Goal: Information Seeking & Learning: Learn about a topic

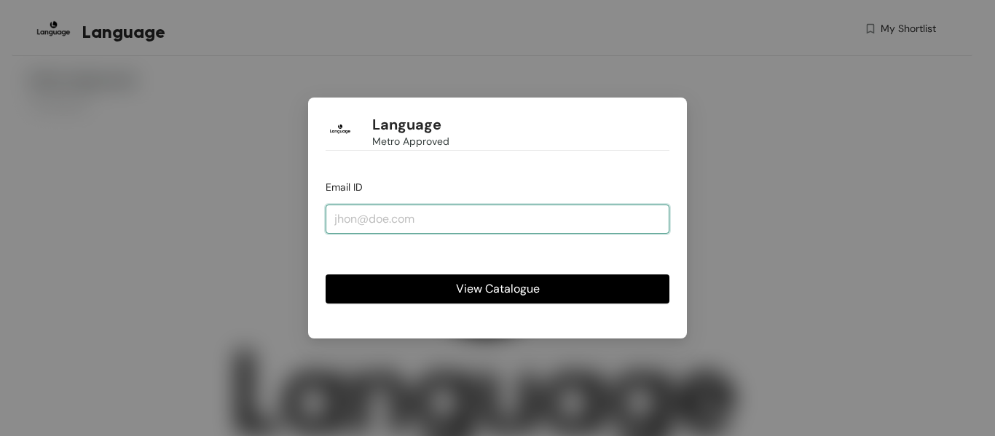
click at [364, 226] on input "email" at bounding box center [498, 219] width 344 height 29
type input "M"
type input "[EMAIL_ADDRESS][DOMAIN_NAME]"
click at [326, 275] on button "View Catalogue" at bounding box center [498, 289] width 344 height 29
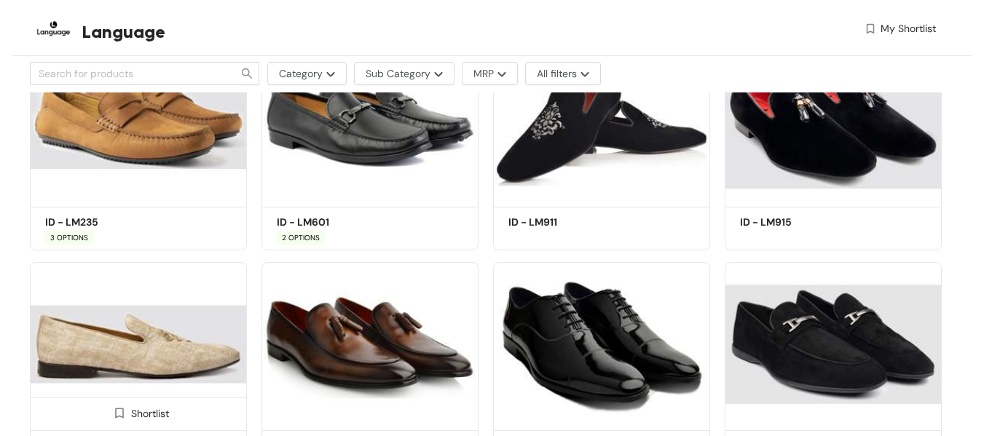
scroll to position [2403, 0]
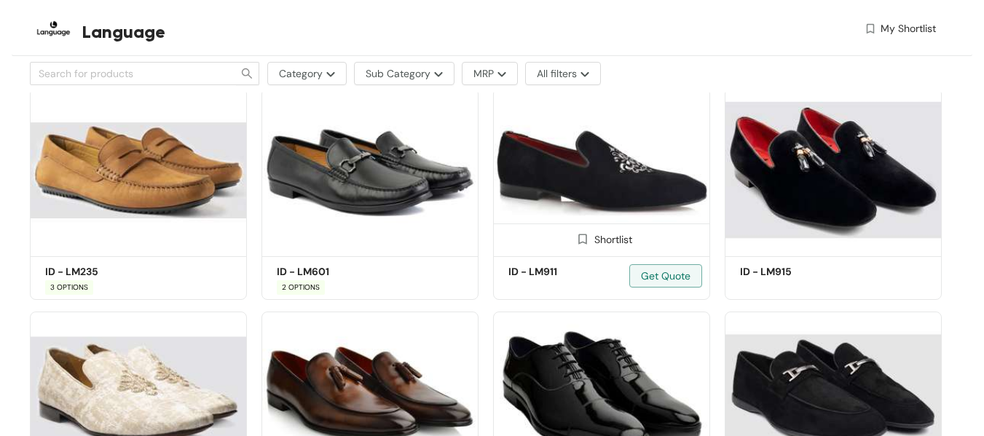
click at [588, 192] on img at bounding box center [601, 170] width 217 height 164
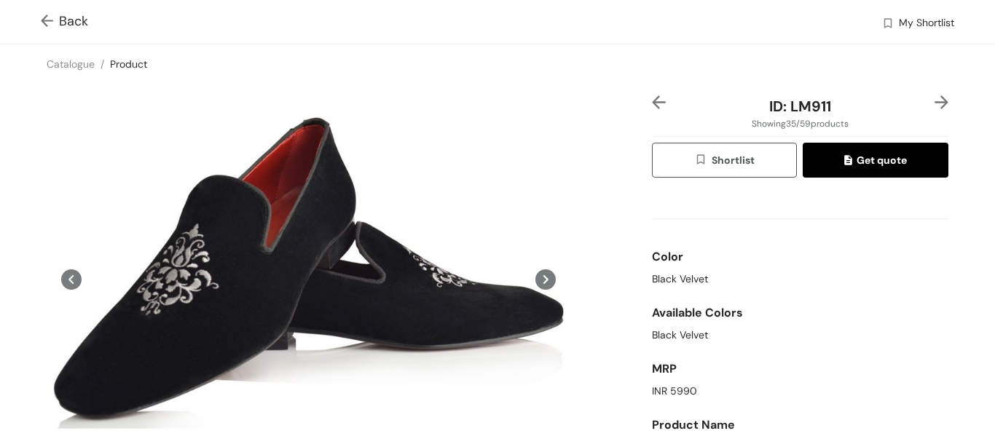
click at [42, 23] on img at bounding box center [50, 22] width 18 height 15
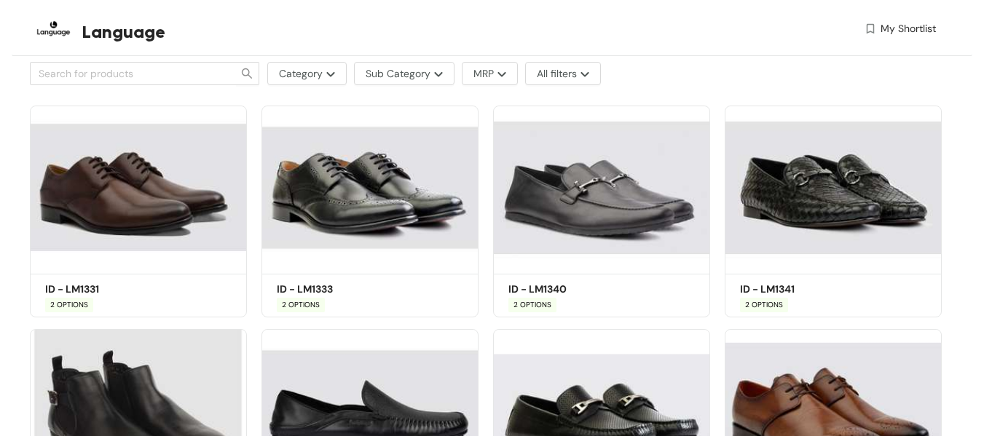
scroll to position [569, 0]
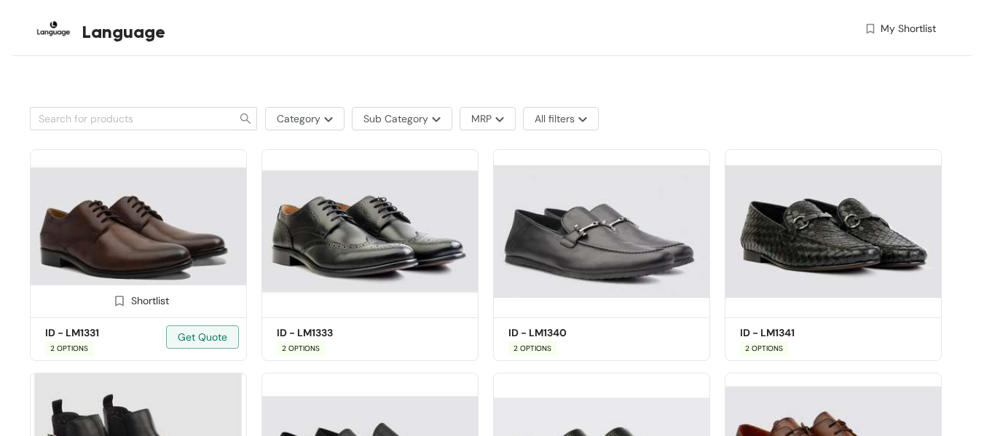
click at [157, 237] on img at bounding box center [138, 231] width 217 height 164
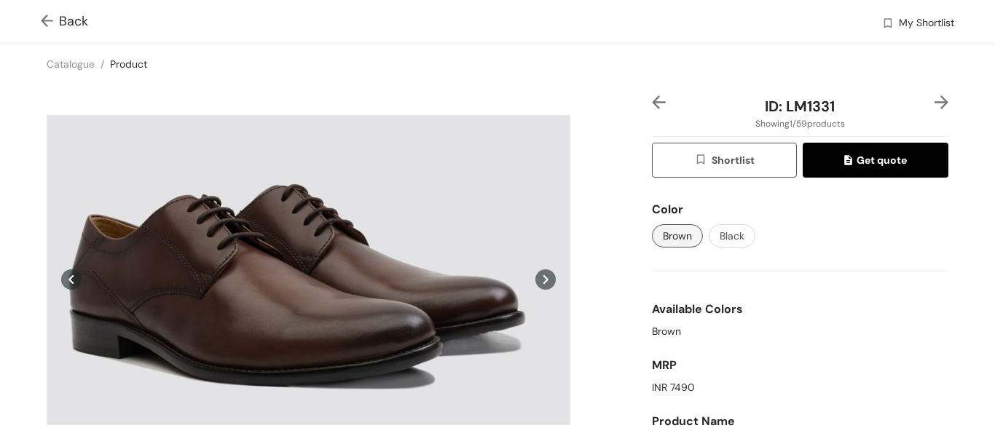
click at [544, 285] on icon at bounding box center [545, 279] width 20 height 20
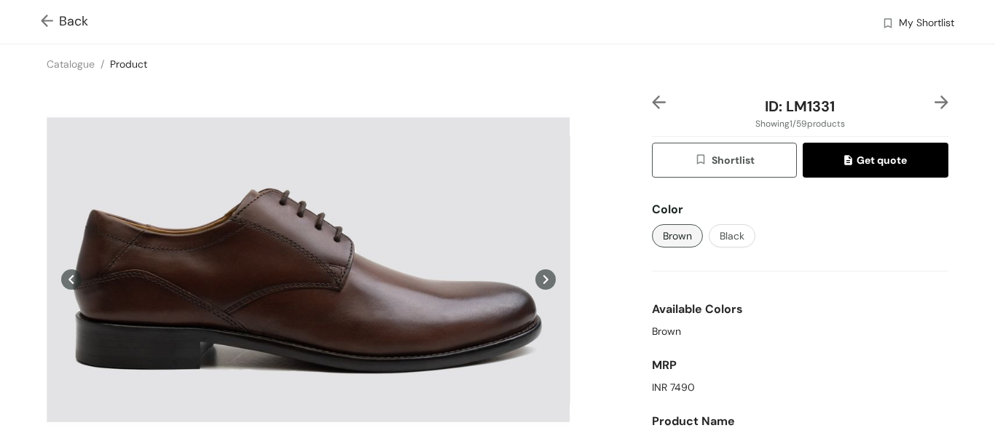
click at [548, 285] on button at bounding box center [545, 279] width 20 height 368
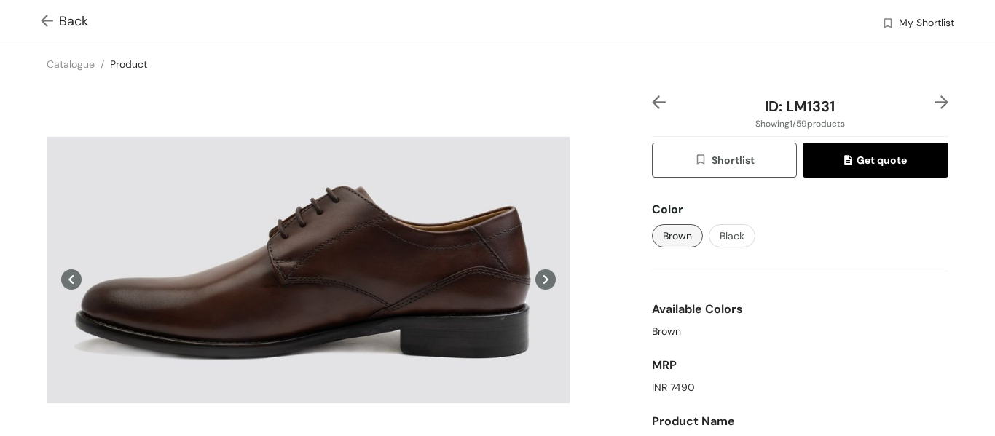
click at [538, 277] on icon at bounding box center [545, 279] width 20 height 20
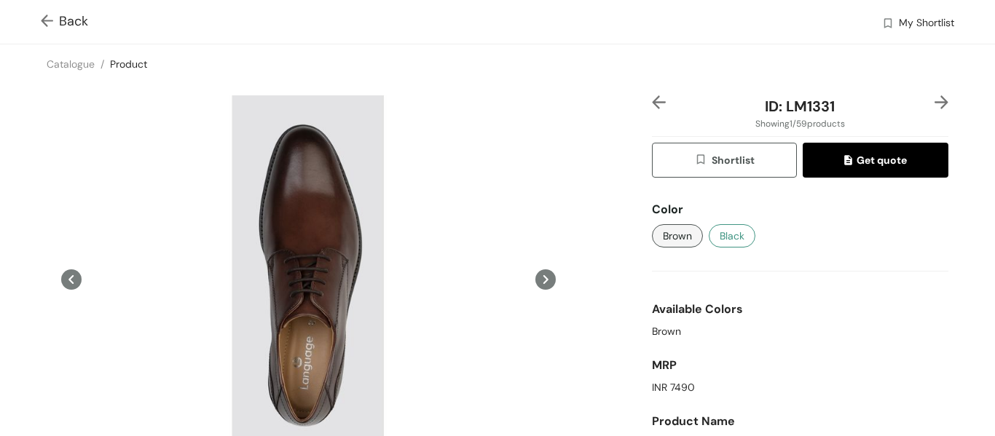
click at [721, 243] on span "Black" at bounding box center [731, 236] width 25 height 16
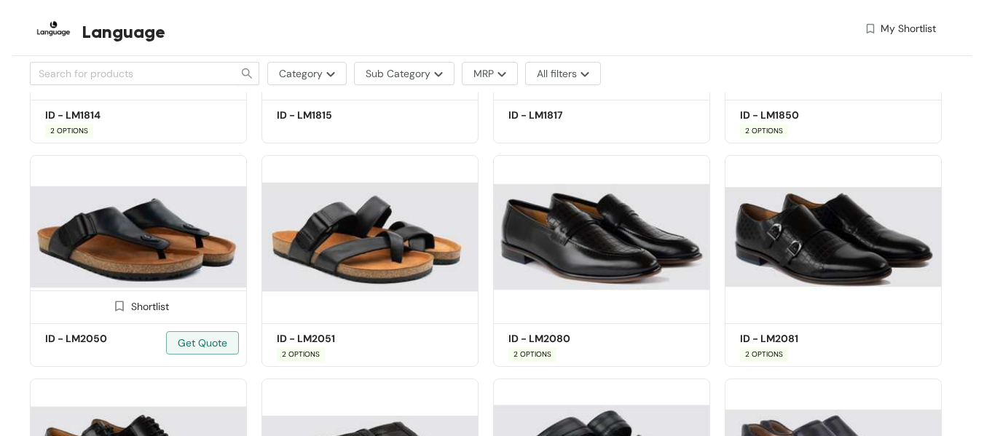
scroll to position [1224, 0]
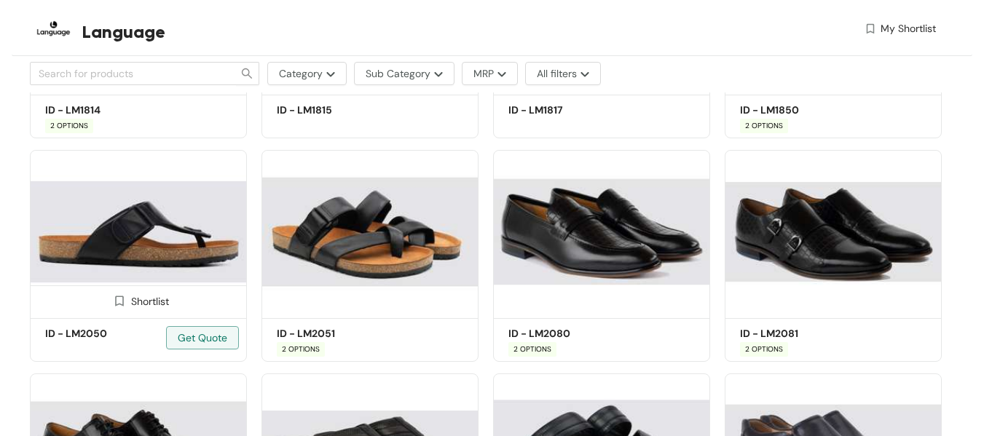
click at [143, 232] on img at bounding box center [138, 232] width 217 height 164
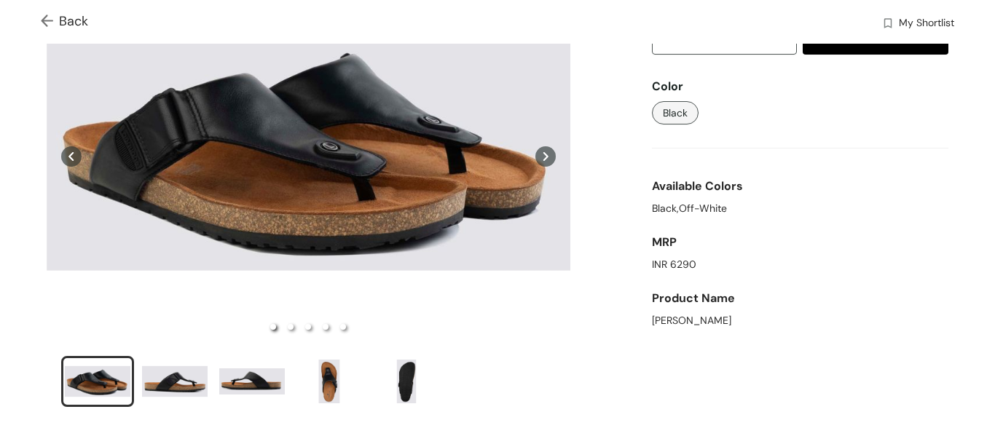
scroll to position [146, 0]
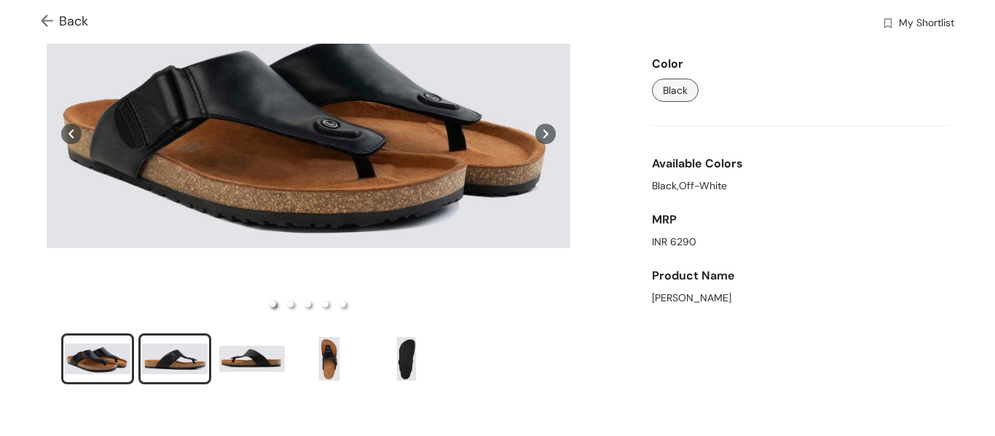
click at [165, 349] on div "slide item 2" at bounding box center [175, 359] width 66 height 44
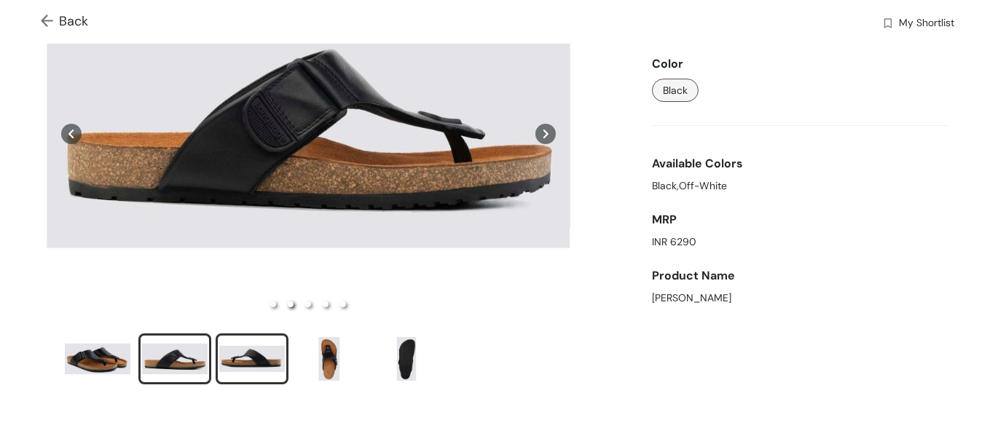
click at [227, 347] on div "slide item 3" at bounding box center [252, 359] width 66 height 44
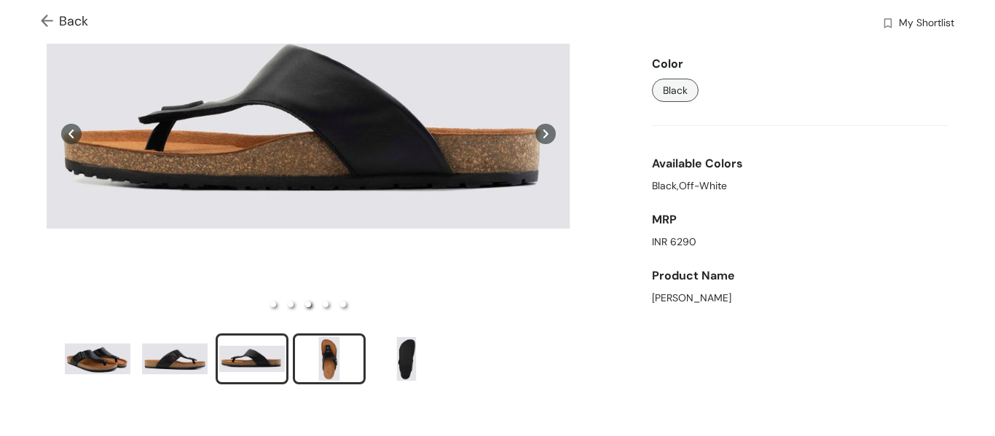
click at [307, 349] on div "slide item 4" at bounding box center [329, 359] width 66 height 44
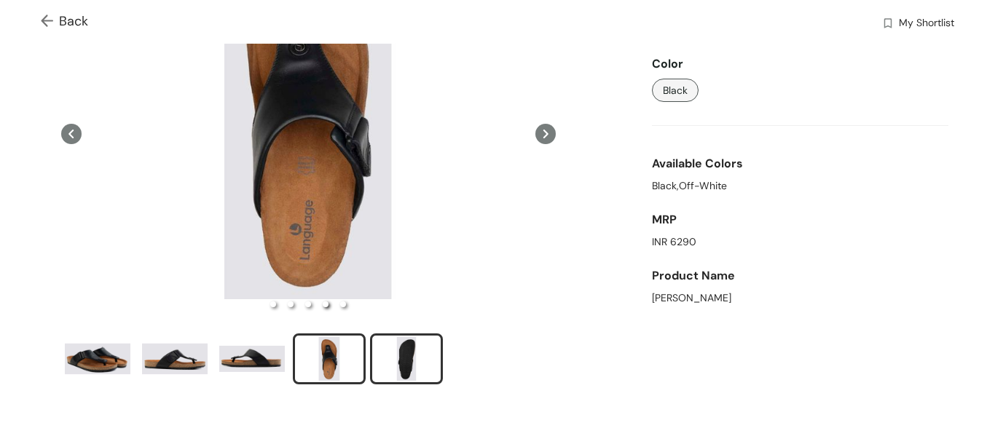
click at [409, 356] on div "slide item 5" at bounding box center [407, 359] width 66 height 44
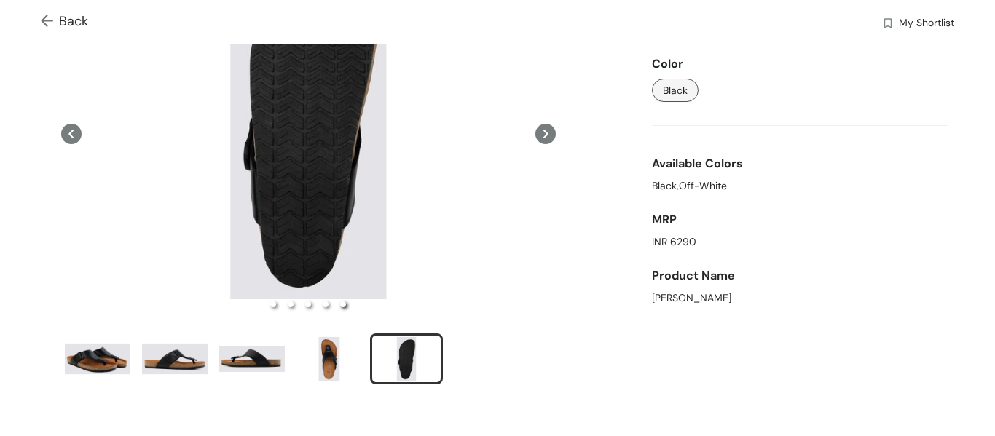
click at [42, 23] on img at bounding box center [50, 22] width 18 height 15
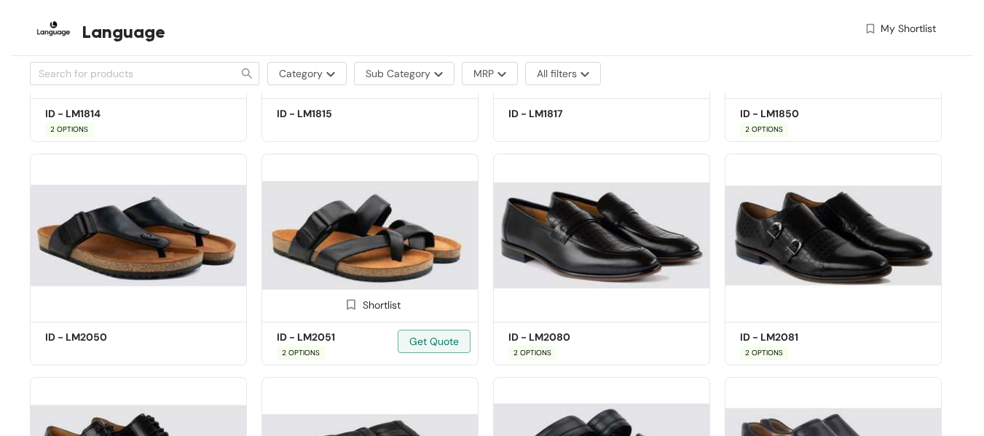
scroll to position [1224, 0]
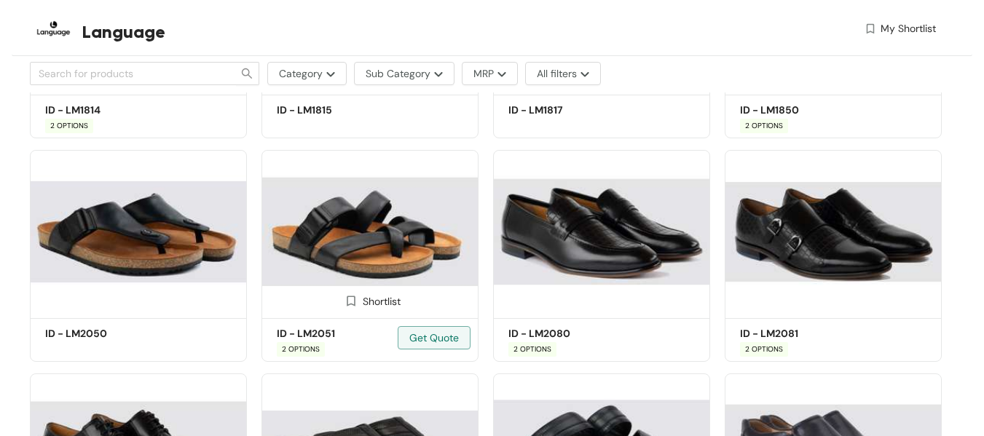
click at [387, 242] on img at bounding box center [369, 232] width 217 height 164
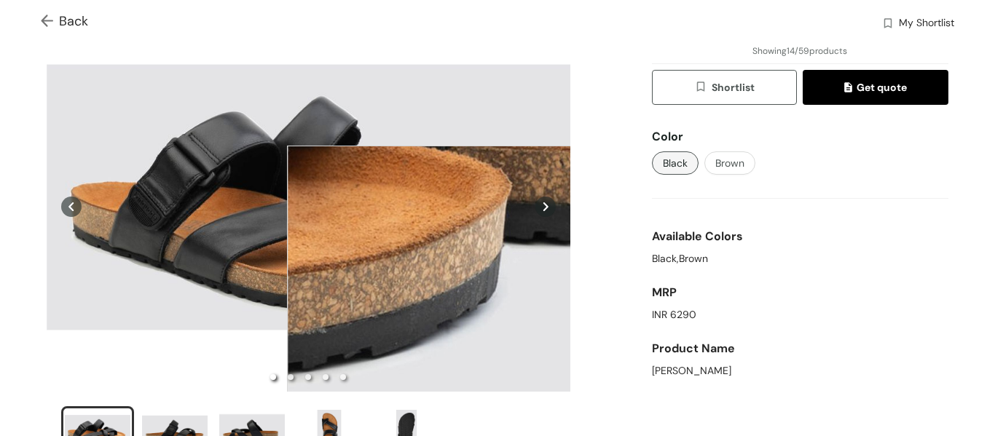
scroll to position [218, 0]
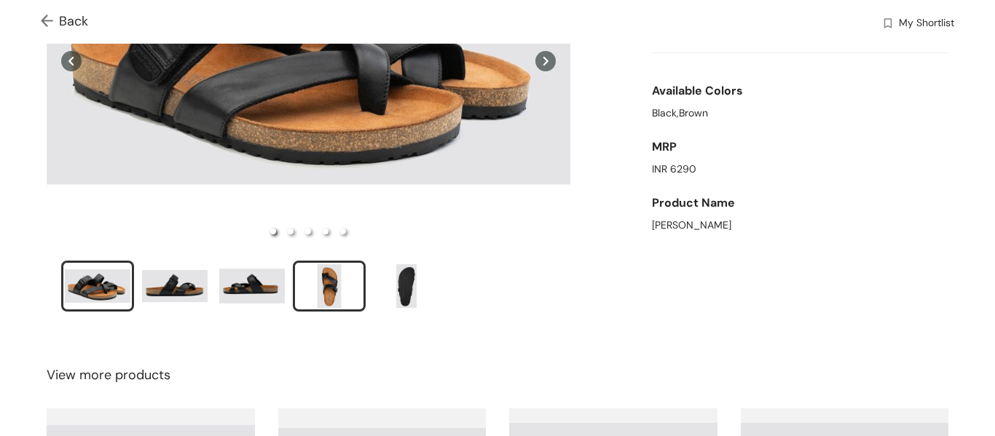
click at [323, 275] on div "slide item 4" at bounding box center [329, 286] width 66 height 44
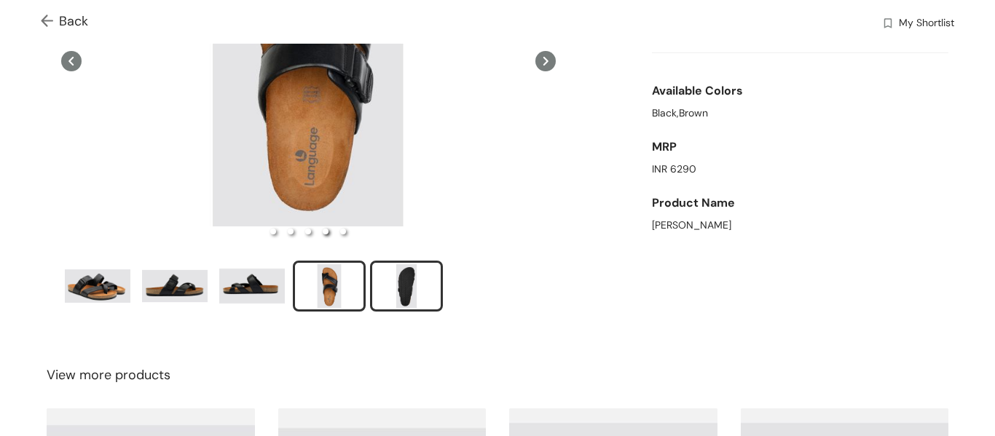
click at [419, 288] on div "slide item 5" at bounding box center [407, 286] width 66 height 44
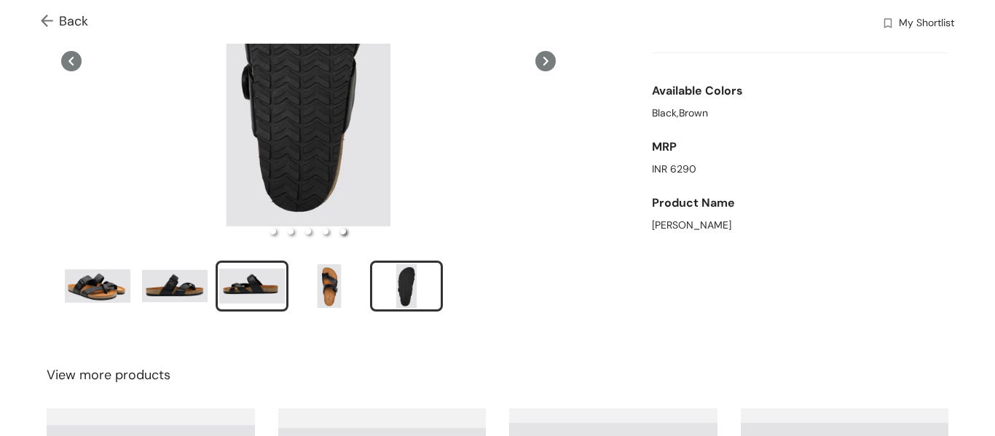
click at [250, 282] on div "slide item 3" at bounding box center [252, 286] width 66 height 44
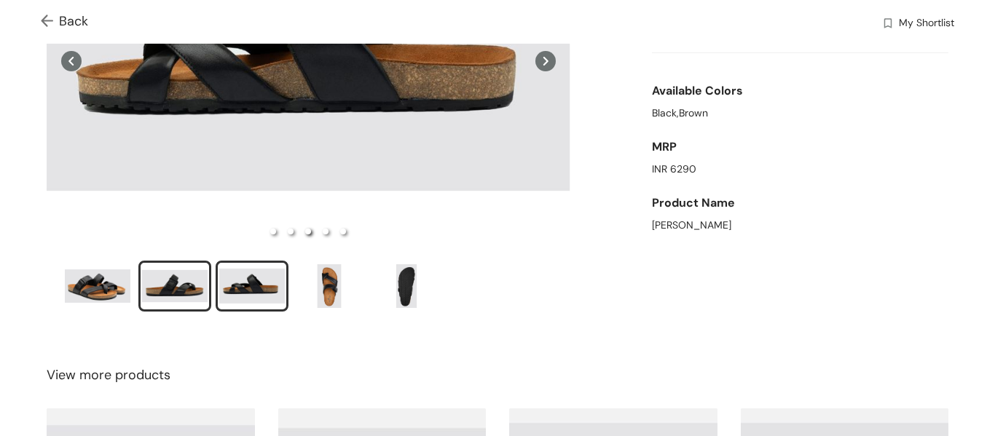
click at [178, 275] on div "slide item 2" at bounding box center [175, 286] width 66 height 44
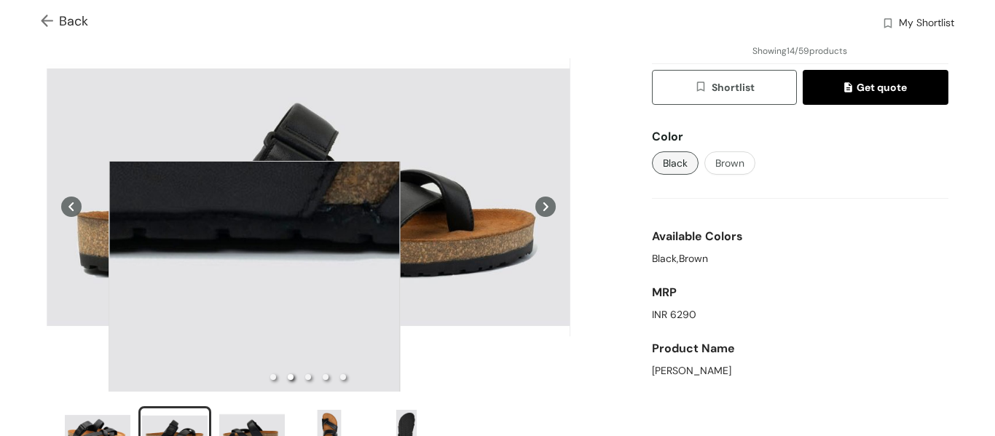
scroll to position [146, 0]
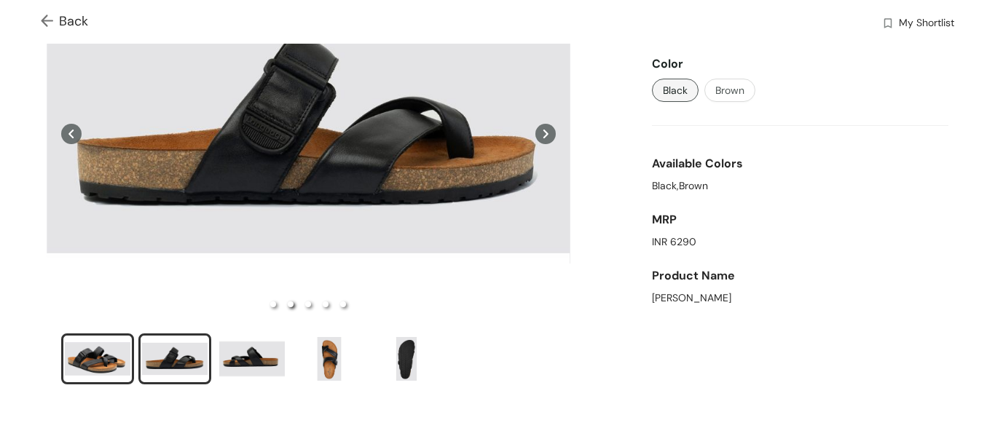
click at [100, 353] on div "slide item 1" at bounding box center [98, 359] width 66 height 44
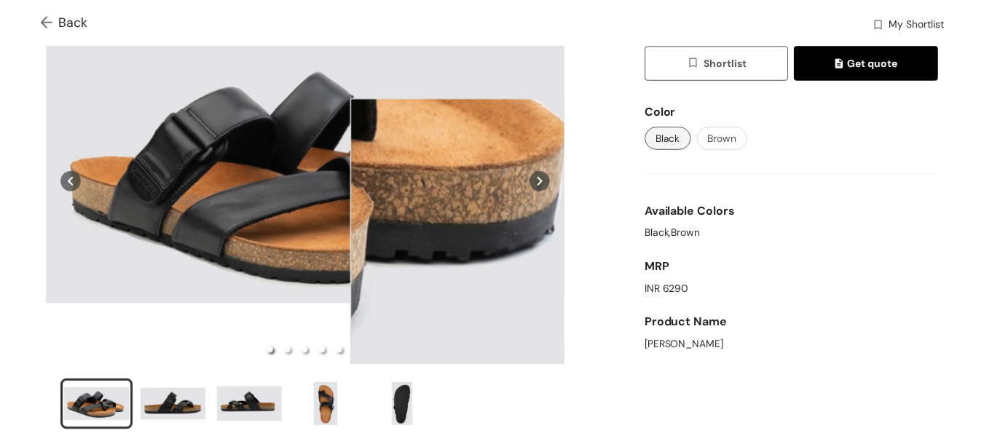
scroll to position [73, 0]
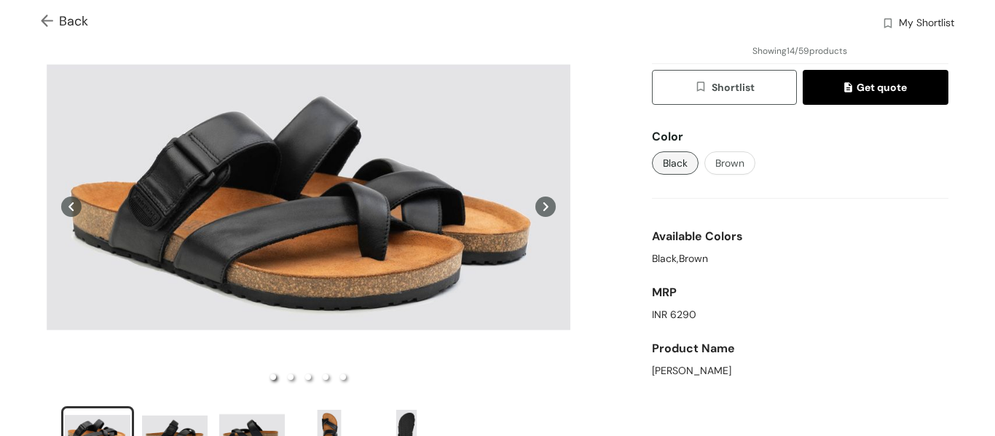
click at [44, 24] on img at bounding box center [50, 22] width 18 height 15
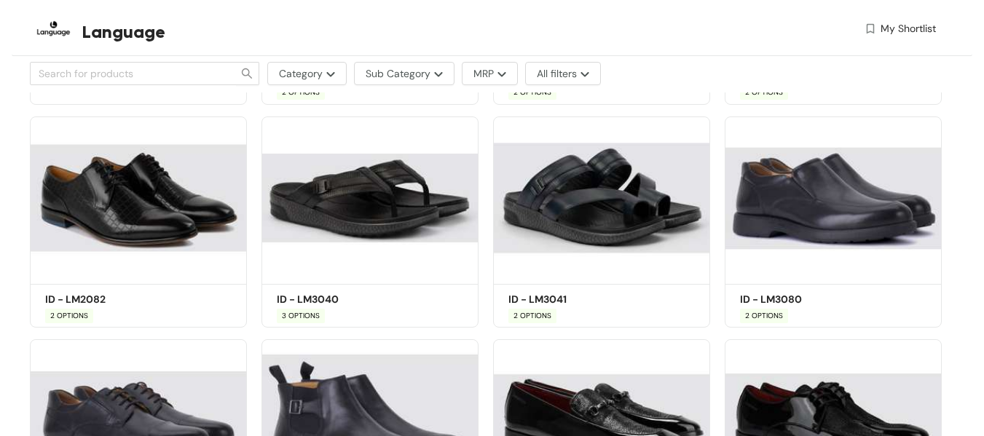
scroll to position [1529, 0]
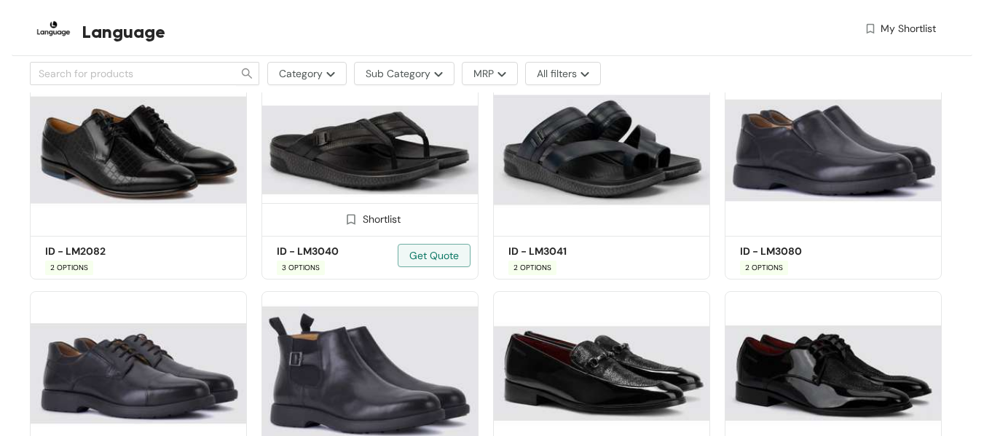
click at [365, 167] on img at bounding box center [369, 150] width 217 height 164
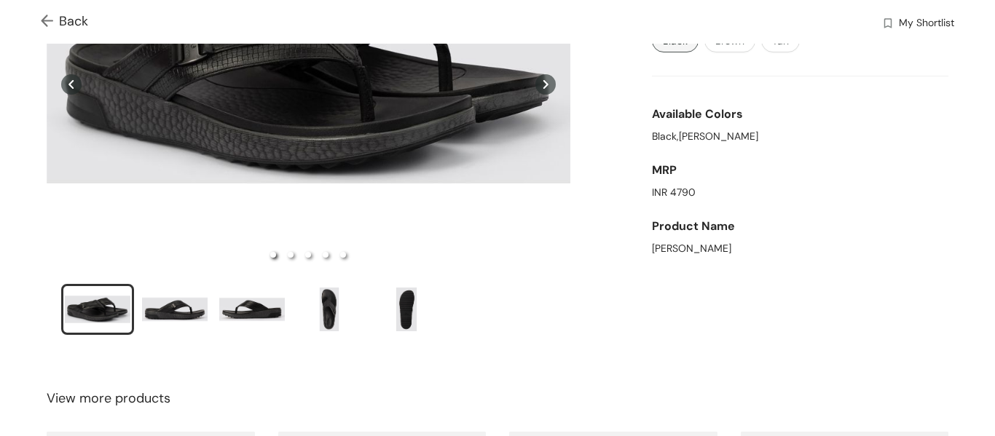
scroll to position [218, 0]
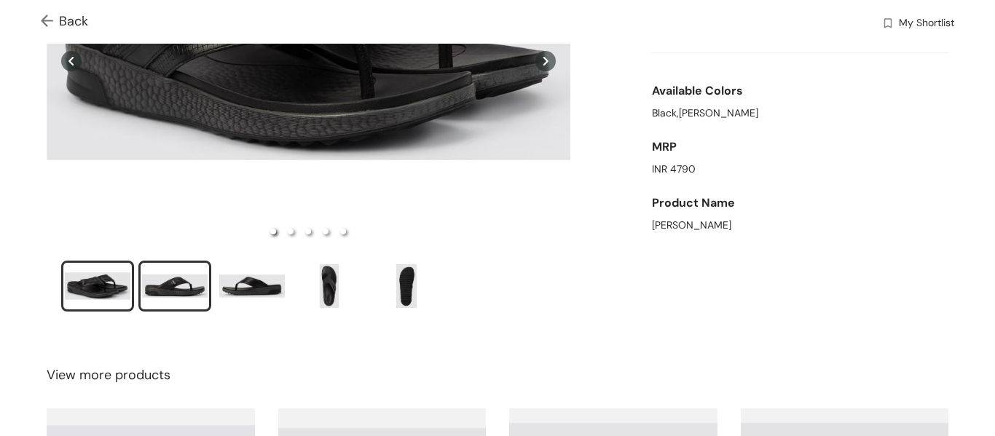
click at [178, 293] on div "slide item 2" at bounding box center [175, 286] width 66 height 44
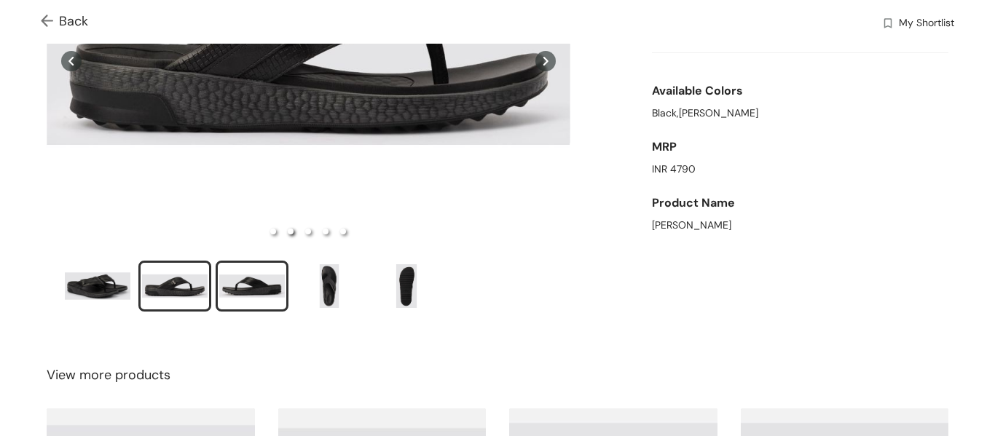
click at [246, 278] on div "slide item 3" at bounding box center [252, 286] width 66 height 44
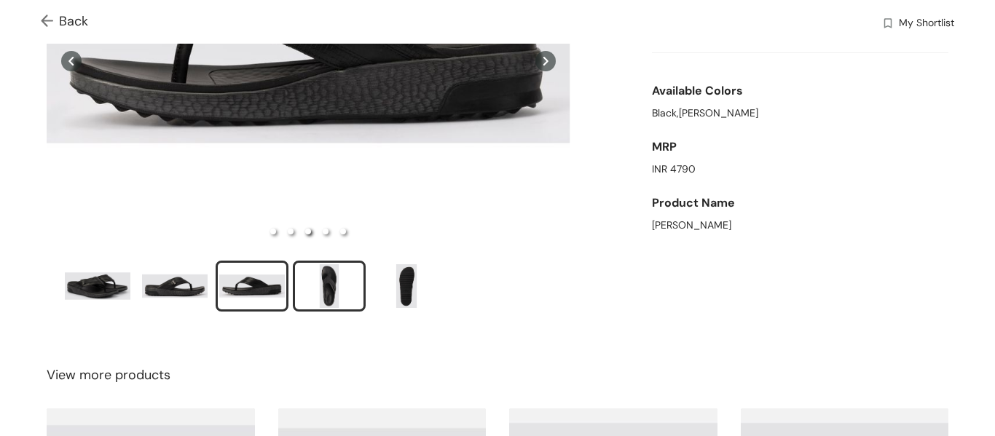
click at [311, 286] on div "slide item 4" at bounding box center [329, 286] width 66 height 44
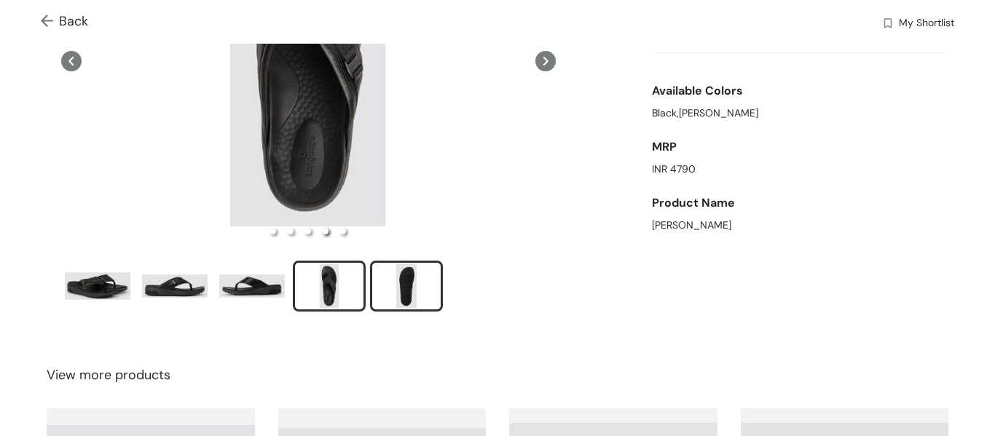
click at [401, 290] on div "slide item 5" at bounding box center [407, 286] width 66 height 44
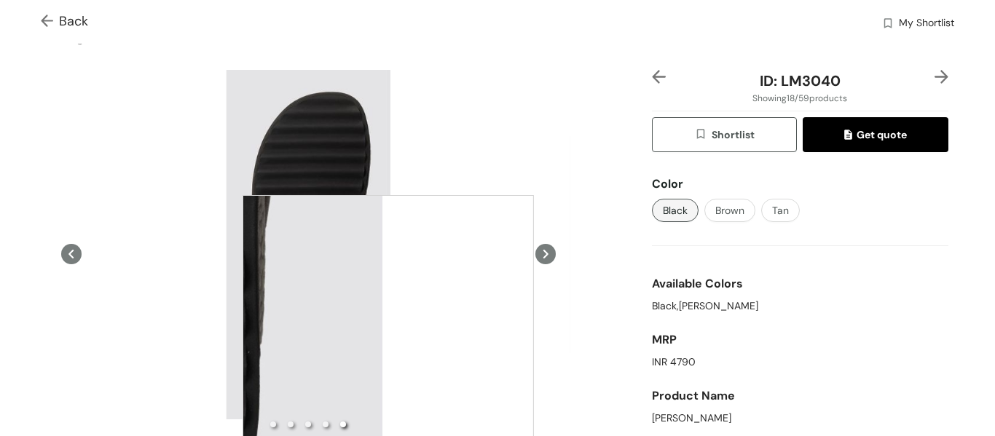
scroll to position [0, 0]
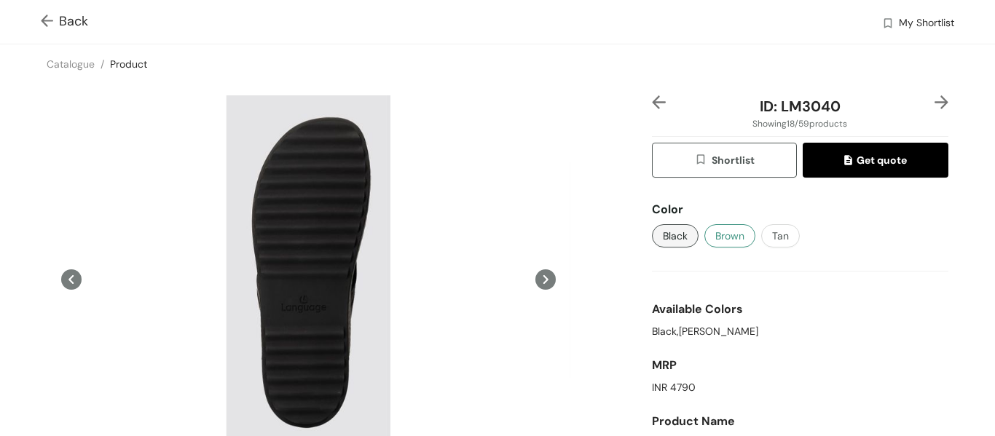
click at [725, 238] on span "Brown" at bounding box center [729, 236] width 29 height 16
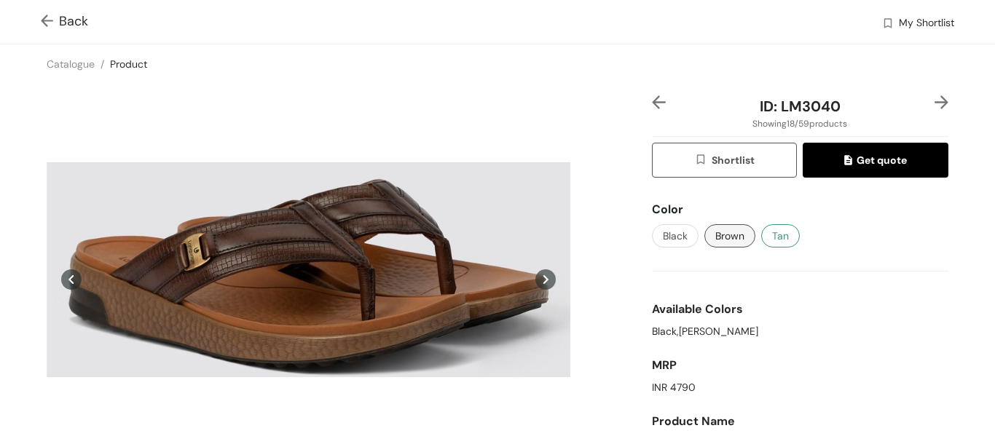
click at [778, 237] on span "Tan" at bounding box center [780, 236] width 17 height 16
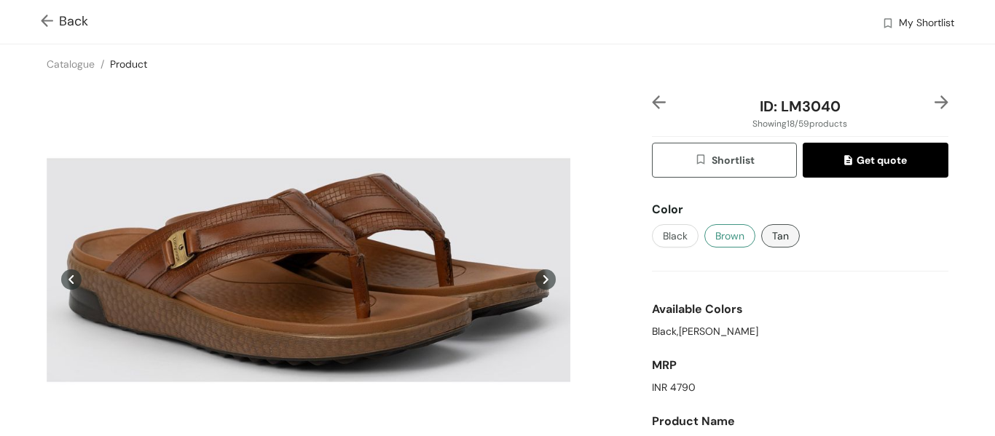
click at [727, 242] on span "Brown" at bounding box center [729, 236] width 29 height 16
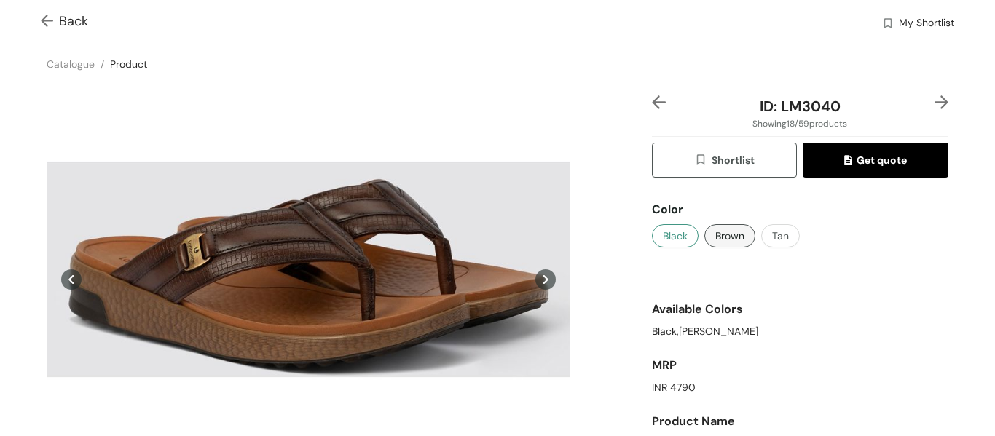
click at [676, 241] on span "Black" at bounding box center [675, 236] width 25 height 16
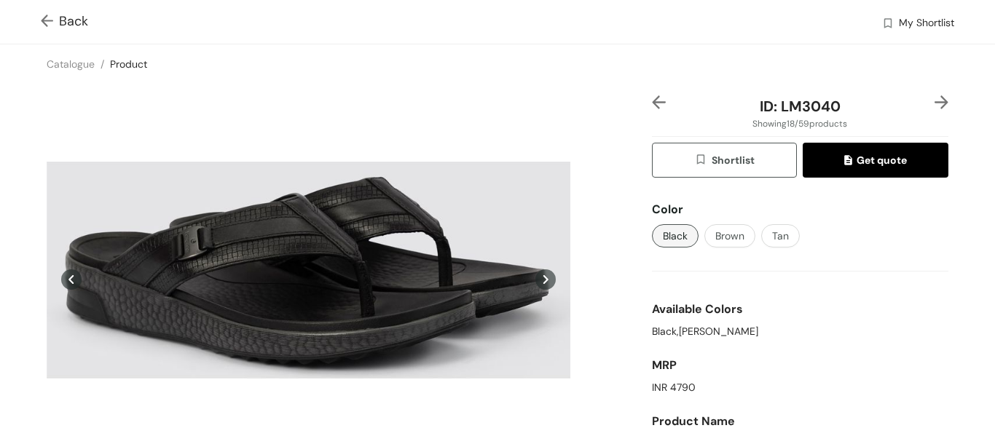
click at [42, 25] on img at bounding box center [50, 22] width 18 height 15
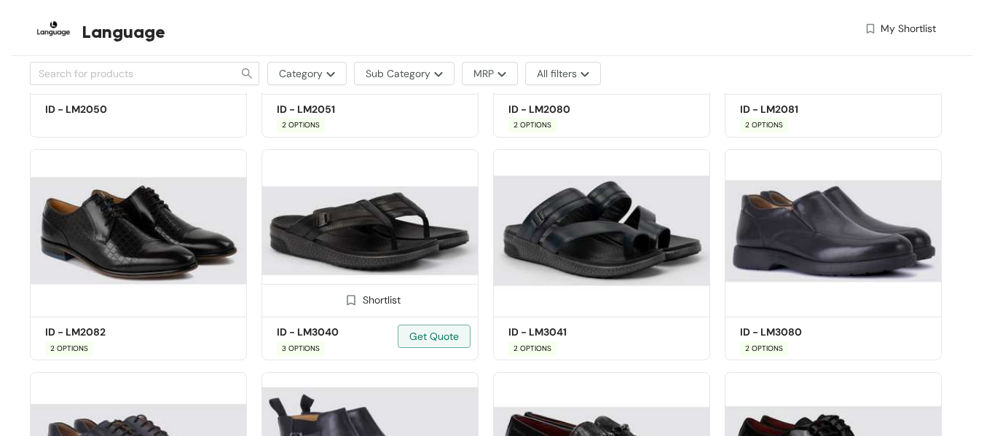
scroll to position [1529, 0]
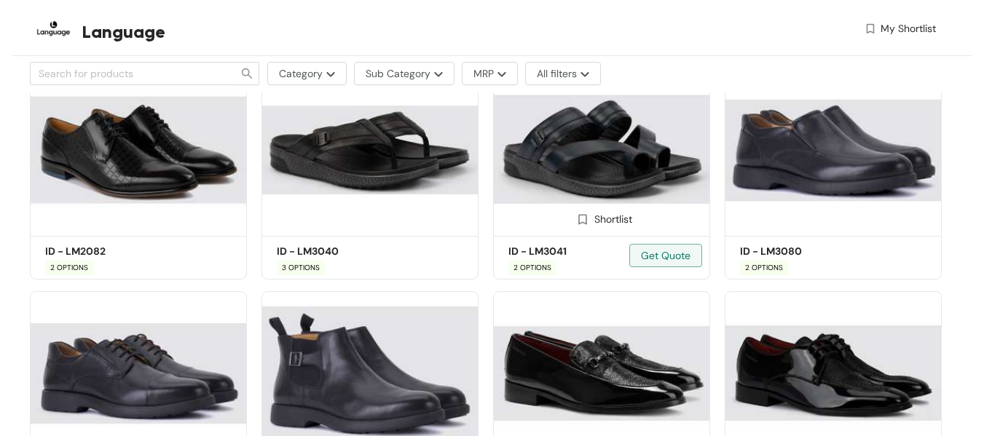
click at [620, 151] on img at bounding box center [601, 150] width 217 height 164
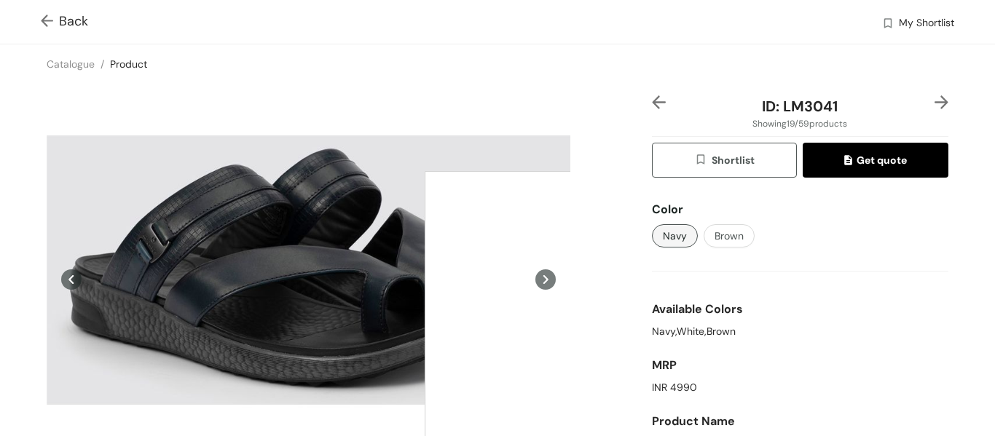
click at [666, 233] on span "Navy" at bounding box center [675, 236] width 24 height 16
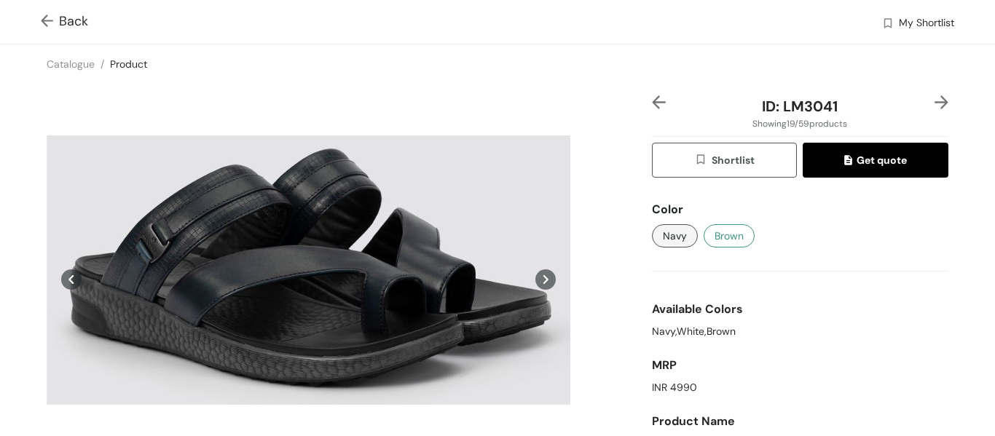
click at [723, 241] on span "Brown" at bounding box center [728, 236] width 29 height 16
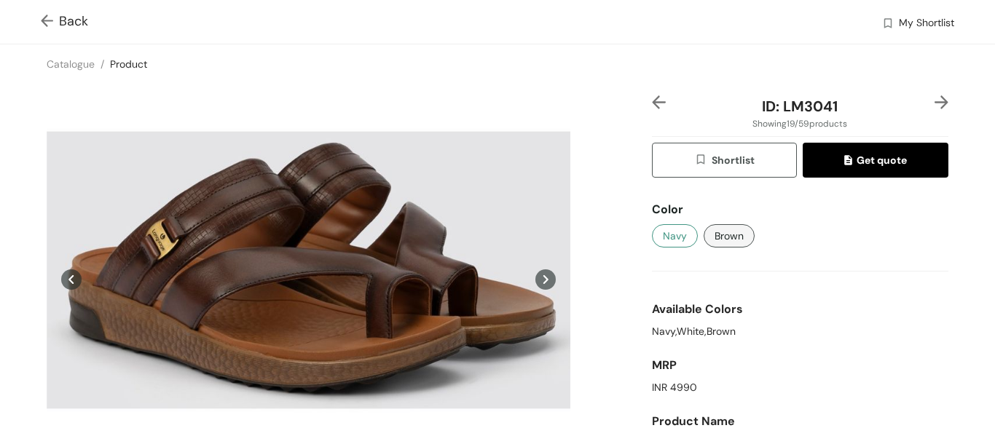
click at [664, 240] on span "Navy" at bounding box center [675, 236] width 24 height 16
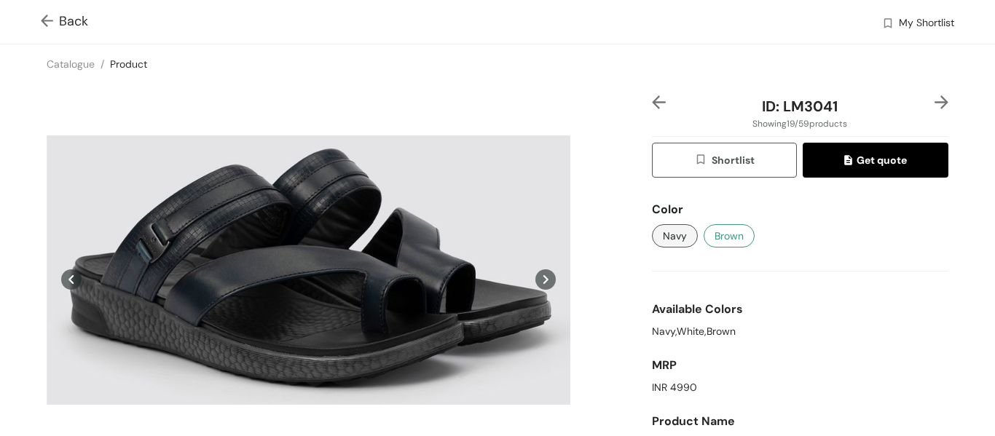
click at [733, 243] on span "Brown" at bounding box center [728, 236] width 29 height 16
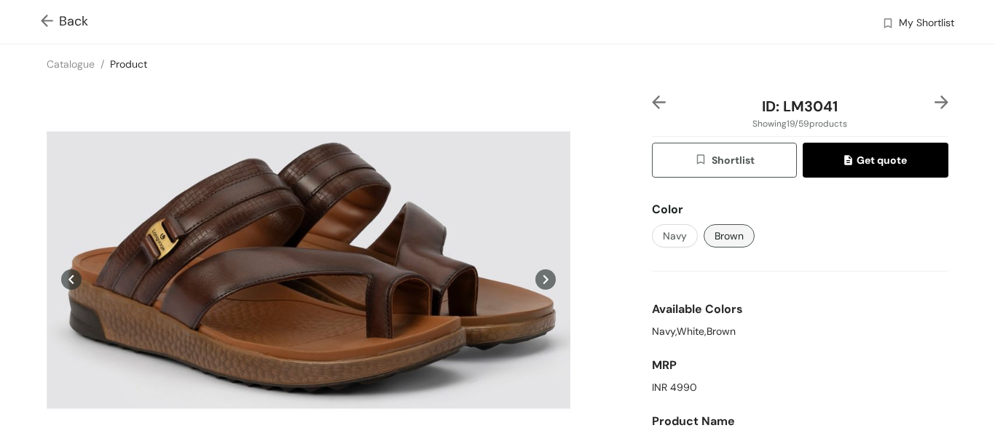
click at [42, 20] on img at bounding box center [50, 22] width 18 height 15
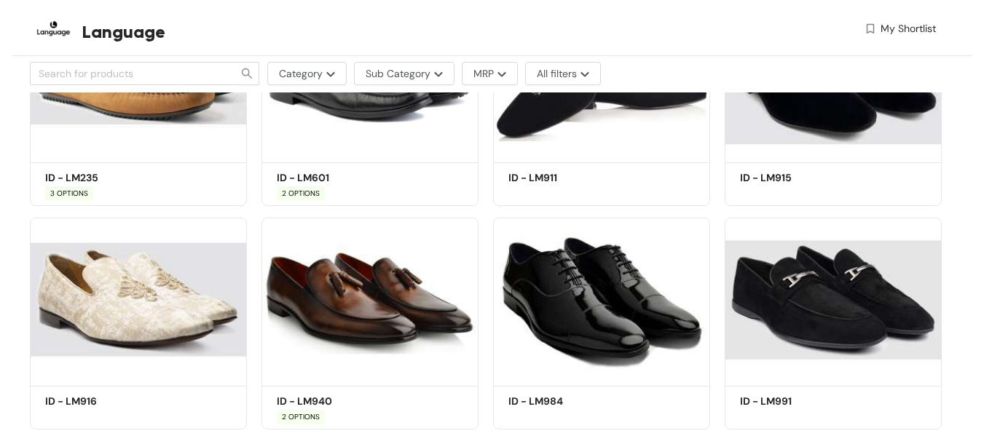
scroll to position [2707, 0]
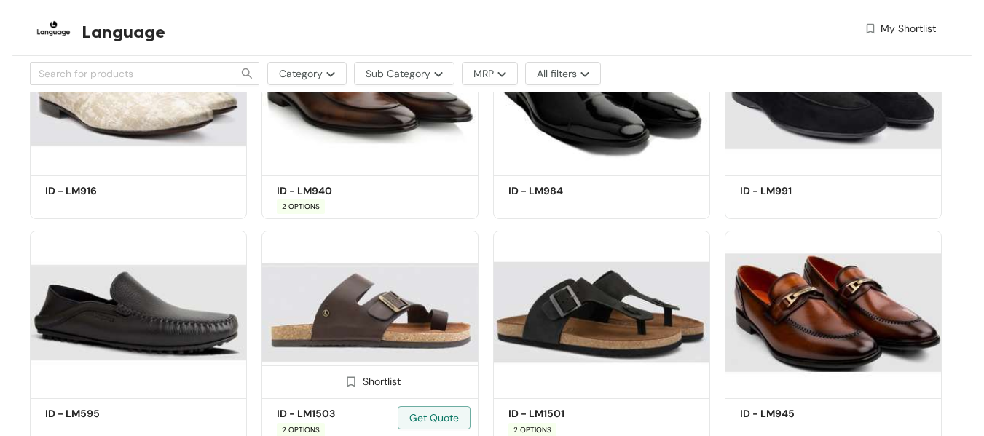
click at [362, 317] on img at bounding box center [369, 313] width 217 height 164
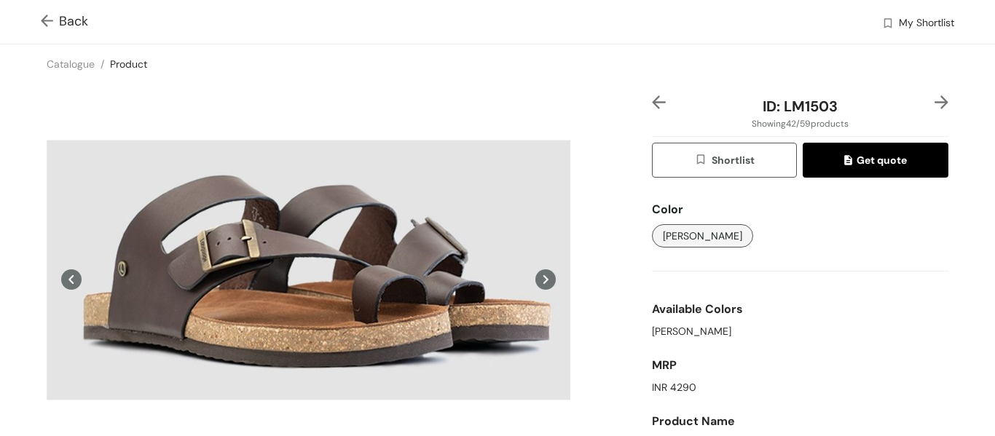
click at [43, 27] on img at bounding box center [50, 22] width 18 height 15
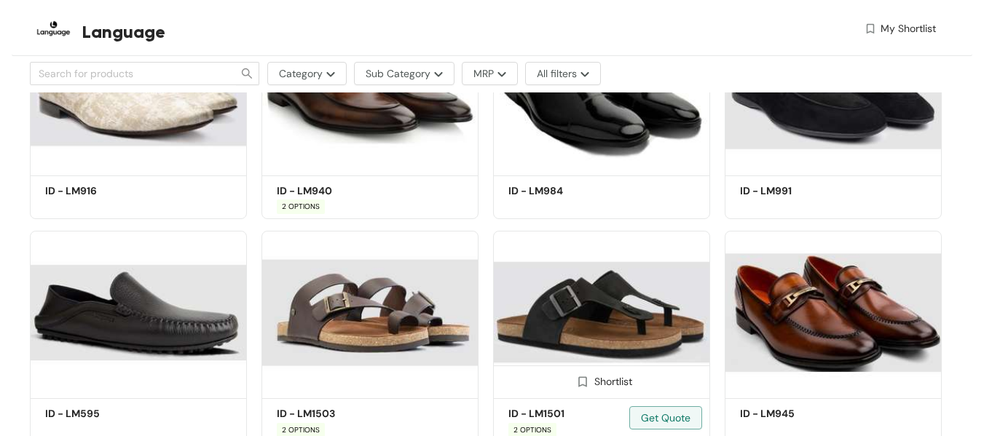
scroll to position [2780, 0]
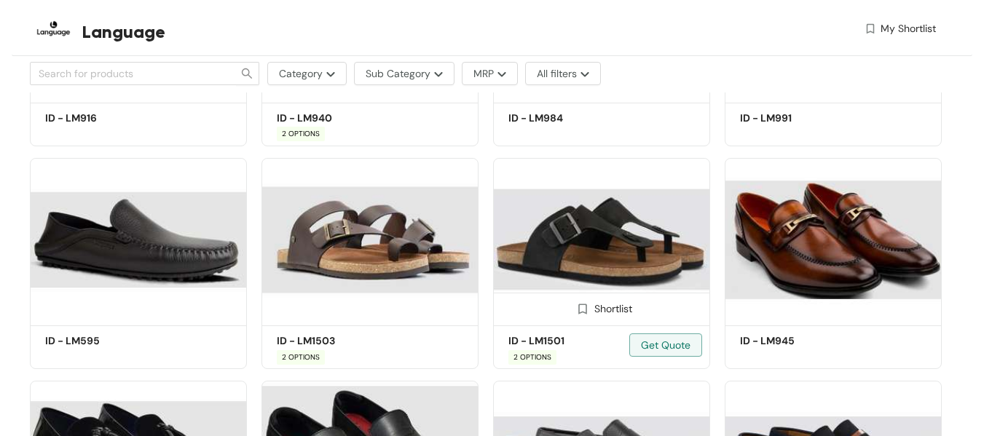
click at [585, 234] on img at bounding box center [601, 240] width 217 height 164
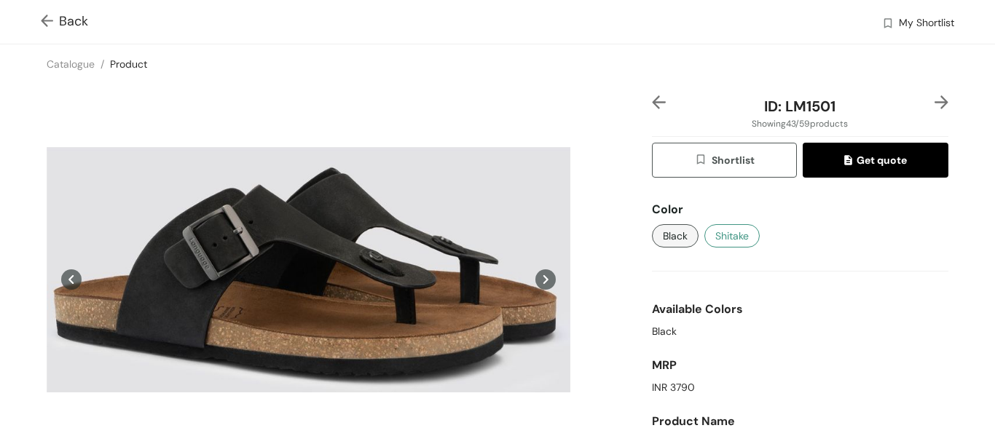
click at [729, 241] on span "Shitake" at bounding box center [731, 236] width 33 height 16
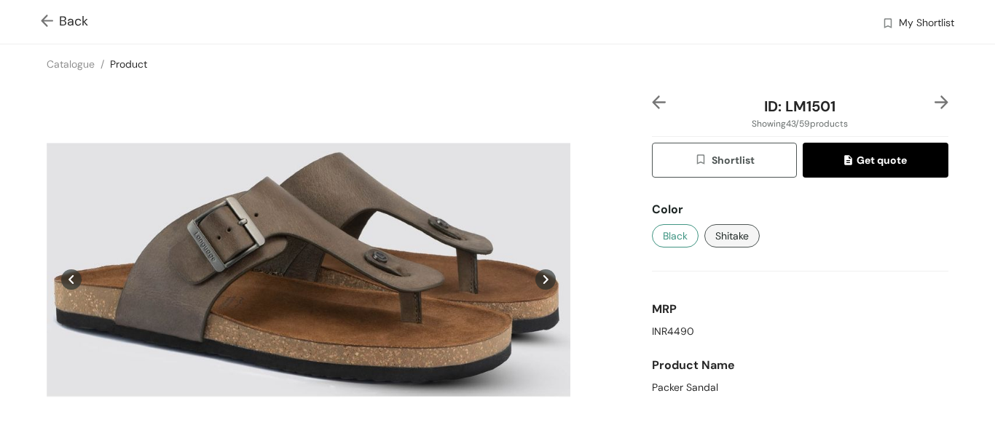
click at [667, 232] on span "Black" at bounding box center [675, 236] width 25 height 16
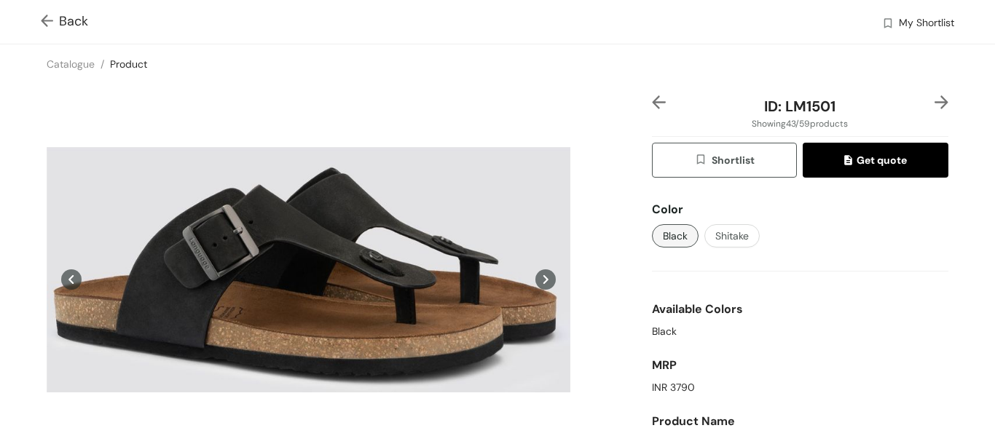
click at [44, 17] on img at bounding box center [50, 22] width 18 height 15
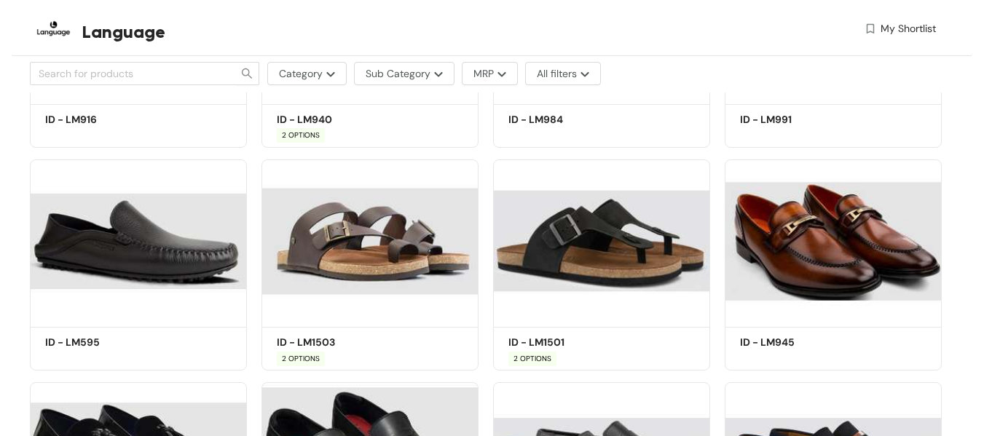
scroll to position [2780, 0]
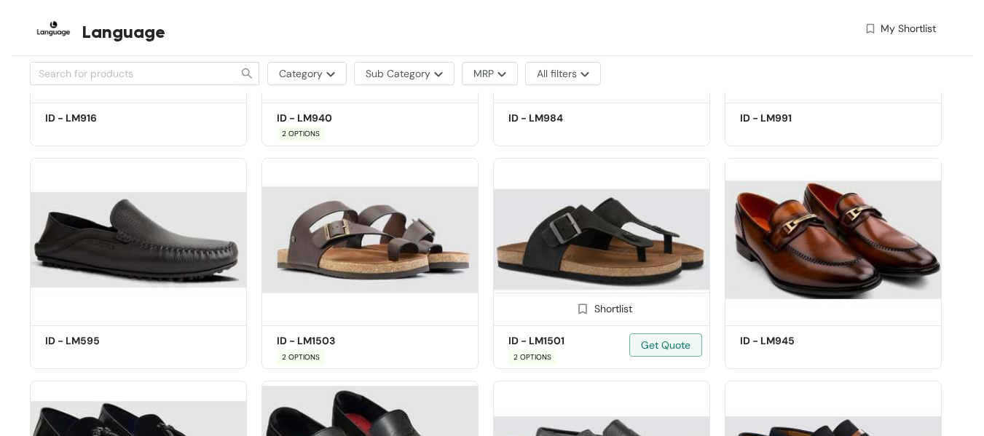
click at [557, 248] on img at bounding box center [601, 240] width 217 height 164
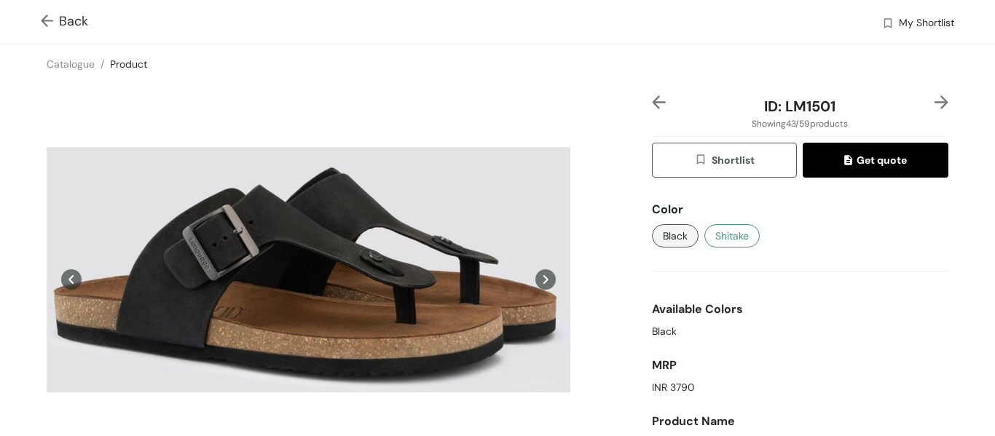
click at [734, 234] on span "Shitake" at bounding box center [731, 236] width 33 height 16
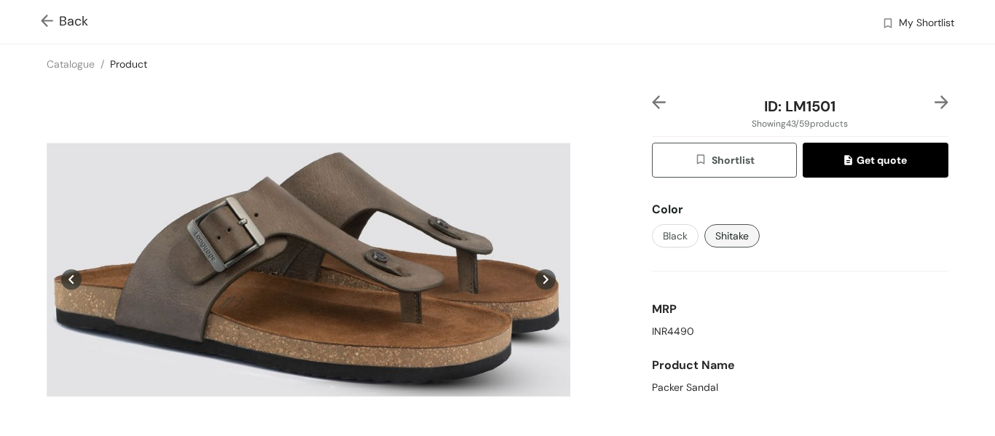
click at [49, 25] on img at bounding box center [50, 22] width 18 height 15
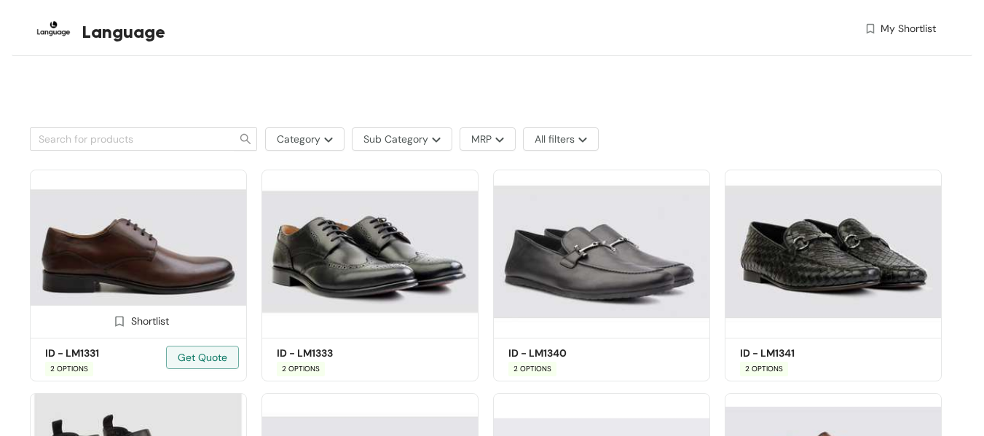
scroll to position [523, 0]
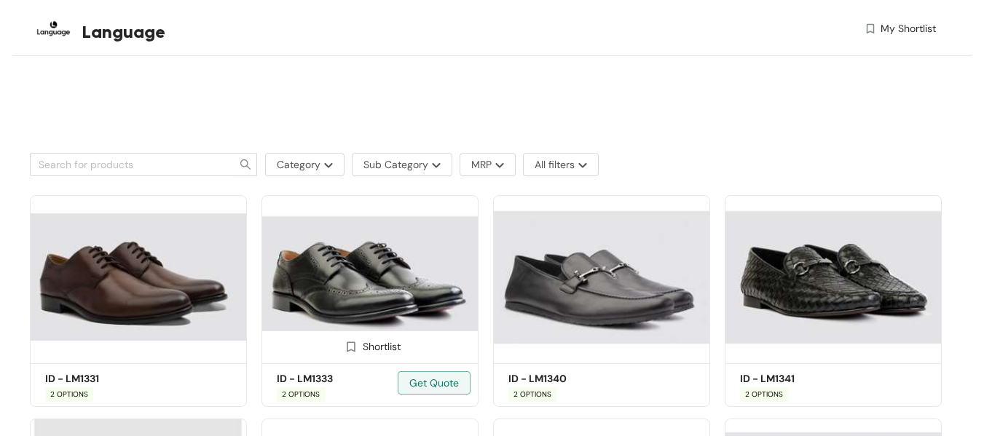
click at [353, 287] on img at bounding box center [369, 277] width 217 height 164
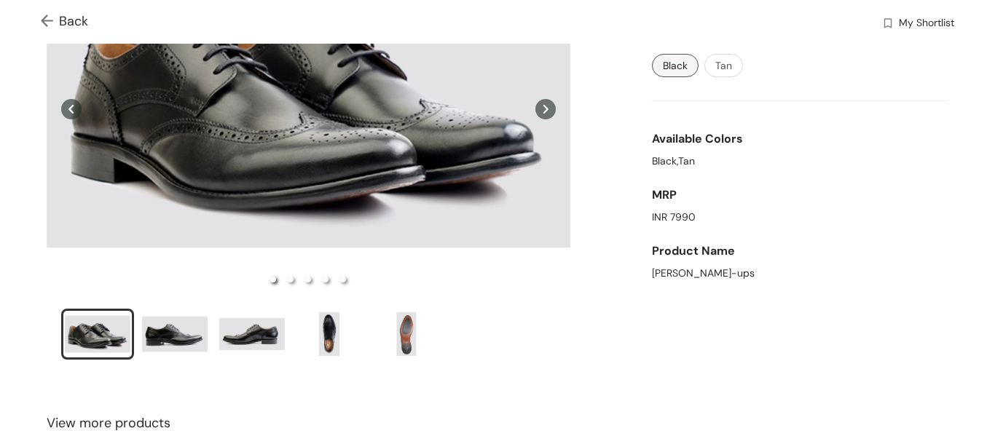
scroll to position [146, 0]
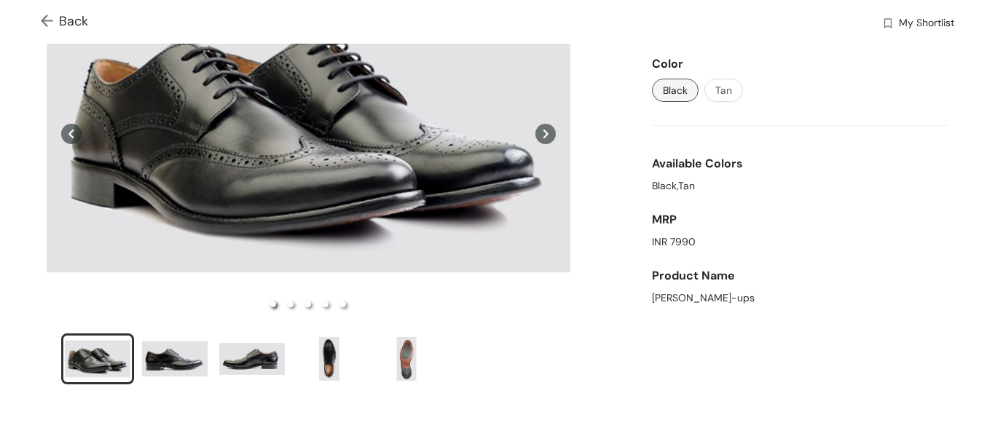
click at [545, 136] on icon at bounding box center [545, 134] width 20 height 20
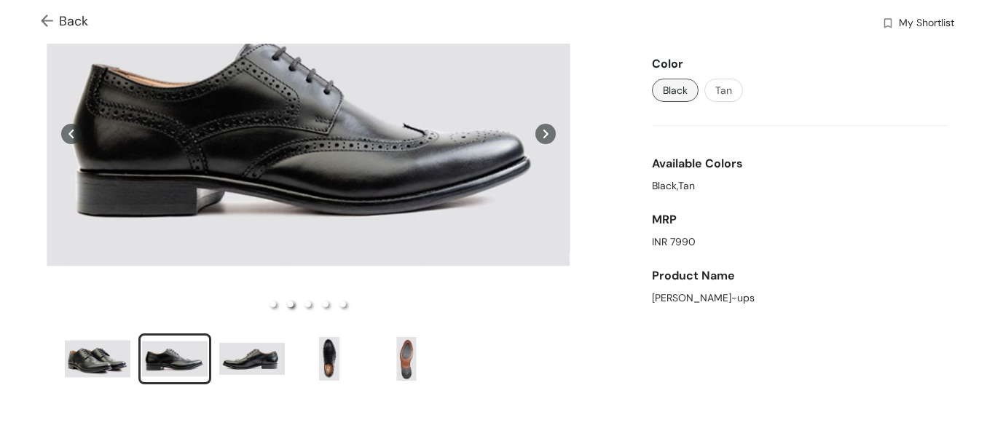
click at [545, 136] on icon at bounding box center [545, 134] width 20 height 20
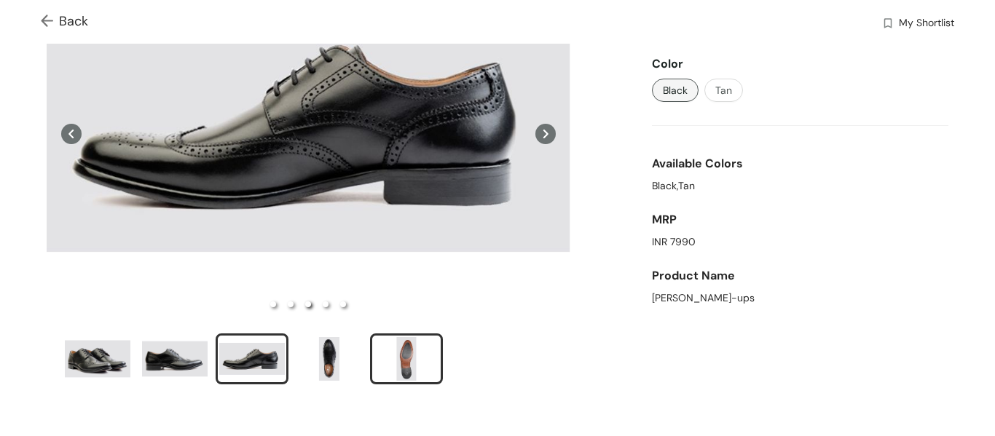
click at [390, 357] on div "slide item 5" at bounding box center [407, 359] width 66 height 44
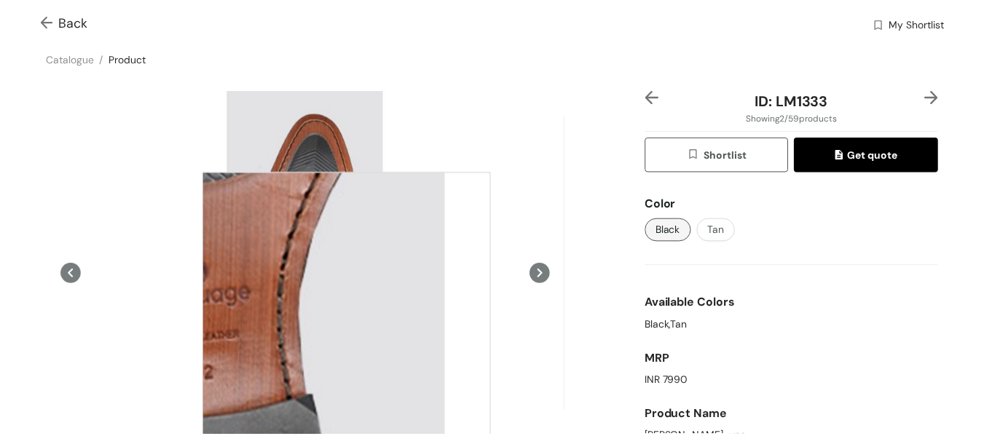
scroll to position [0, 0]
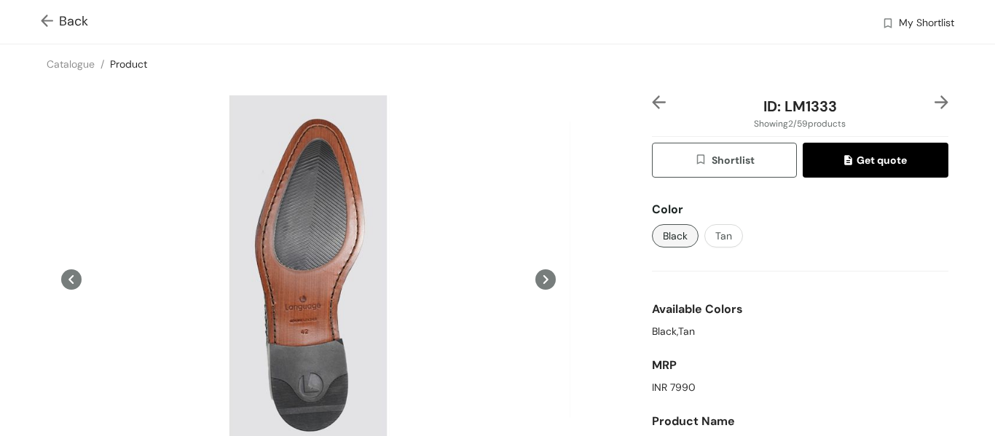
click at [44, 10] on div "Back My Shortlist" at bounding box center [497, 22] width 995 height 44
click at [43, 22] on img at bounding box center [50, 22] width 18 height 15
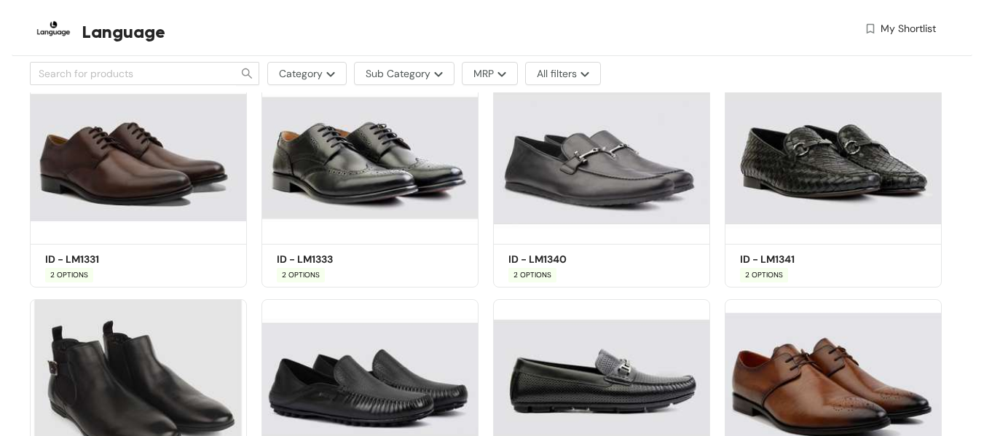
scroll to position [596, 0]
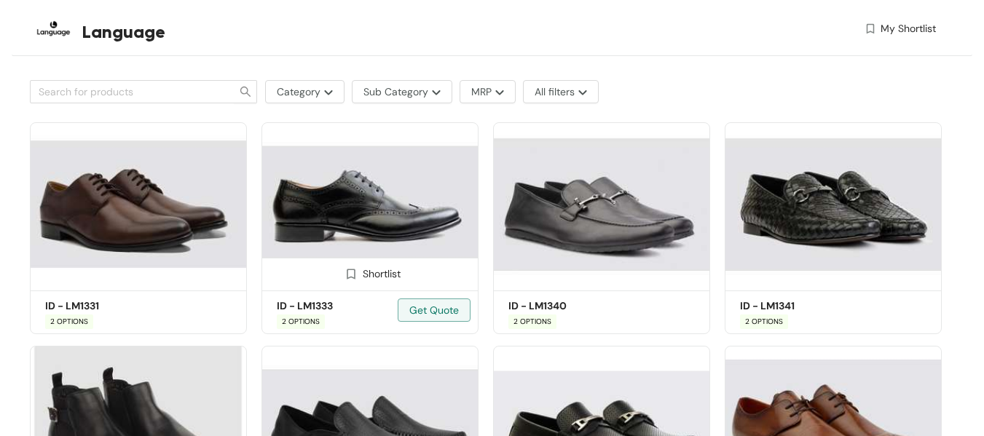
click at [381, 220] on img at bounding box center [369, 204] width 217 height 164
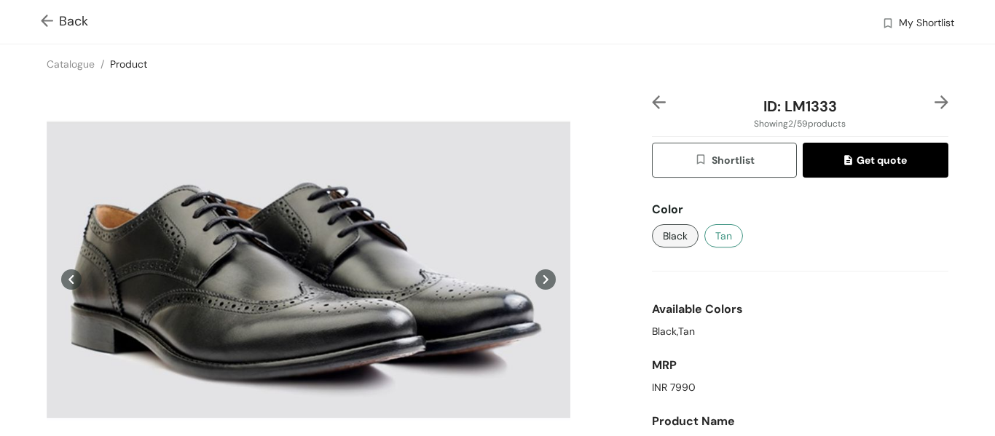
click at [719, 242] on span "Tan" at bounding box center [723, 236] width 17 height 16
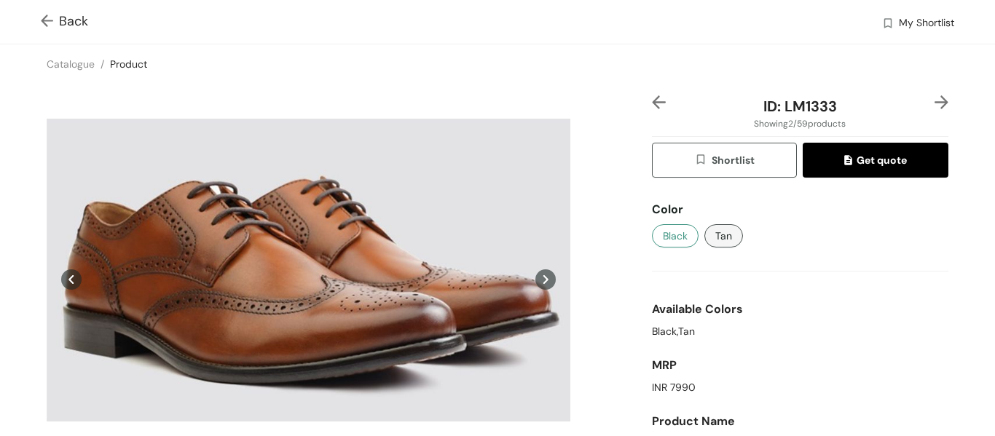
click at [675, 236] on span "Black" at bounding box center [675, 236] width 25 height 16
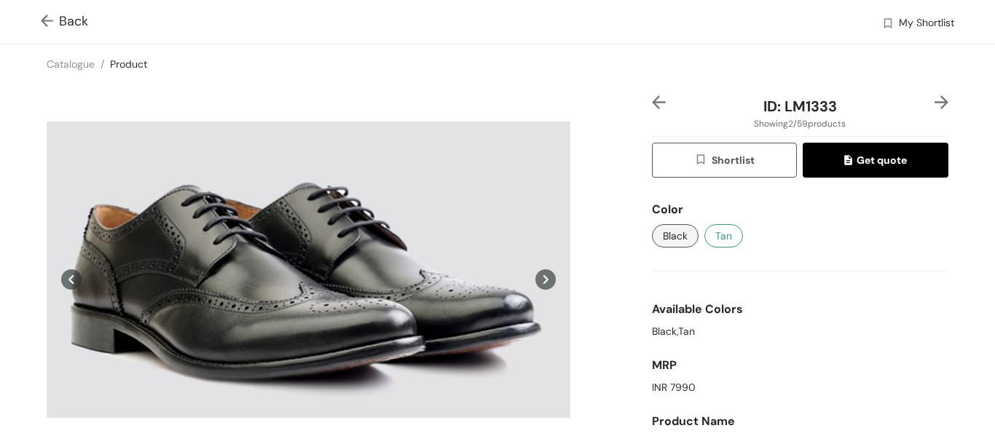
click at [719, 235] on span "Tan" at bounding box center [723, 236] width 17 height 16
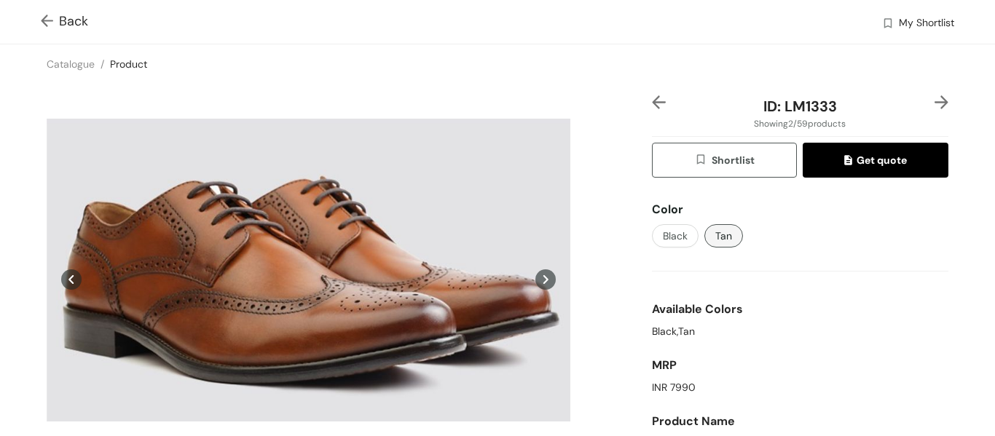
click at [654, 106] on img at bounding box center [659, 102] width 14 height 14
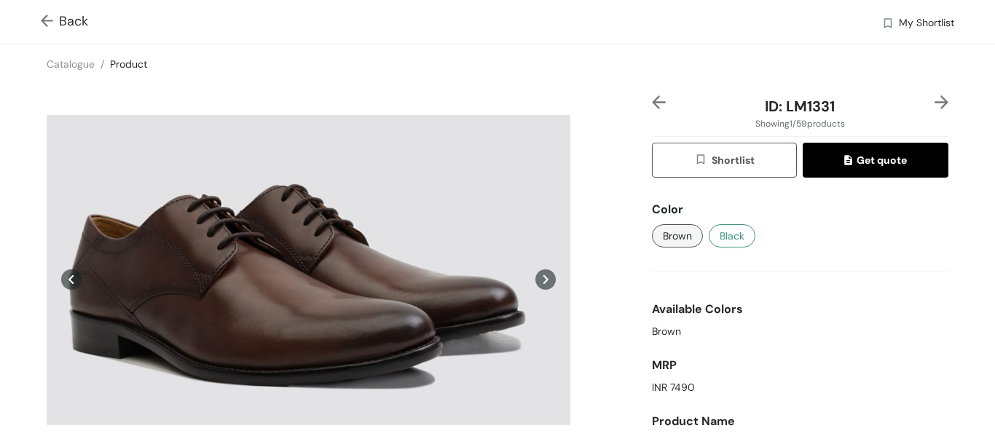
click at [719, 229] on span "Black" at bounding box center [731, 236] width 25 height 16
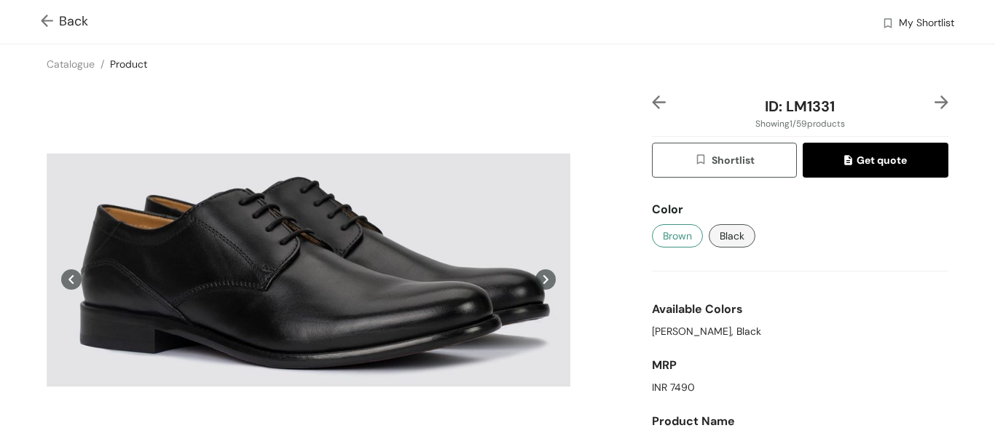
click at [663, 235] on span "Brown" at bounding box center [677, 236] width 29 height 16
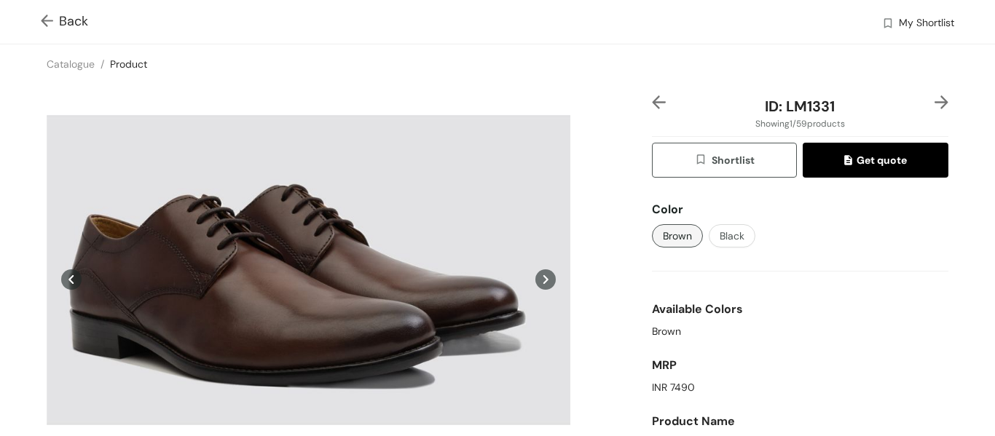
click at [47, 17] on img at bounding box center [50, 22] width 18 height 15
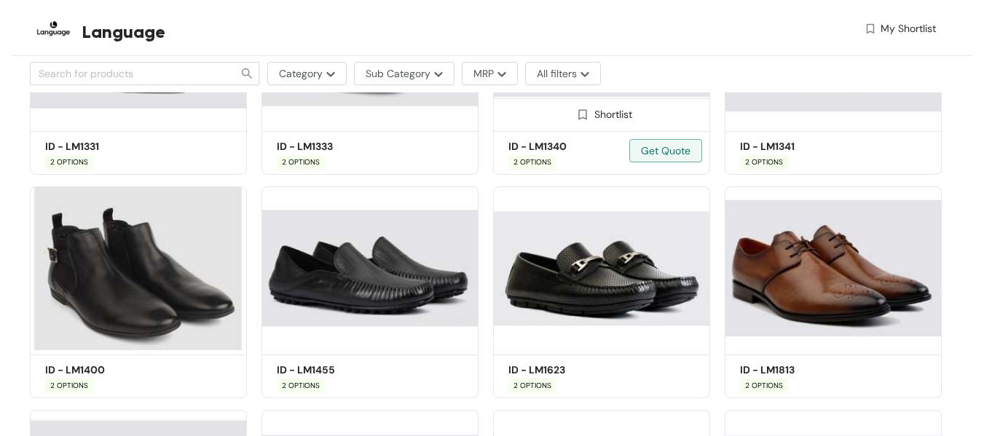
scroll to position [741, 0]
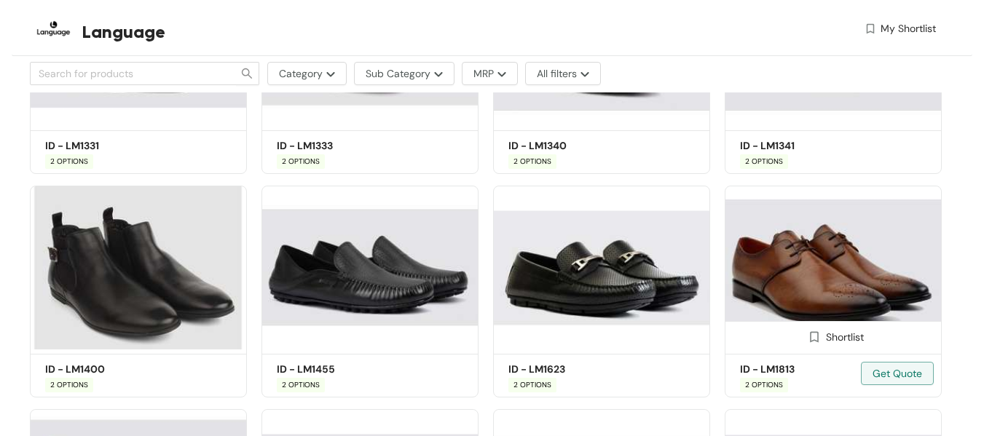
click at [840, 274] on img at bounding box center [833, 268] width 217 height 164
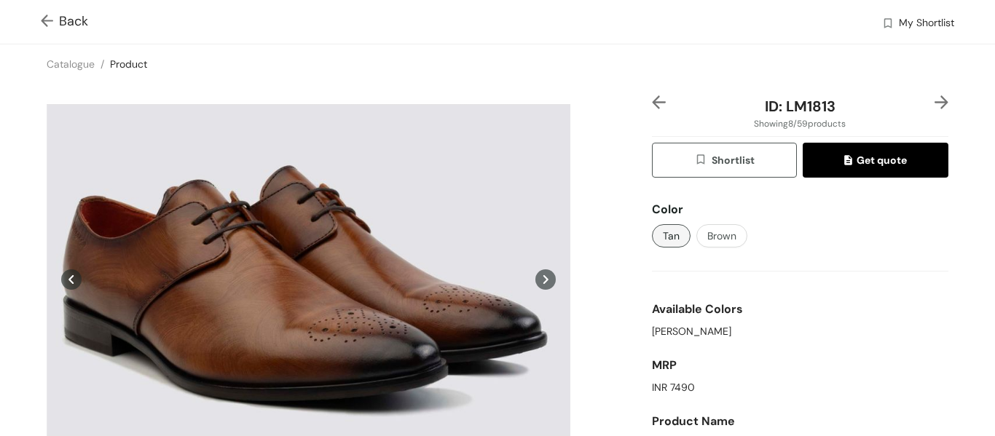
click at [663, 240] on span "Tan" at bounding box center [671, 236] width 17 height 16
click at [696, 238] on button "Brown" at bounding box center [721, 235] width 51 height 23
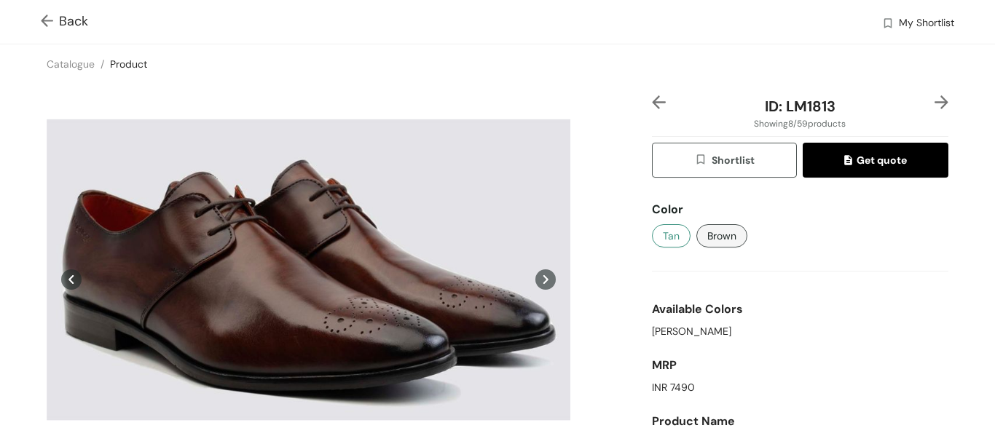
click at [675, 237] on button "Tan" at bounding box center [671, 235] width 39 height 23
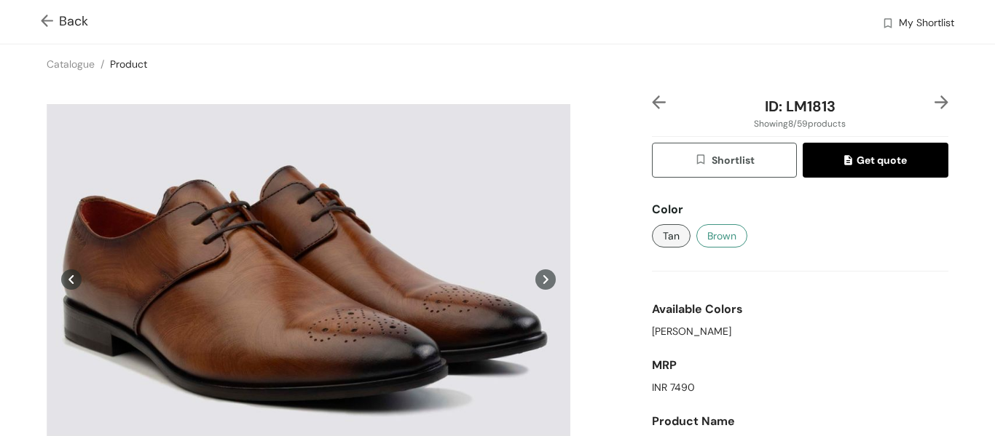
click at [718, 237] on span "Brown" at bounding box center [721, 236] width 29 height 16
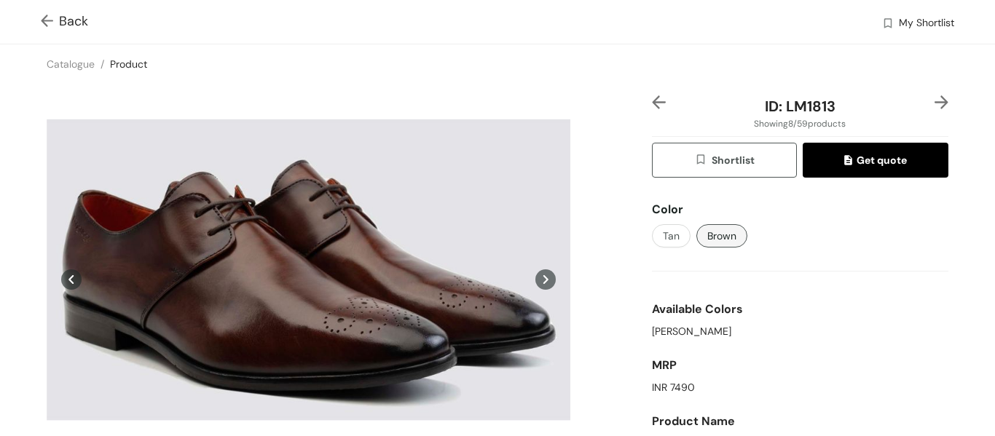
click at [50, 16] on img at bounding box center [50, 22] width 18 height 15
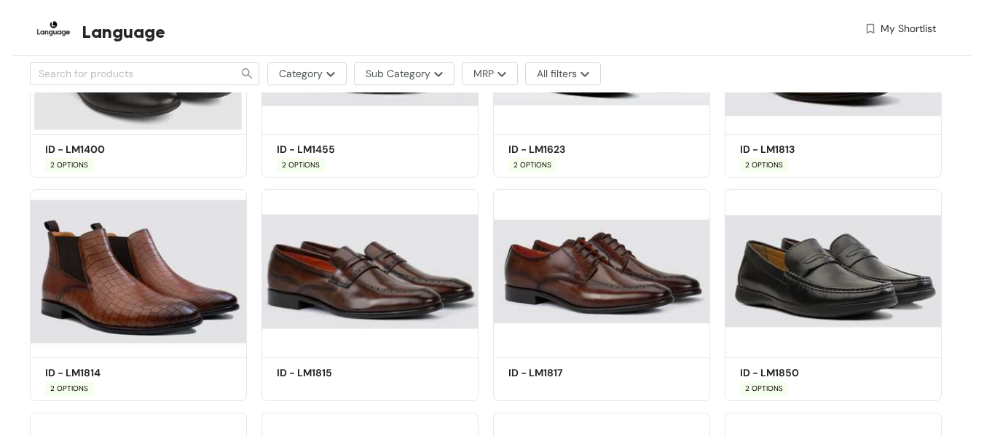
scroll to position [960, 0]
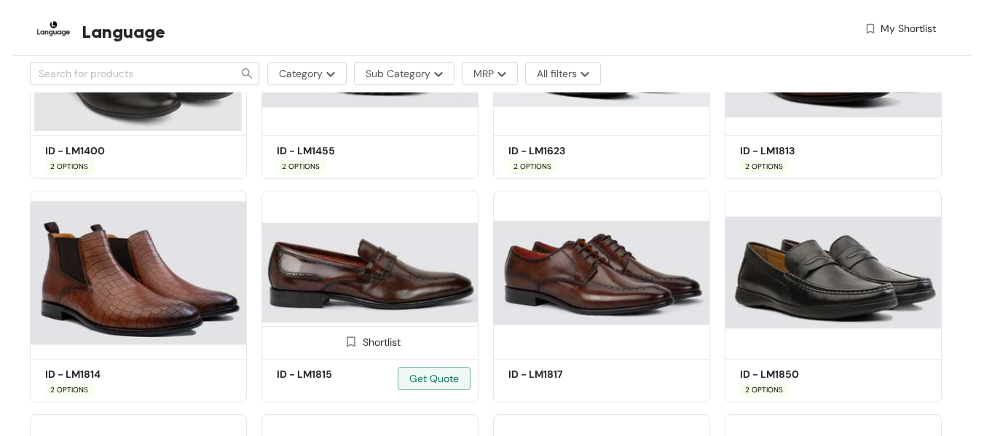
click at [371, 251] on img at bounding box center [369, 273] width 217 height 164
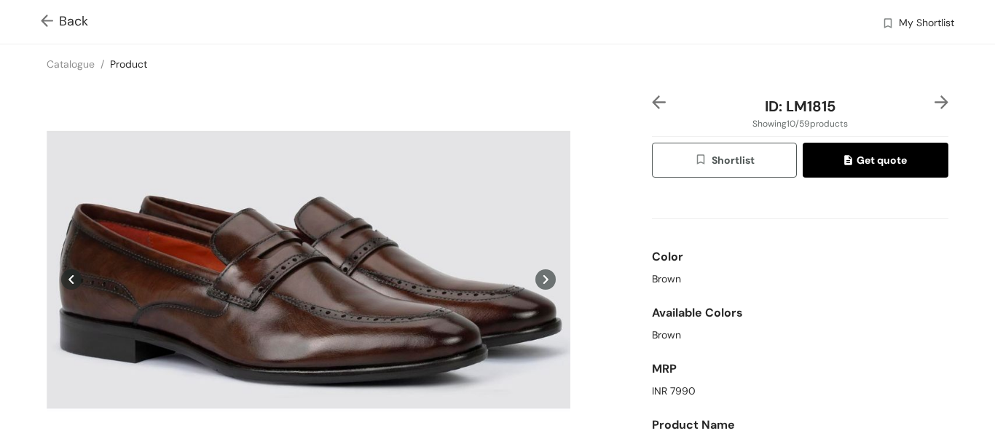
click at [44, 15] on img at bounding box center [50, 22] width 18 height 15
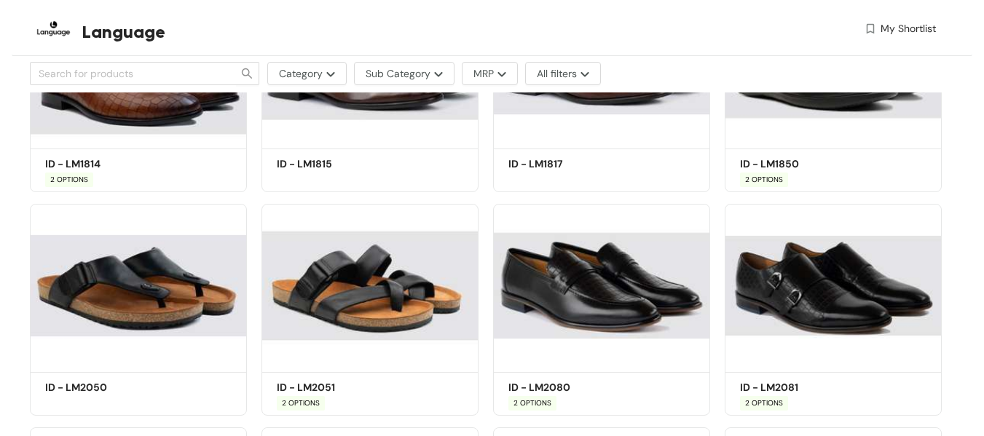
scroll to position [1178, 0]
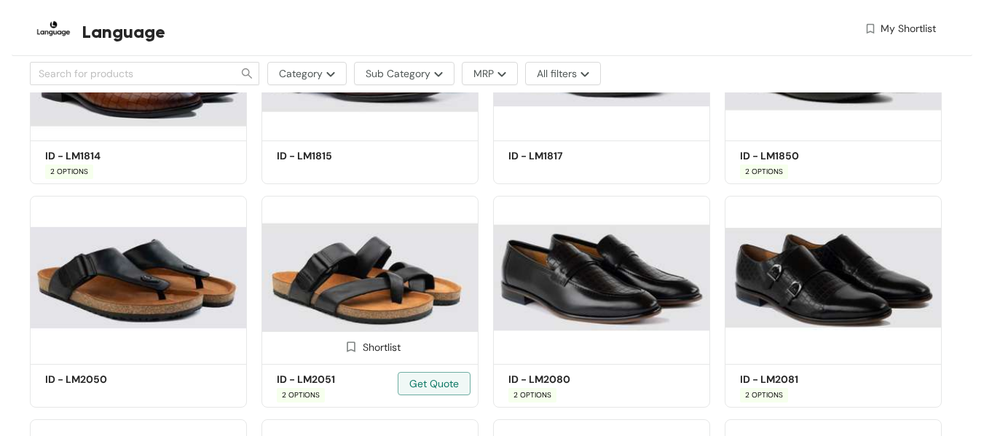
click at [365, 286] on img at bounding box center [369, 278] width 217 height 164
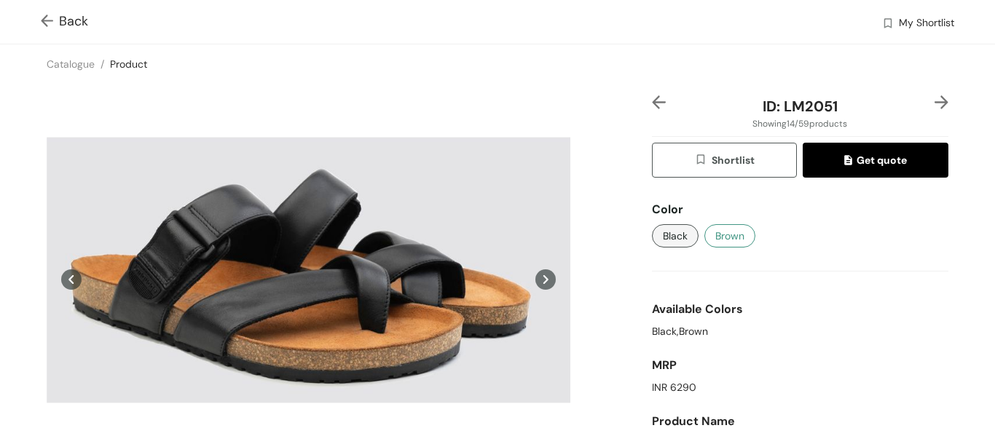
click at [715, 235] on span "Brown" at bounding box center [729, 236] width 29 height 16
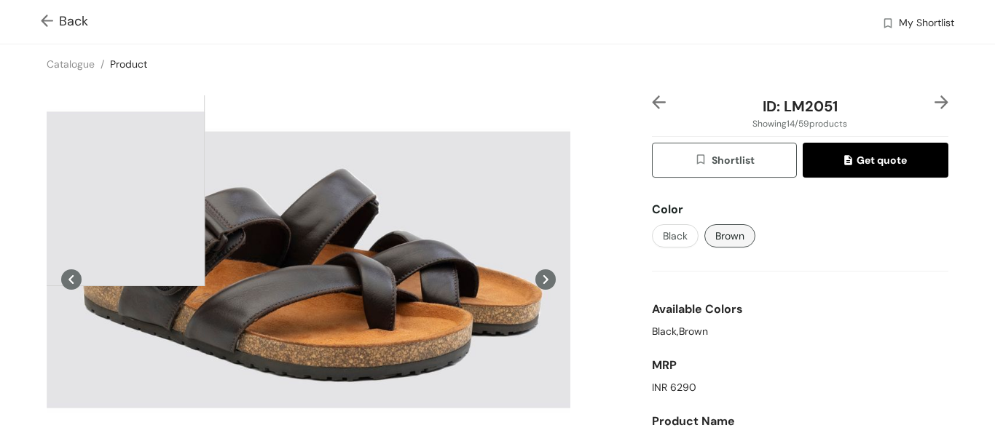
click at [52, 21] on img at bounding box center [50, 22] width 18 height 15
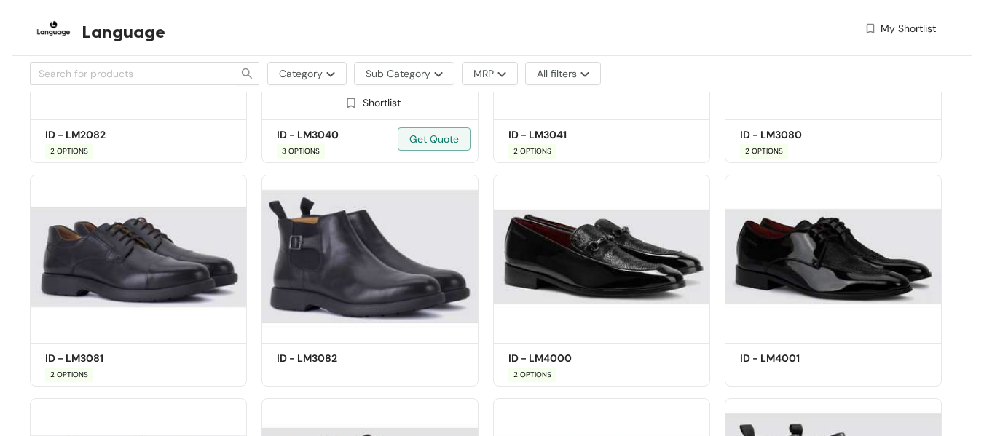
scroll to position [1688, 0]
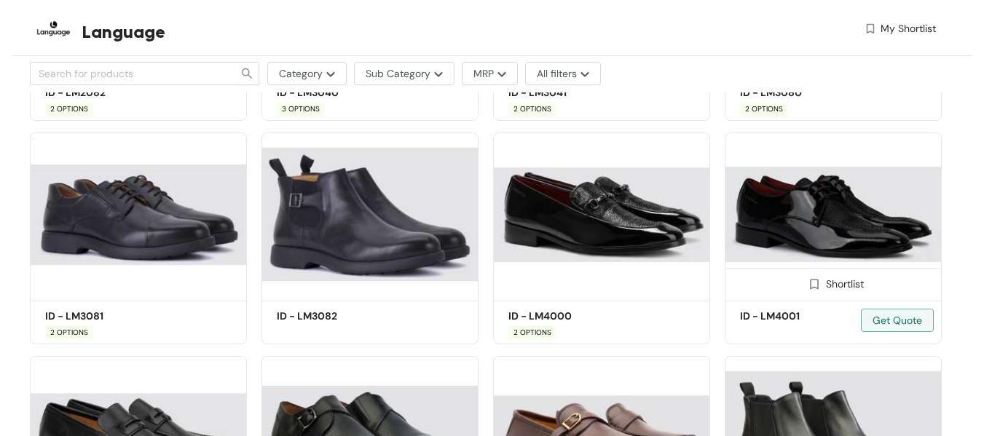
click at [816, 238] on img at bounding box center [833, 215] width 217 height 164
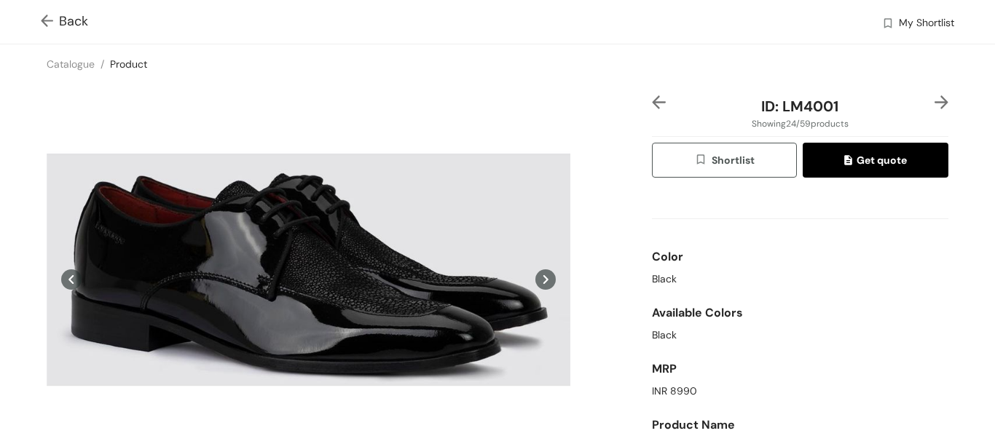
click at [49, 21] on img at bounding box center [50, 22] width 18 height 15
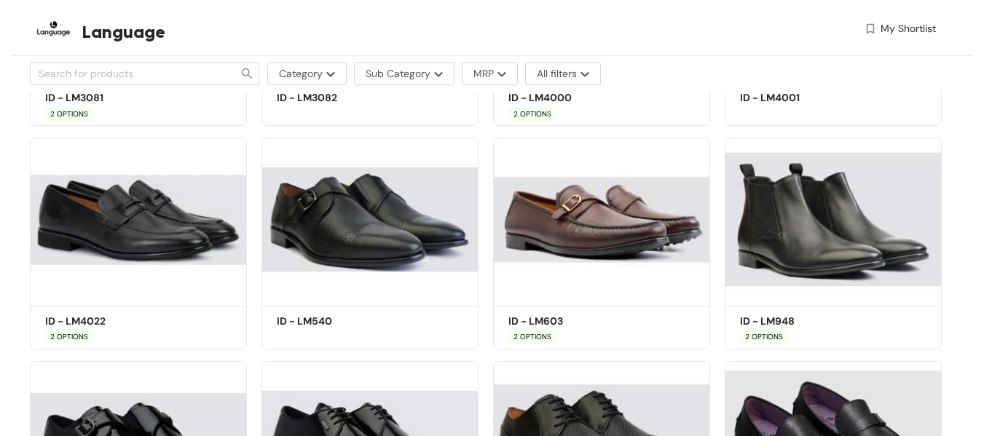
scroll to position [2052, 0]
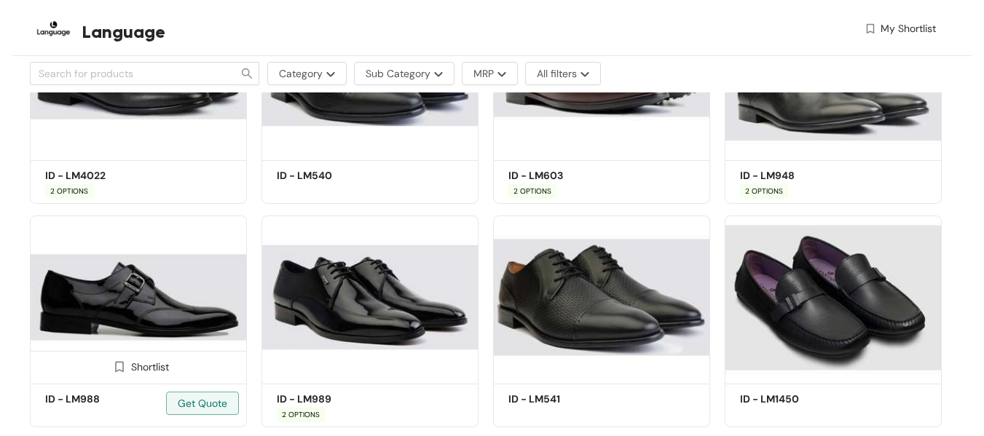
click at [113, 289] on img at bounding box center [138, 298] width 217 height 164
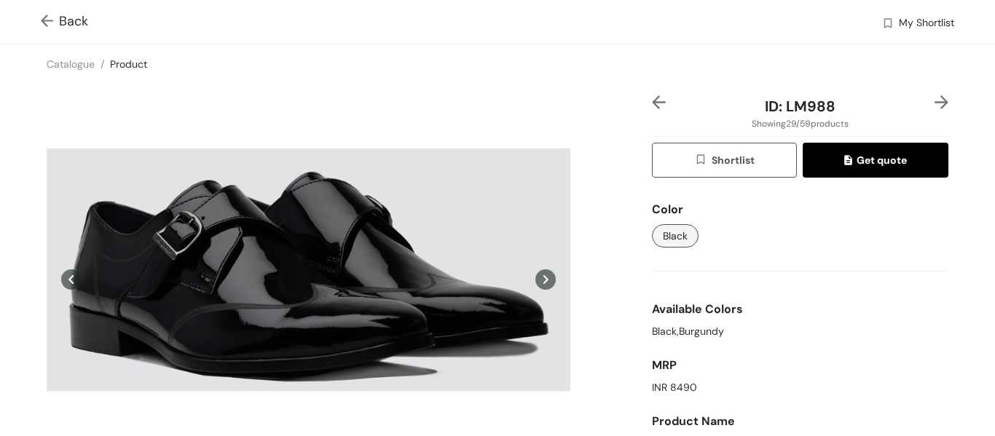
click at [542, 276] on icon at bounding box center [545, 279] width 20 height 20
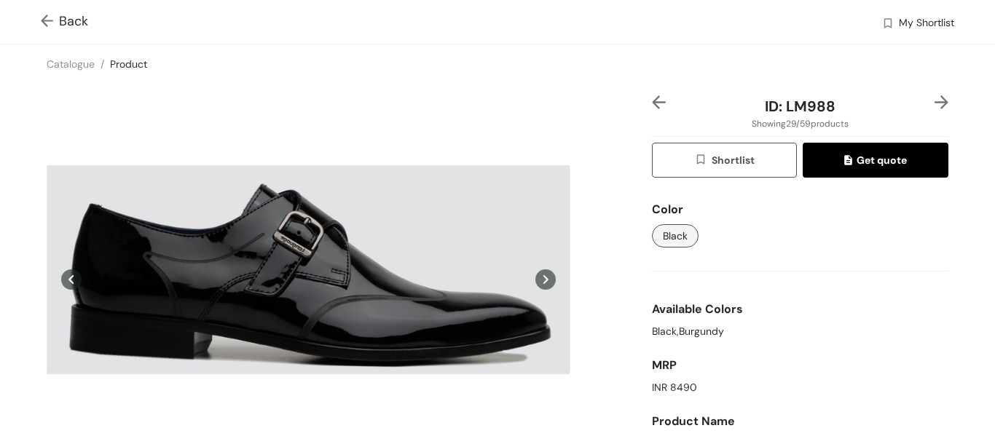
click at [542, 276] on icon at bounding box center [545, 279] width 20 height 20
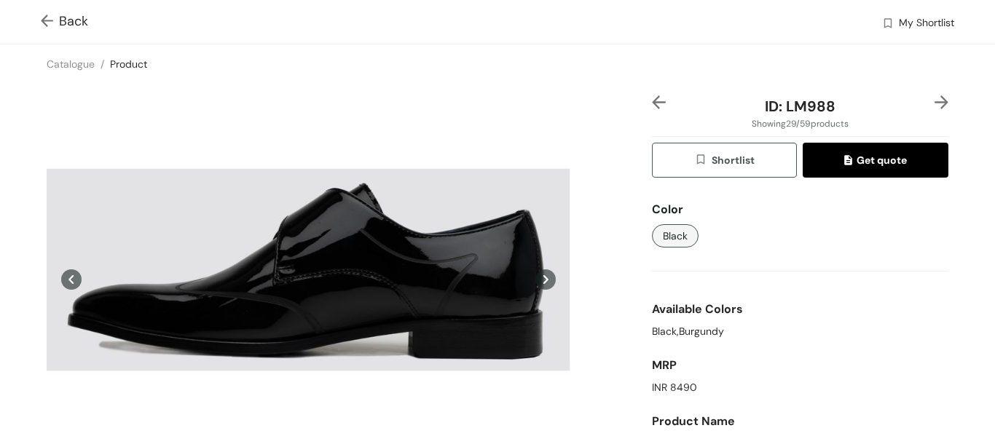
click at [41, 21] on img at bounding box center [50, 22] width 18 height 15
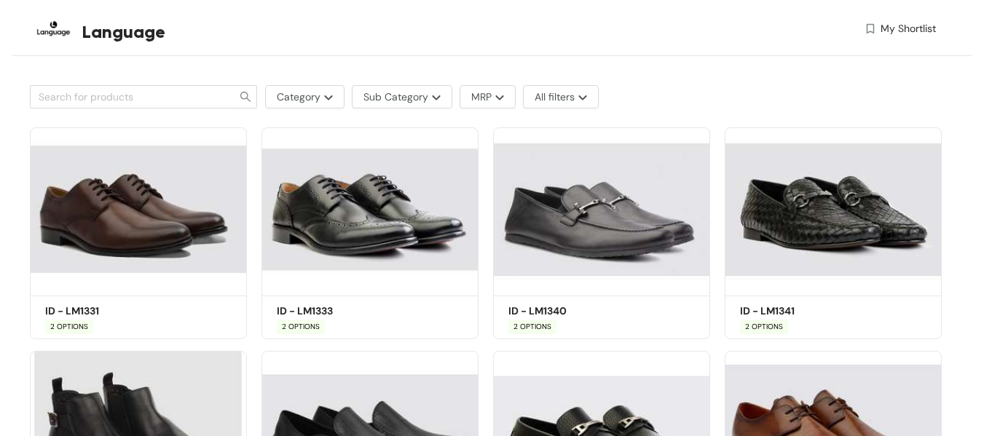
scroll to position [583, 0]
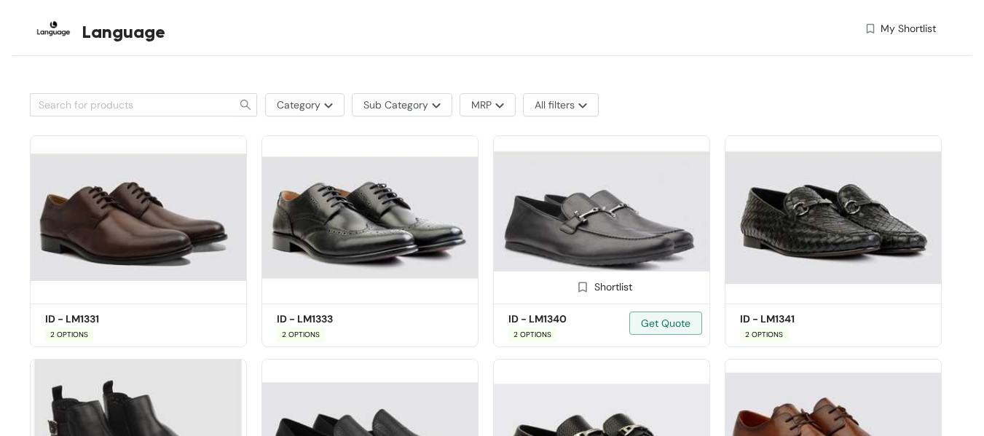
click at [634, 234] on img at bounding box center [601, 217] width 217 height 164
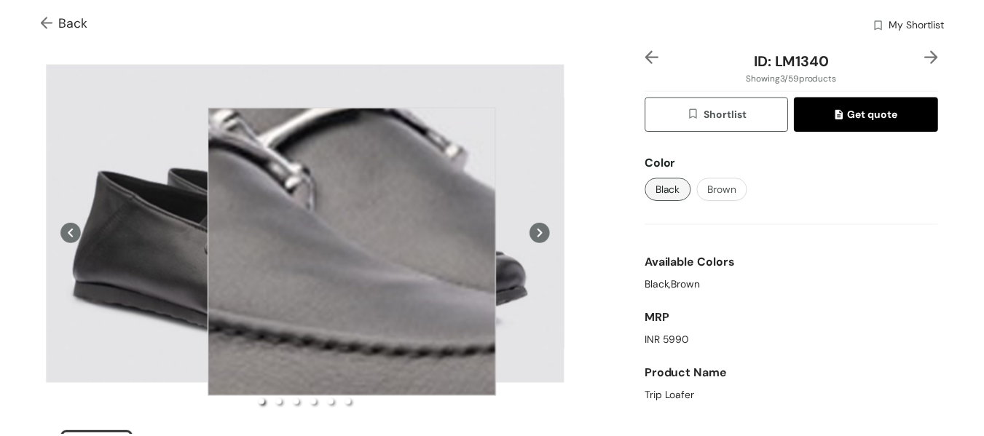
scroll to position [73, 0]
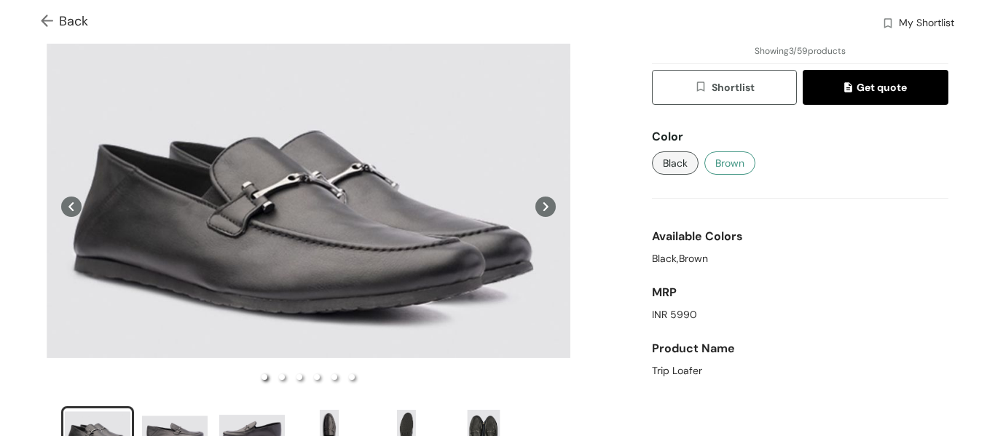
click at [704, 161] on button "Brown" at bounding box center [729, 162] width 51 height 23
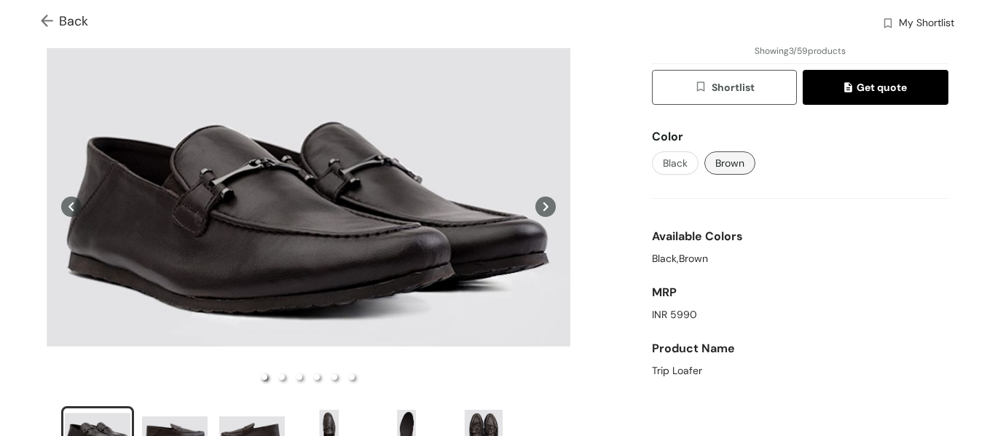
click at [39, 23] on div "Back My Shortlist" at bounding box center [497, 22] width 995 height 44
click at [49, 29] on img at bounding box center [50, 22] width 18 height 15
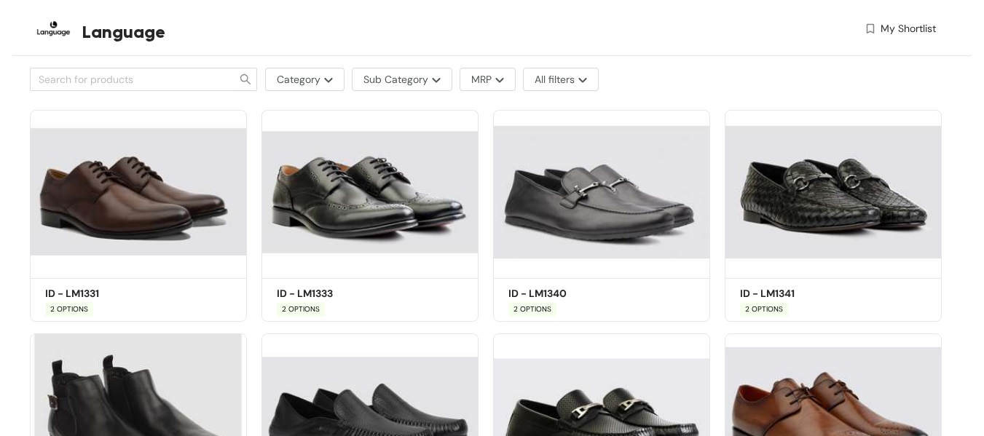
scroll to position [583, 0]
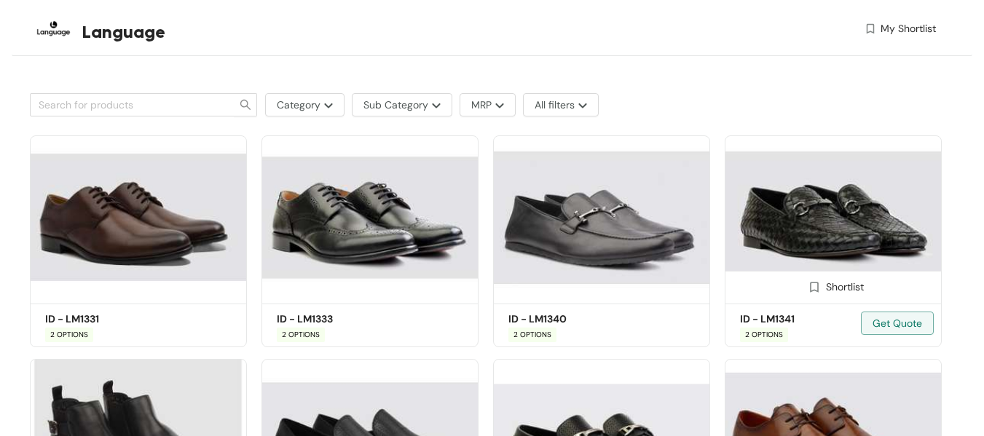
click at [810, 222] on img at bounding box center [833, 217] width 217 height 164
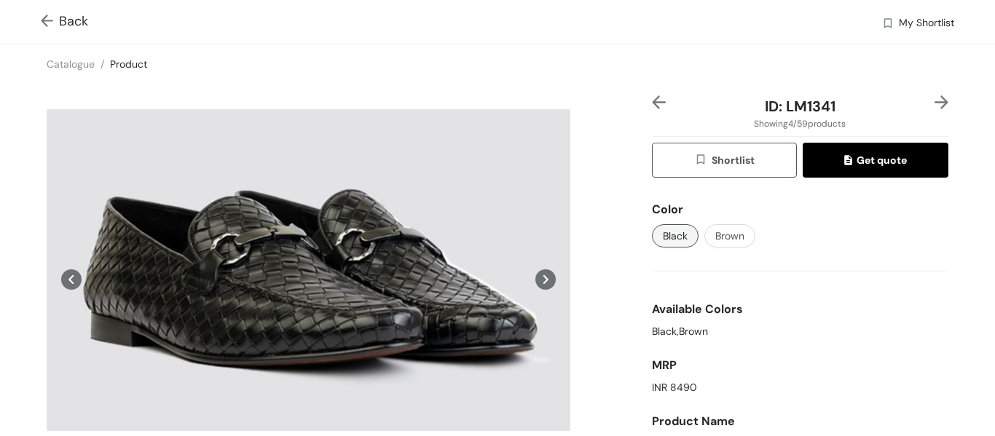
click at [46, 20] on img at bounding box center [50, 22] width 18 height 15
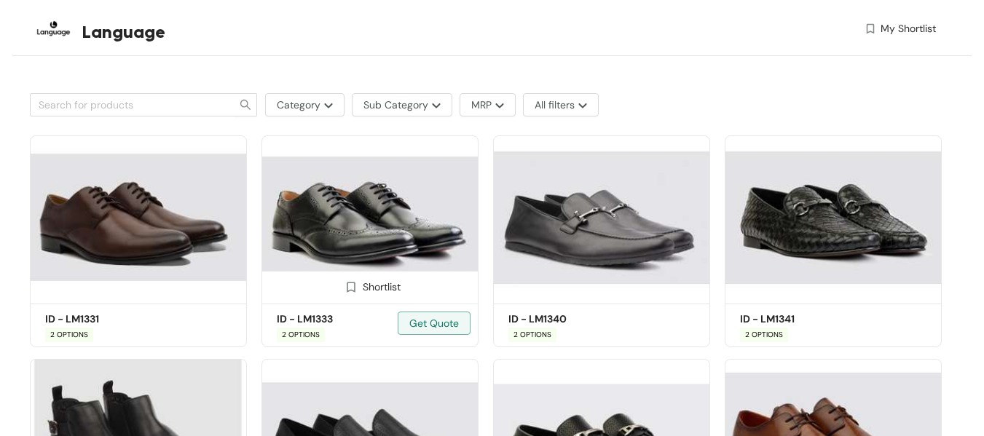
scroll to position [655, 0]
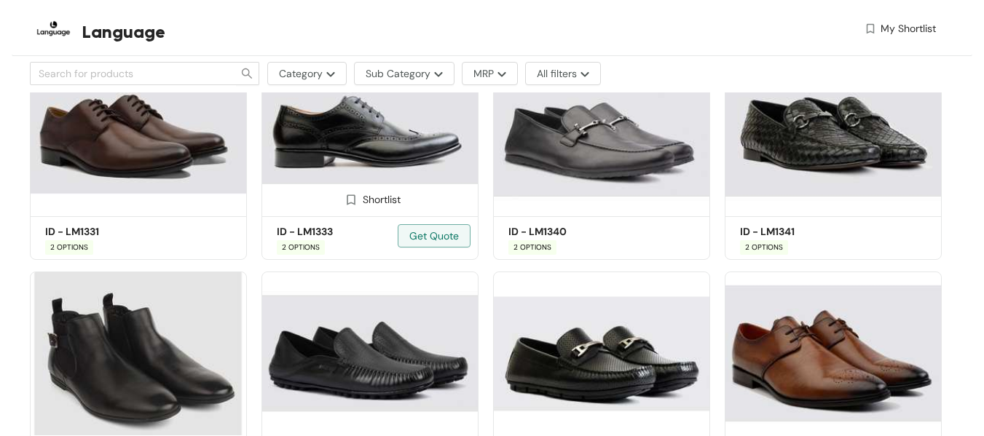
click at [371, 149] on img at bounding box center [369, 130] width 217 height 164
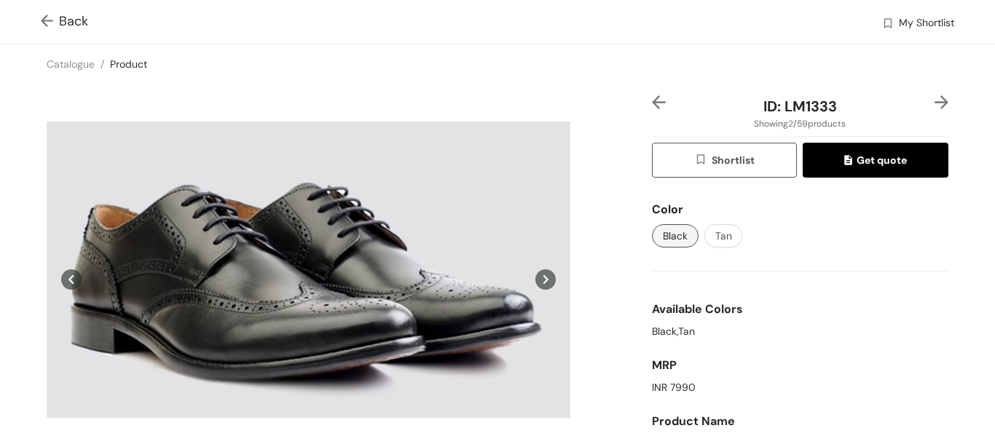
click at [51, 23] on img at bounding box center [50, 22] width 18 height 15
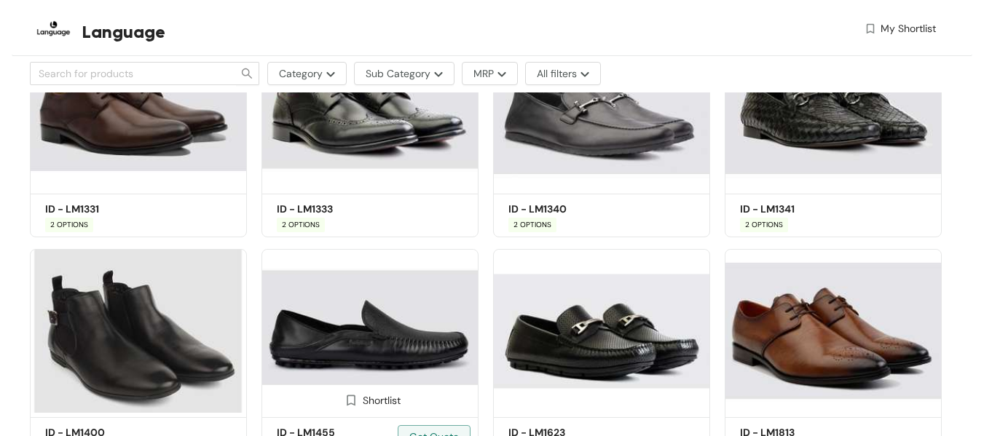
scroll to position [655, 0]
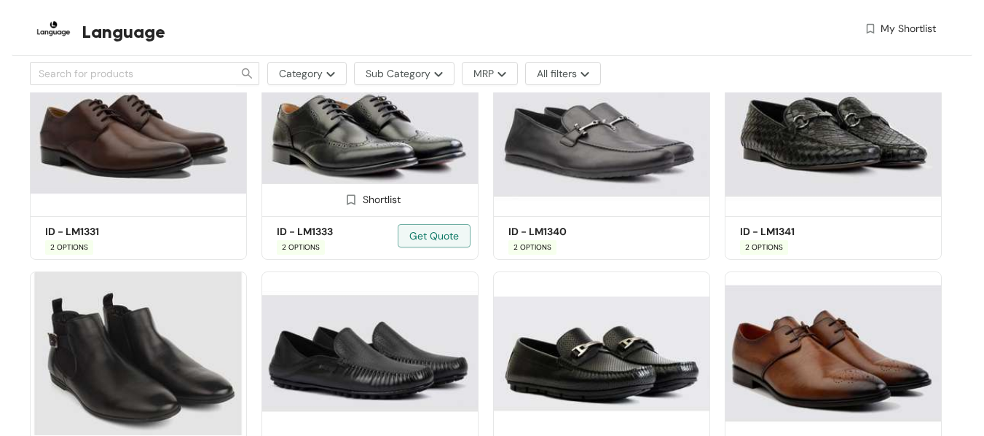
click at [358, 166] on img at bounding box center [369, 130] width 217 height 164
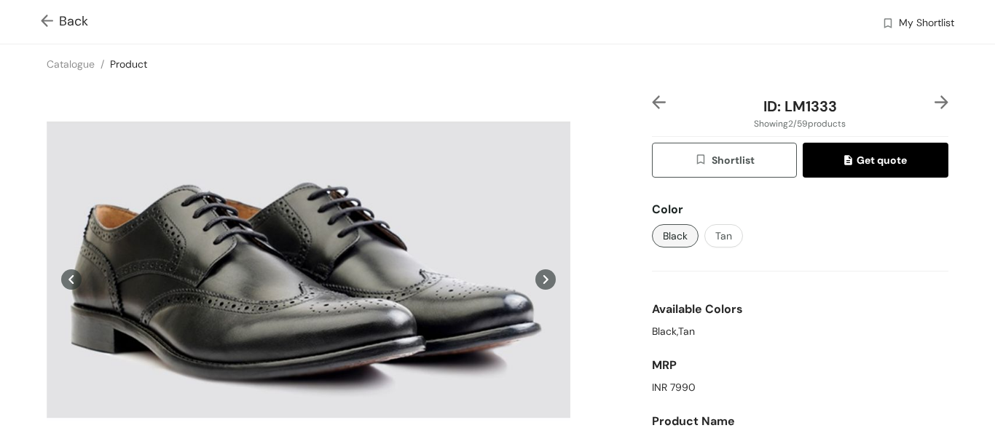
click at [47, 27] on img at bounding box center [50, 22] width 18 height 15
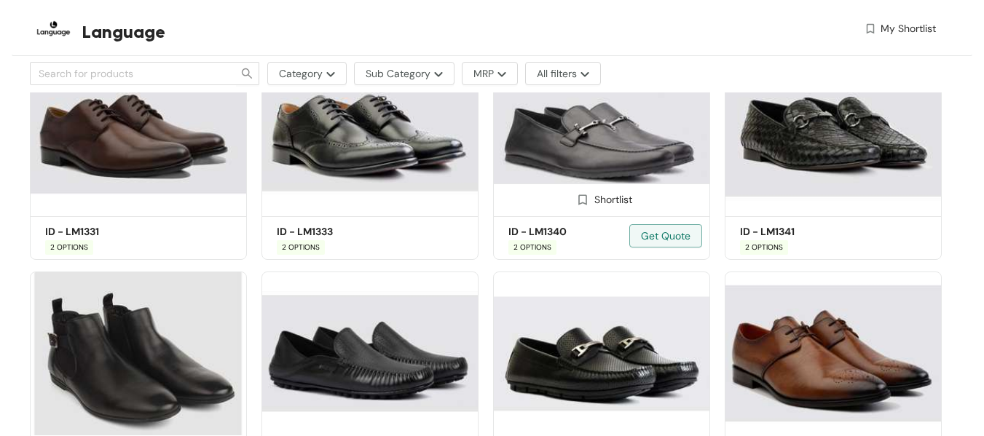
scroll to position [728, 0]
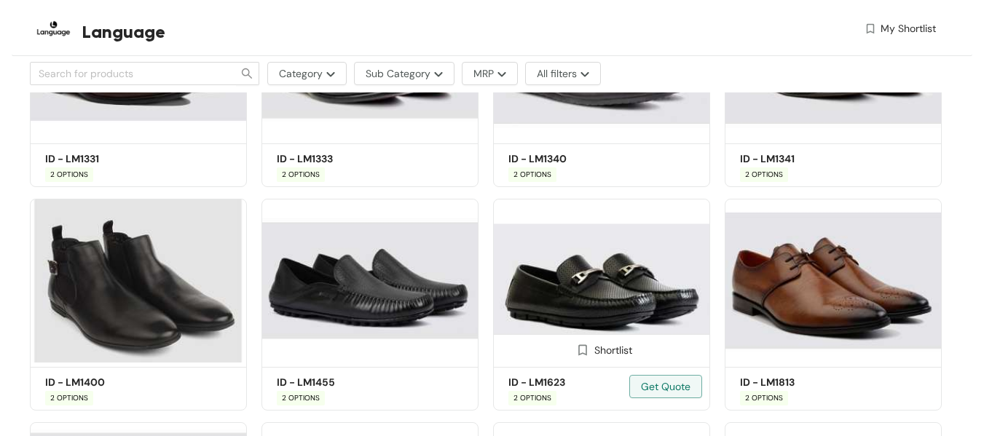
click at [608, 303] on img at bounding box center [601, 281] width 217 height 164
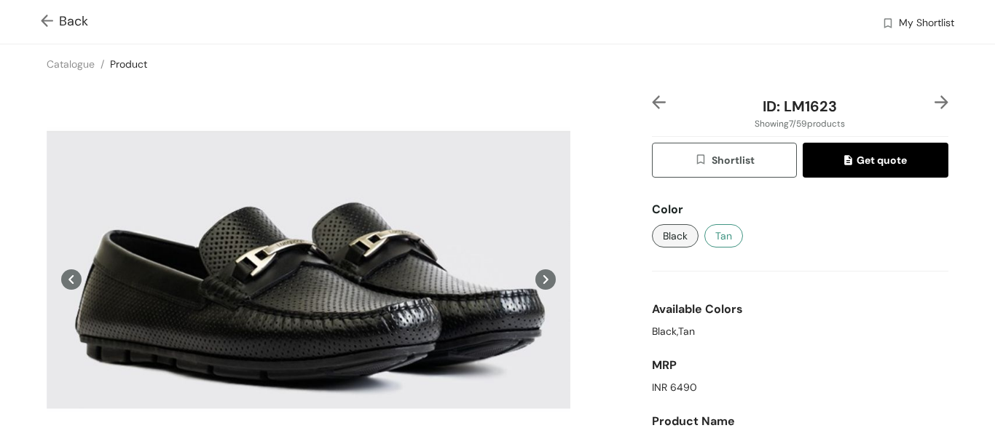
click at [715, 240] on span "Tan" at bounding box center [723, 236] width 17 height 16
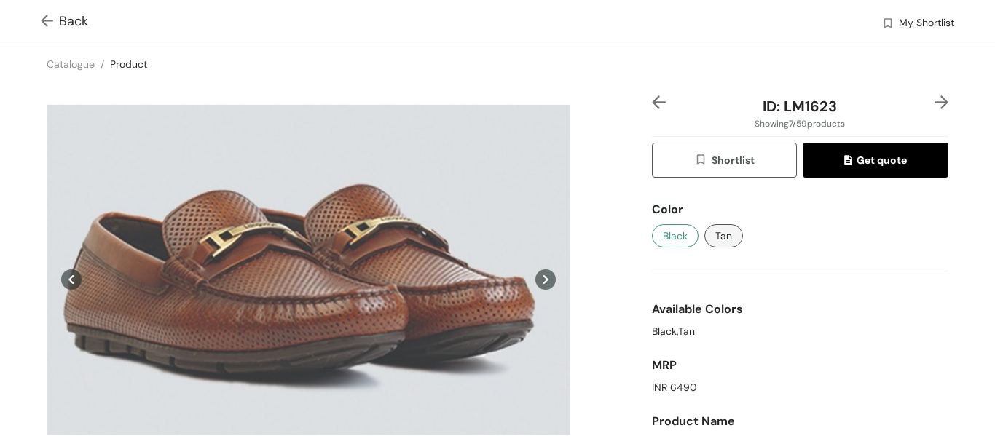
click at [669, 242] on span "Black" at bounding box center [675, 236] width 25 height 16
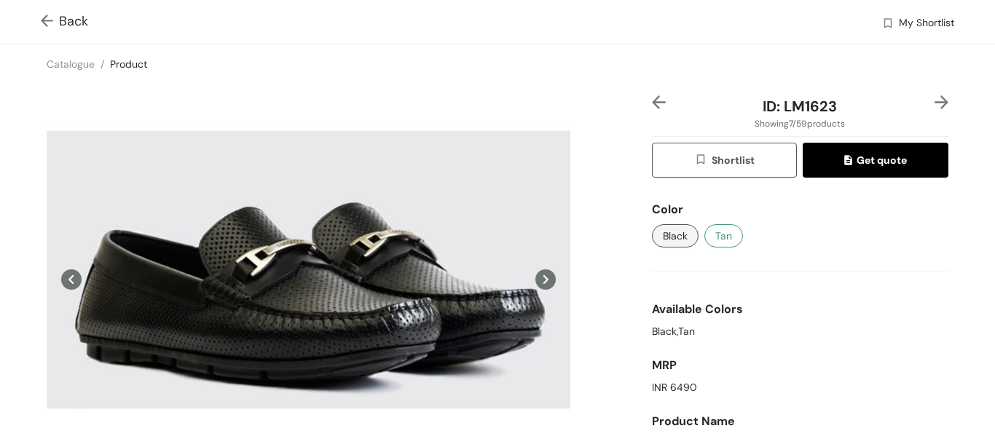
click at [715, 238] on span "Tan" at bounding box center [723, 236] width 17 height 16
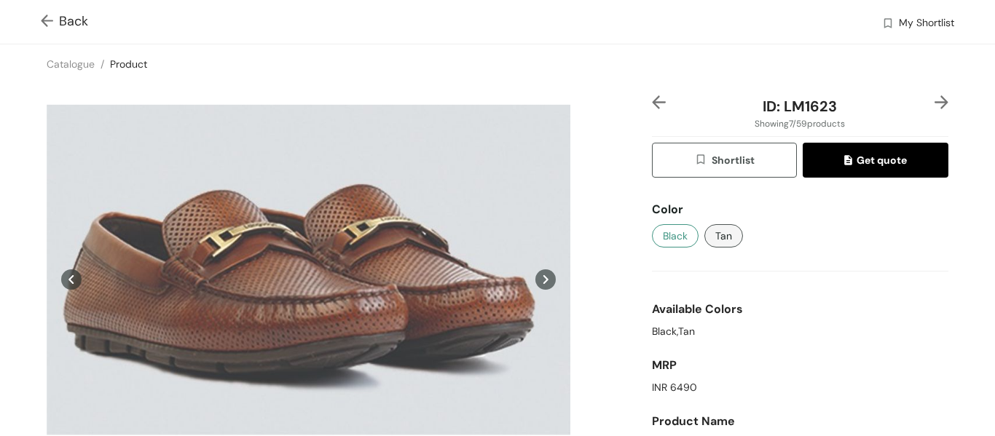
click at [675, 238] on span "Black" at bounding box center [675, 236] width 25 height 16
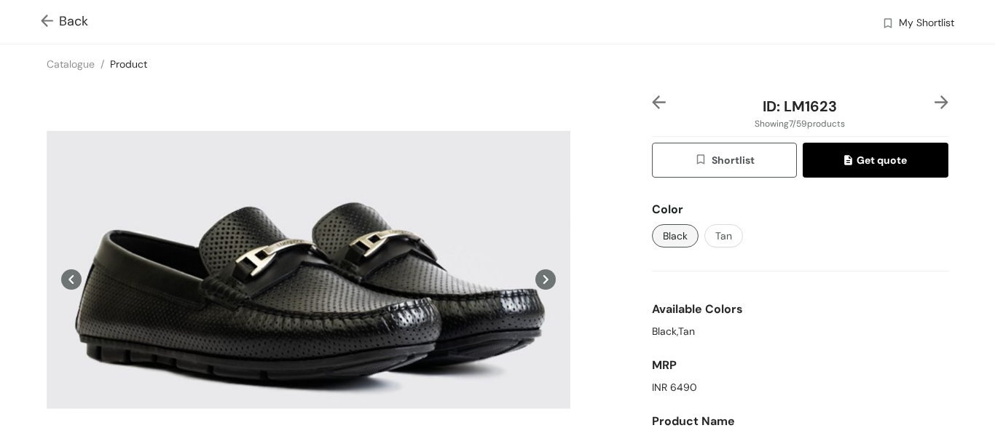
click at [652, 104] on img at bounding box center [659, 102] width 14 height 14
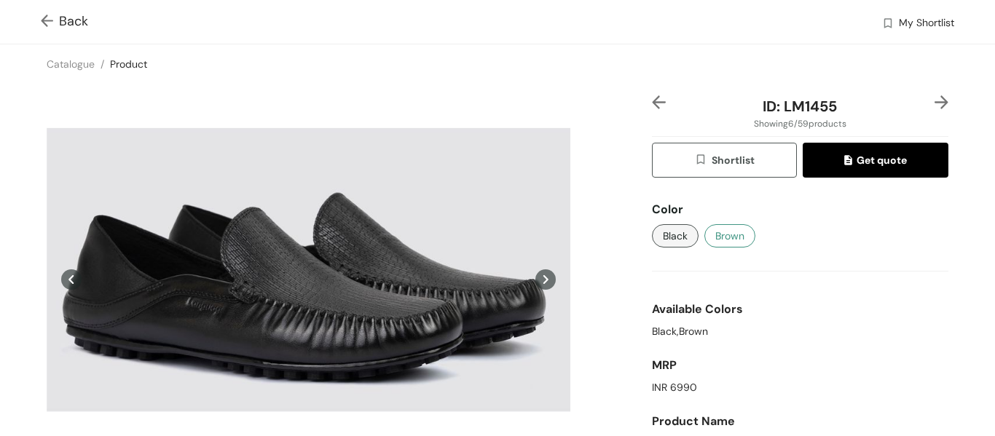
click at [728, 237] on span "Brown" at bounding box center [729, 236] width 29 height 16
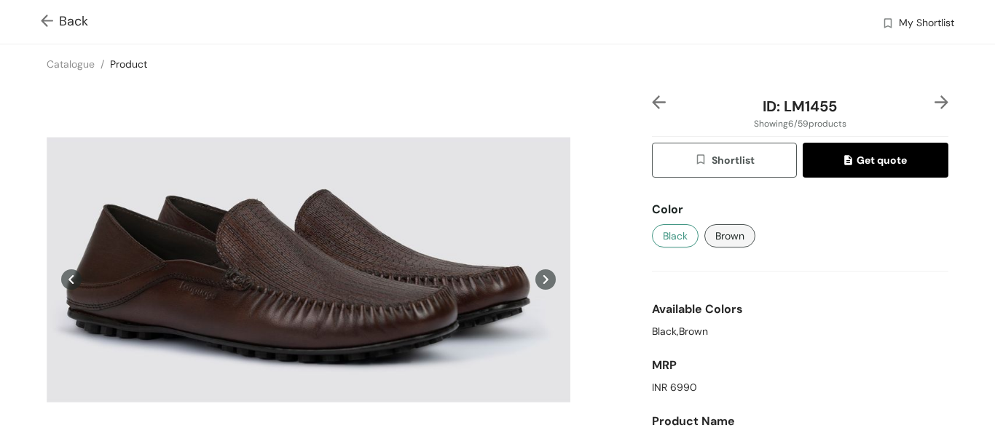
click at [673, 244] on span "Black" at bounding box center [675, 236] width 25 height 16
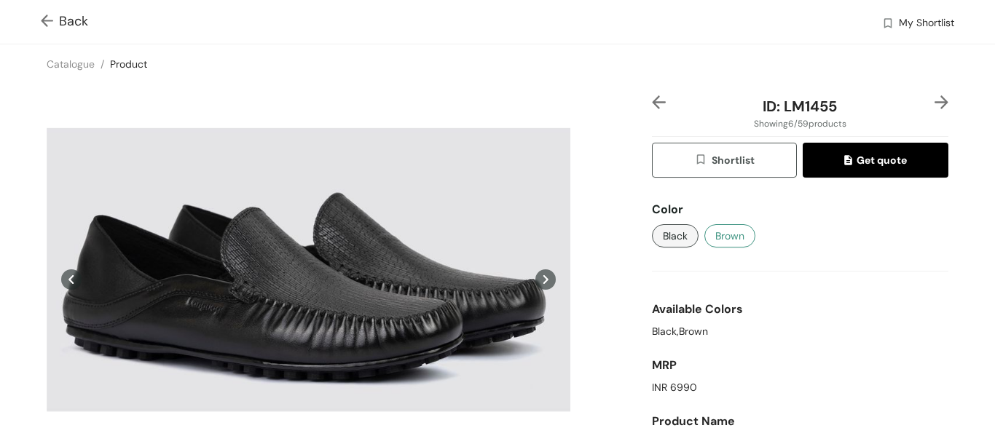
click at [721, 237] on span "Brown" at bounding box center [729, 236] width 29 height 16
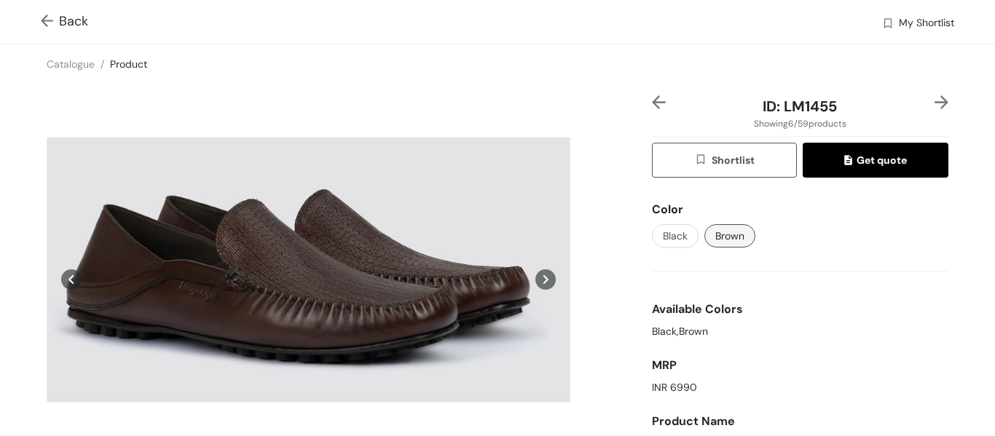
click at [936, 105] on img at bounding box center [941, 102] width 14 height 14
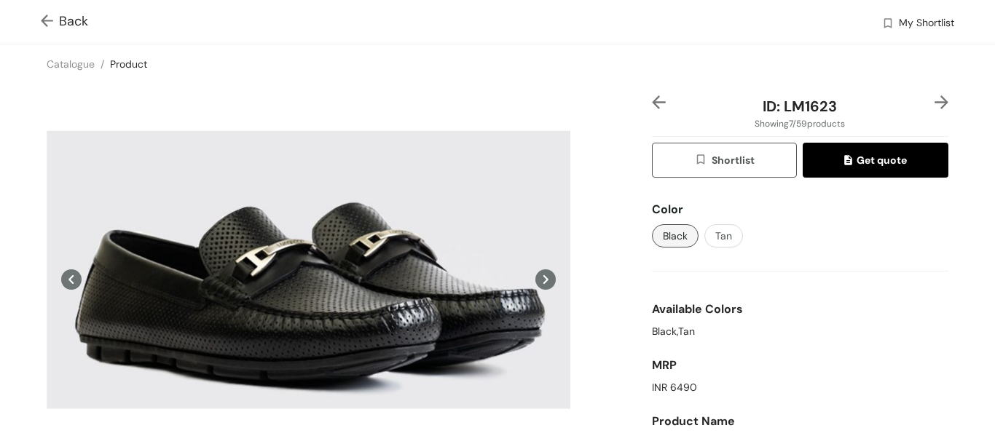
click at [934, 101] on img at bounding box center [941, 102] width 14 height 14
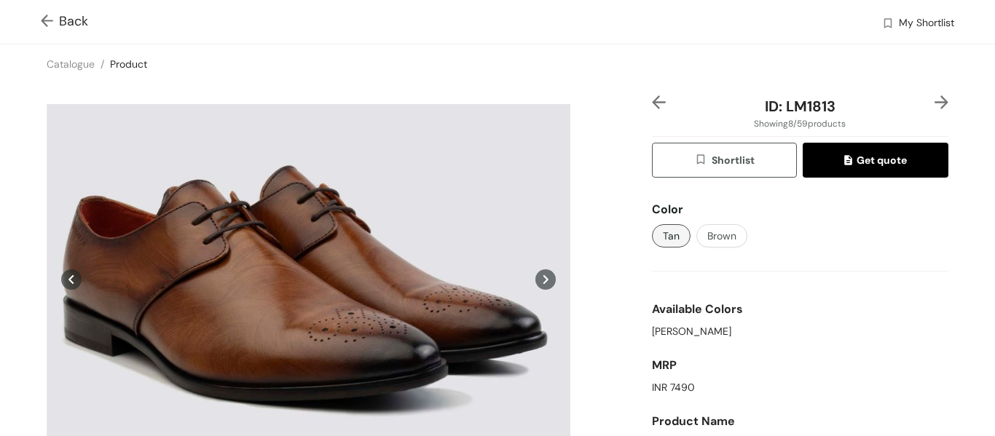
click at [934, 102] on img at bounding box center [941, 102] width 14 height 14
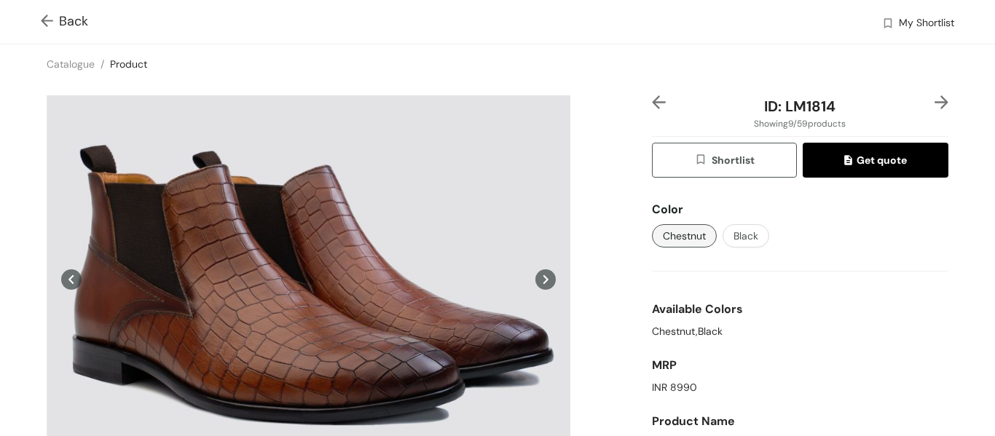
click at [934, 102] on img at bounding box center [941, 102] width 14 height 14
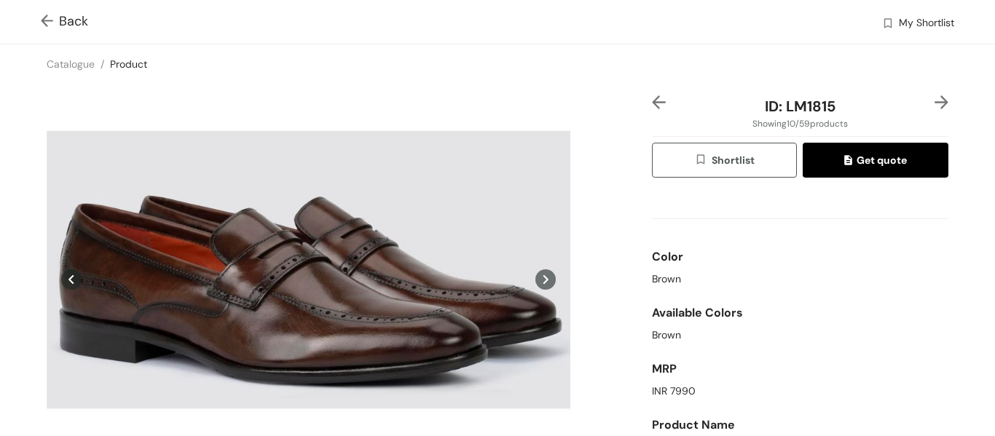
click at [934, 102] on img at bounding box center [941, 102] width 14 height 14
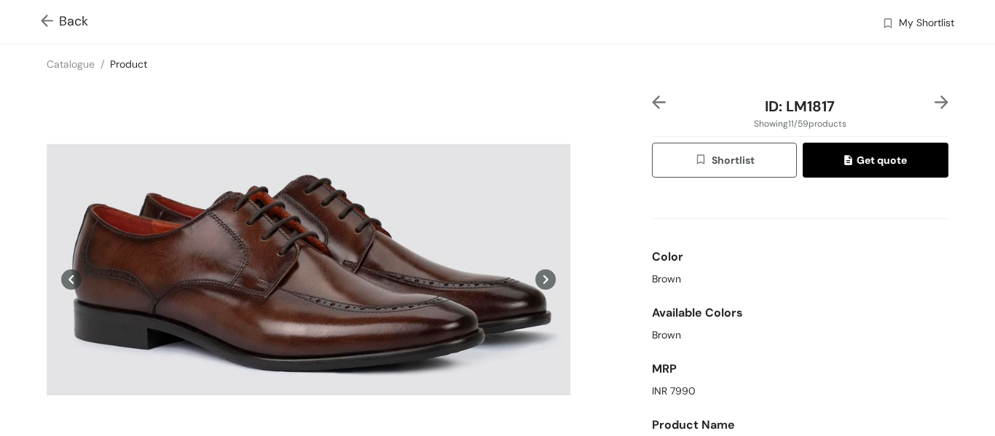
click at [934, 102] on img at bounding box center [941, 102] width 14 height 14
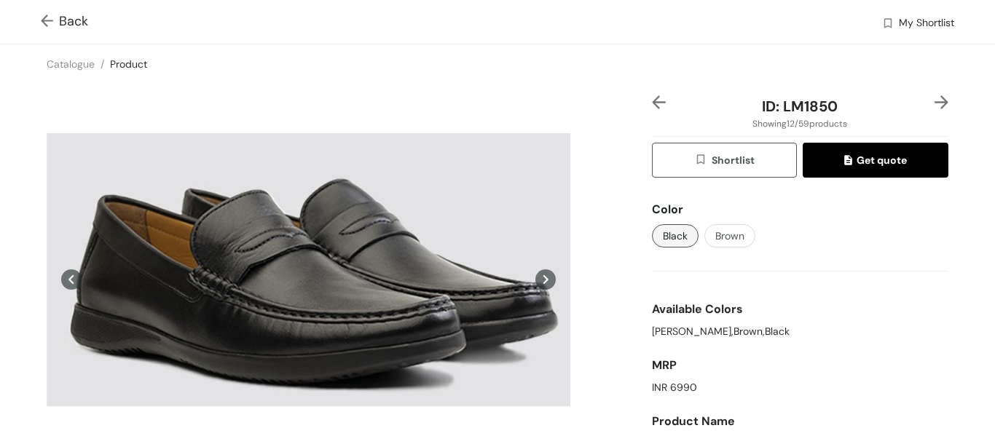
click at [934, 102] on img at bounding box center [941, 102] width 14 height 14
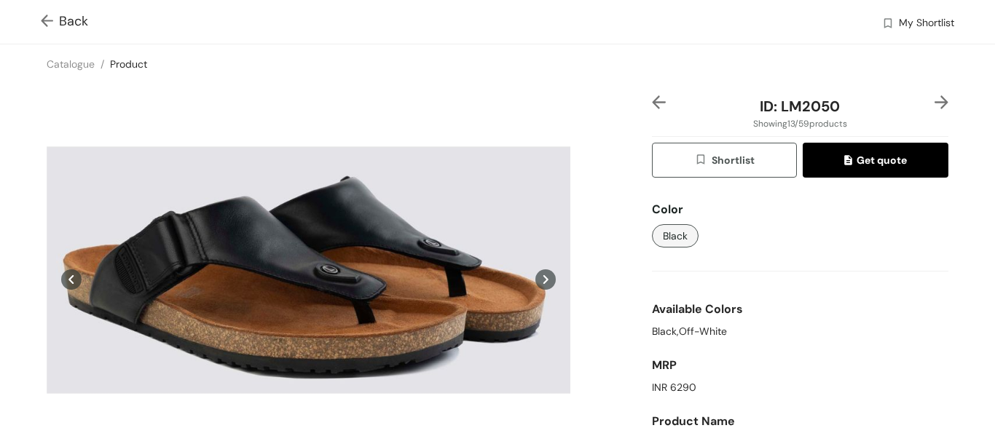
click at [934, 102] on img at bounding box center [941, 102] width 14 height 14
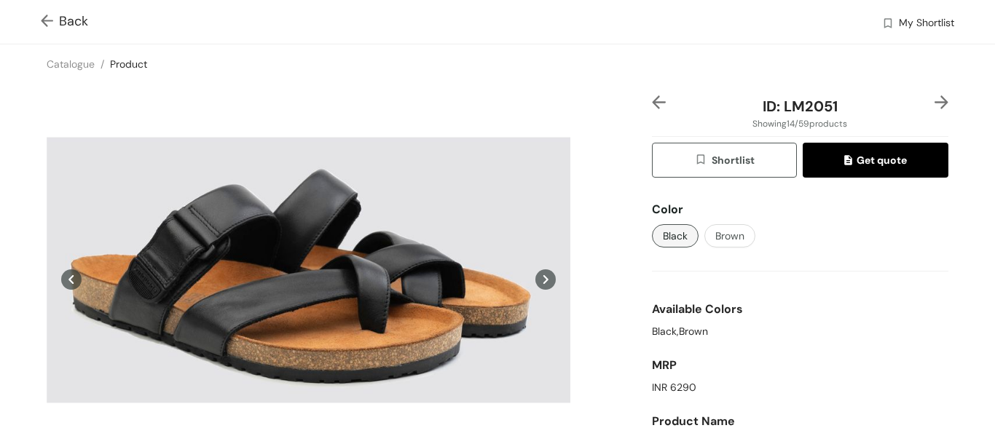
click at [934, 102] on img at bounding box center [941, 102] width 14 height 14
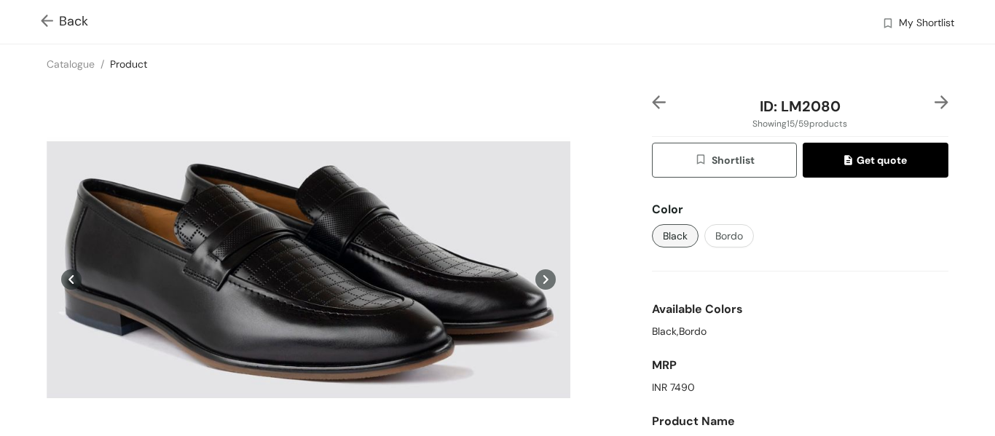
click at [934, 102] on img at bounding box center [941, 102] width 14 height 14
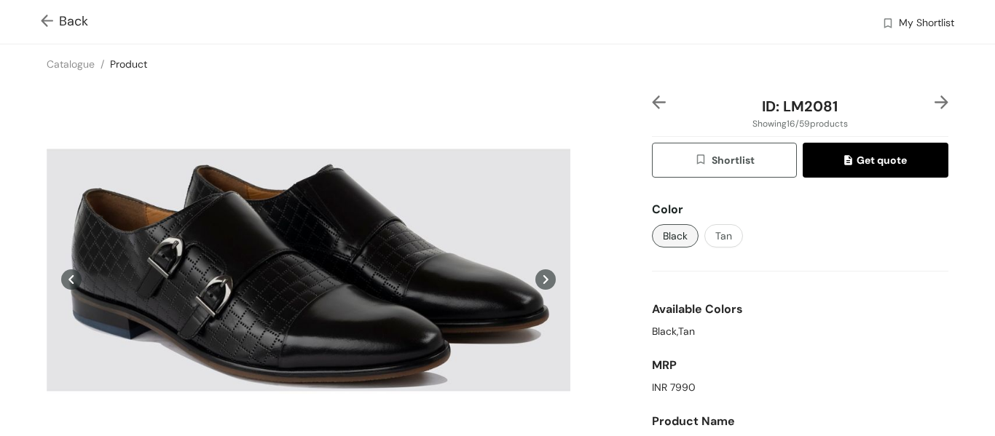
click at [728, 223] on div "Color" at bounding box center [800, 209] width 296 height 29
click at [725, 232] on button "Tan" at bounding box center [723, 235] width 39 height 23
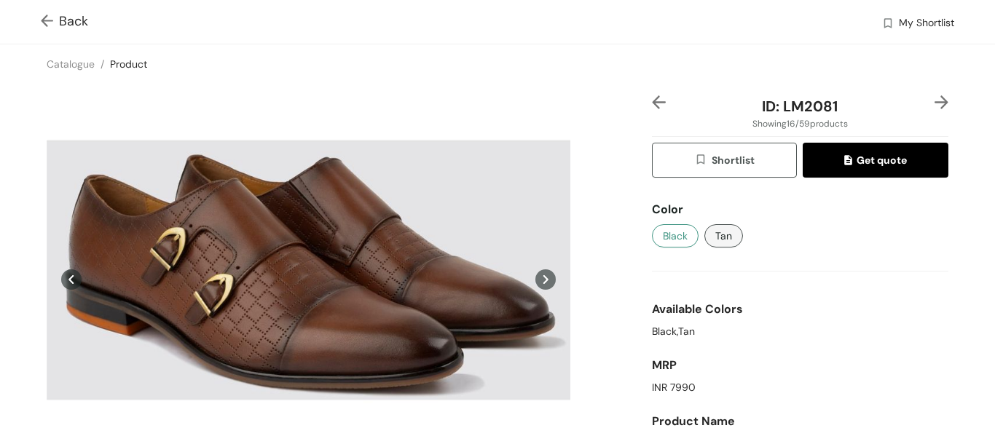
click at [669, 239] on span "Black" at bounding box center [675, 236] width 25 height 16
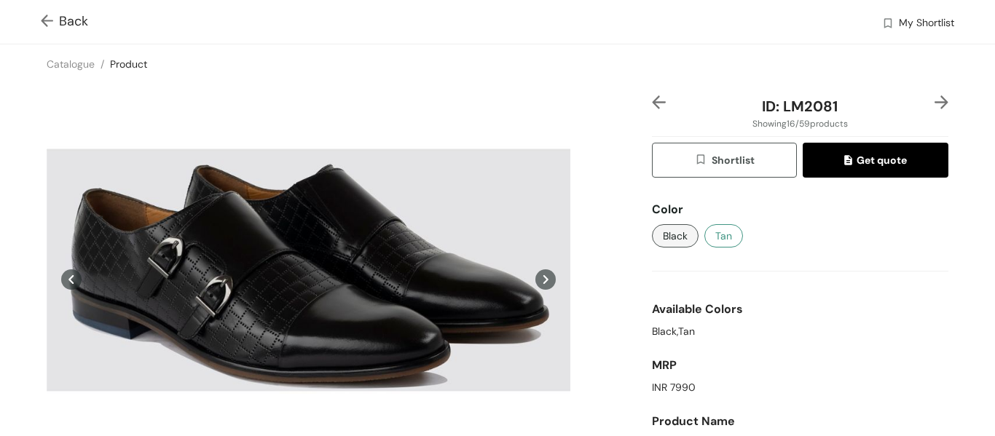
click at [715, 239] on span "Tan" at bounding box center [723, 236] width 17 height 16
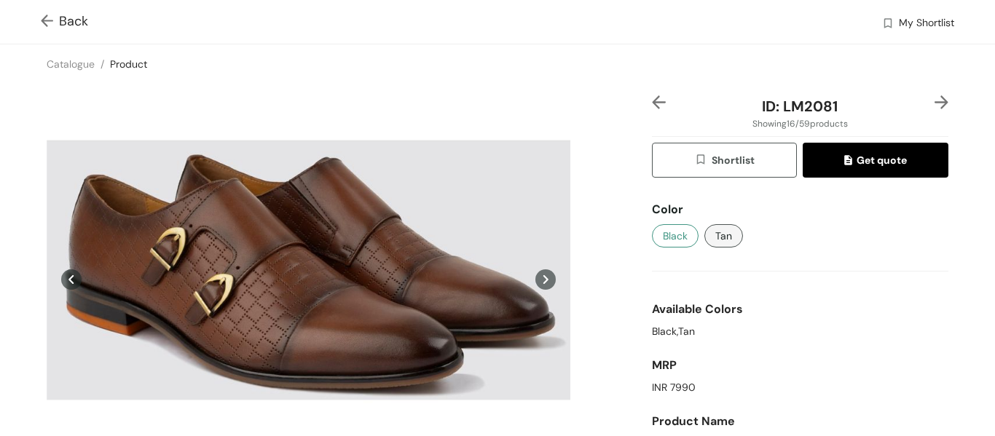
click at [679, 236] on span "Black" at bounding box center [675, 236] width 25 height 16
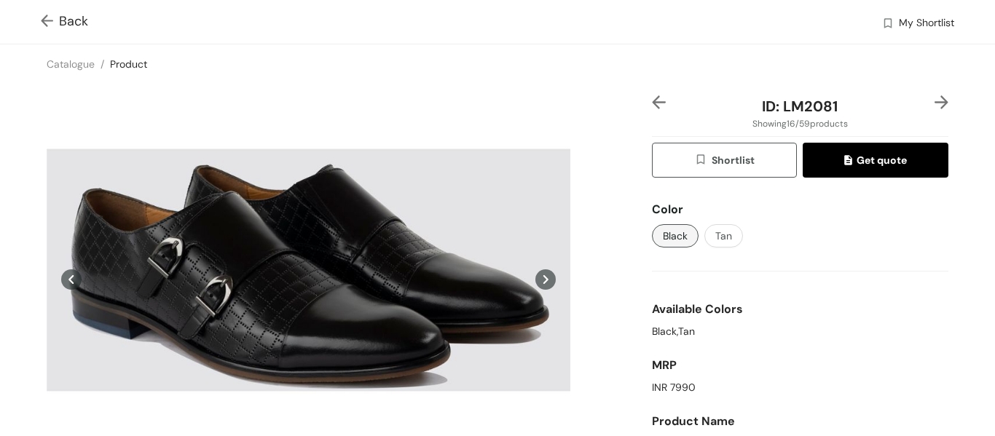
click at [934, 106] on img at bounding box center [941, 102] width 14 height 14
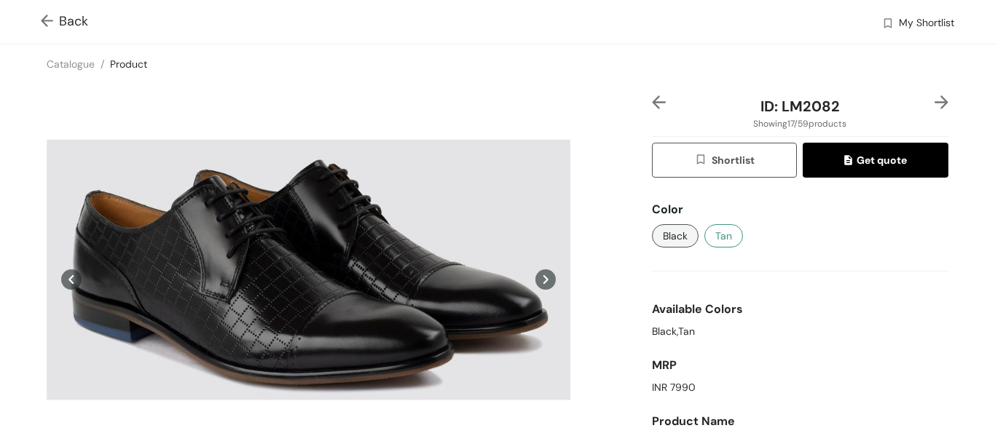
click at [719, 226] on button "Tan" at bounding box center [723, 235] width 39 height 23
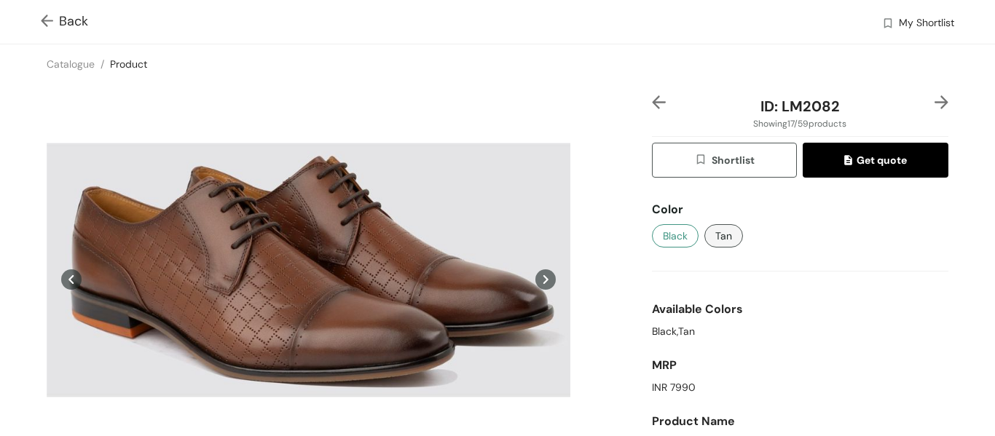
click at [663, 232] on span "Black" at bounding box center [675, 236] width 25 height 16
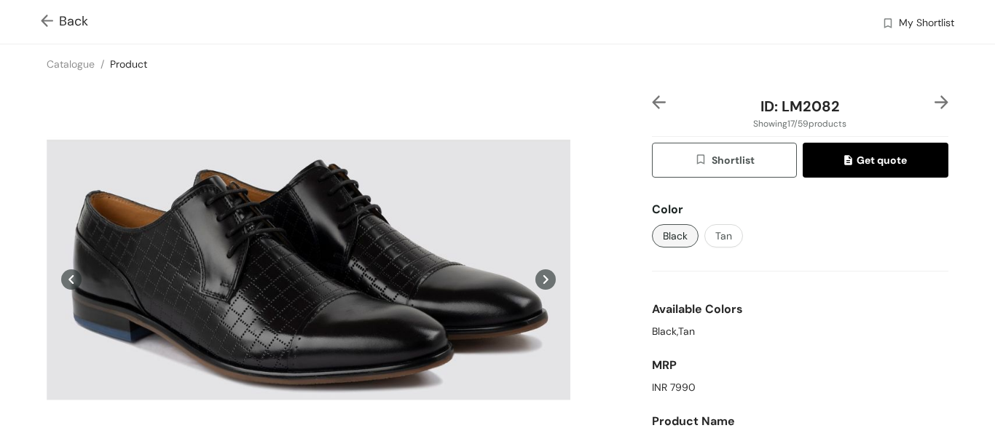
click at [934, 99] on img at bounding box center [941, 102] width 14 height 14
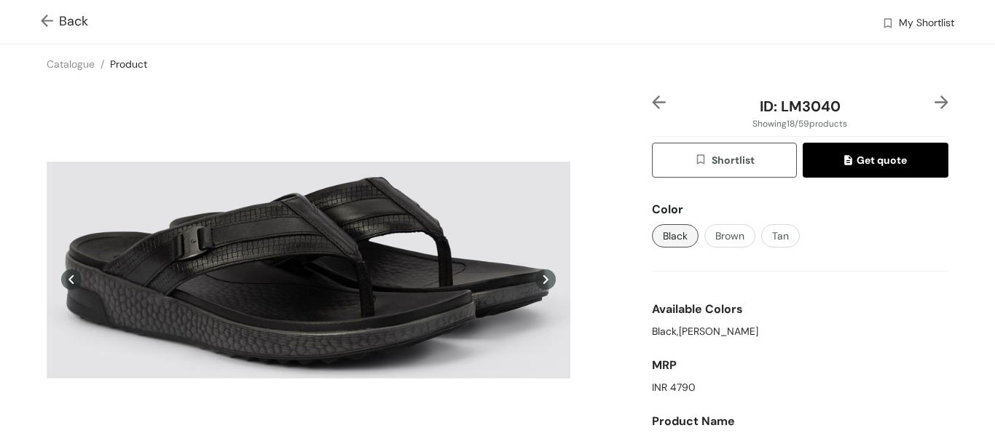
click at [934, 99] on img at bounding box center [941, 102] width 14 height 14
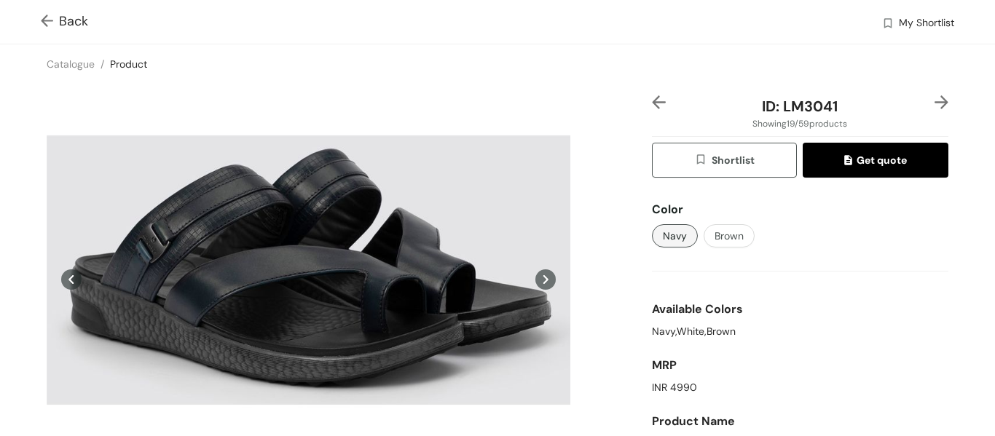
click at [934, 99] on img at bounding box center [941, 102] width 14 height 14
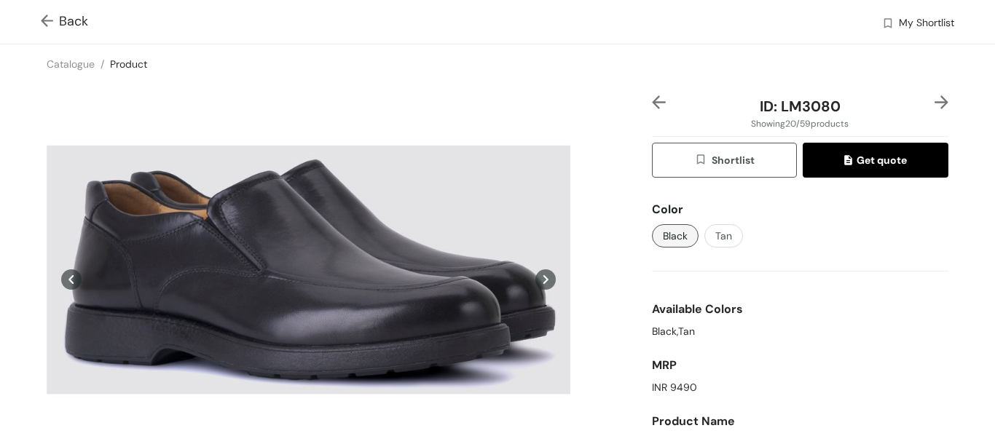
click at [934, 99] on img at bounding box center [941, 102] width 14 height 14
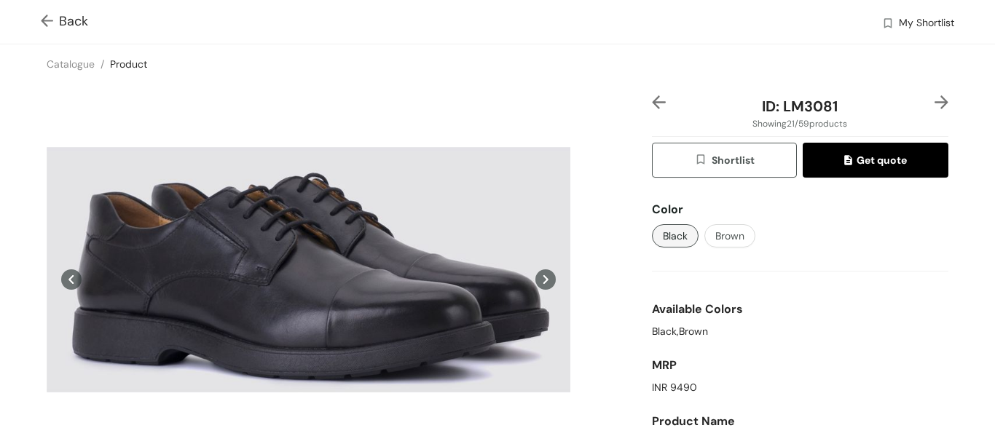
click at [934, 99] on img at bounding box center [941, 102] width 14 height 14
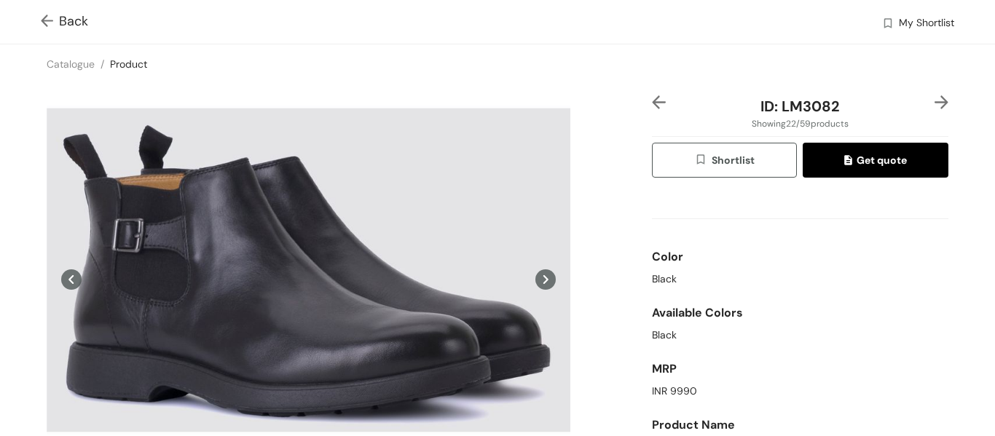
click at [934, 99] on img at bounding box center [941, 102] width 14 height 14
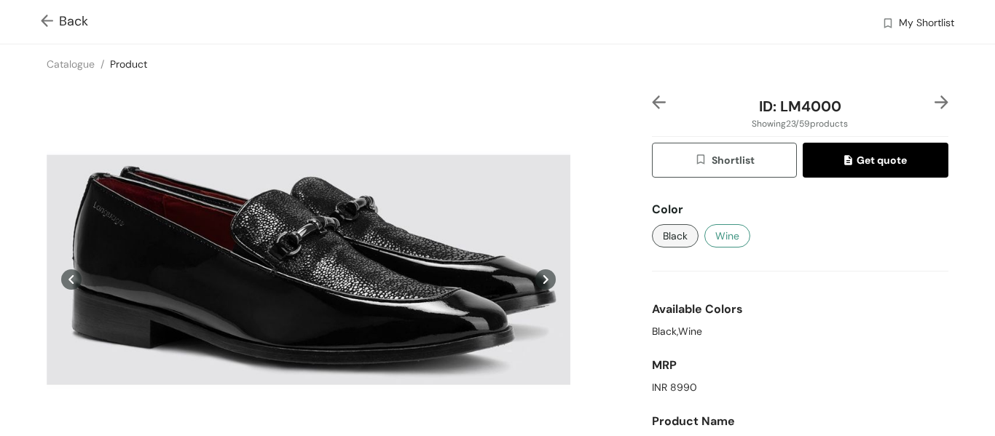
click at [715, 234] on span "Wine" at bounding box center [727, 236] width 24 height 16
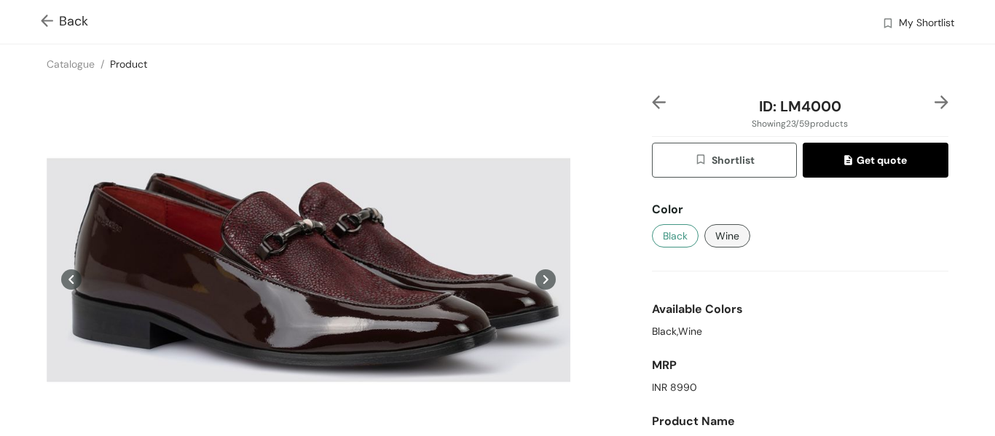
click at [668, 232] on span "Black" at bounding box center [675, 236] width 25 height 16
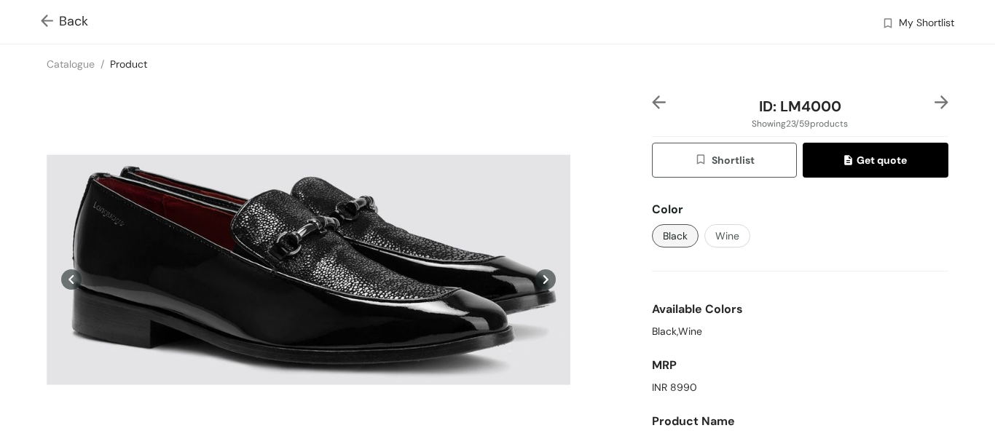
click at [934, 100] on img at bounding box center [941, 102] width 14 height 14
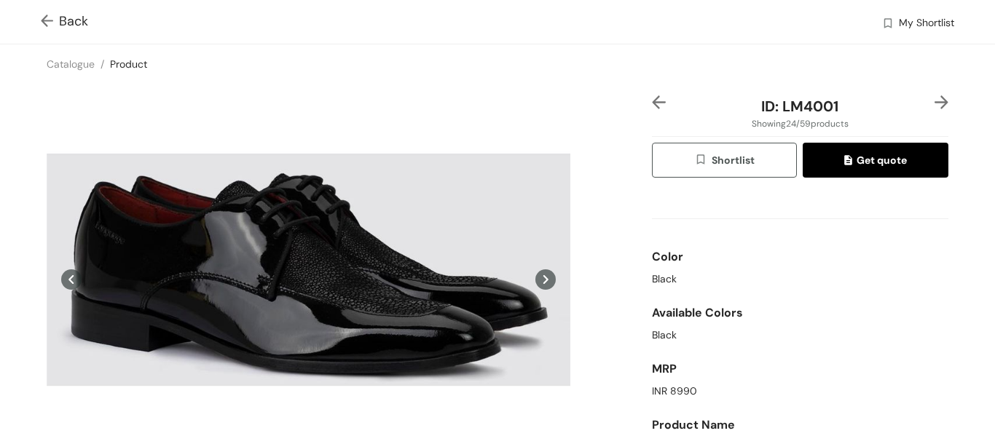
click at [934, 100] on img at bounding box center [941, 102] width 14 height 14
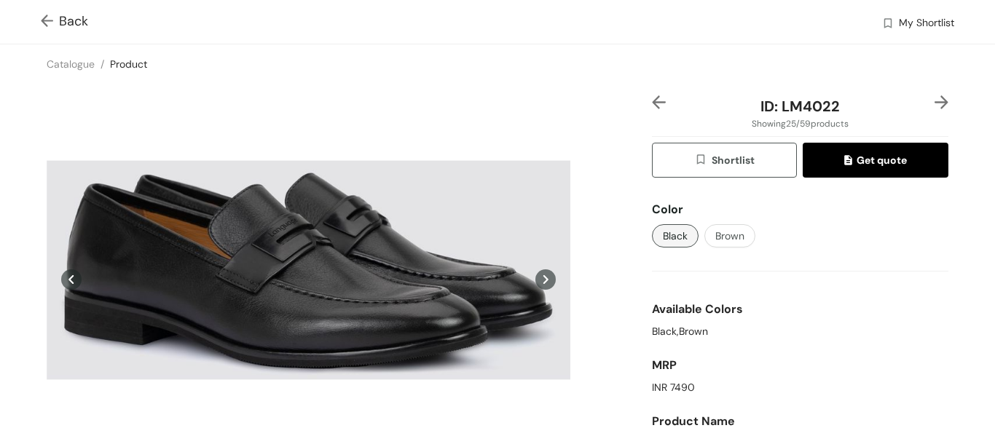
click at [934, 100] on img at bounding box center [941, 102] width 14 height 14
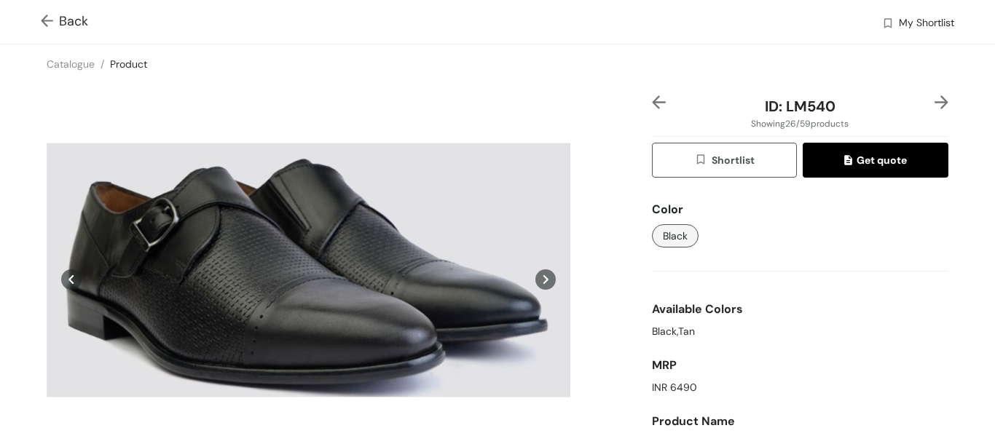
click at [938, 101] on div "ID: LM540 Showing 26 / 59 products Shortlist Get quote Color Black Available Co…" at bounding box center [800, 321] width 302 height 453
click at [934, 104] on img at bounding box center [941, 102] width 14 height 14
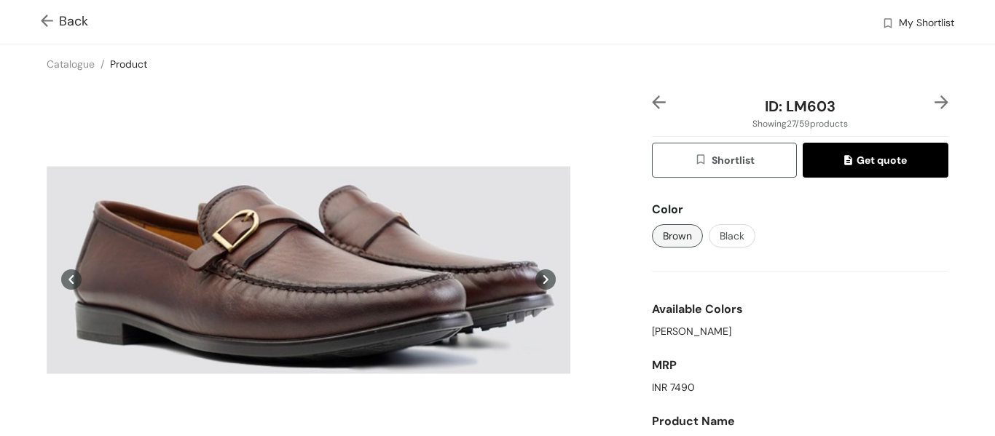
click at [664, 239] on span "Brown" at bounding box center [677, 236] width 29 height 16
click at [721, 229] on span "Black" at bounding box center [731, 236] width 25 height 16
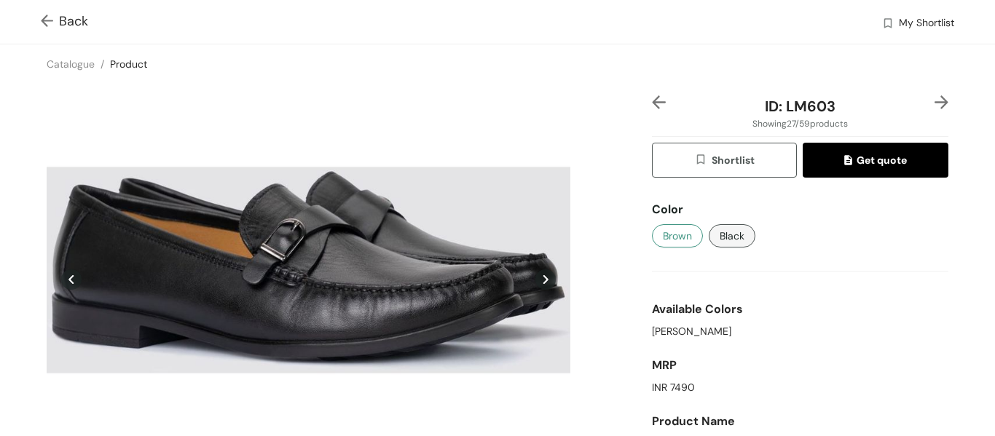
click at [674, 240] on span "Brown" at bounding box center [677, 236] width 29 height 16
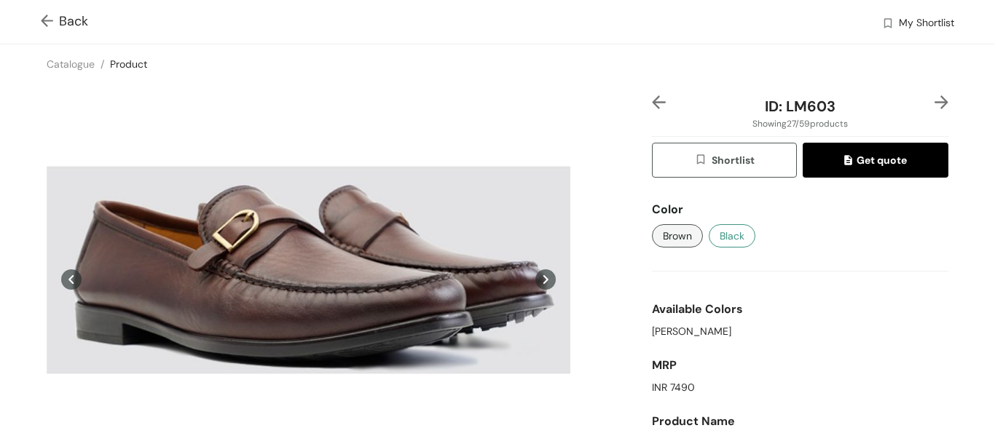
click at [719, 237] on span "Black" at bounding box center [731, 236] width 25 height 16
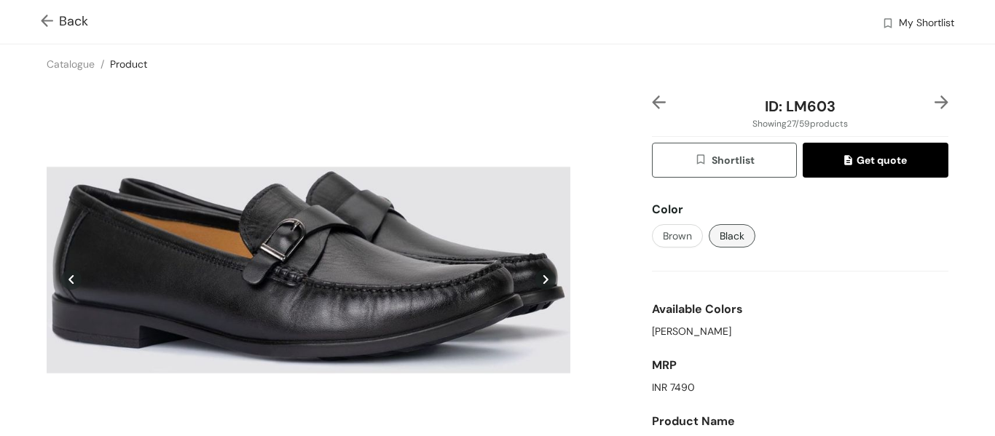
click at [933, 95] on div "ID: LM603 Showing 27 / 59 products Shortlist Get quote Color Brown Black Availa…" at bounding box center [497, 322] width 1001 height 476
click at [934, 105] on img at bounding box center [941, 102] width 14 height 14
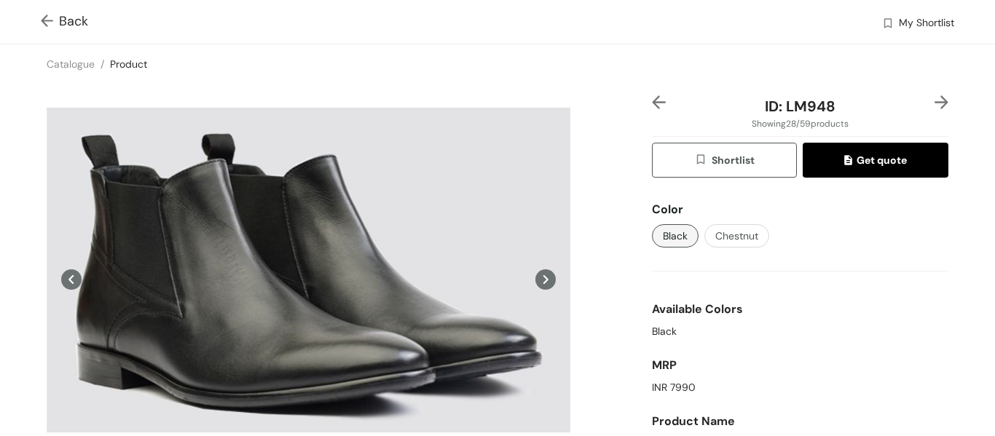
click at [936, 102] on img at bounding box center [941, 102] width 14 height 14
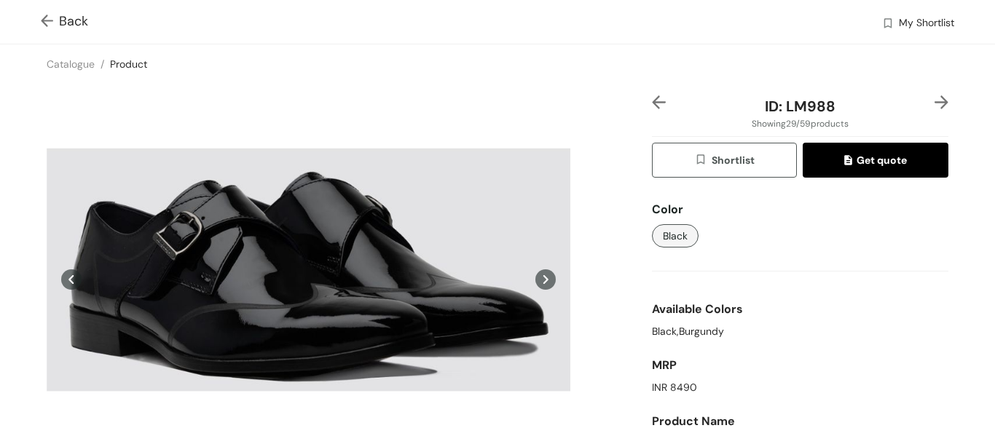
click at [935, 103] on img at bounding box center [941, 102] width 14 height 14
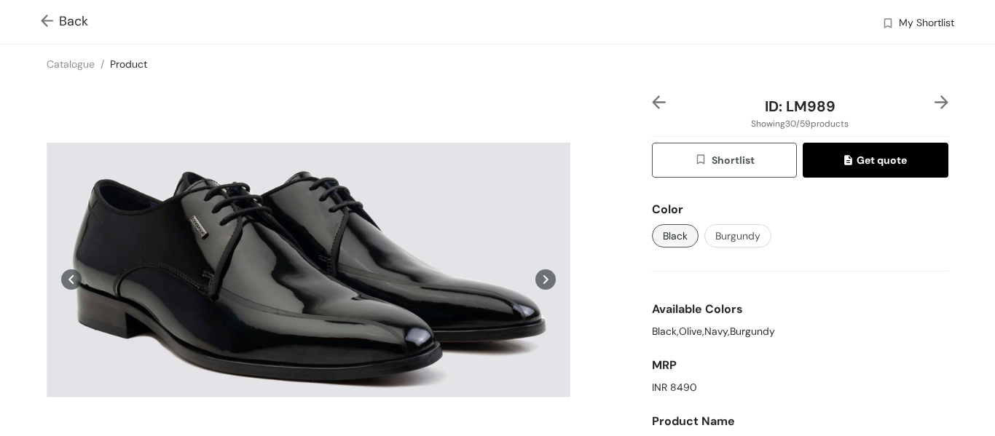
click at [934, 104] on img at bounding box center [941, 102] width 14 height 14
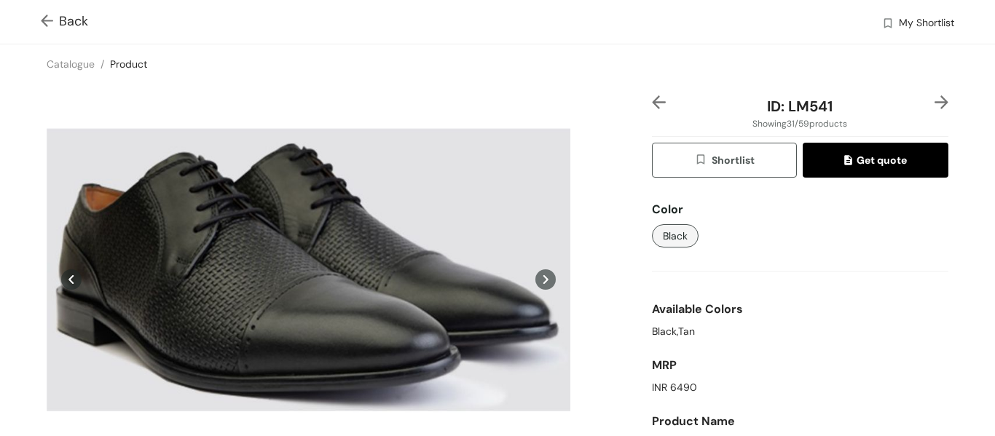
click at [934, 102] on img at bounding box center [941, 102] width 14 height 14
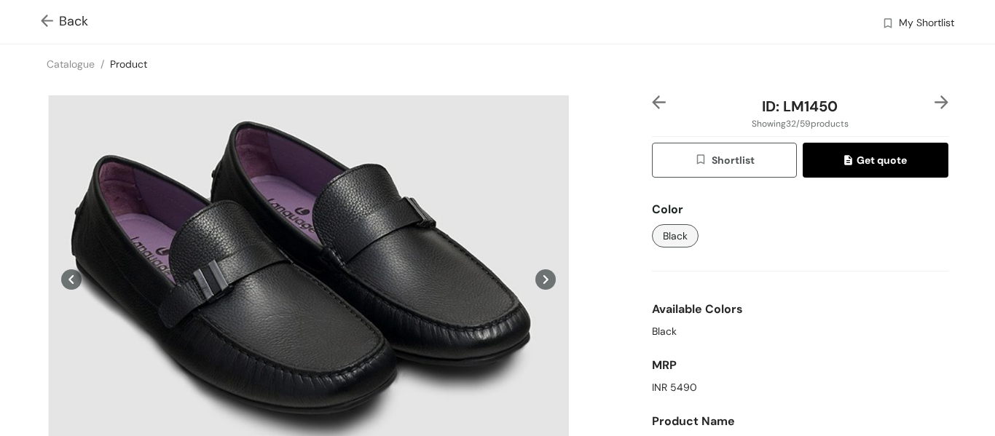
click at [934, 102] on img at bounding box center [941, 102] width 14 height 14
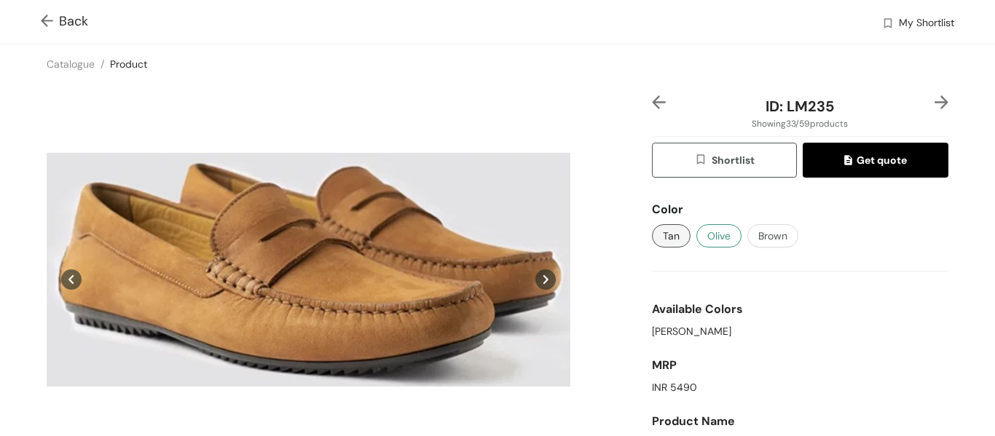
click at [698, 239] on button "Olive" at bounding box center [718, 235] width 45 height 23
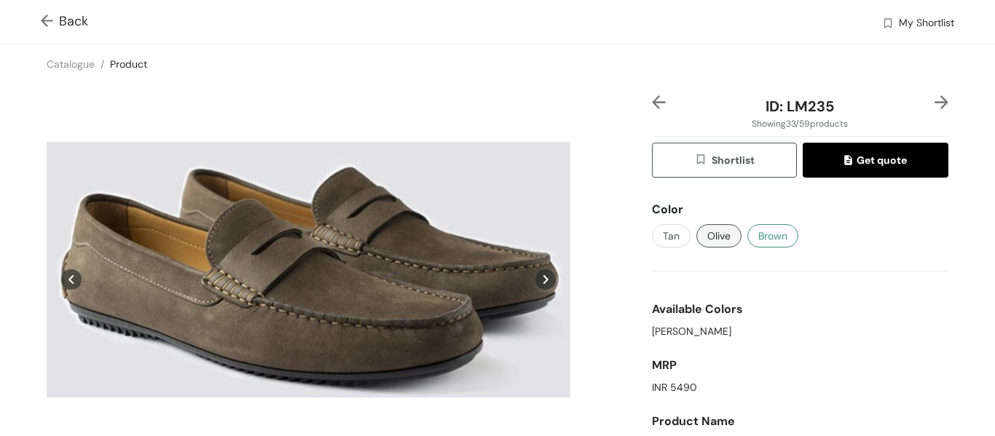
click at [766, 234] on span "Brown" at bounding box center [772, 236] width 29 height 16
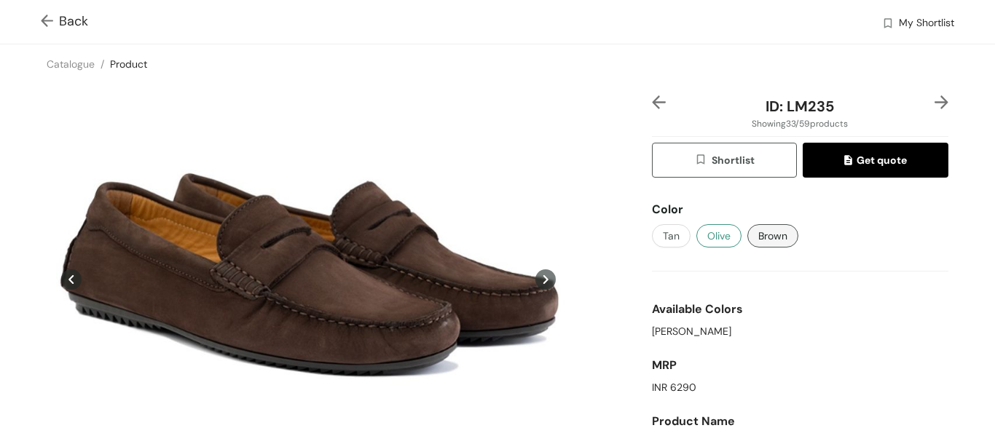
click at [710, 242] on span "Olive" at bounding box center [718, 236] width 23 height 16
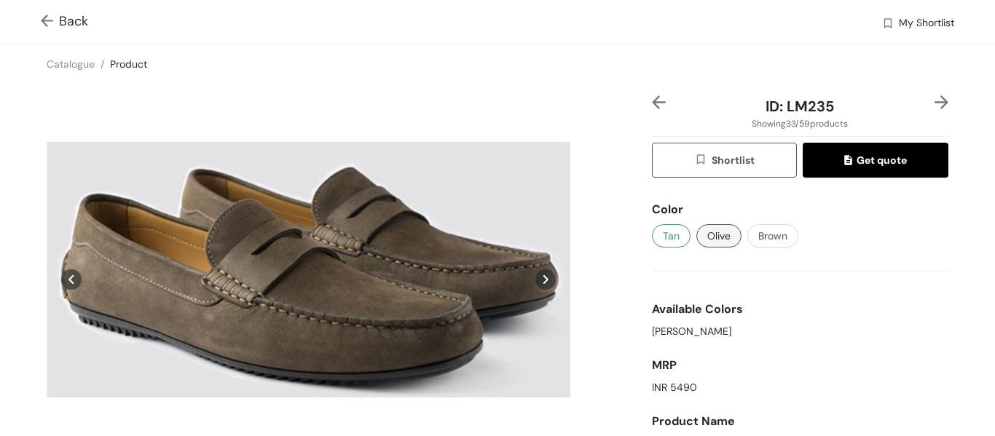
click at [668, 242] on span "Tan" at bounding box center [671, 236] width 17 height 16
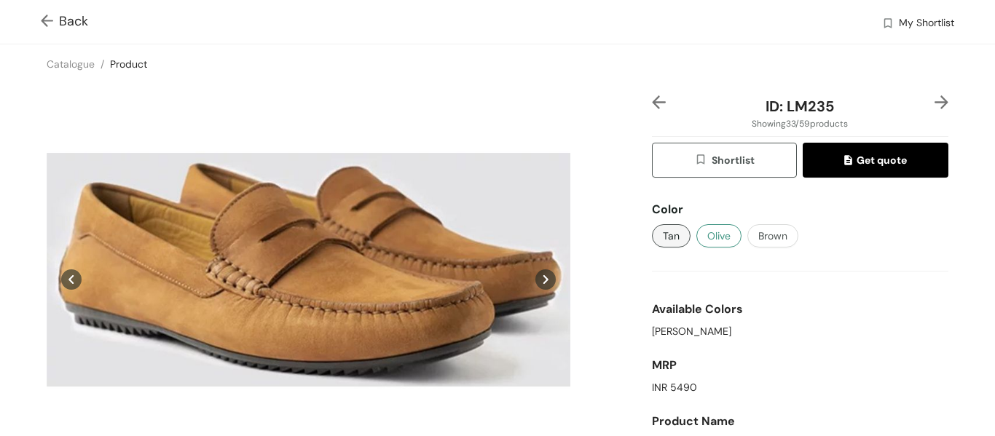
click at [711, 237] on span "Olive" at bounding box center [718, 236] width 23 height 16
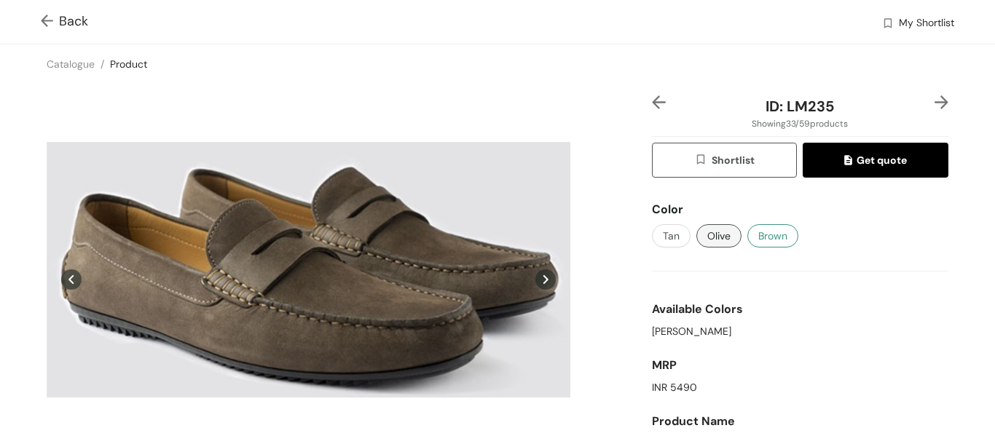
click at [747, 236] on button "Brown" at bounding box center [772, 235] width 51 height 23
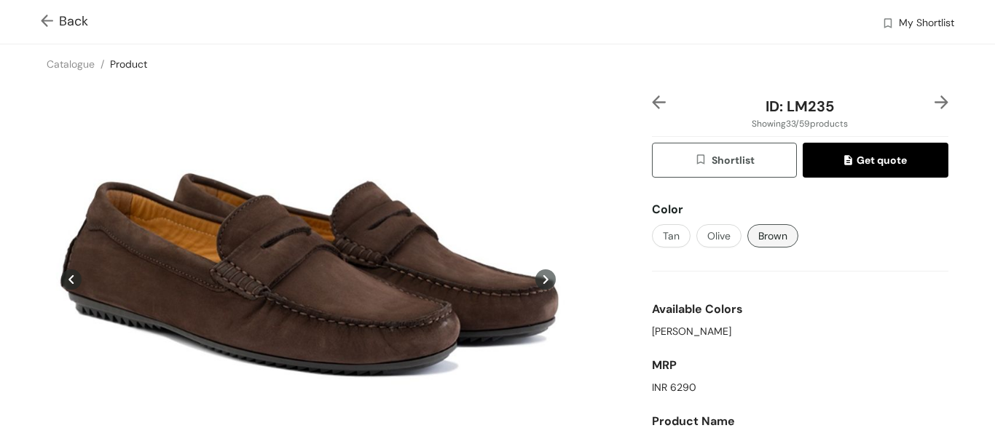
click at [934, 107] on img at bounding box center [941, 102] width 14 height 14
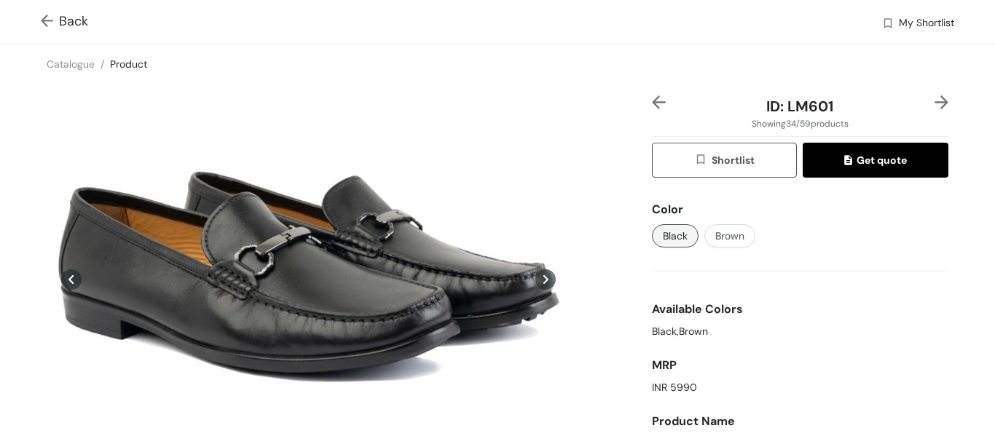
click at [936, 106] on img at bounding box center [941, 102] width 14 height 14
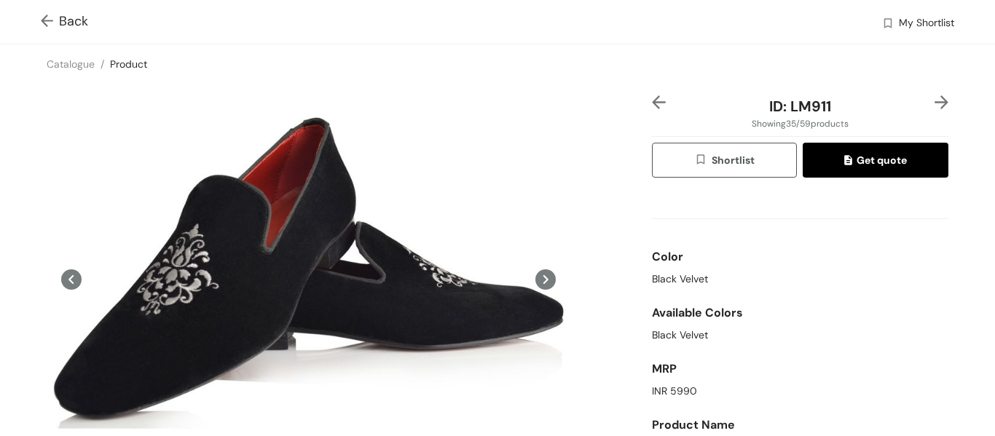
click at [936, 106] on img at bounding box center [941, 102] width 14 height 14
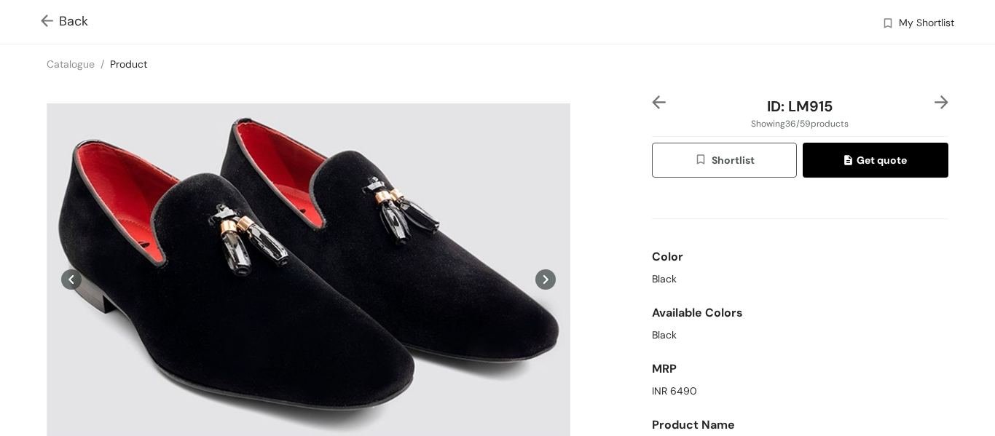
click at [936, 106] on img at bounding box center [941, 102] width 14 height 14
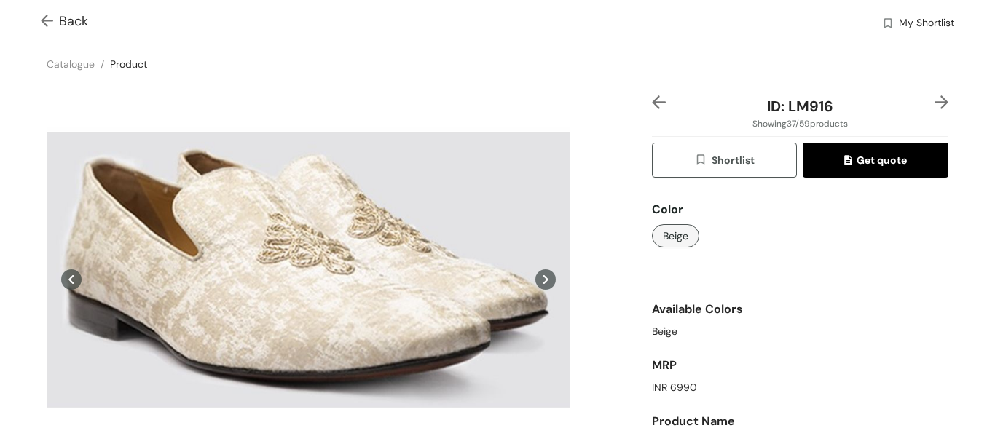
click at [936, 106] on img at bounding box center [941, 102] width 14 height 14
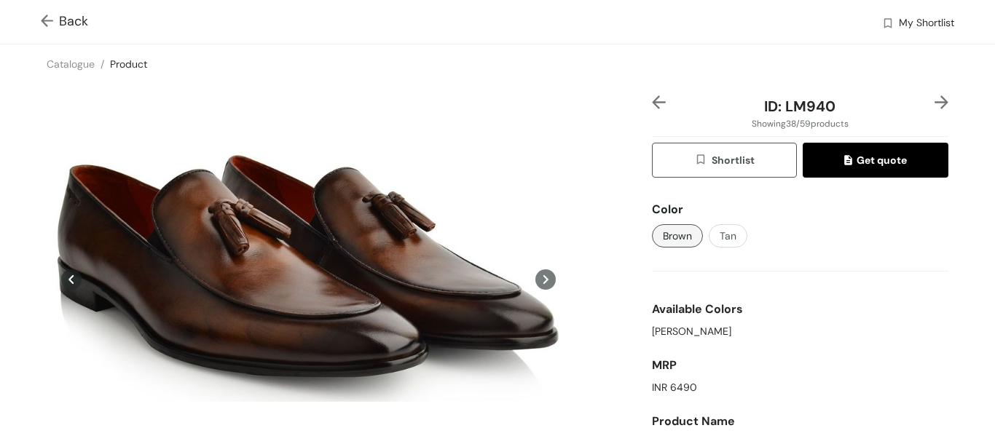
click at [936, 106] on img at bounding box center [941, 102] width 14 height 14
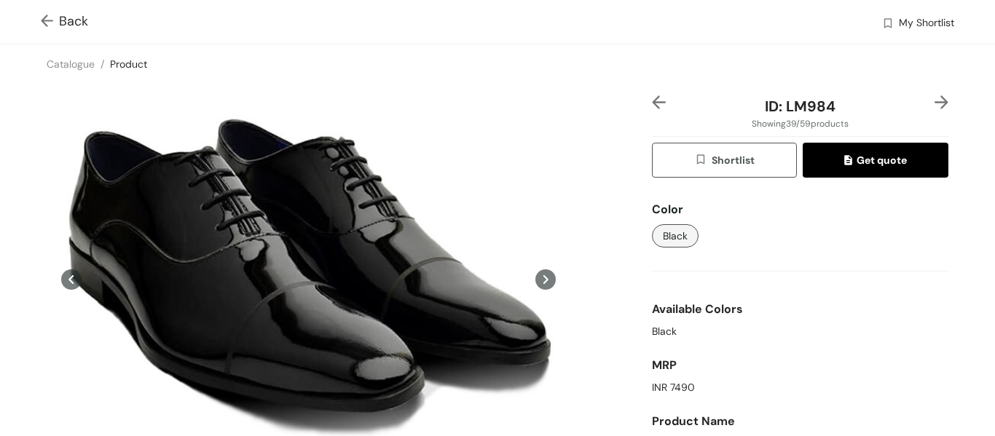
click at [934, 105] on img at bounding box center [941, 102] width 14 height 14
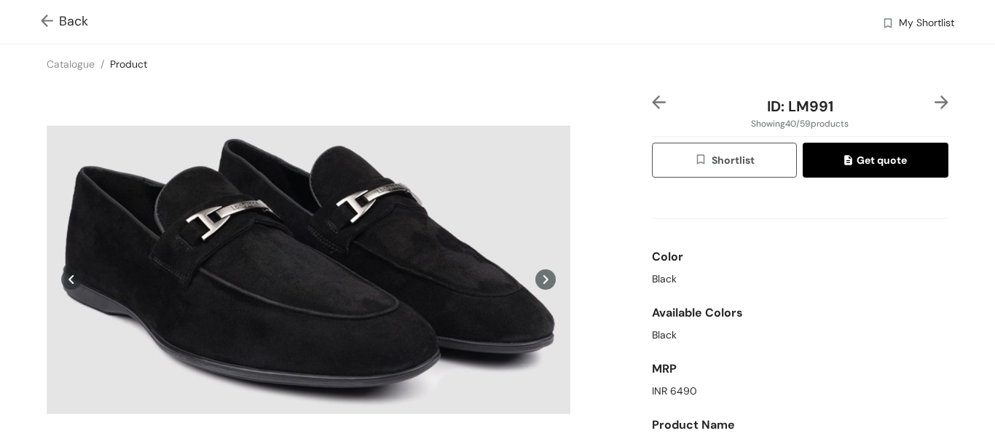
click at [934, 105] on img at bounding box center [941, 102] width 14 height 14
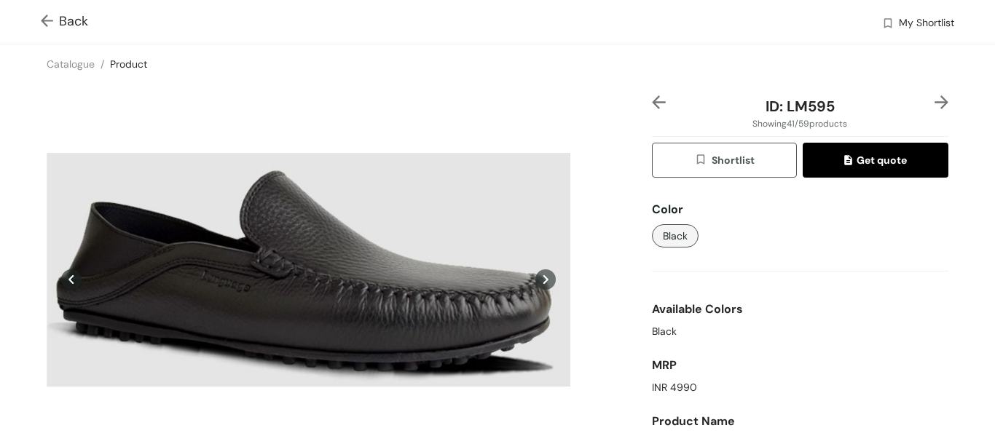
click at [652, 101] on img at bounding box center [659, 102] width 14 height 14
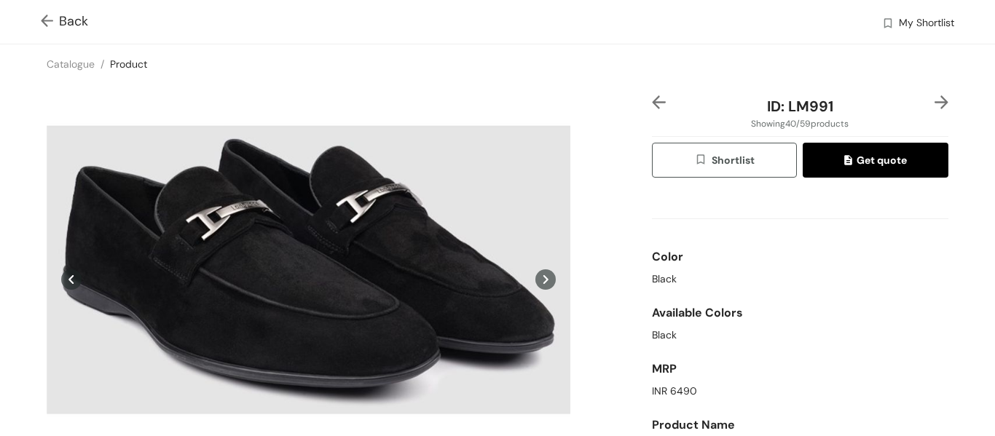
click at [934, 103] on img at bounding box center [941, 102] width 14 height 14
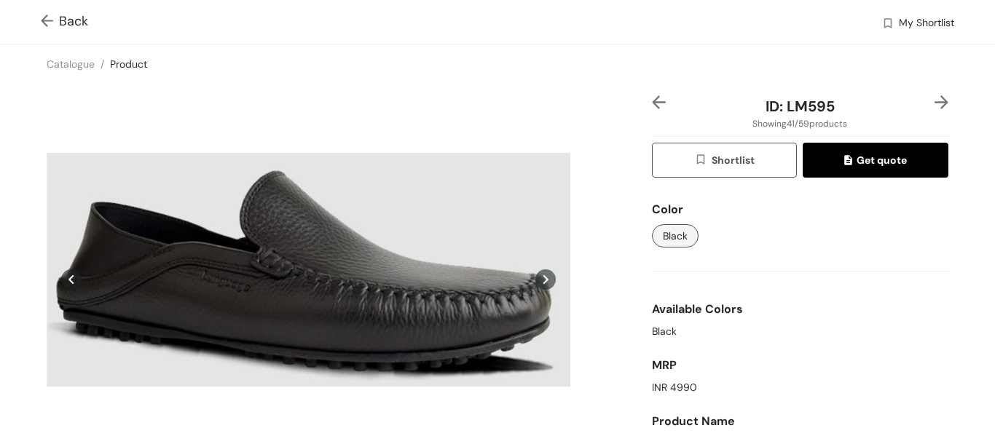
click at [934, 107] on img at bounding box center [941, 102] width 14 height 14
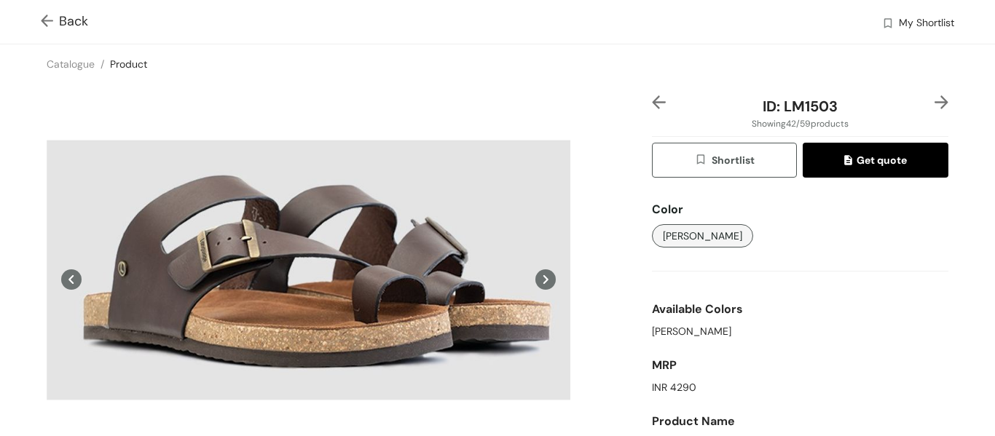
click at [928, 111] on div at bounding box center [935, 106] width 25 height 22
click at [934, 103] on img at bounding box center [941, 102] width 14 height 14
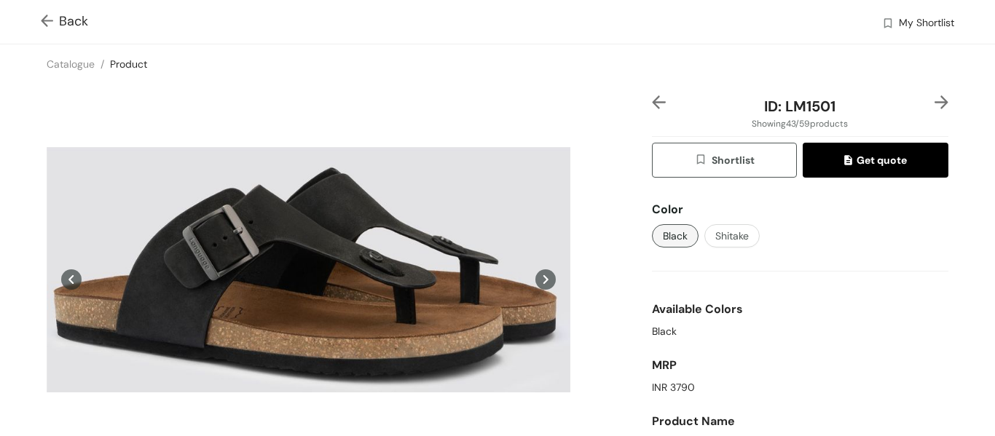
click at [934, 102] on img at bounding box center [941, 102] width 14 height 14
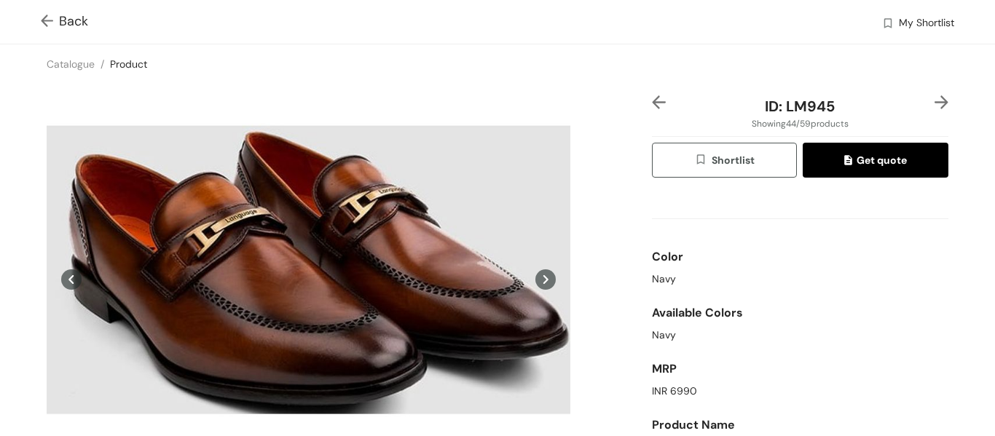
click at [934, 102] on img at bounding box center [941, 102] width 14 height 14
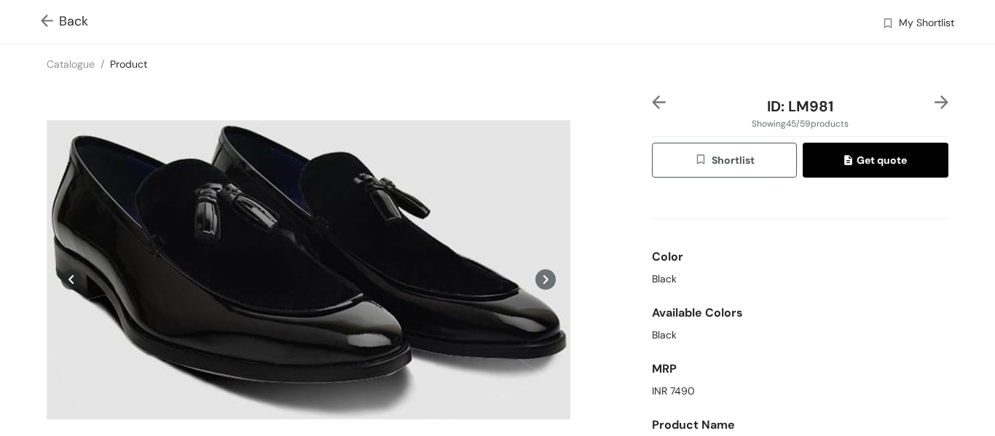
click at [934, 102] on img at bounding box center [941, 102] width 14 height 14
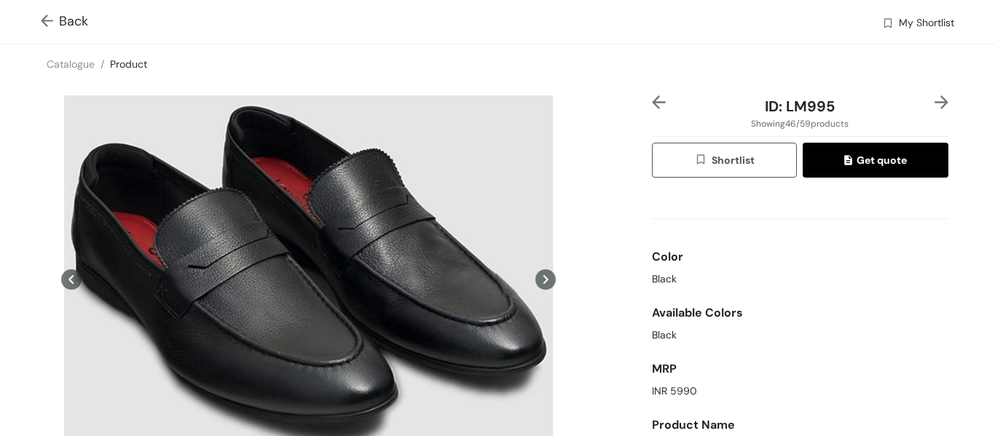
click at [934, 102] on img at bounding box center [941, 102] width 14 height 14
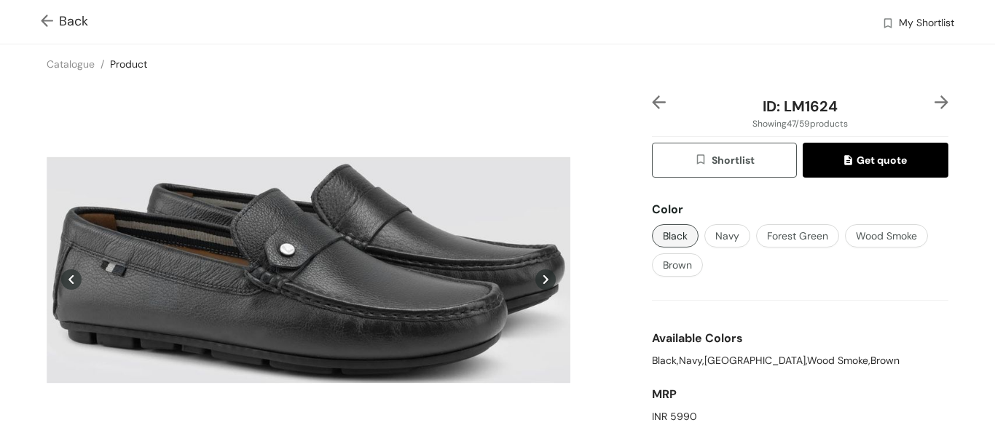
click at [934, 102] on img at bounding box center [941, 102] width 14 height 14
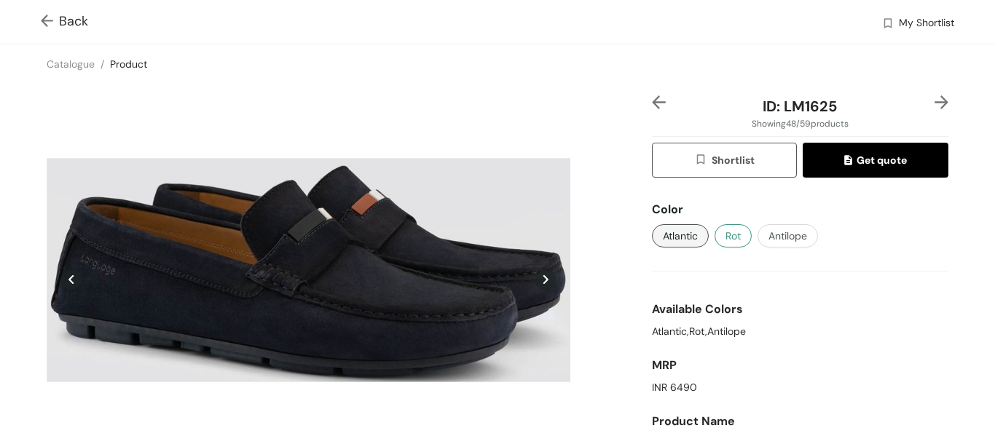
click at [725, 233] on span "Rot" at bounding box center [732, 236] width 15 height 16
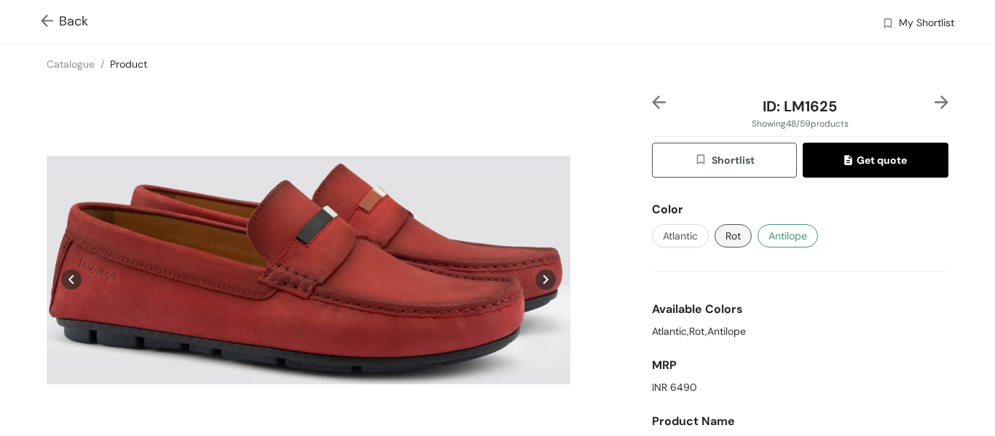
click at [800, 234] on span "Antilope" at bounding box center [787, 236] width 39 height 16
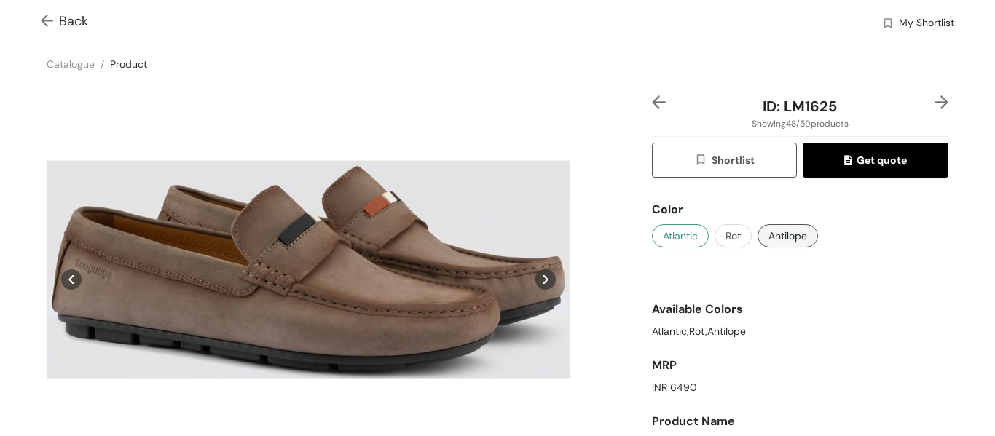
click at [682, 237] on span "Atlantic" at bounding box center [680, 236] width 35 height 16
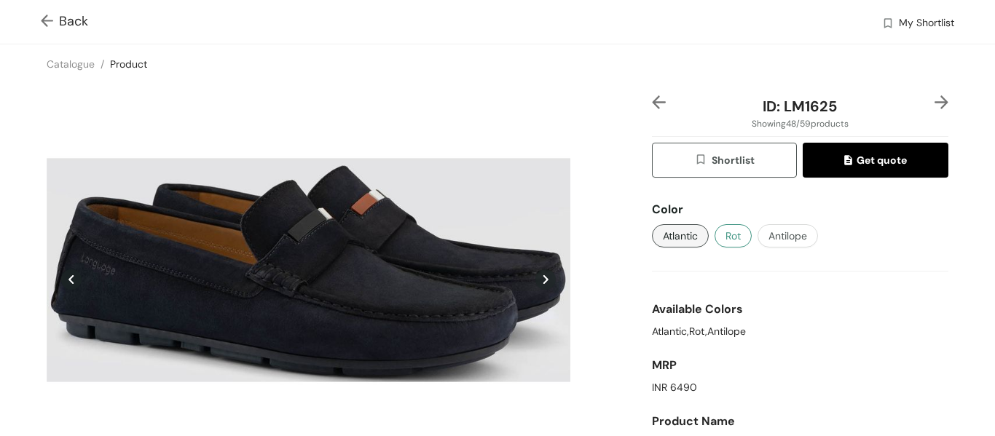
click at [714, 240] on button "Rot" at bounding box center [732, 235] width 37 height 23
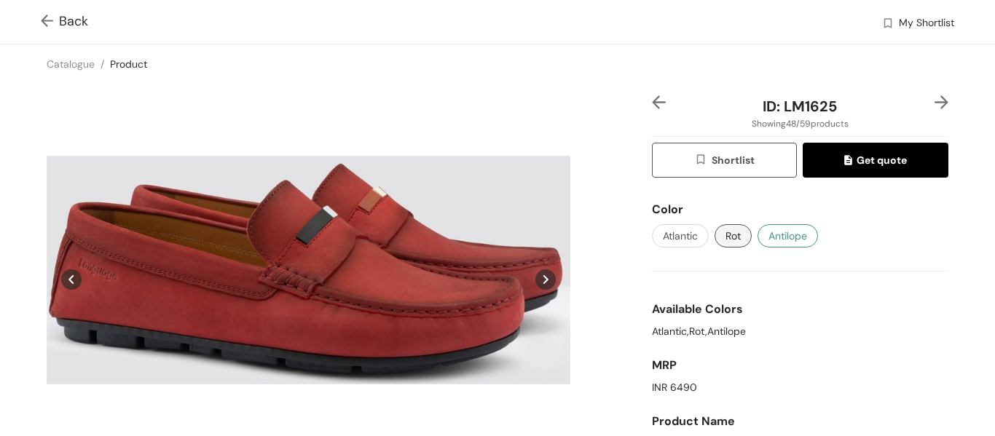
click at [774, 237] on span "Antilope" at bounding box center [787, 236] width 39 height 16
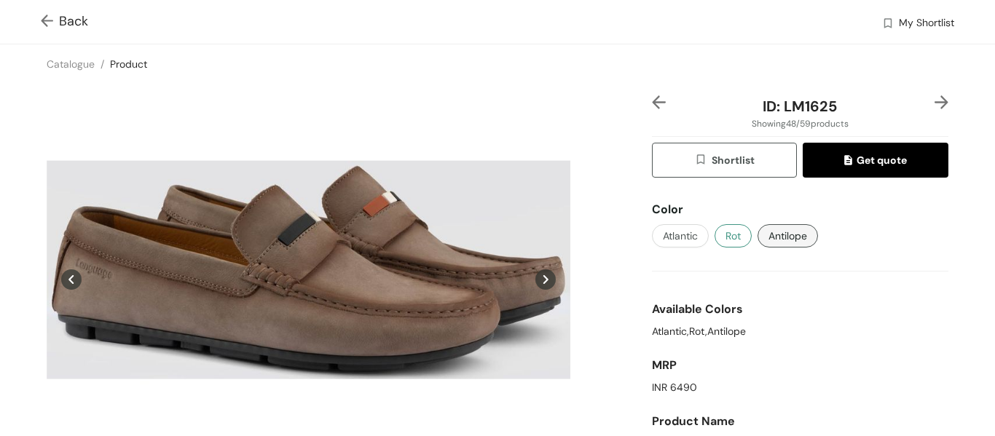
click at [735, 237] on button "Rot" at bounding box center [732, 235] width 37 height 23
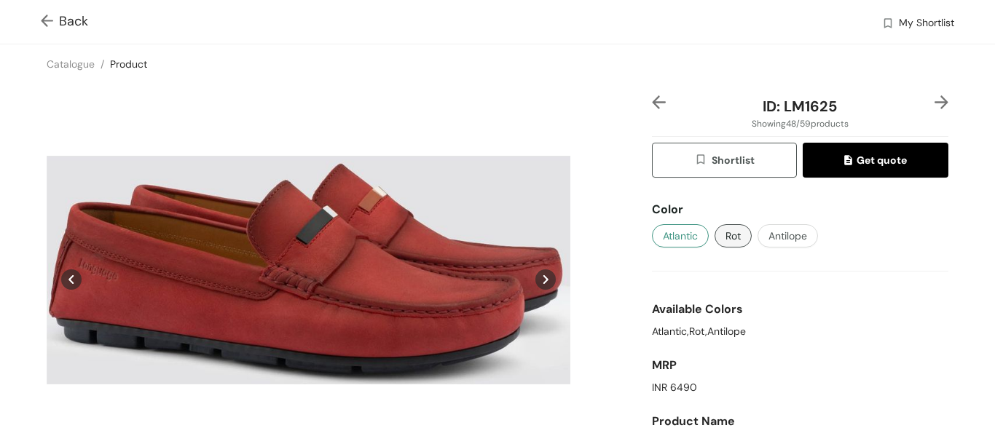
click at [684, 238] on span "Atlantic" at bounding box center [680, 236] width 35 height 16
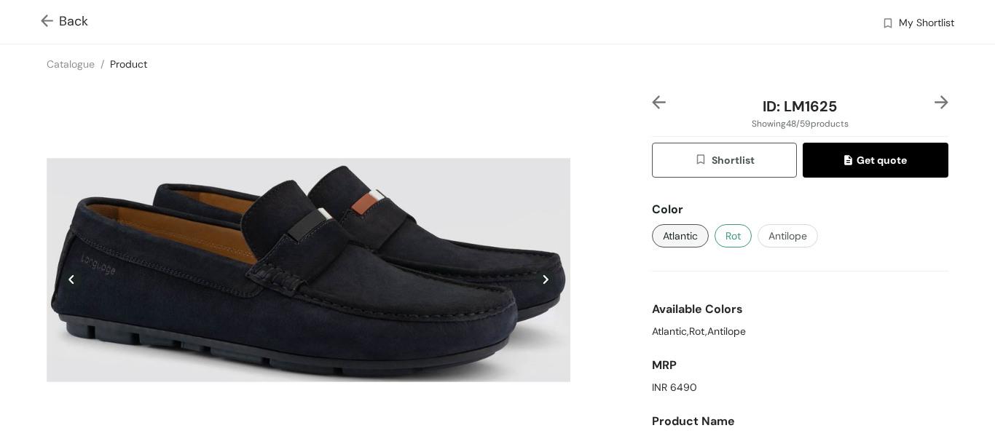
click at [734, 242] on span "Rot" at bounding box center [732, 236] width 15 height 16
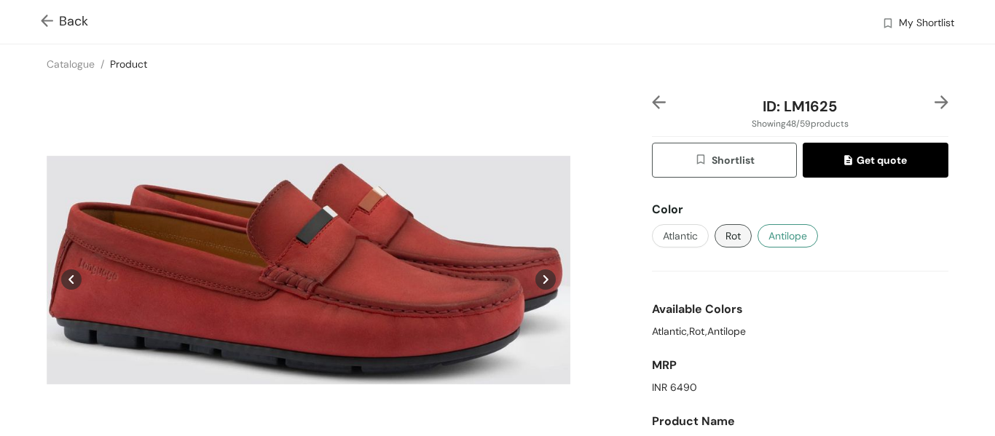
click at [769, 239] on span "Antilope" at bounding box center [787, 236] width 39 height 16
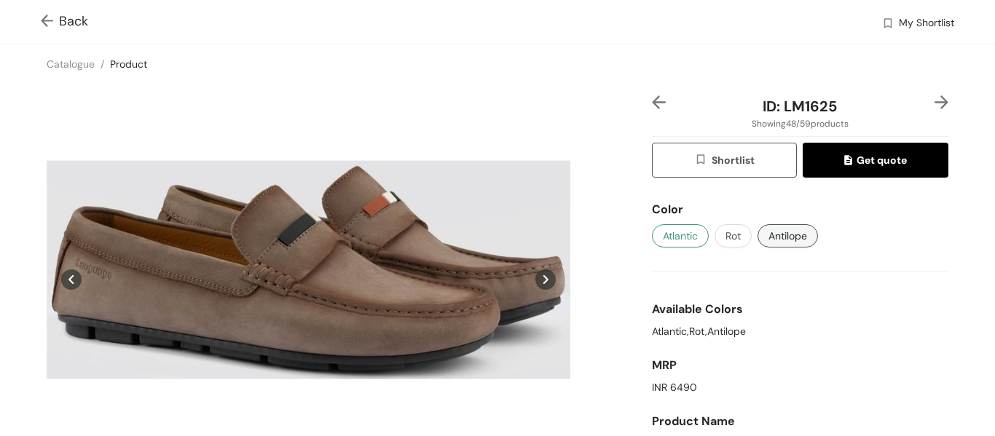
click at [688, 235] on span "Atlantic" at bounding box center [680, 236] width 35 height 16
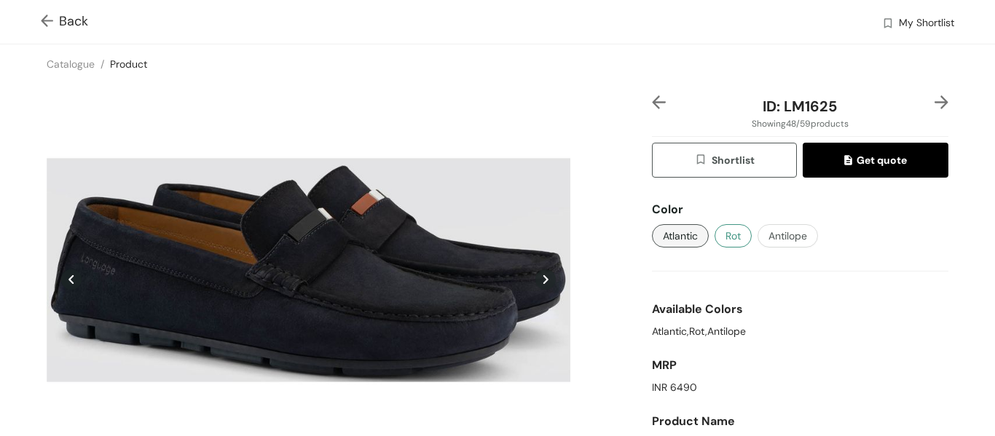
click at [734, 237] on span "Rot" at bounding box center [732, 236] width 15 height 16
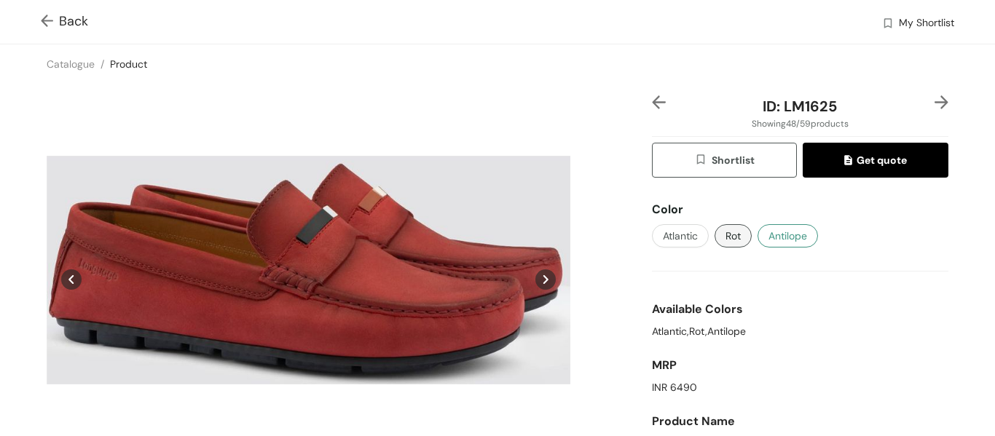
click at [768, 239] on span "Antilope" at bounding box center [787, 236] width 39 height 16
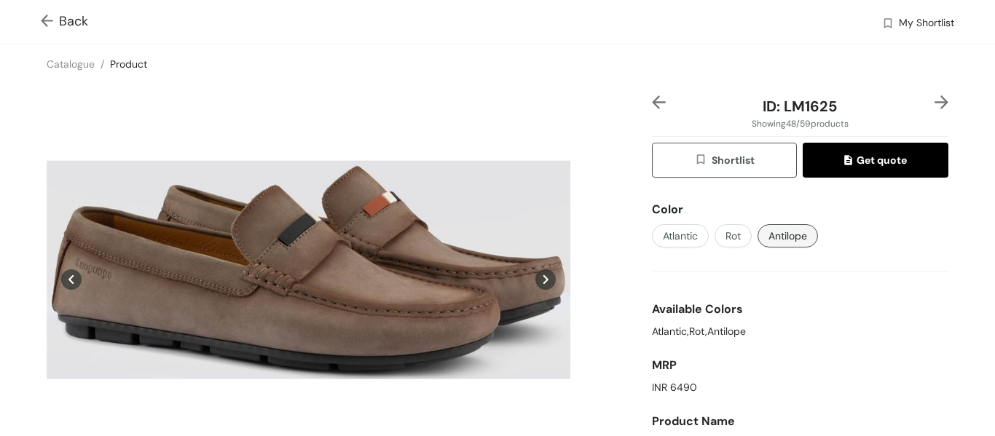
click at [652, 98] on img at bounding box center [659, 102] width 14 height 14
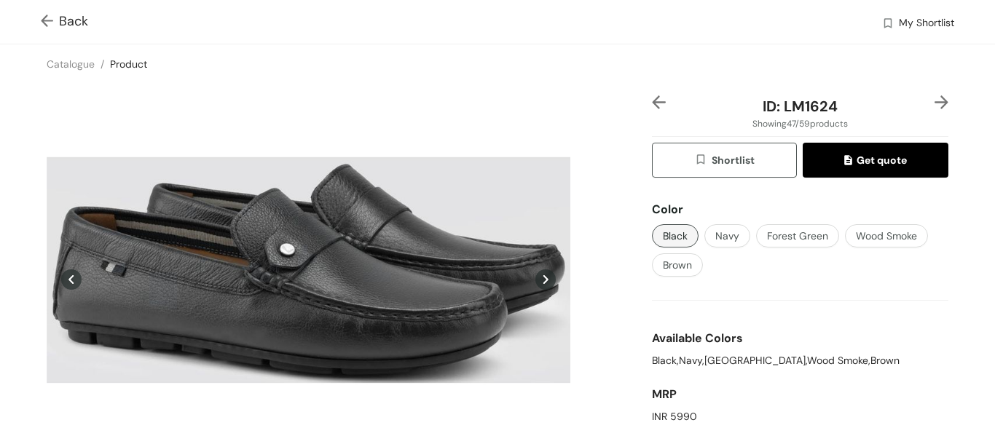
click at [652, 97] on img at bounding box center [659, 102] width 14 height 14
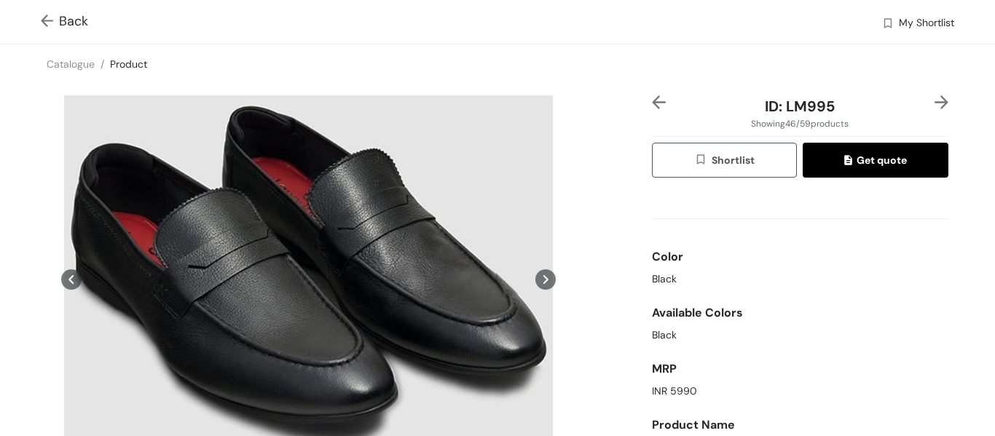
click at [652, 97] on img at bounding box center [659, 102] width 14 height 14
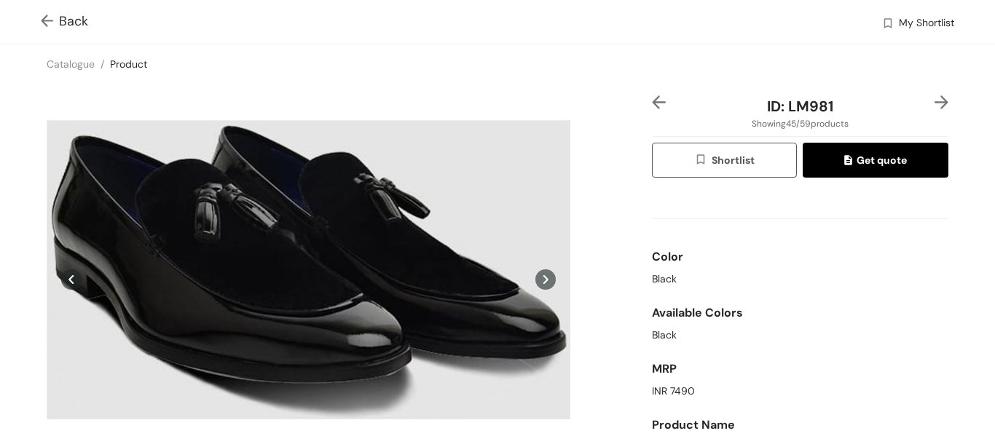
click at [652, 97] on img at bounding box center [659, 102] width 14 height 14
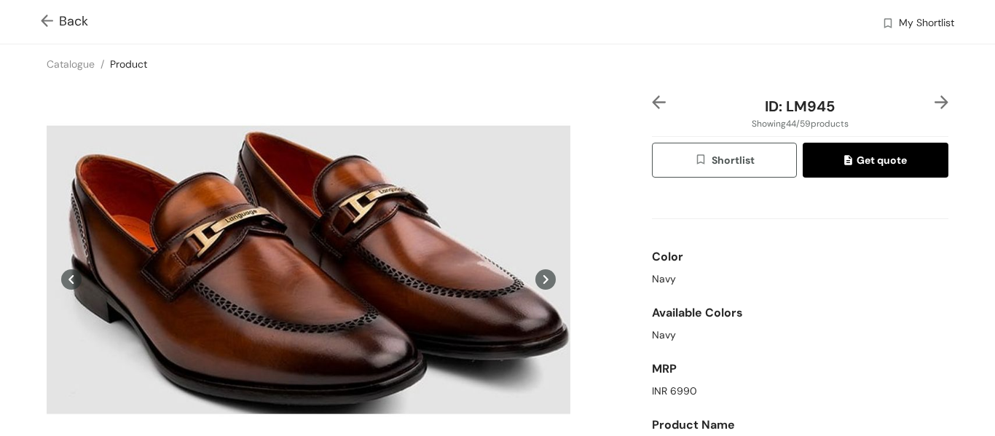
click at [652, 97] on img at bounding box center [659, 102] width 14 height 14
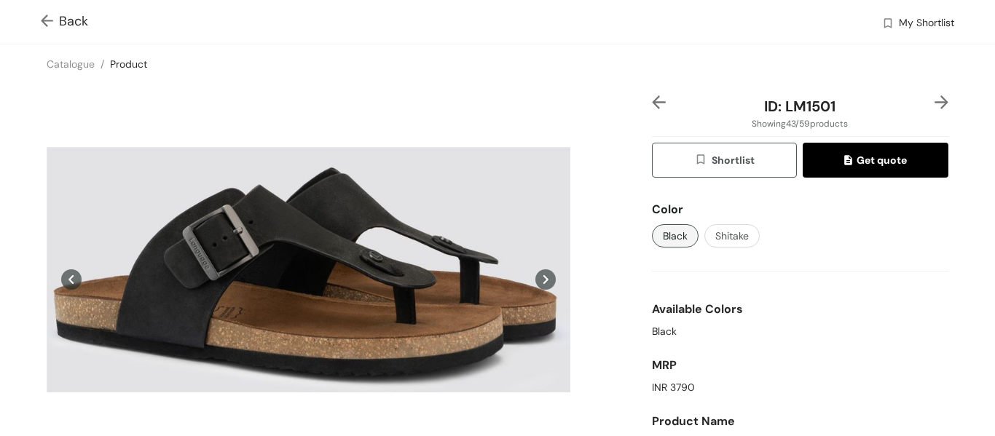
click at [652, 97] on img at bounding box center [659, 102] width 14 height 14
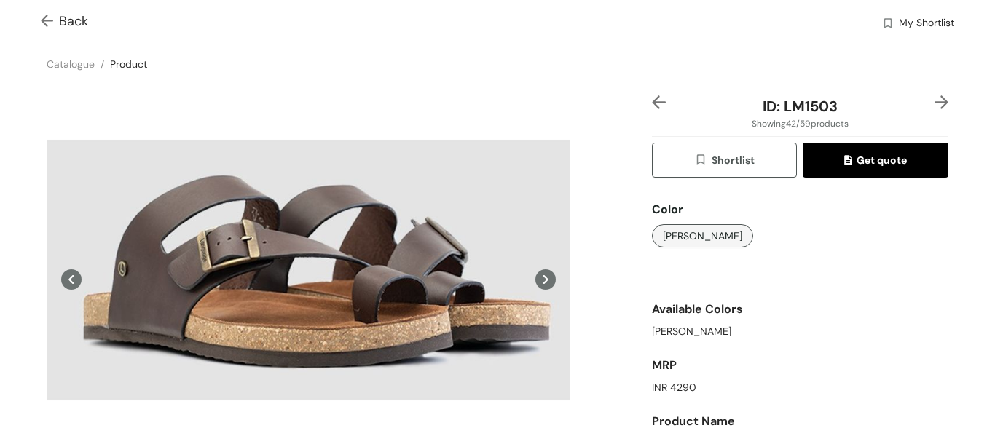
click at [652, 97] on img at bounding box center [659, 102] width 14 height 14
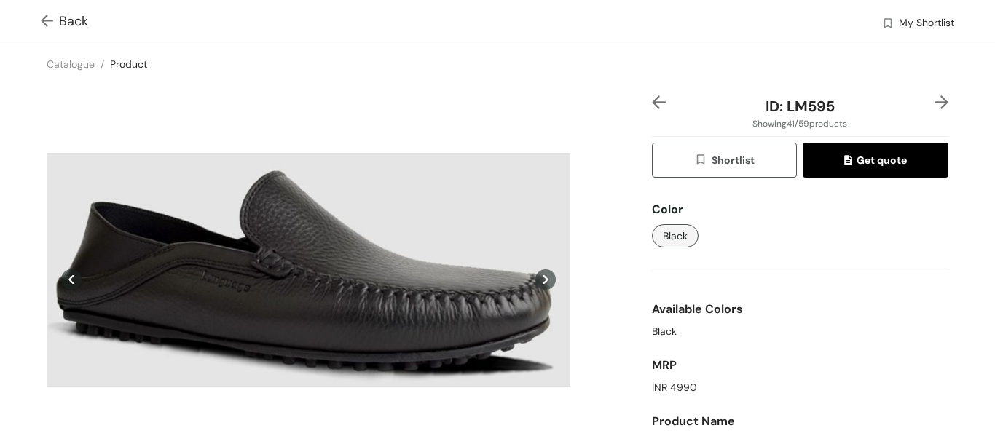
click at [652, 109] on img at bounding box center [659, 102] width 14 height 14
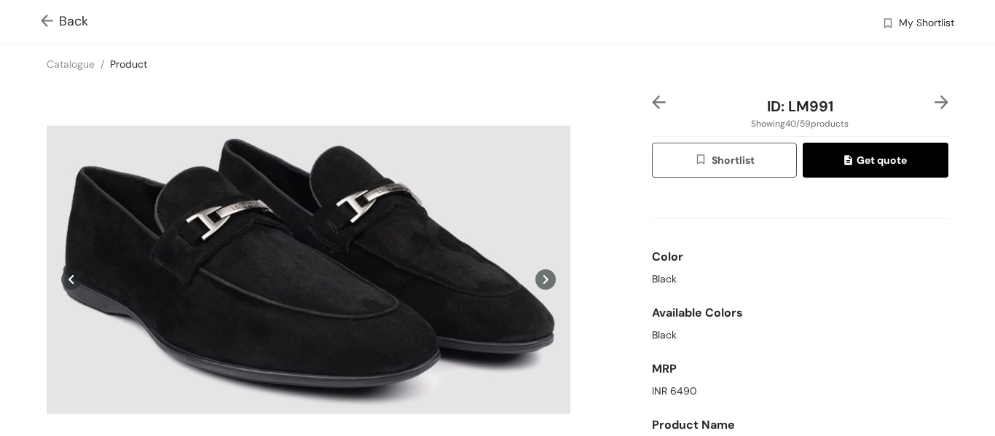
click at [652, 109] on img at bounding box center [659, 102] width 14 height 14
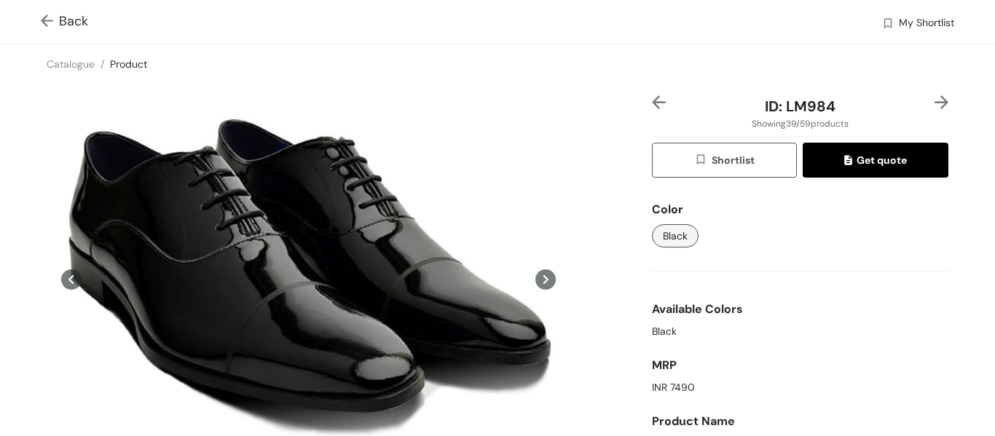
click at [652, 109] on img at bounding box center [659, 102] width 14 height 14
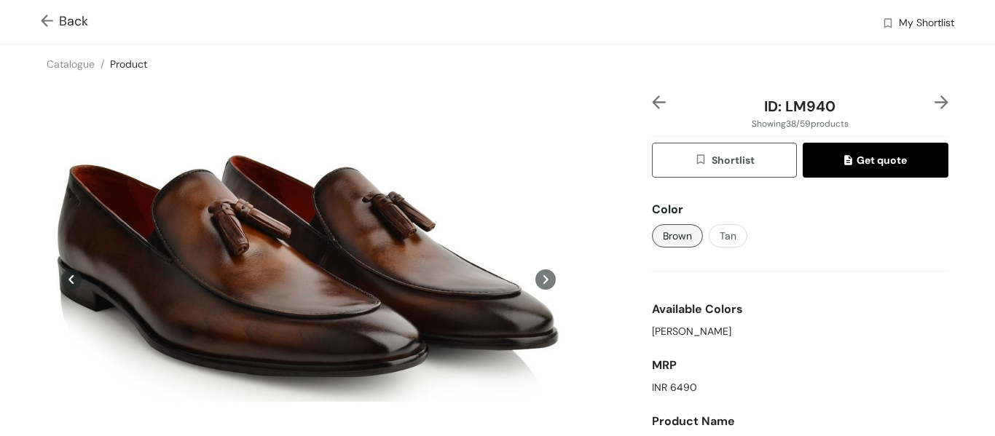
click at [652, 109] on img at bounding box center [659, 102] width 14 height 14
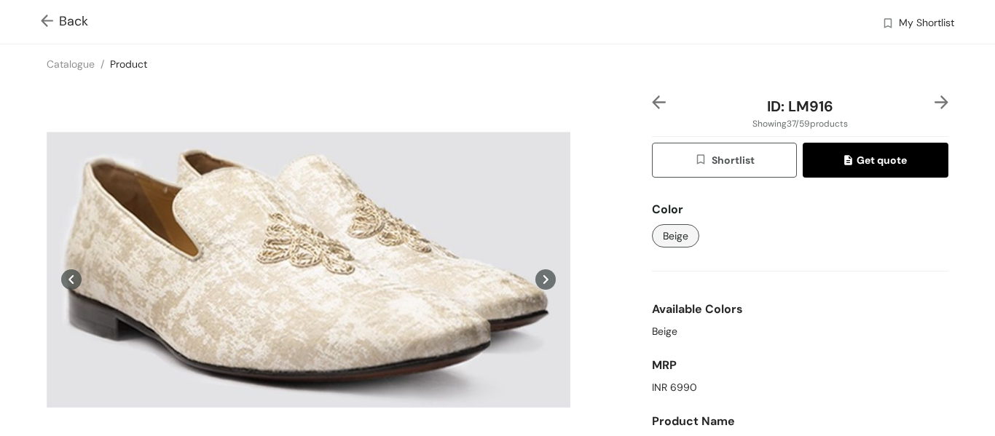
click at [652, 109] on img at bounding box center [659, 102] width 14 height 14
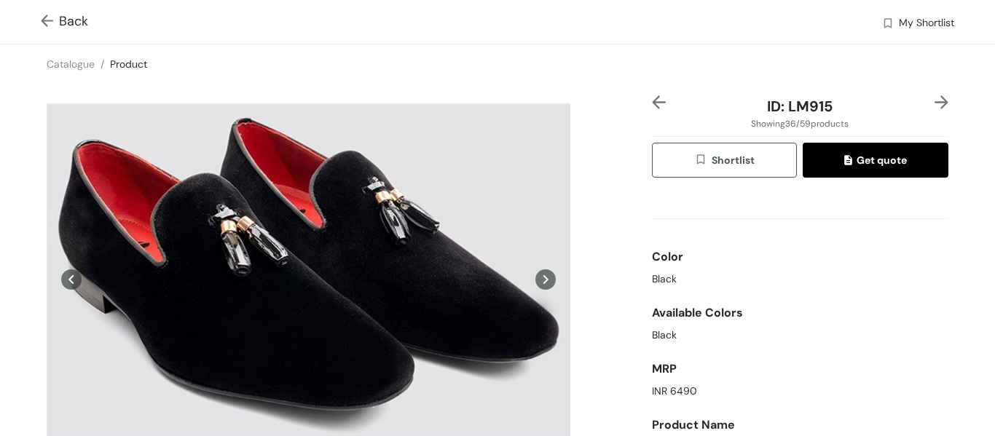
click at [652, 109] on img at bounding box center [659, 102] width 14 height 14
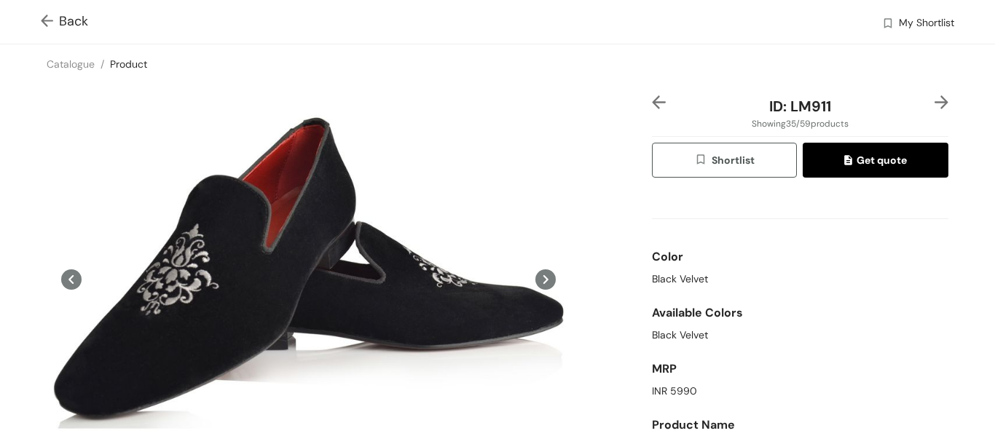
click at [652, 109] on img at bounding box center [659, 102] width 14 height 14
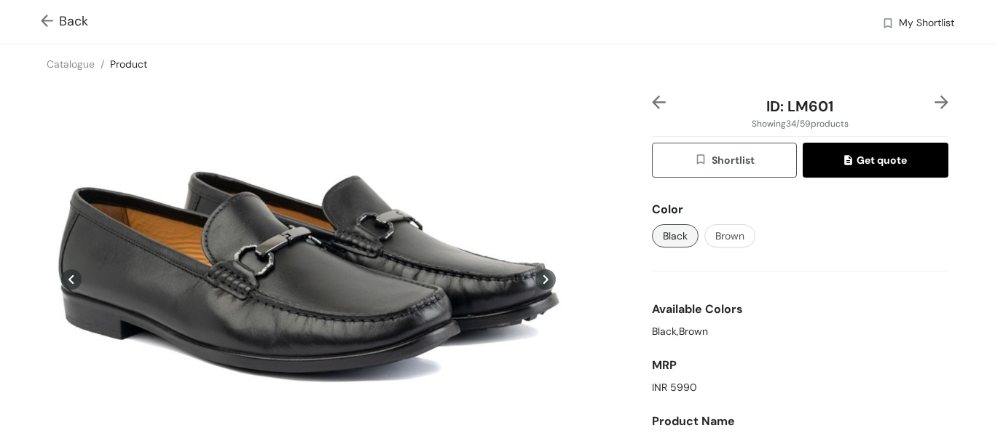
click at [652, 109] on img at bounding box center [659, 102] width 14 height 14
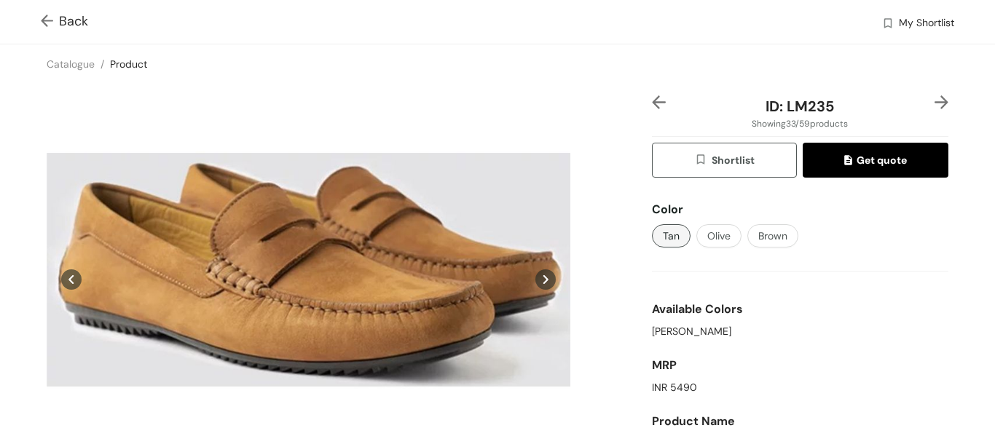
click at [652, 109] on img at bounding box center [659, 102] width 14 height 14
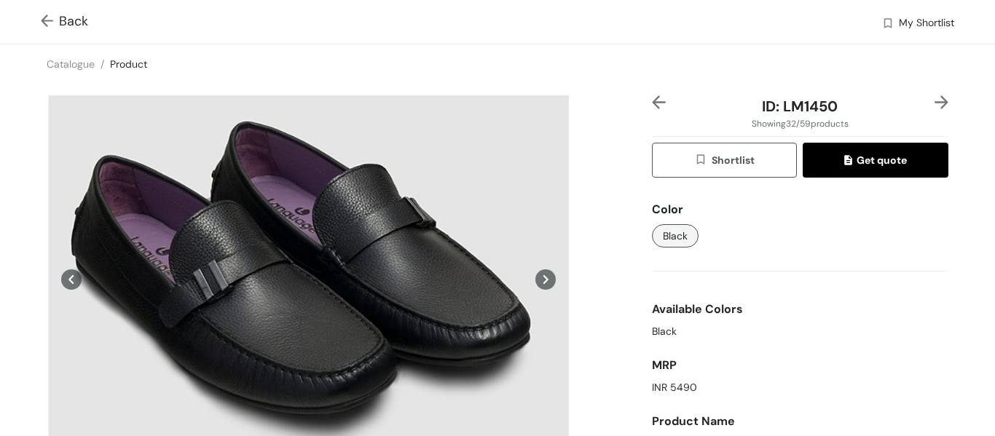
click at [652, 109] on img at bounding box center [659, 102] width 14 height 14
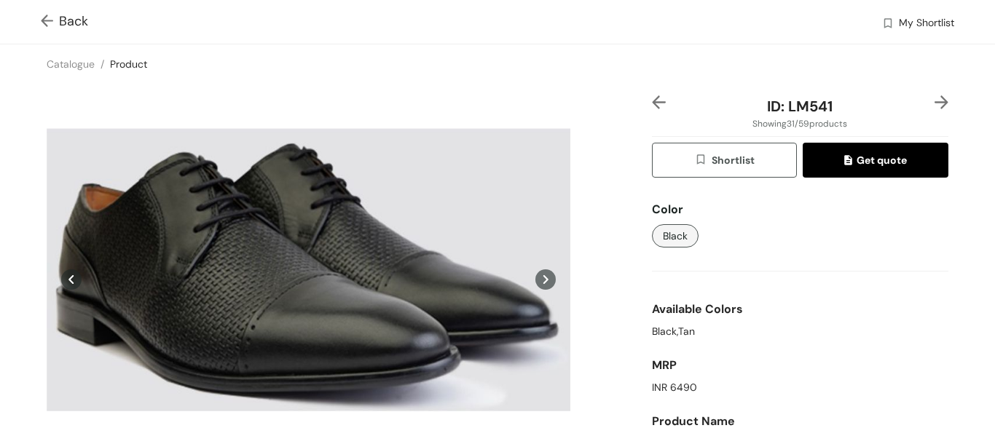
click at [652, 109] on img at bounding box center [659, 102] width 14 height 14
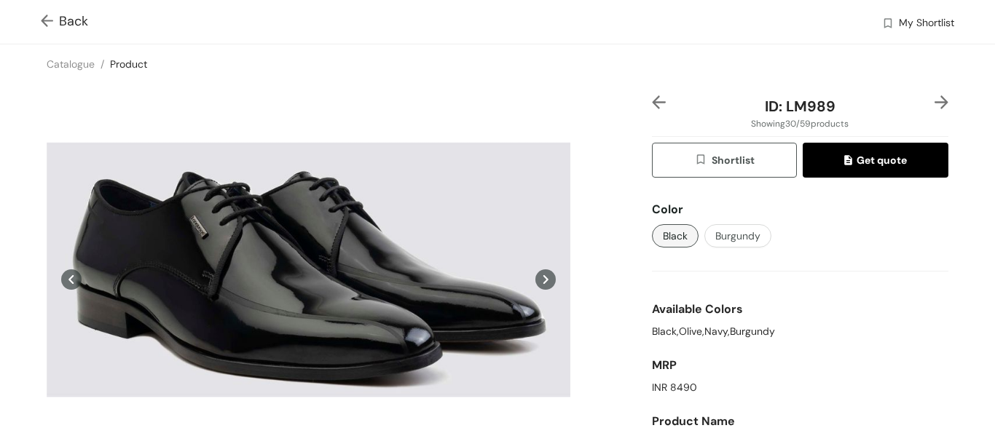
click at [652, 109] on img at bounding box center [659, 102] width 14 height 14
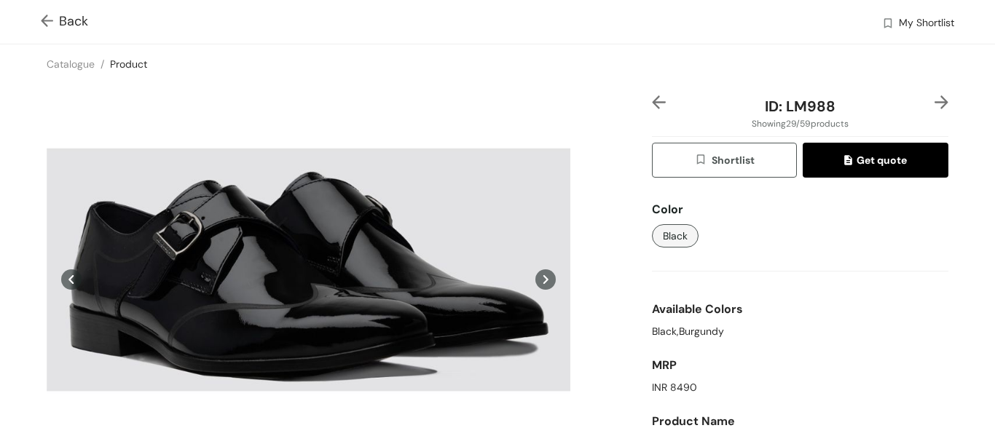
click at [652, 109] on img at bounding box center [659, 102] width 14 height 14
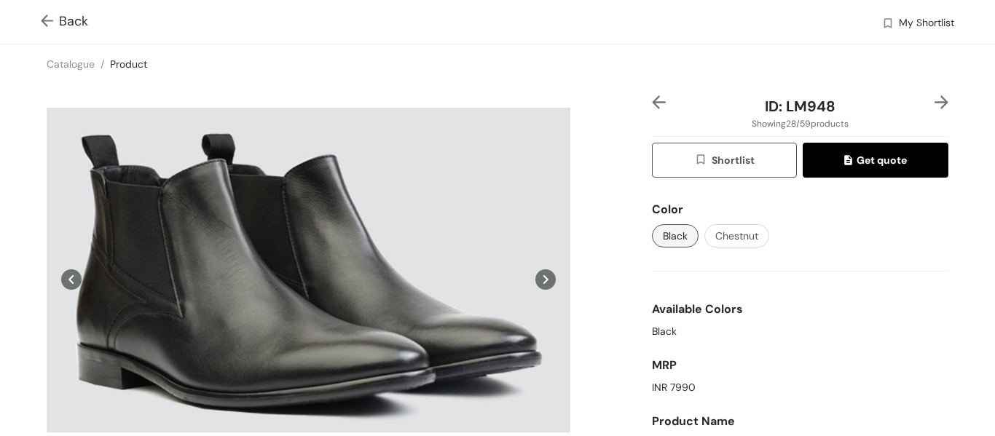
click at [652, 109] on img at bounding box center [659, 102] width 14 height 14
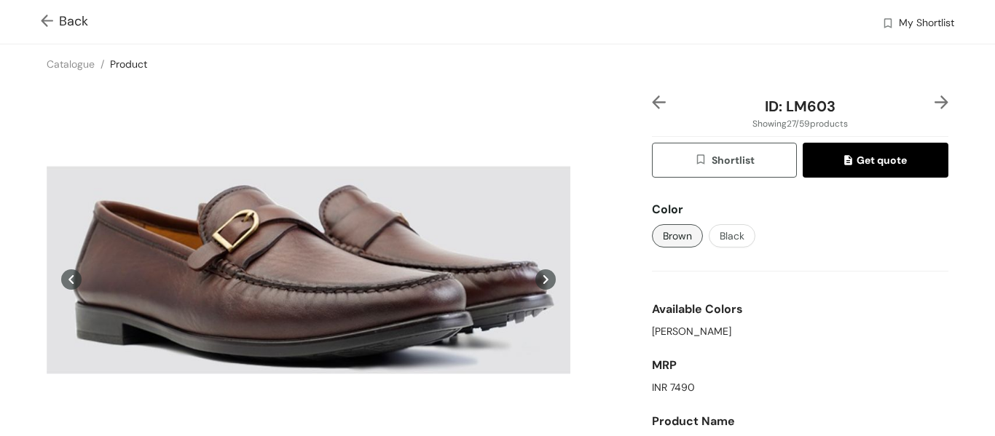
click at [652, 109] on img at bounding box center [659, 102] width 14 height 14
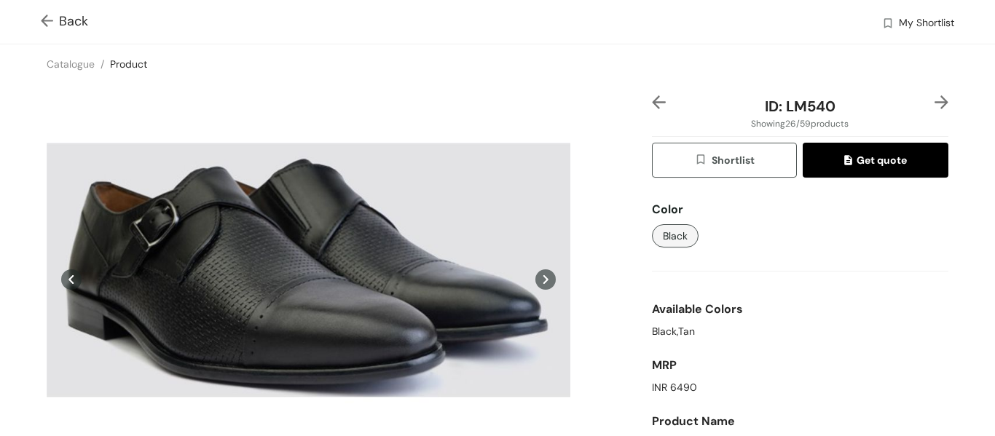
click at [652, 109] on img at bounding box center [659, 102] width 14 height 14
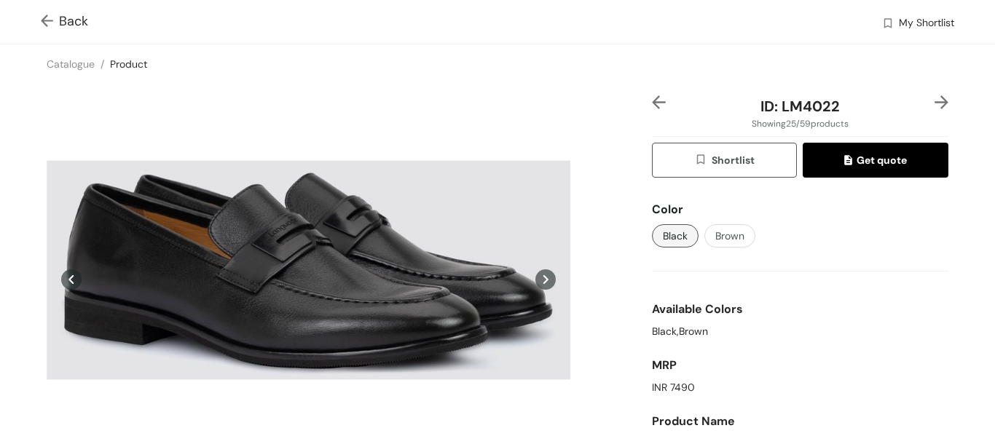
click at [652, 103] on img at bounding box center [659, 102] width 14 height 14
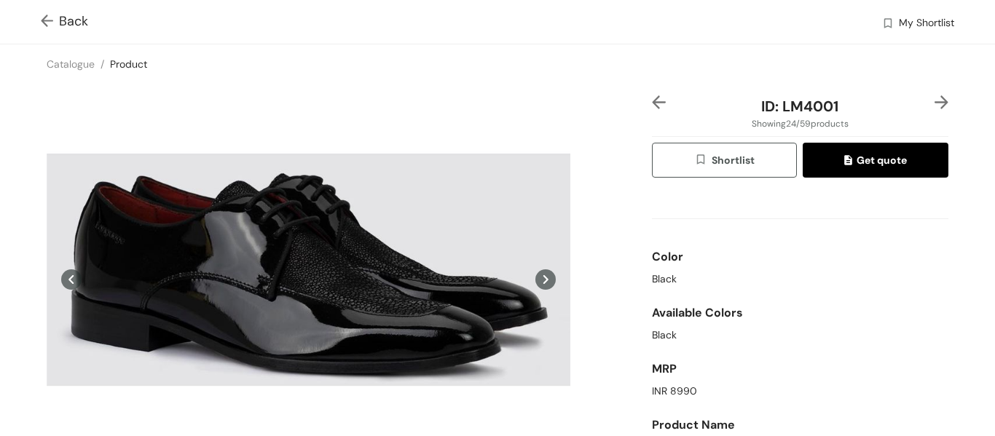
click at [652, 103] on img at bounding box center [659, 102] width 14 height 14
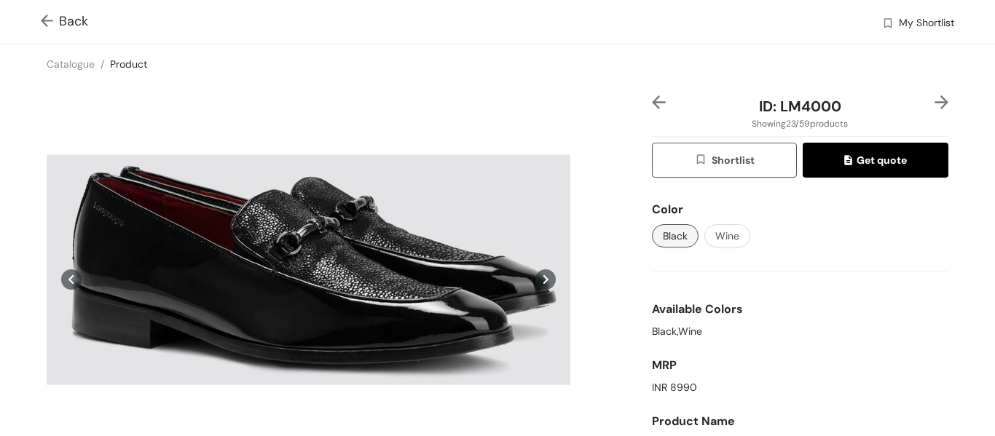
click at [652, 103] on img at bounding box center [659, 102] width 14 height 14
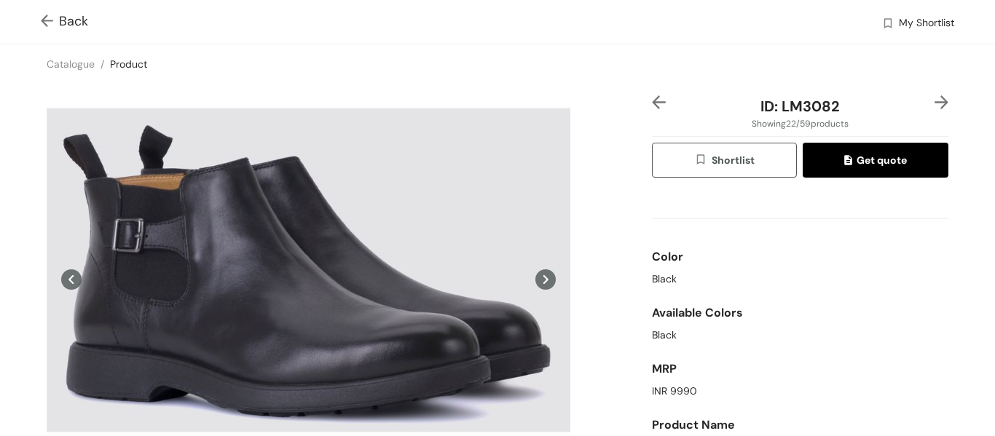
click at [652, 103] on img at bounding box center [659, 102] width 14 height 14
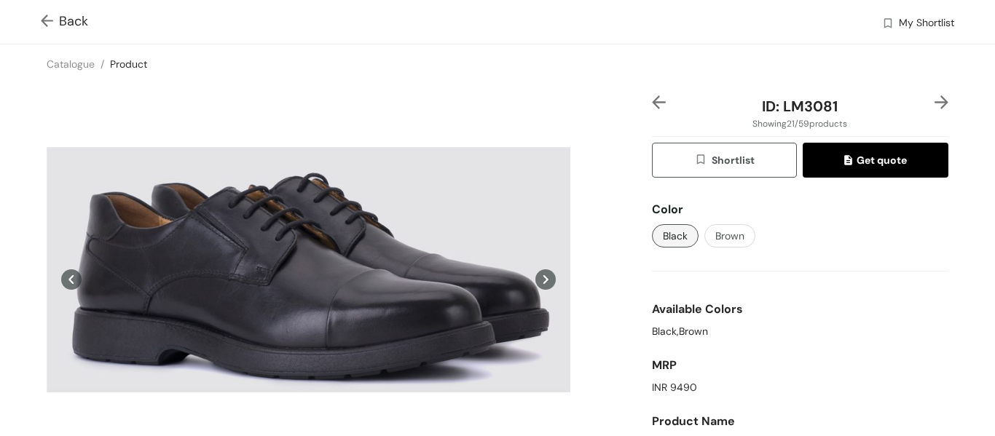
click at [652, 103] on img at bounding box center [659, 102] width 14 height 14
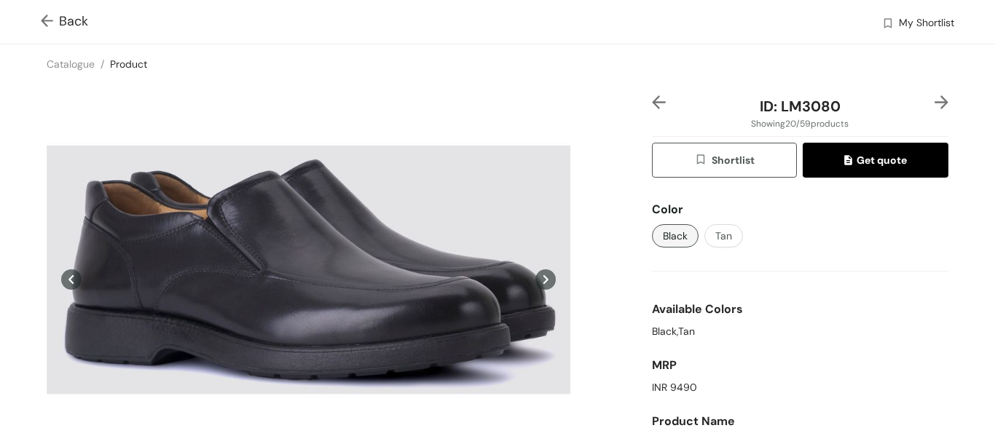
click at [652, 103] on img at bounding box center [659, 102] width 14 height 14
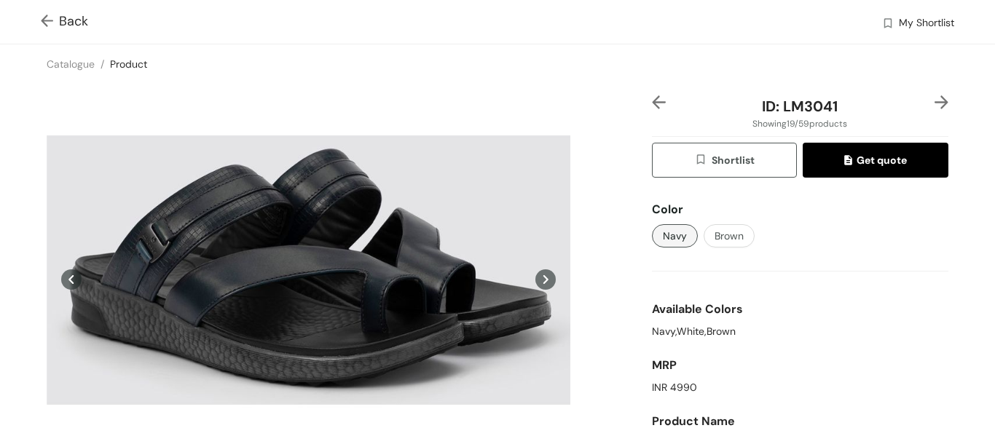
click at [652, 103] on img at bounding box center [659, 102] width 14 height 14
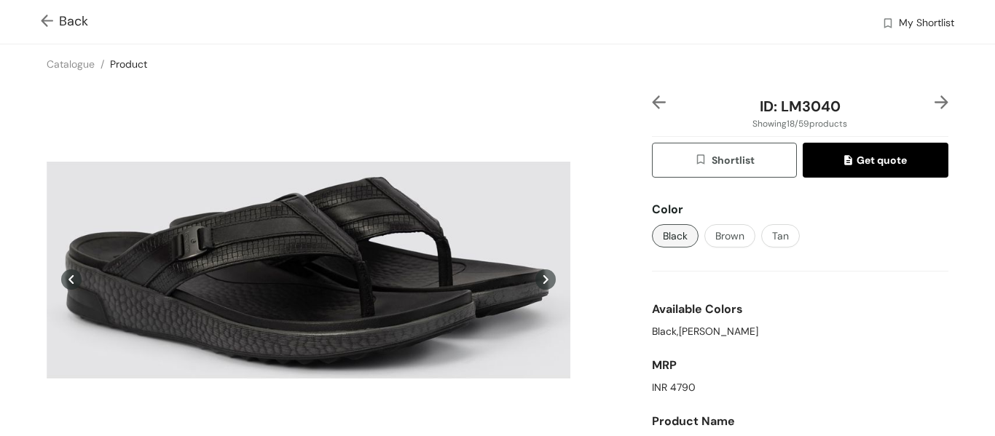
click at [652, 103] on img at bounding box center [659, 102] width 14 height 14
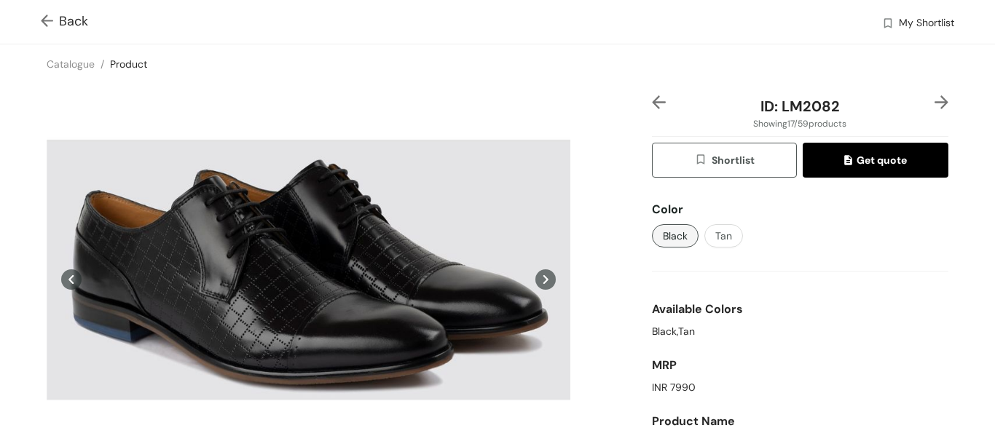
click at [652, 103] on img at bounding box center [659, 102] width 14 height 14
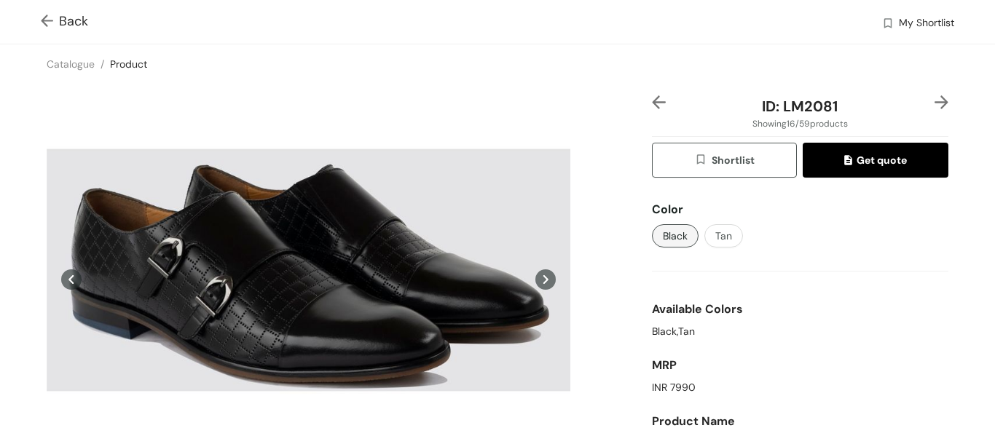
click at [934, 105] on img at bounding box center [941, 102] width 14 height 14
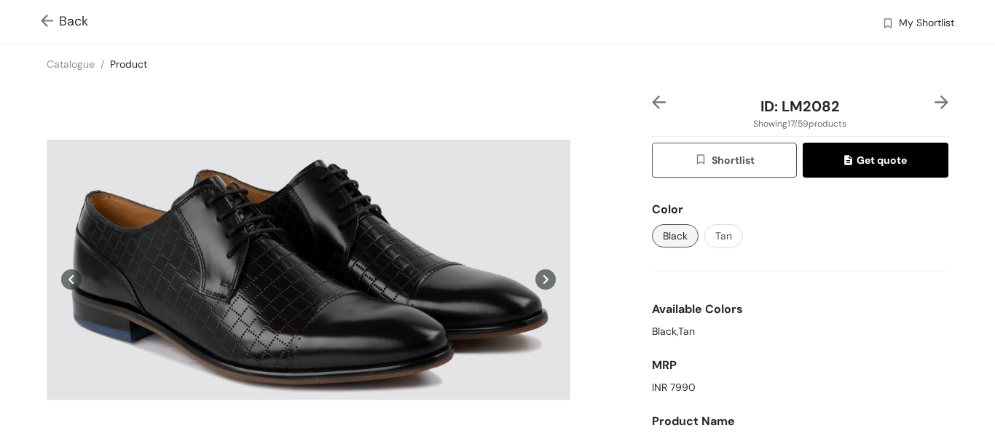
click at [934, 105] on img at bounding box center [941, 102] width 14 height 14
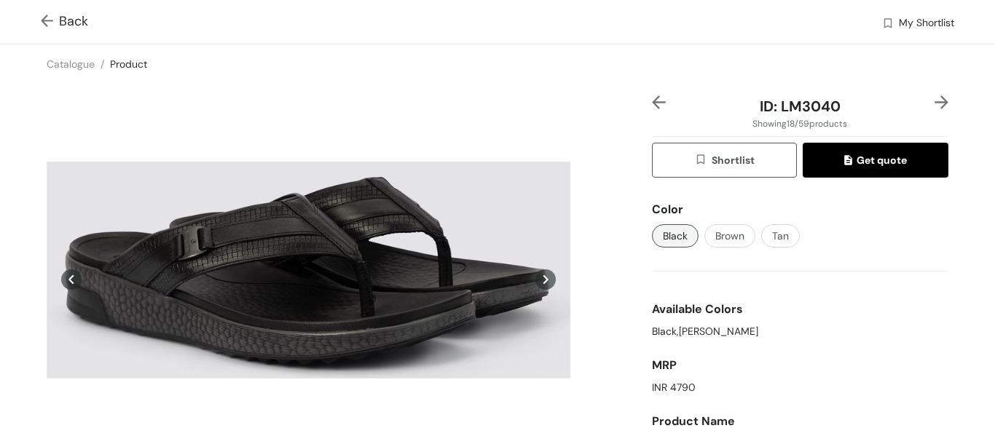
click at [934, 105] on img at bounding box center [941, 102] width 14 height 14
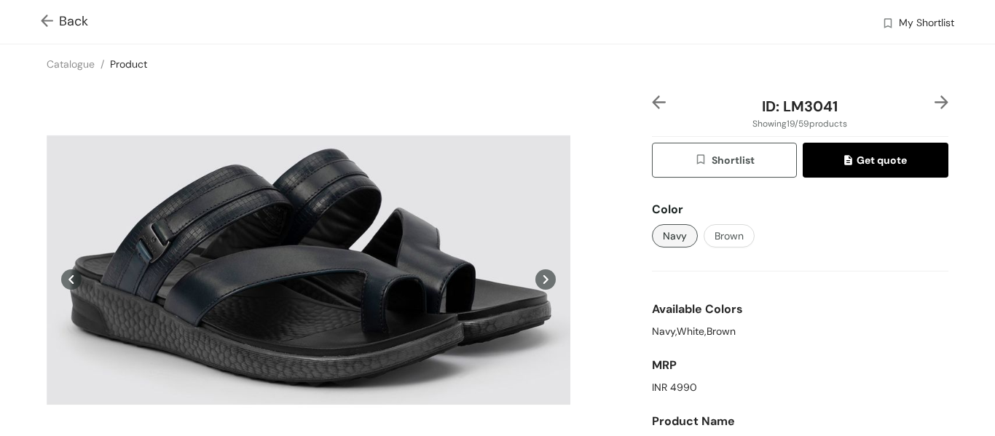
click at [934, 105] on img at bounding box center [941, 102] width 14 height 14
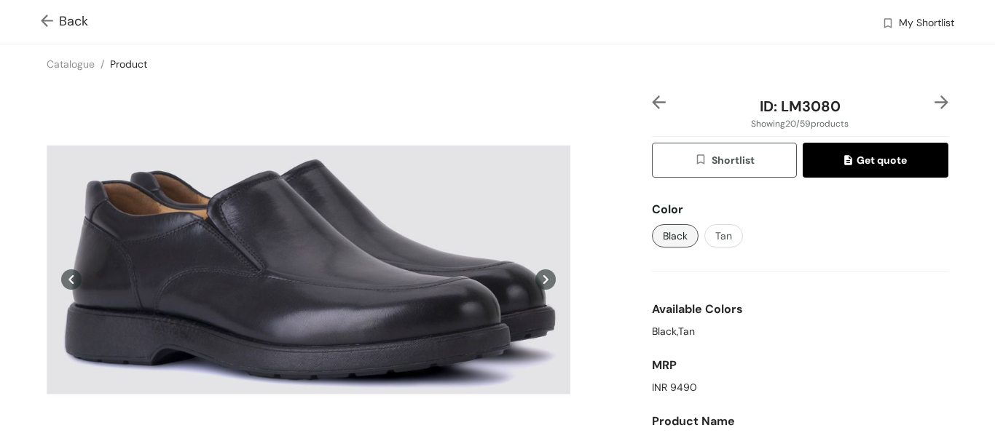
click at [934, 105] on img at bounding box center [941, 102] width 14 height 14
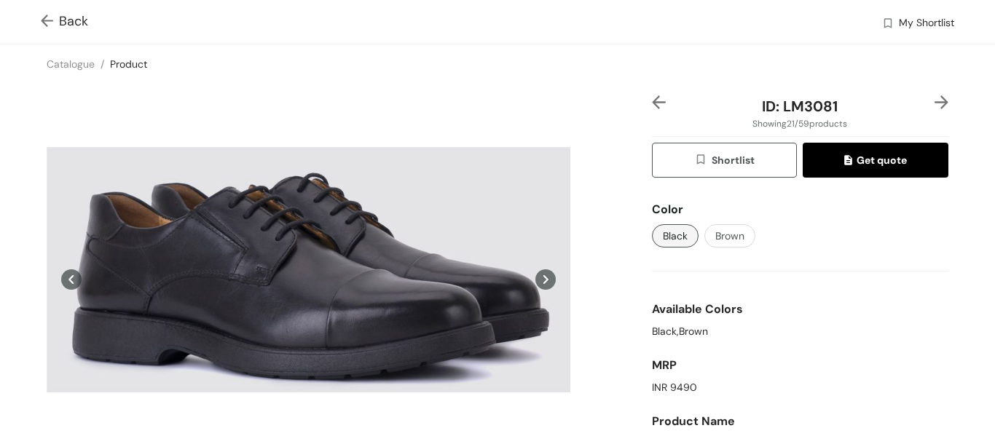
click at [934, 105] on img at bounding box center [941, 102] width 14 height 14
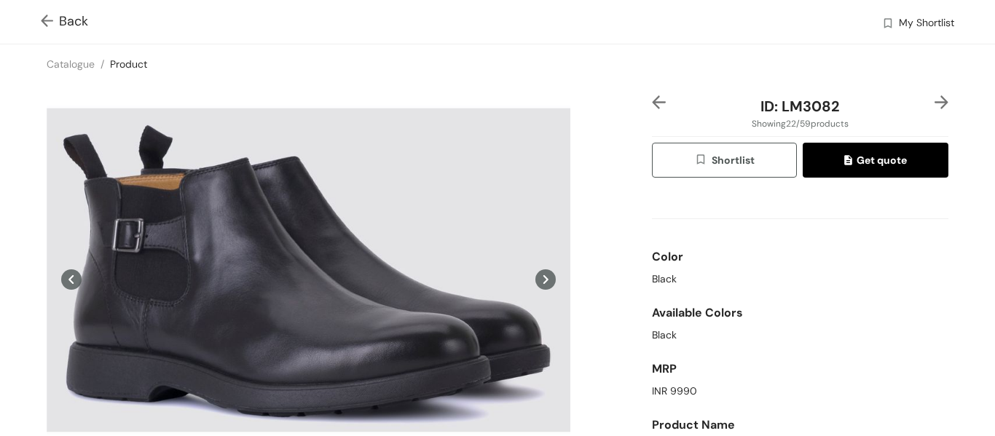
click at [934, 105] on img at bounding box center [941, 102] width 14 height 14
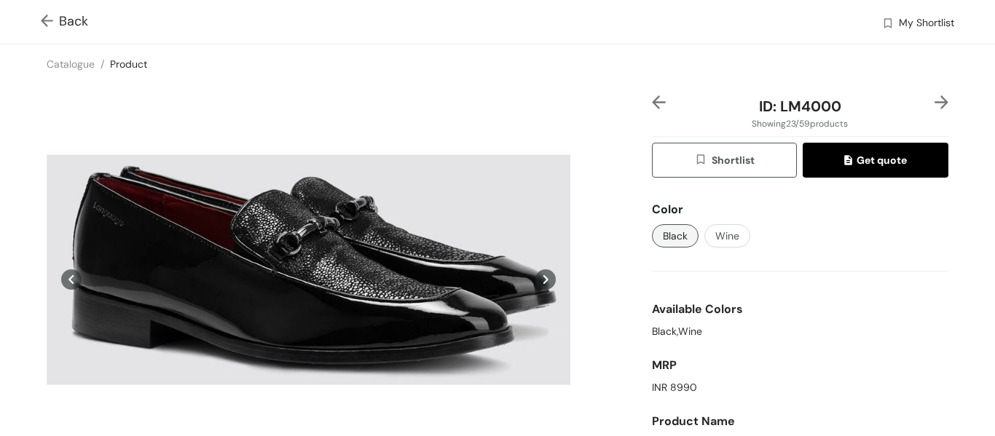
click at [934, 105] on img at bounding box center [941, 102] width 14 height 14
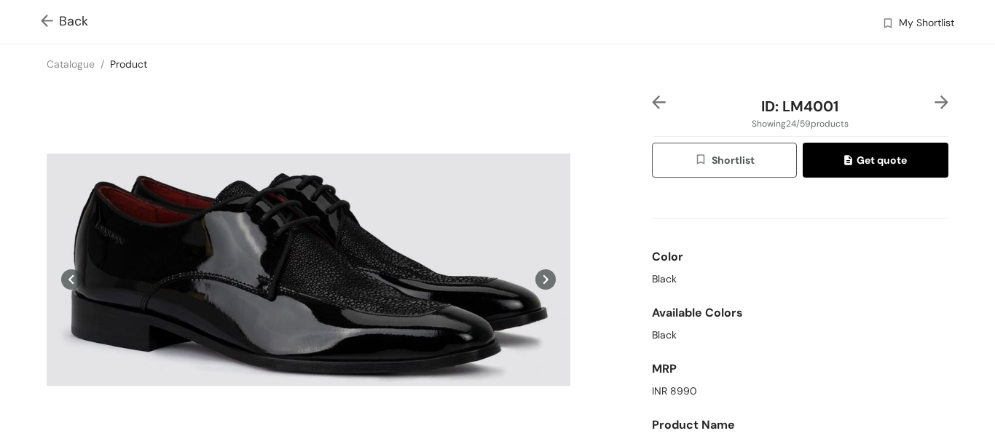
click at [934, 105] on img at bounding box center [941, 102] width 14 height 14
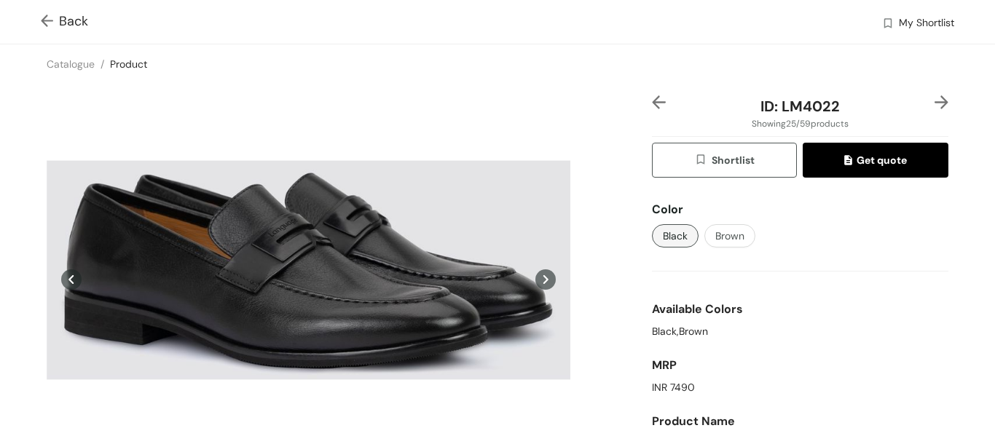
click at [934, 105] on img at bounding box center [941, 102] width 14 height 14
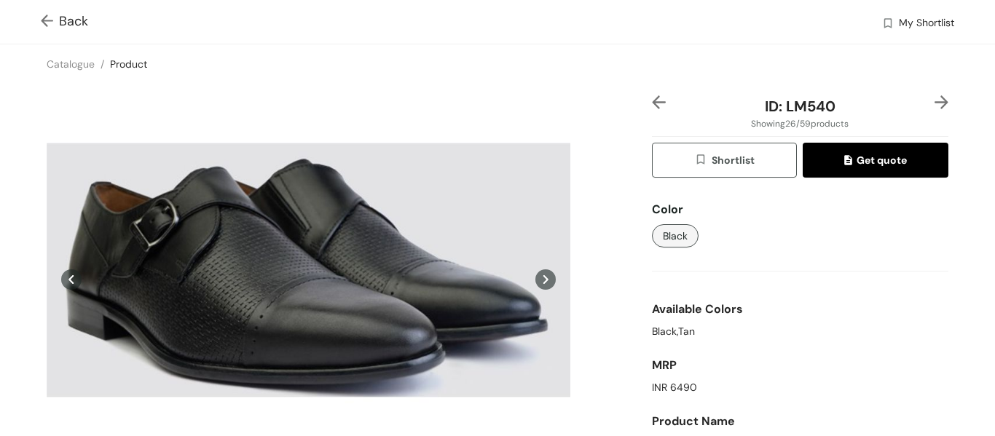
click at [934, 105] on img at bounding box center [941, 102] width 14 height 14
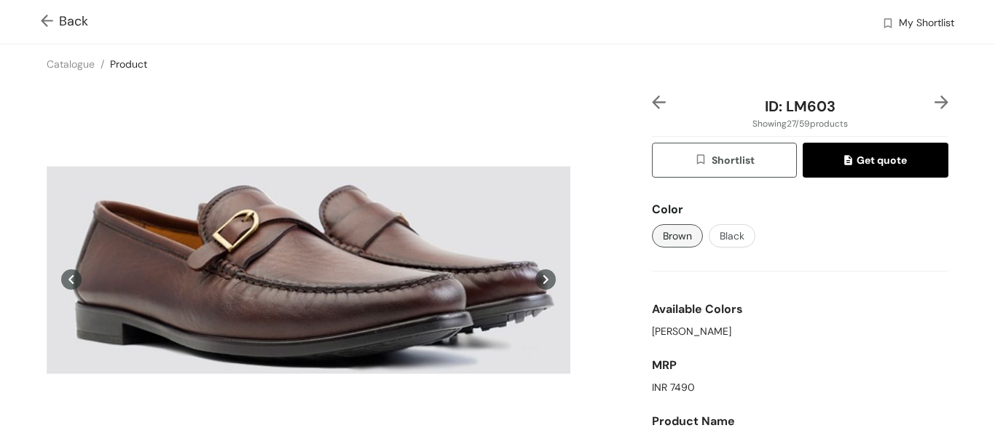
click at [934, 105] on img at bounding box center [941, 102] width 14 height 14
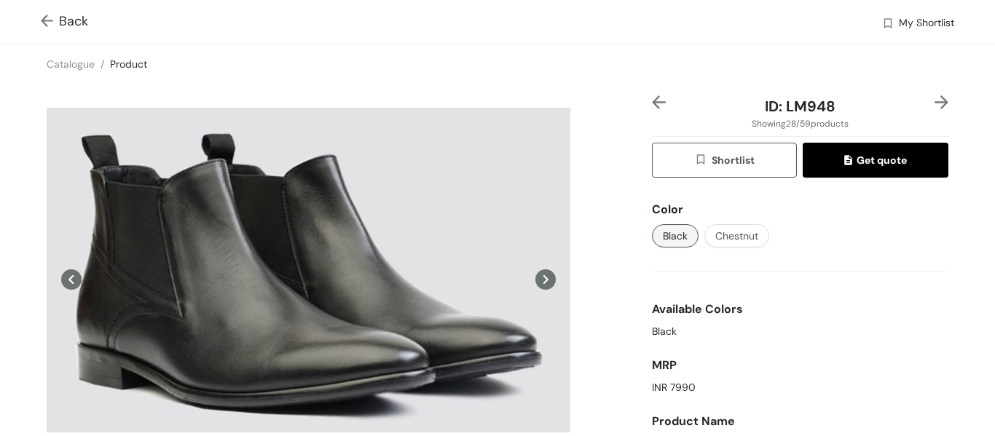
click at [934, 105] on img at bounding box center [941, 102] width 14 height 14
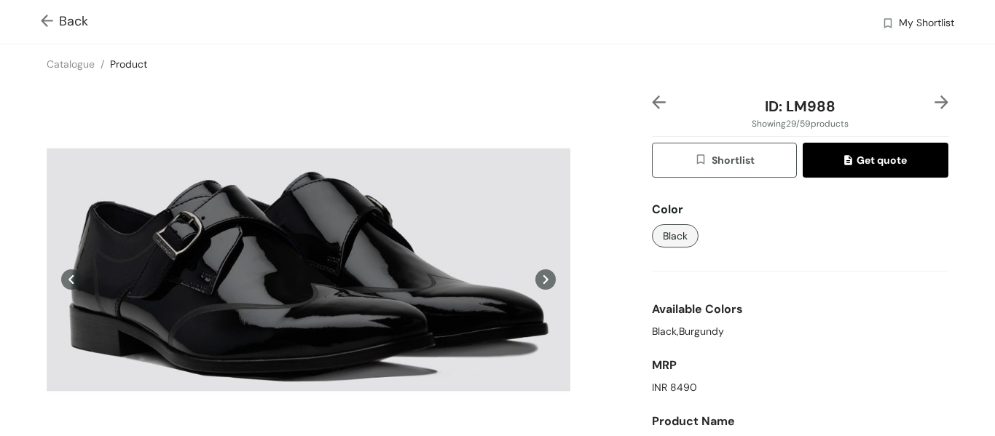
click at [934, 105] on img at bounding box center [941, 102] width 14 height 14
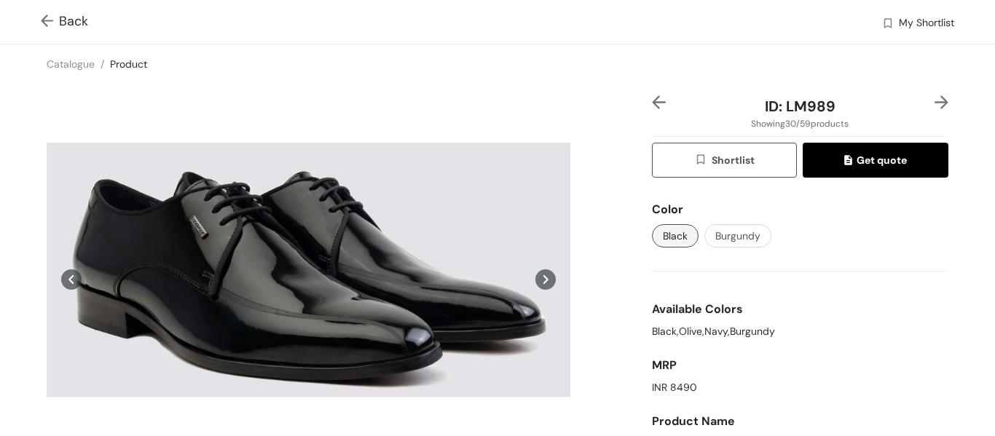
click at [934, 105] on img at bounding box center [941, 102] width 14 height 14
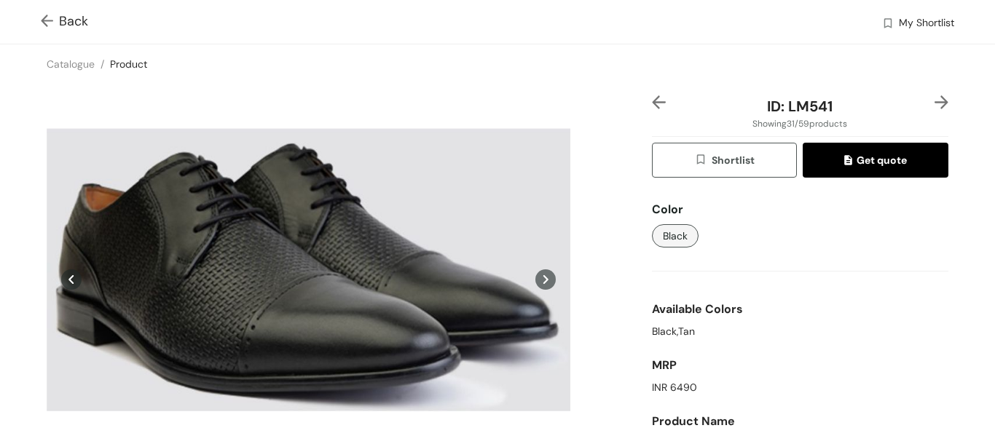
click at [934, 105] on img at bounding box center [941, 102] width 14 height 14
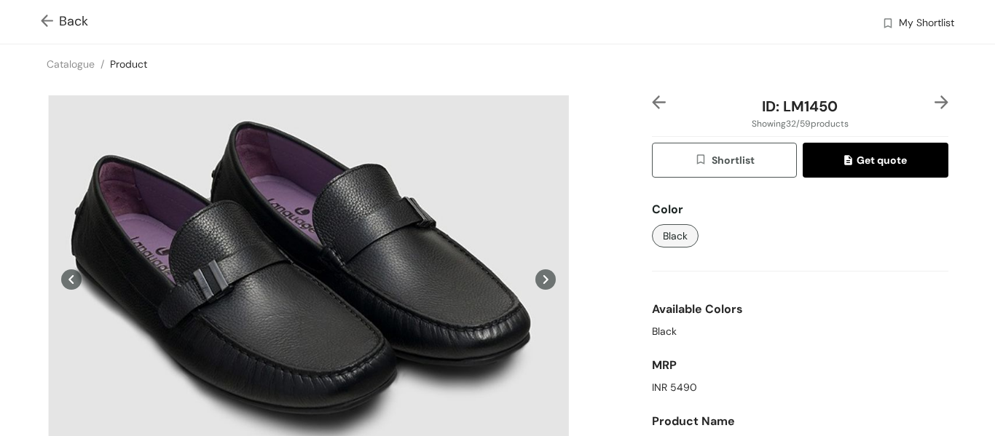
click at [934, 105] on img at bounding box center [941, 102] width 14 height 14
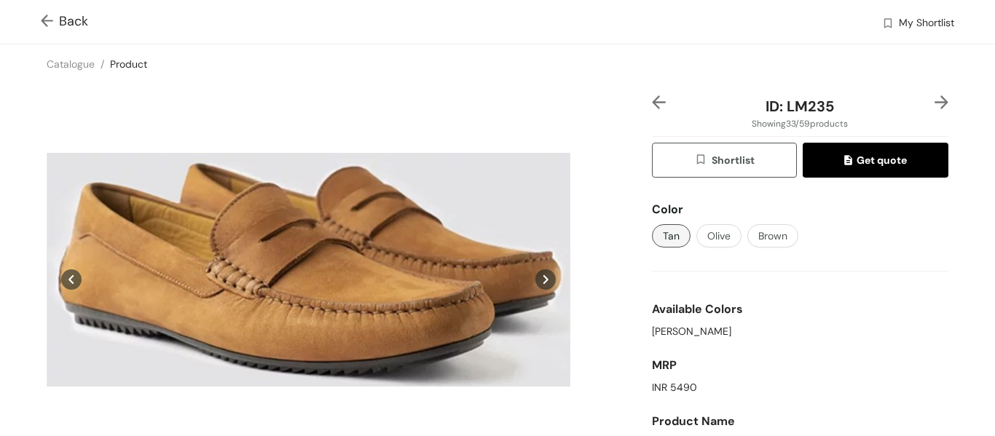
click at [934, 105] on img at bounding box center [941, 102] width 14 height 14
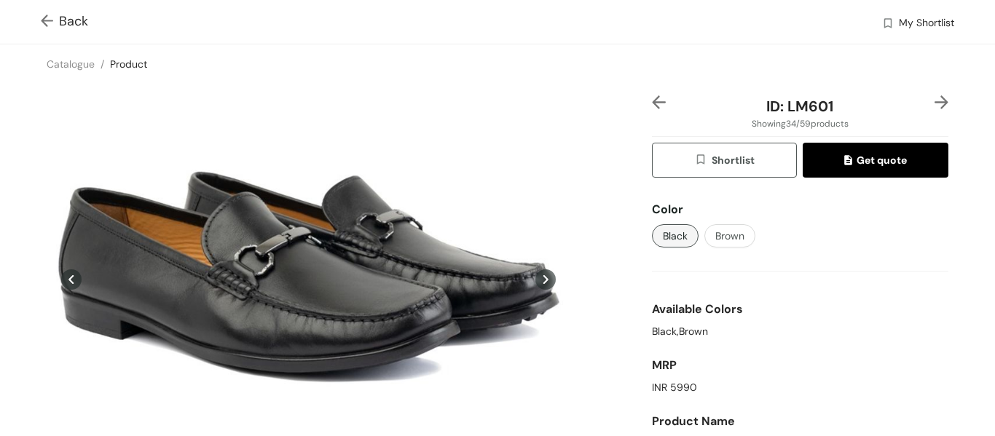
click at [934, 105] on img at bounding box center [941, 102] width 14 height 14
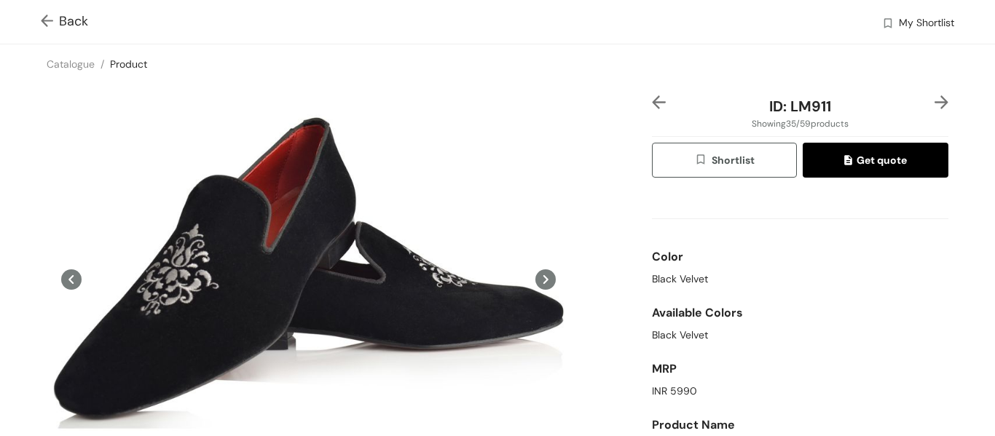
click at [934, 105] on img at bounding box center [941, 102] width 14 height 14
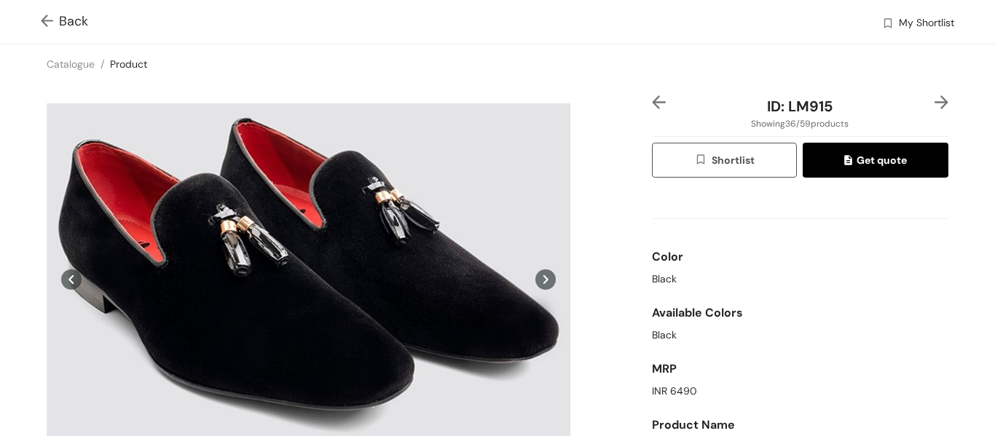
click at [934, 105] on img at bounding box center [941, 102] width 14 height 14
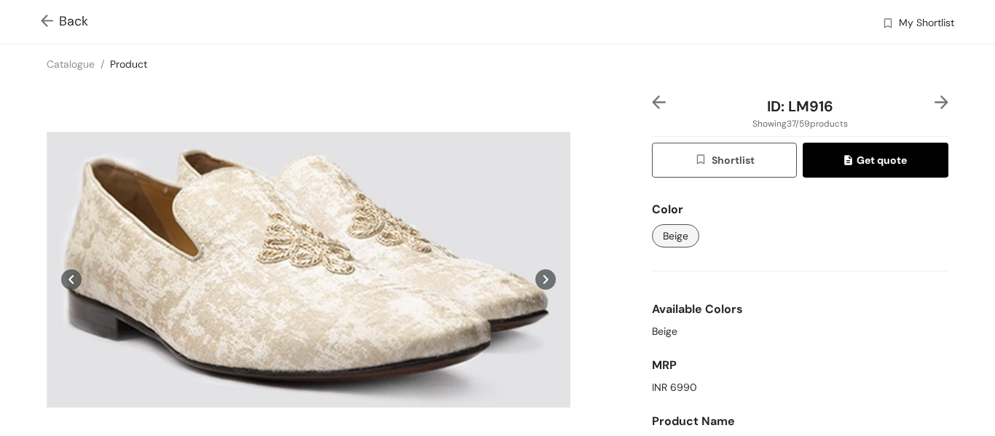
click at [934, 105] on img at bounding box center [941, 102] width 14 height 14
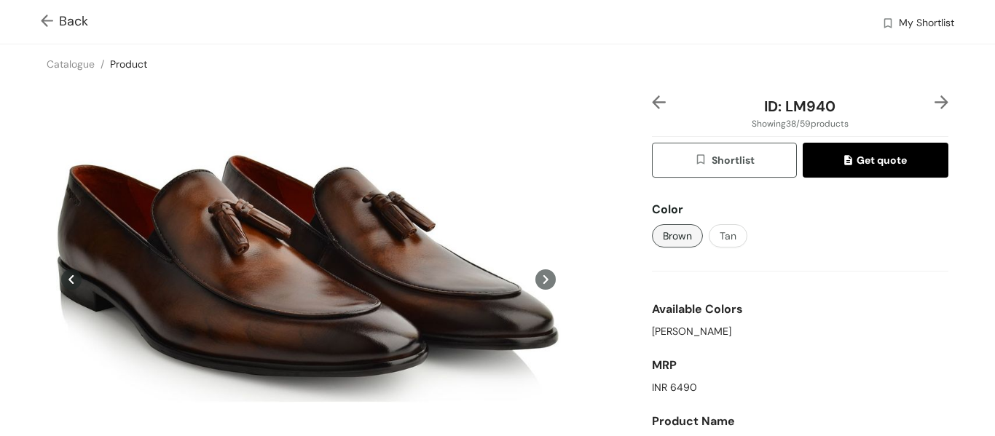
click at [934, 105] on img at bounding box center [941, 102] width 14 height 14
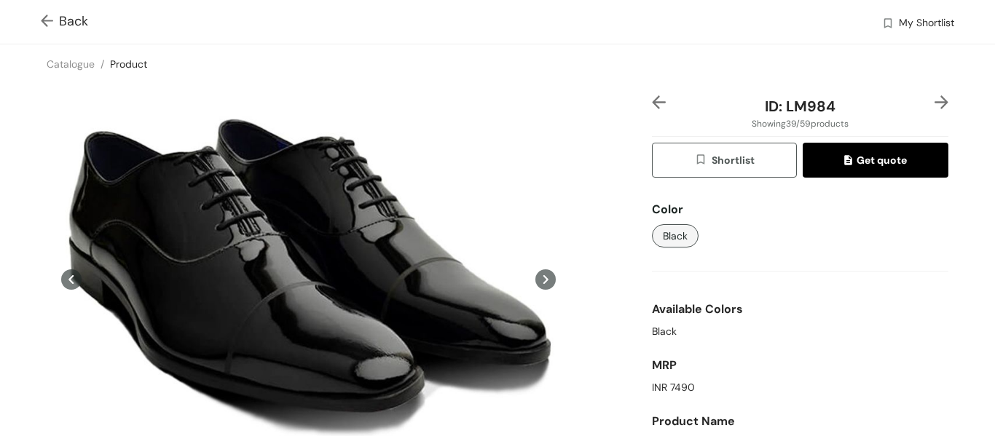
click at [934, 105] on img at bounding box center [941, 102] width 14 height 14
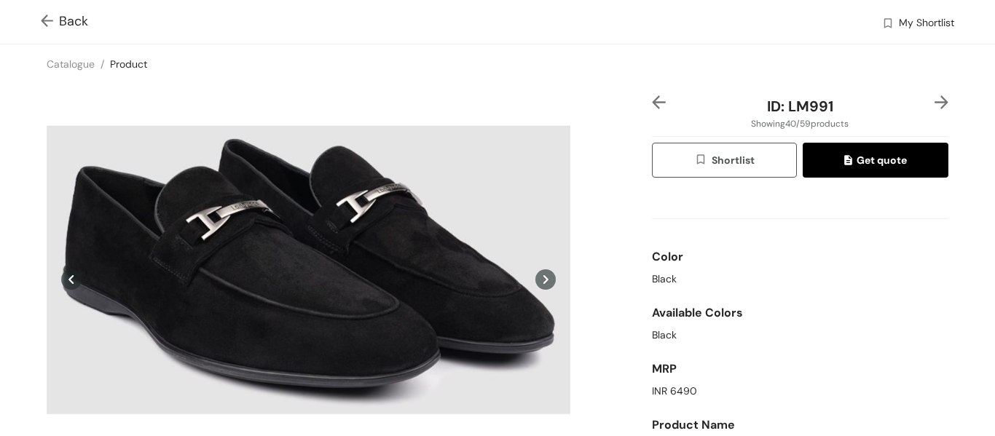
click at [934, 105] on img at bounding box center [941, 102] width 14 height 14
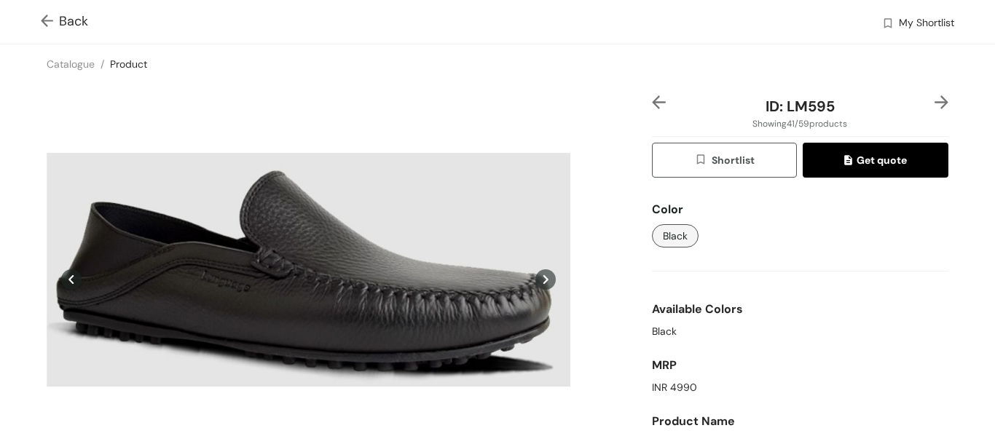
click at [934, 105] on img at bounding box center [941, 102] width 14 height 14
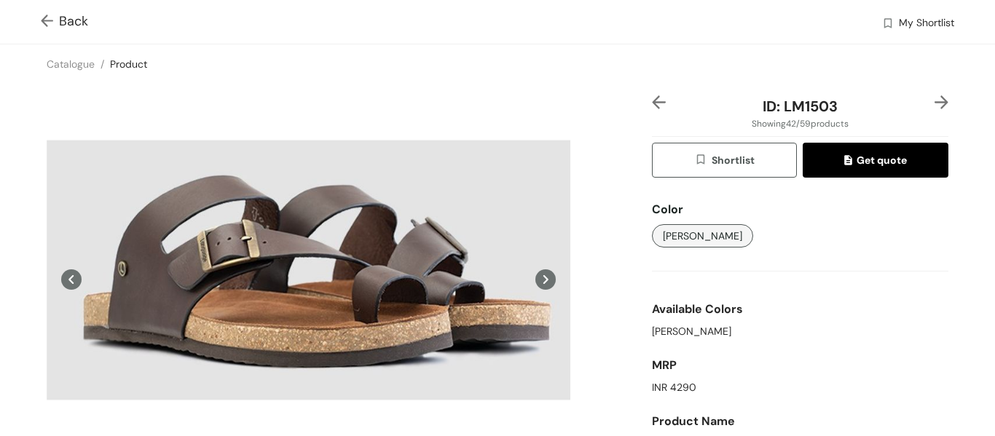
click at [934, 105] on img at bounding box center [941, 102] width 14 height 14
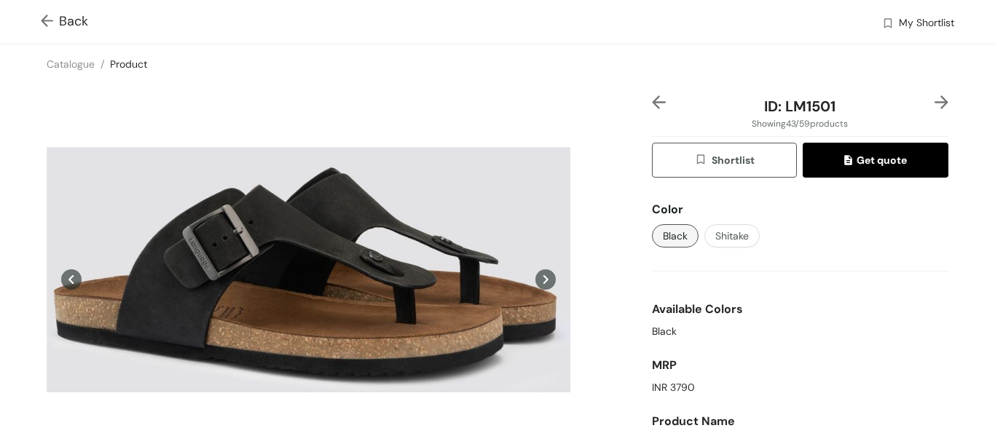
click at [934, 105] on img at bounding box center [941, 102] width 14 height 14
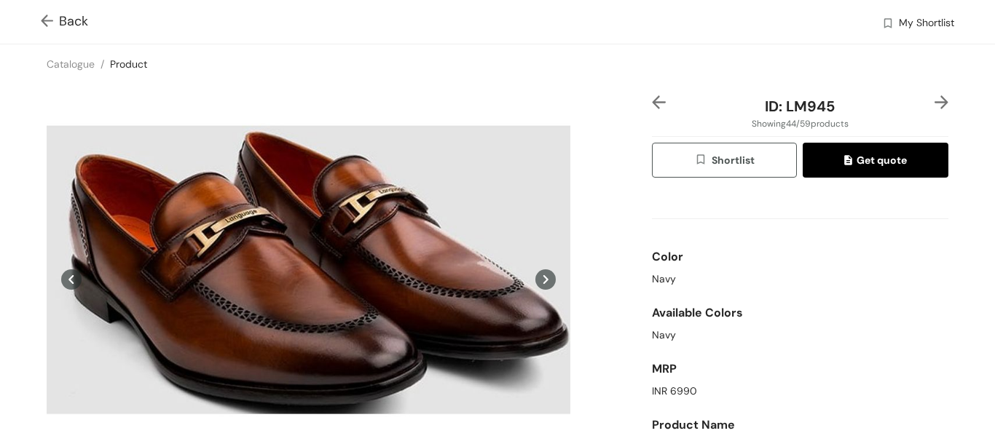
click at [934, 105] on img at bounding box center [941, 102] width 14 height 14
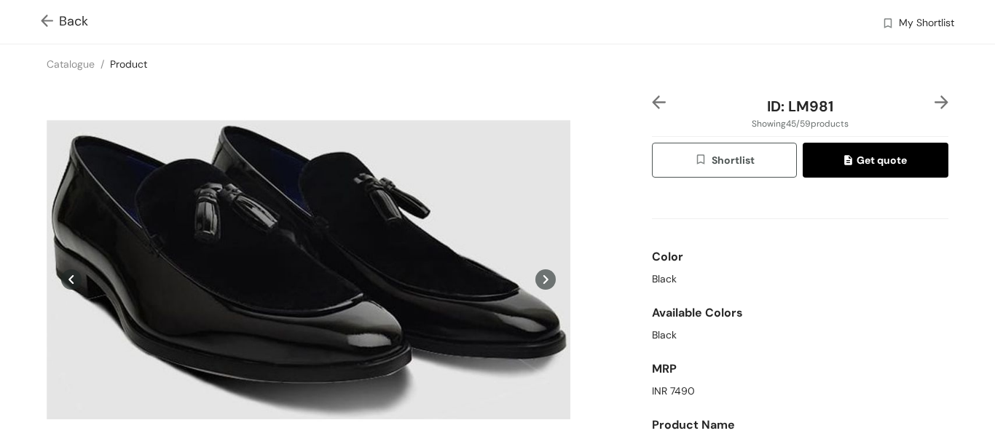
click at [934, 105] on img at bounding box center [941, 102] width 14 height 14
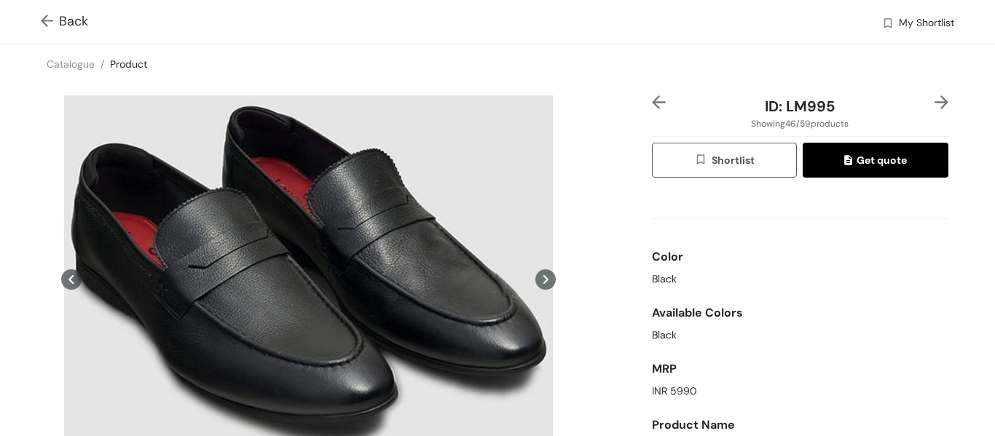
click at [934, 105] on img at bounding box center [941, 102] width 14 height 14
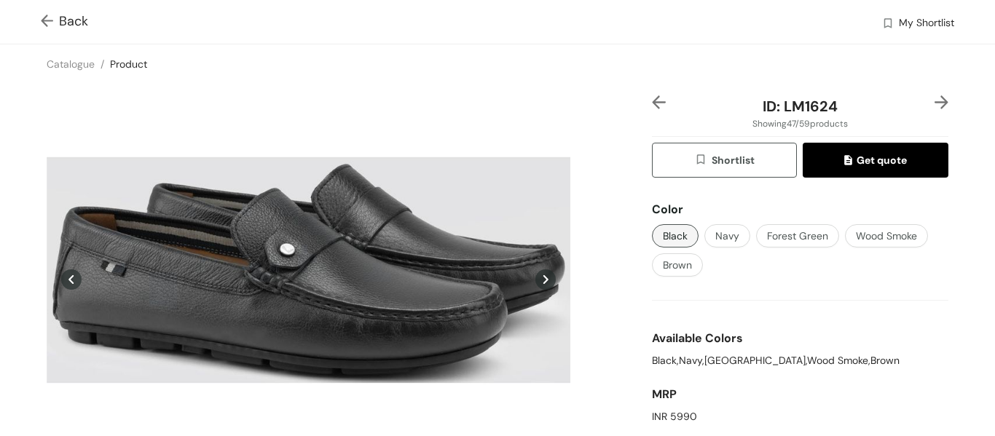
click at [934, 105] on img at bounding box center [941, 102] width 14 height 14
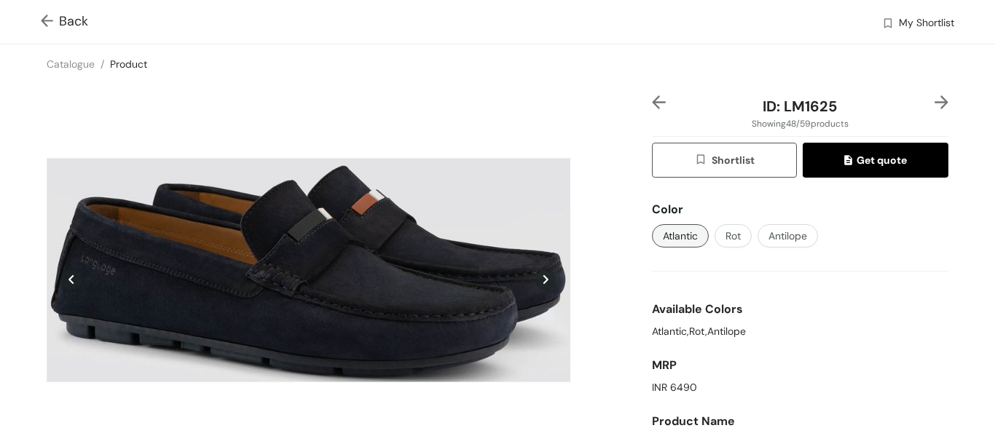
click at [934, 105] on img at bounding box center [941, 102] width 14 height 14
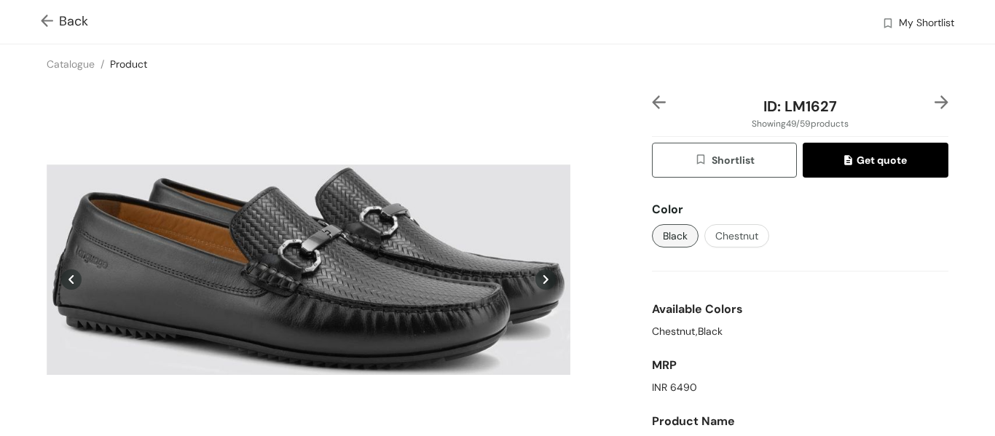
click at [934, 105] on img at bounding box center [941, 102] width 14 height 14
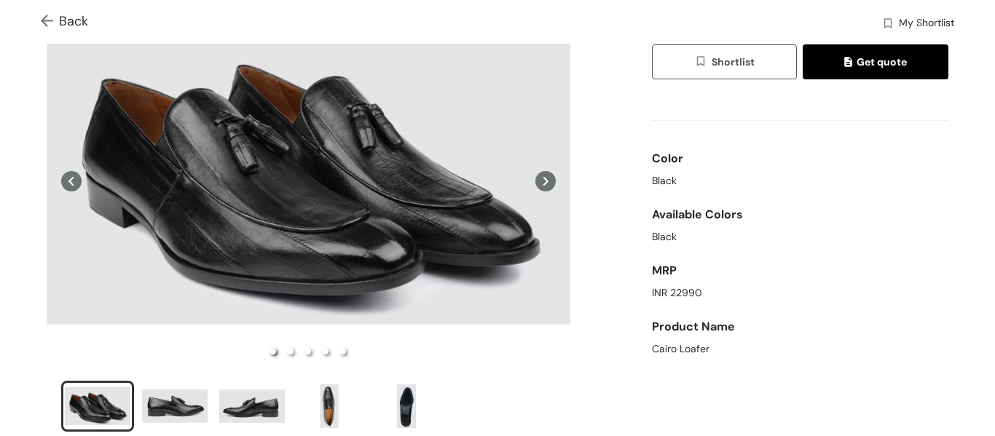
scroll to position [73, 0]
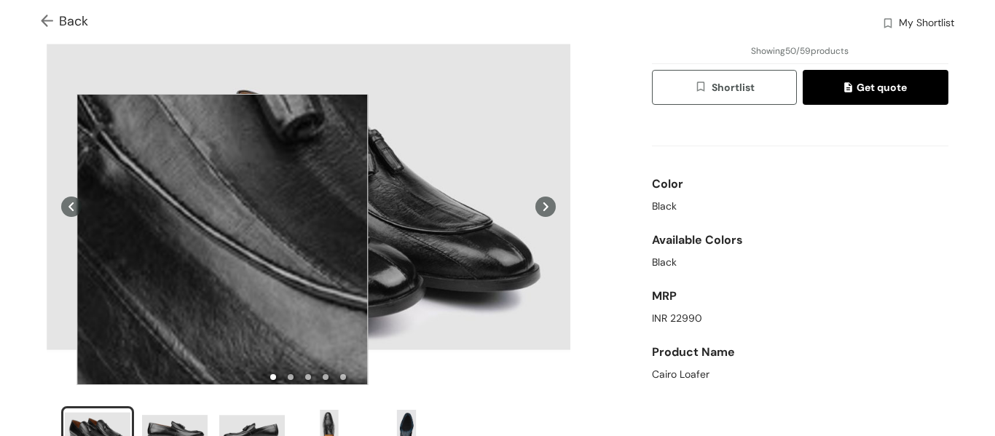
click at [222, 240] on div at bounding box center [221, 239] width 291 height 291
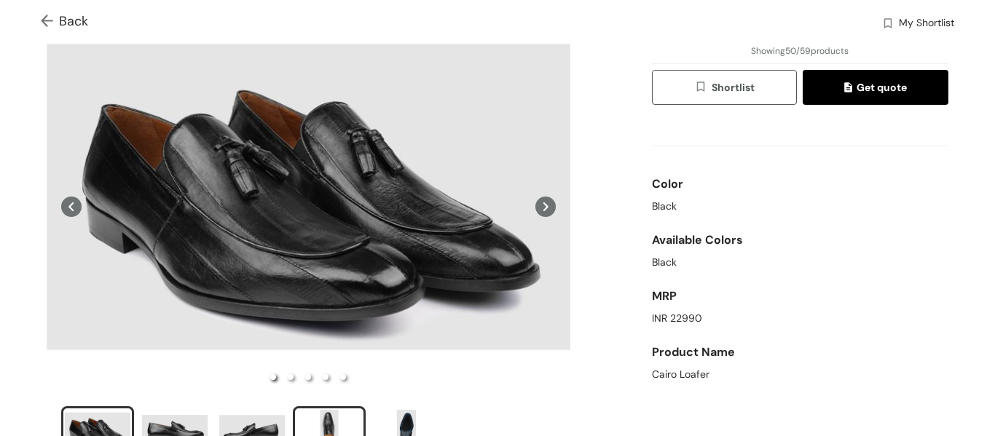
click at [325, 421] on div "slide item 4" at bounding box center [329, 432] width 66 height 44
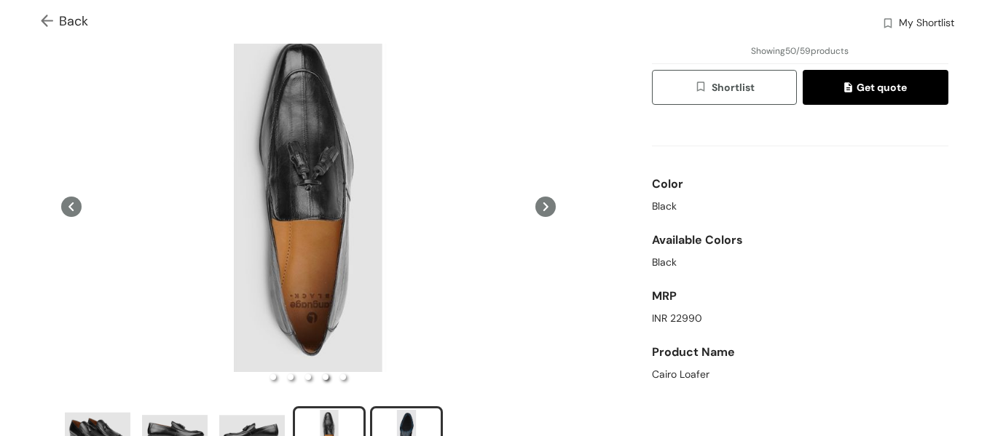
click at [414, 415] on div "slide item 5" at bounding box center [407, 432] width 66 height 44
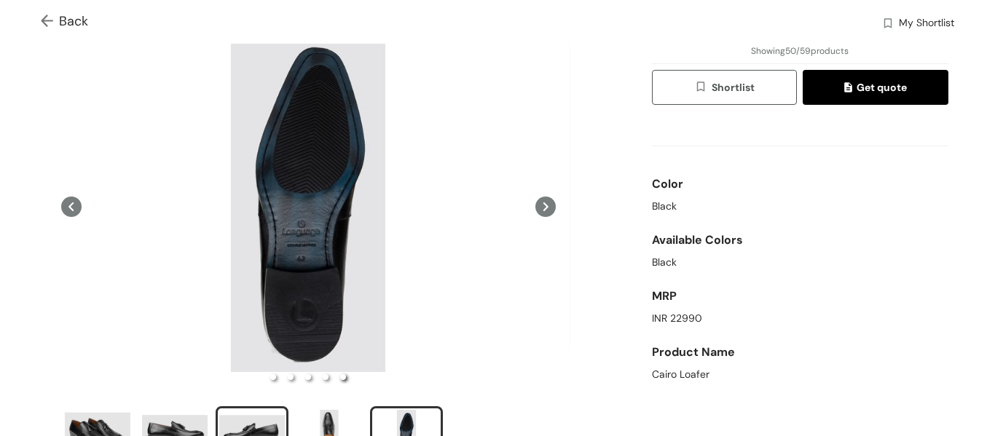
click at [264, 428] on div "slide item 3" at bounding box center [252, 432] width 66 height 44
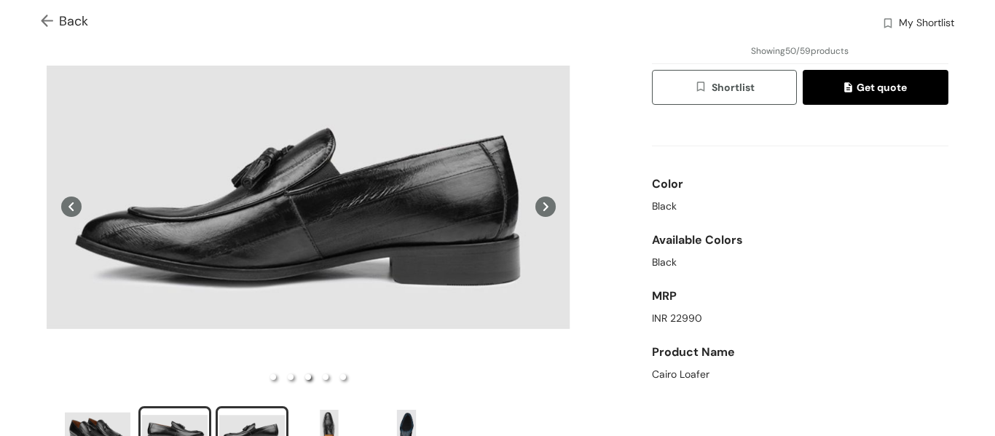
click at [184, 430] on div "slide item 2" at bounding box center [175, 432] width 66 height 44
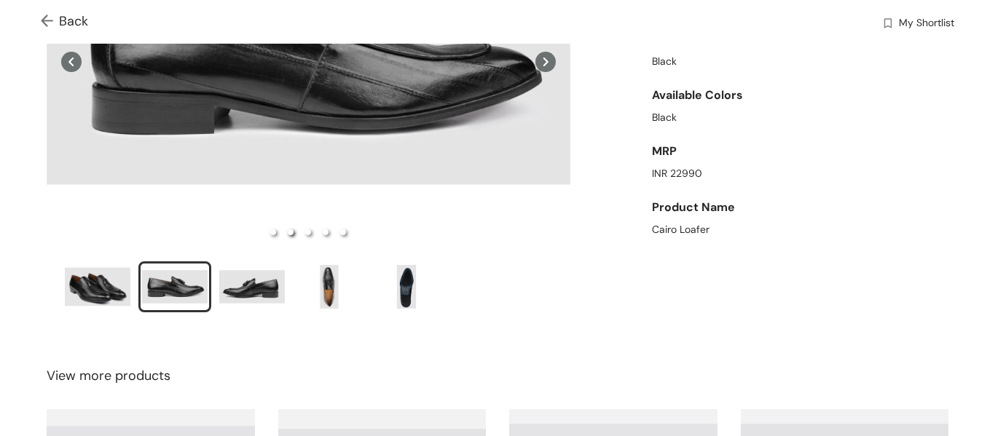
scroll to position [218, 0]
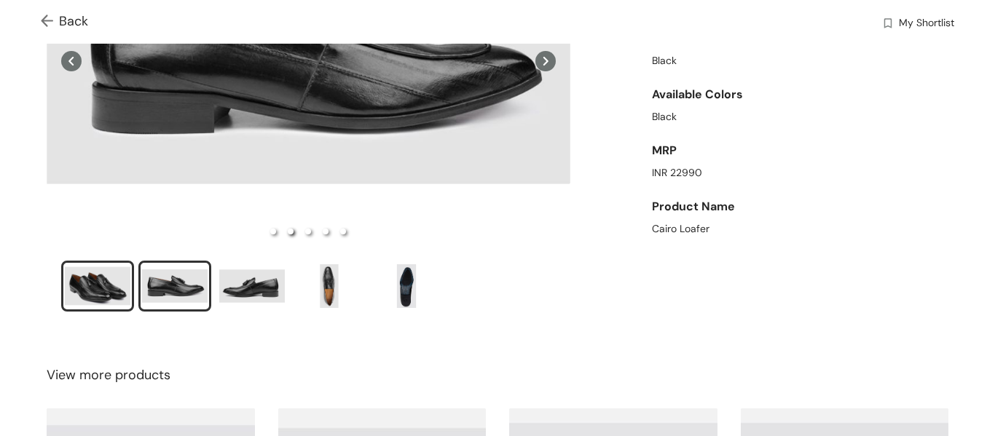
click at [97, 290] on div "slide item 1" at bounding box center [98, 286] width 66 height 44
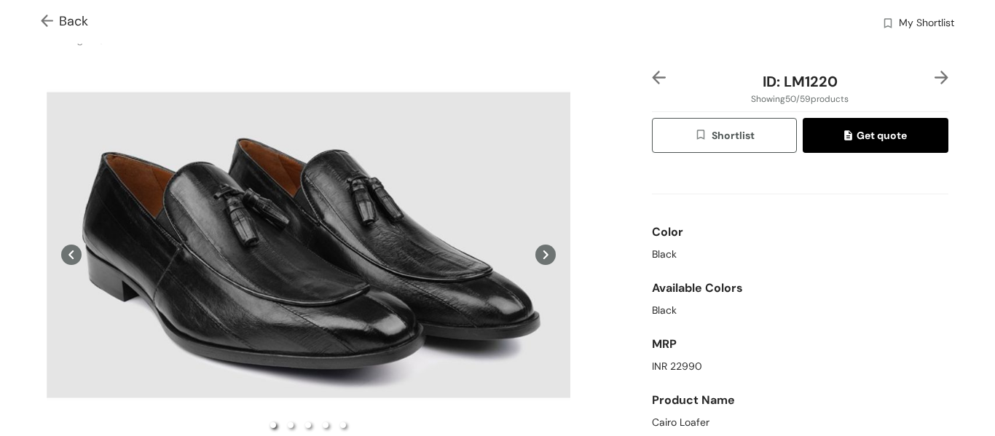
scroll to position [0, 0]
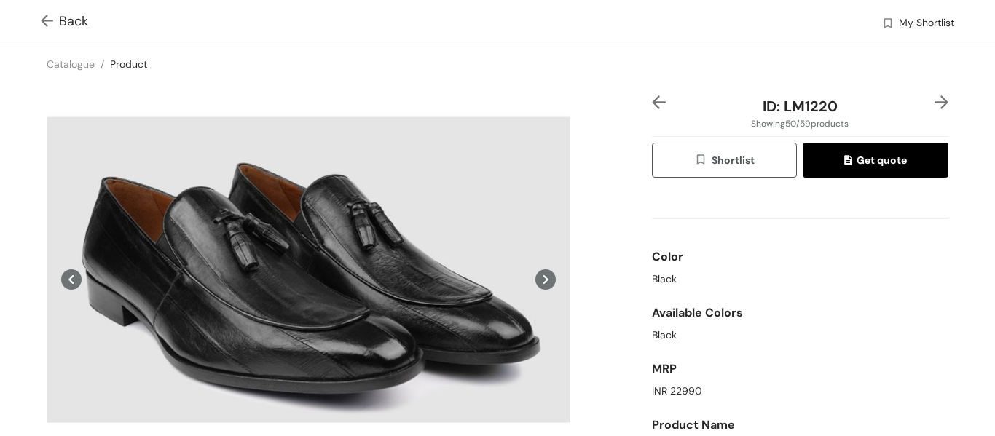
click at [934, 101] on img at bounding box center [941, 102] width 14 height 14
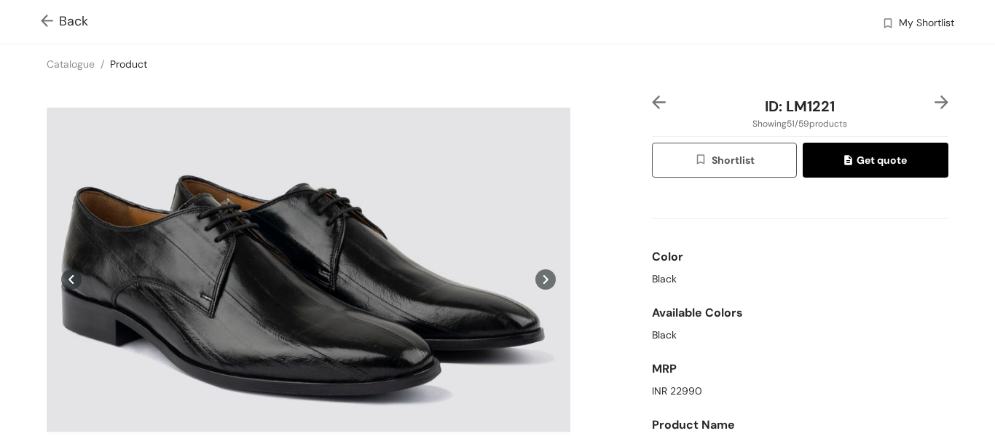
click at [934, 103] on img at bounding box center [941, 102] width 14 height 14
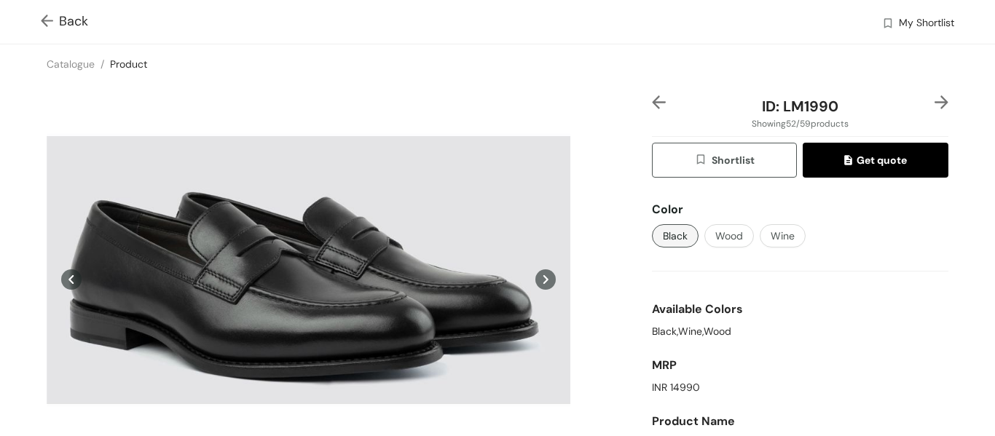
click at [934, 103] on img at bounding box center [941, 102] width 14 height 14
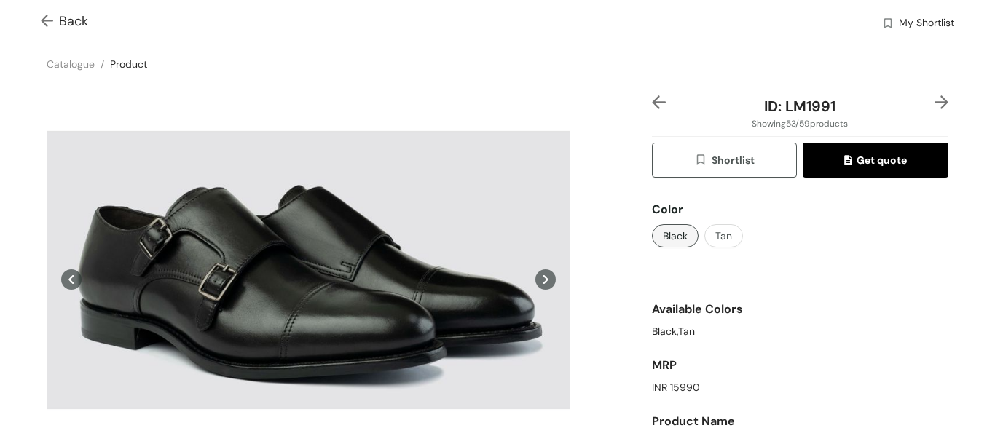
click at [935, 103] on img at bounding box center [941, 102] width 14 height 14
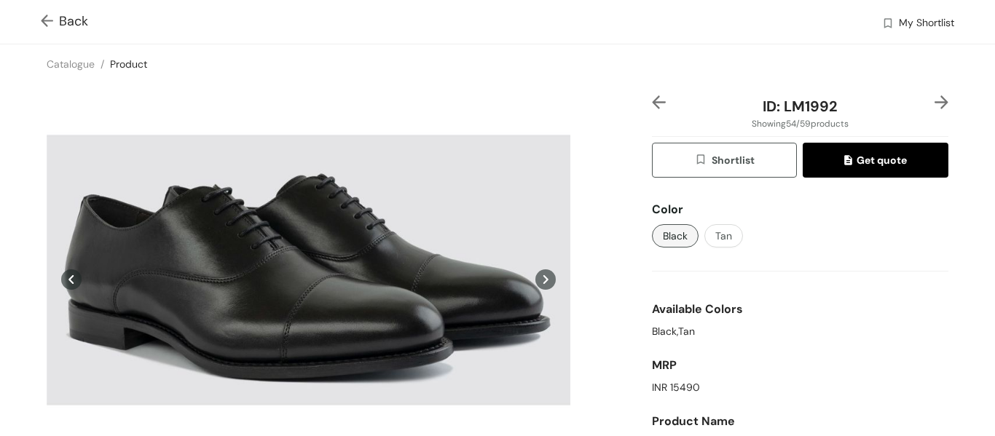
click at [935, 103] on img at bounding box center [941, 102] width 14 height 14
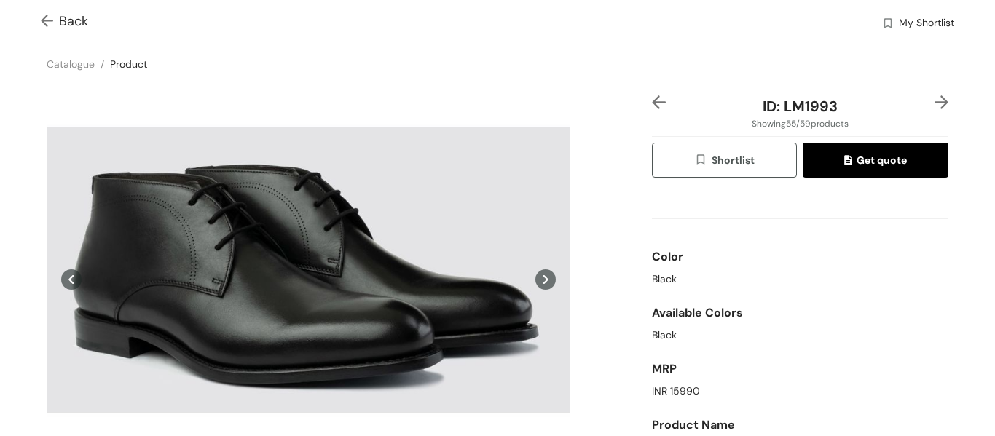
click at [935, 103] on img at bounding box center [941, 102] width 14 height 14
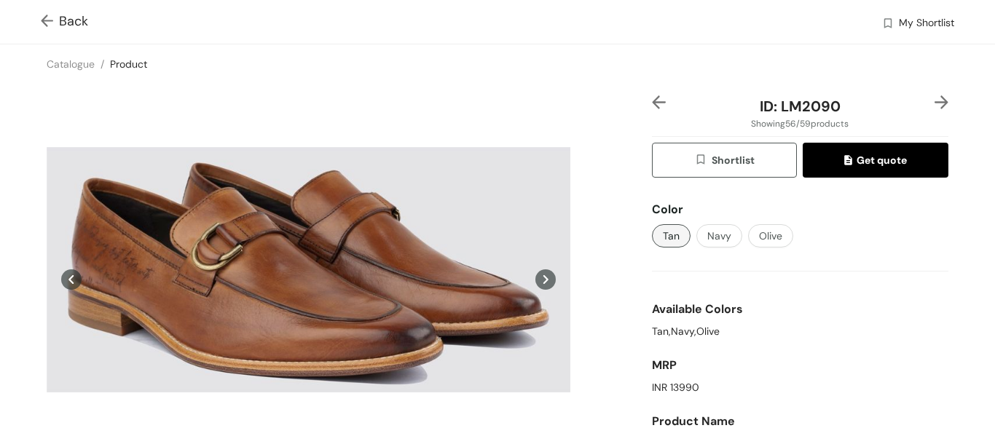
click at [935, 103] on img at bounding box center [941, 102] width 14 height 14
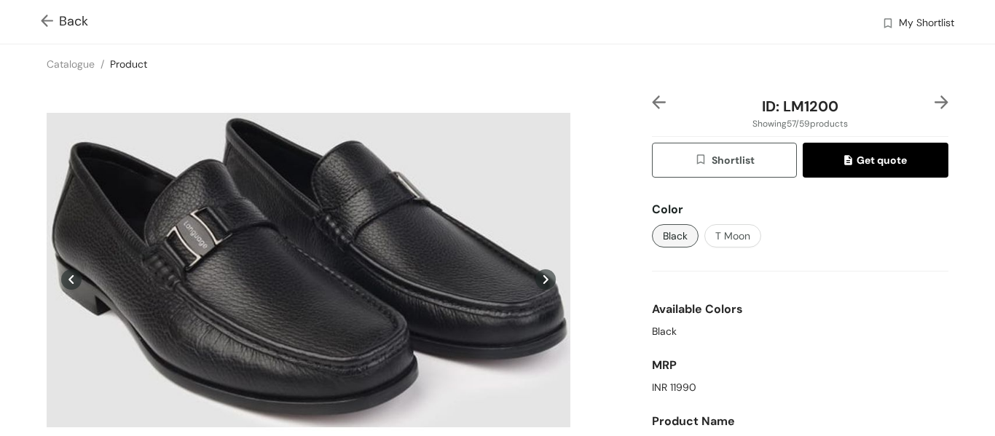
click at [935, 103] on img at bounding box center [941, 102] width 14 height 14
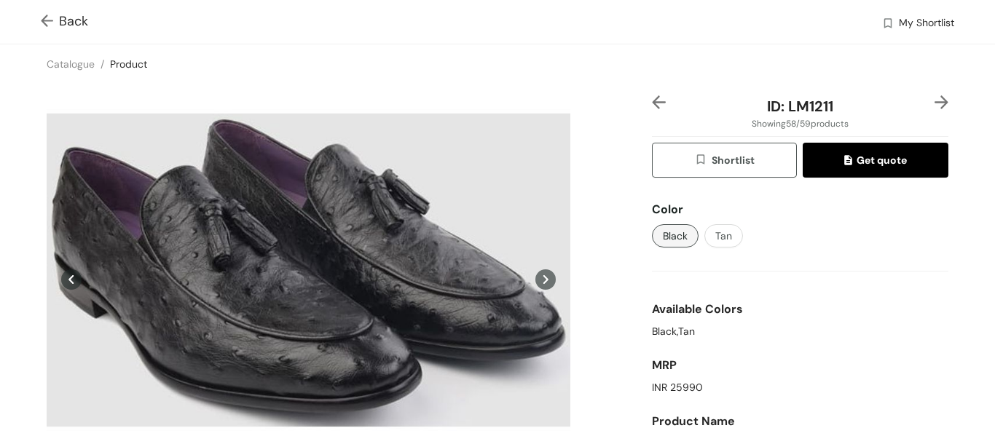
click at [541, 284] on icon at bounding box center [545, 279] width 20 height 20
click at [539, 277] on icon at bounding box center [545, 279] width 20 height 20
click at [537, 283] on icon at bounding box center [545, 279] width 20 height 20
click at [537, 280] on icon at bounding box center [545, 279] width 20 height 20
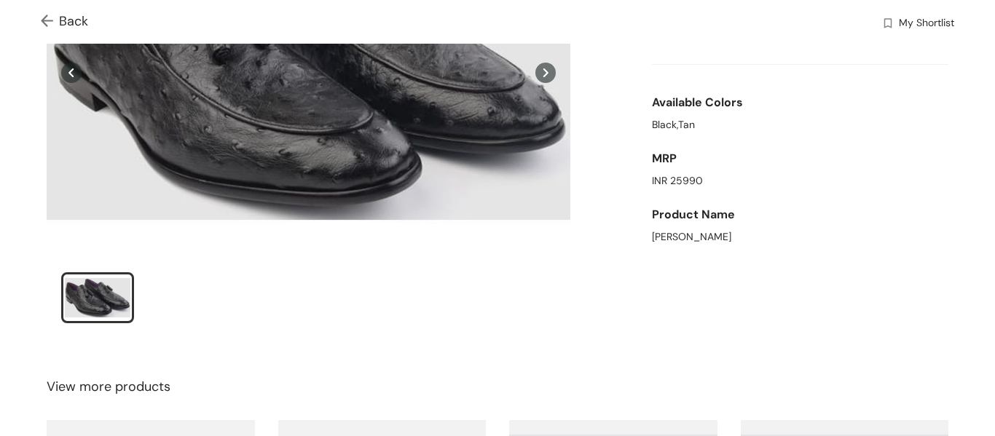
scroll to position [134, 0]
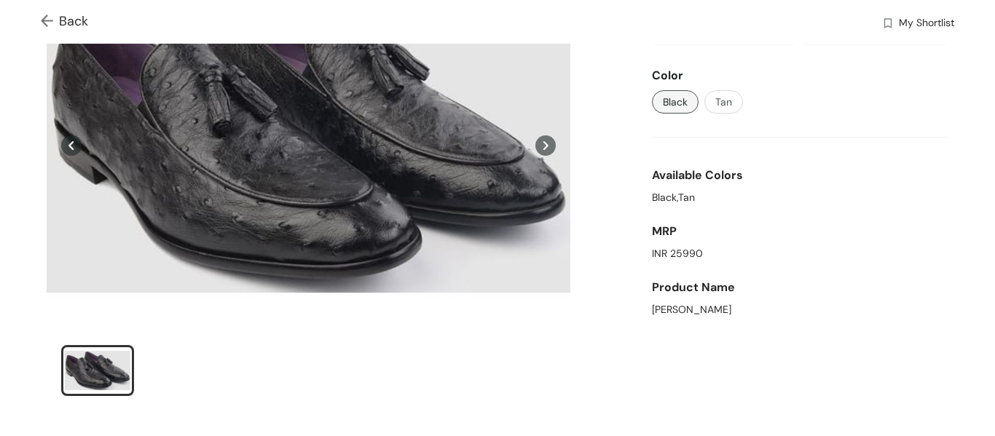
click at [543, 144] on icon at bounding box center [545, 145] width 20 height 20
click at [543, 145] on icon at bounding box center [545, 145] width 20 height 20
click at [721, 106] on span "Tan" at bounding box center [723, 102] width 17 height 16
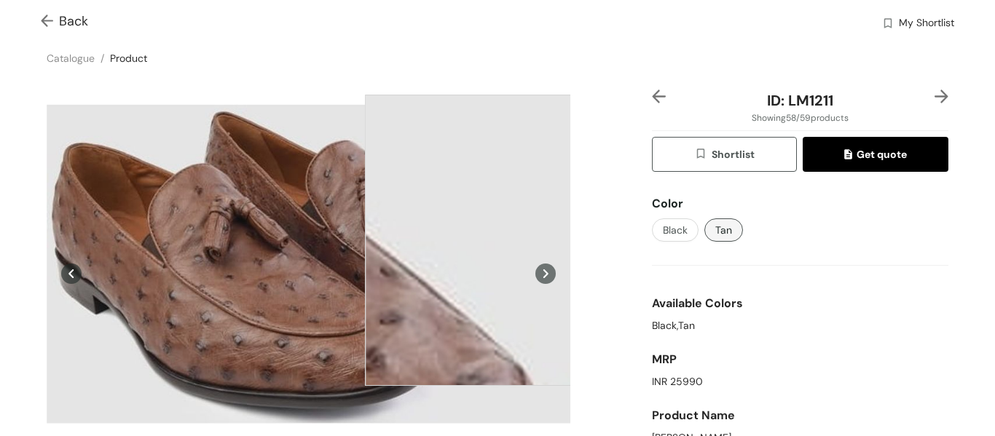
scroll to position [0, 0]
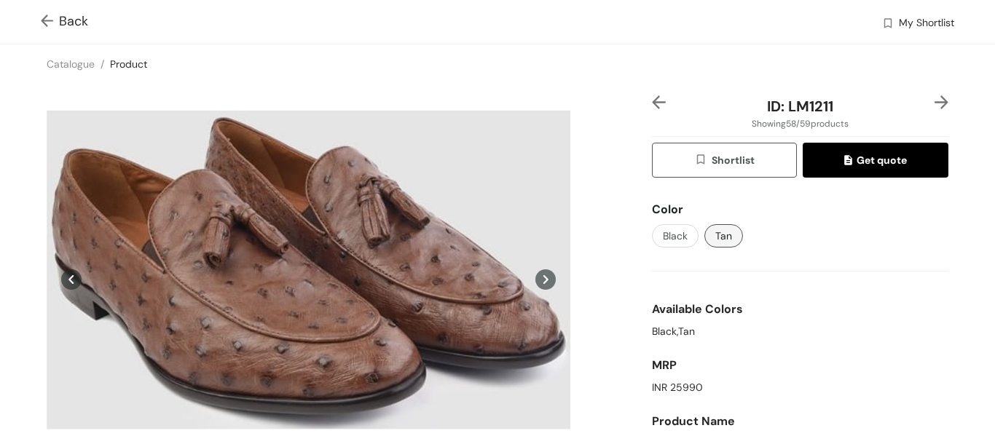
click at [537, 280] on icon at bounding box center [545, 279] width 20 height 20
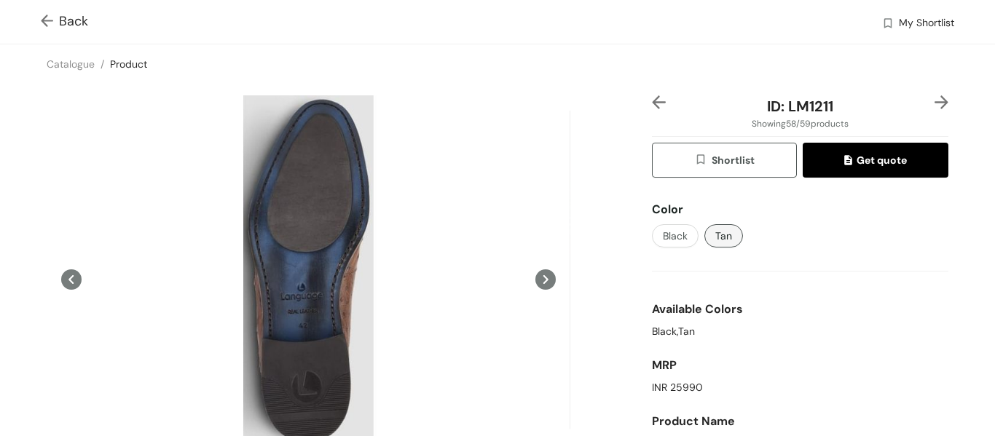
click at [537, 280] on icon at bounding box center [545, 279] width 20 height 20
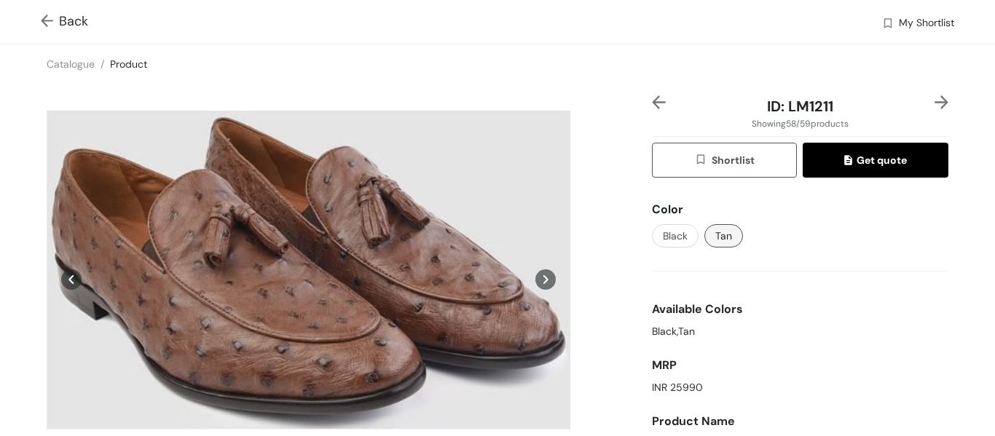
click at [537, 280] on icon at bounding box center [545, 279] width 20 height 20
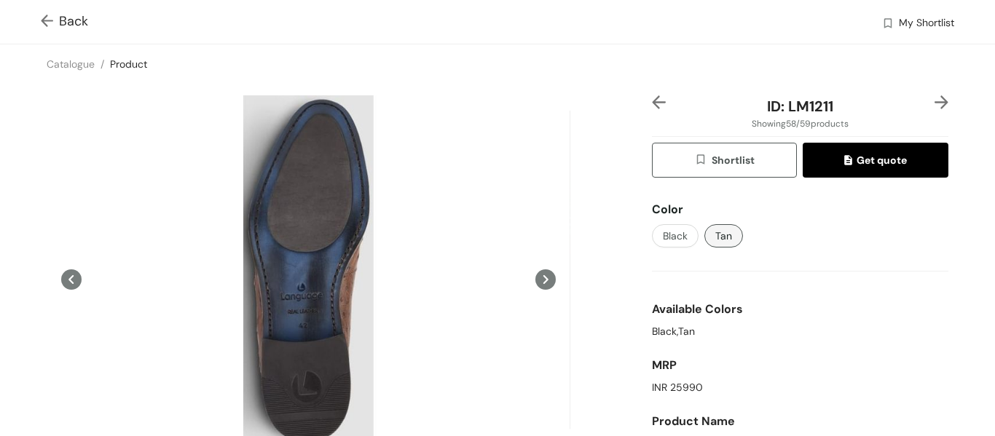
click at [537, 280] on icon at bounding box center [545, 279] width 20 height 20
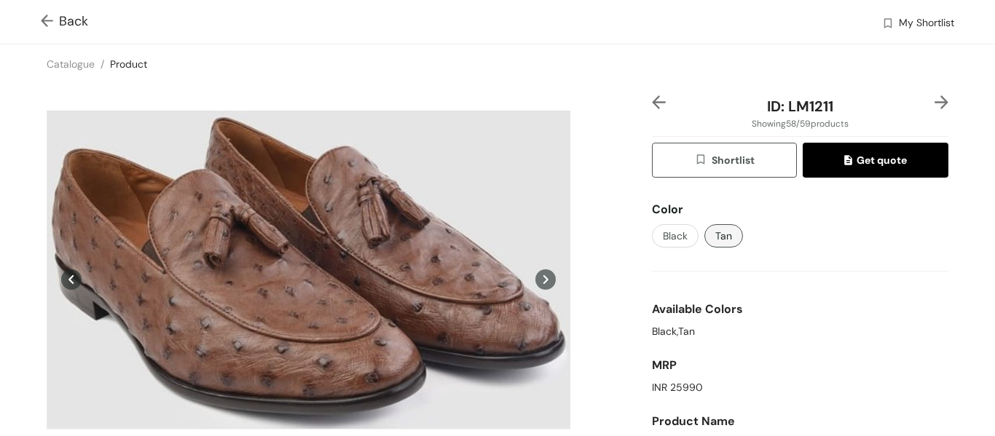
click at [44, 19] on img at bounding box center [50, 22] width 18 height 15
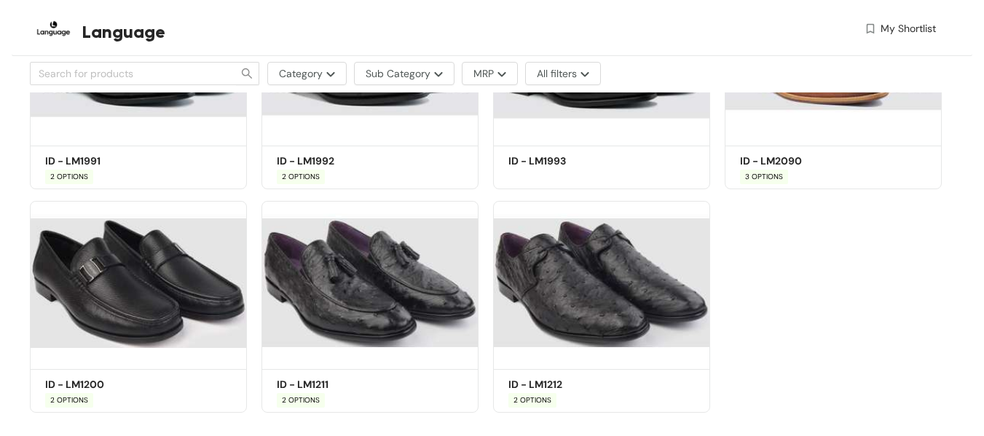
scroll to position [3654, 0]
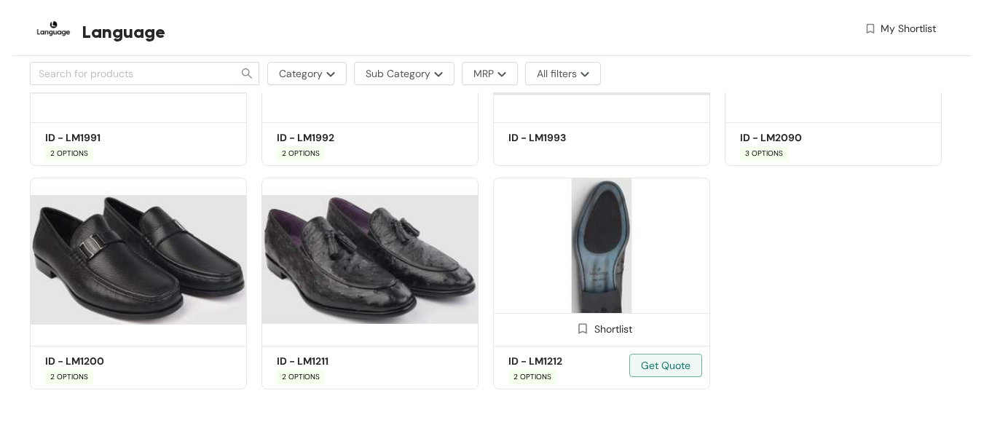
click at [590, 277] on img at bounding box center [601, 260] width 217 height 164
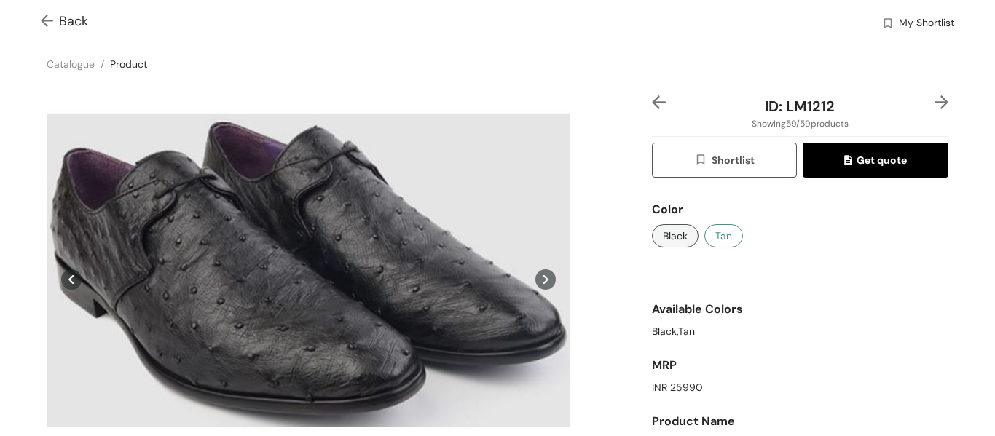
click at [718, 242] on span "Tan" at bounding box center [723, 236] width 17 height 16
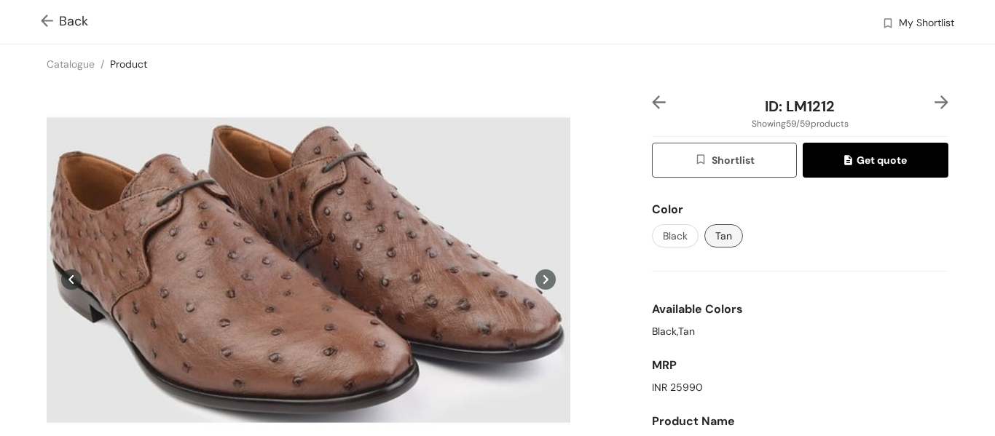
click at [934, 104] on img at bounding box center [941, 102] width 14 height 14
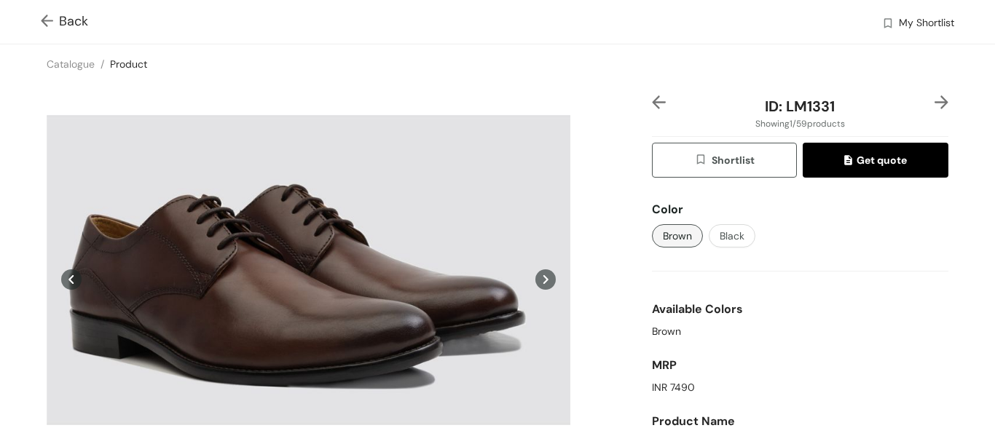
click at [934, 104] on img at bounding box center [941, 102] width 14 height 14
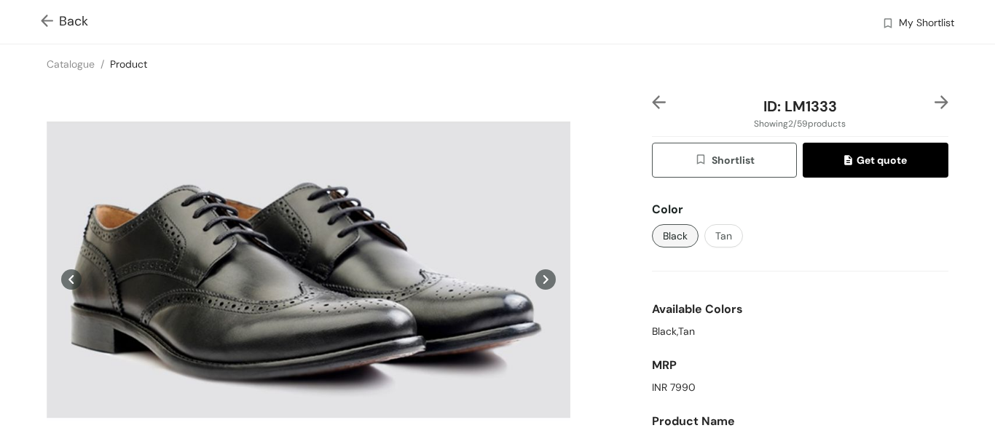
click at [934, 104] on img at bounding box center [941, 102] width 14 height 14
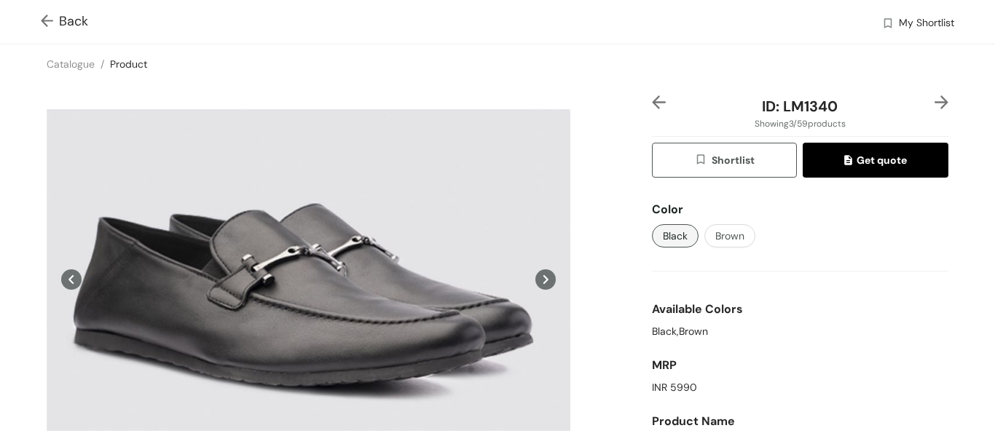
click at [39, 20] on div "Back My Shortlist" at bounding box center [497, 22] width 995 height 44
click at [50, 20] on img at bounding box center [50, 22] width 18 height 15
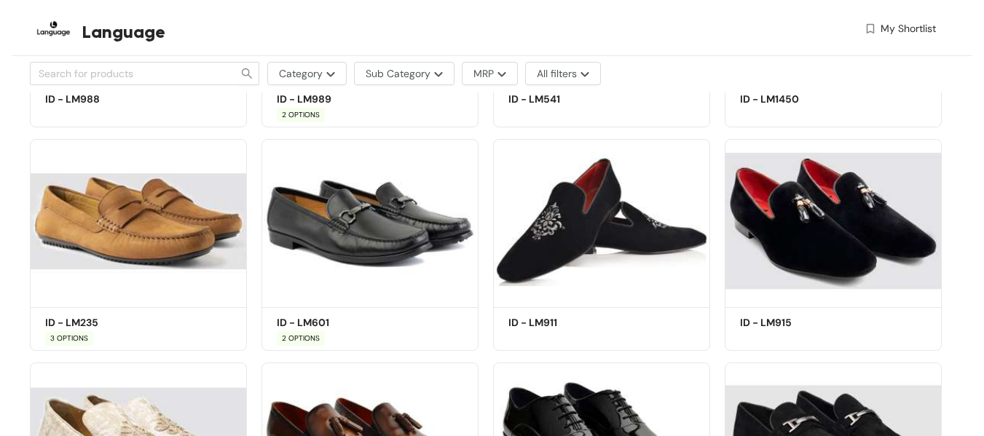
scroll to position [2343, 0]
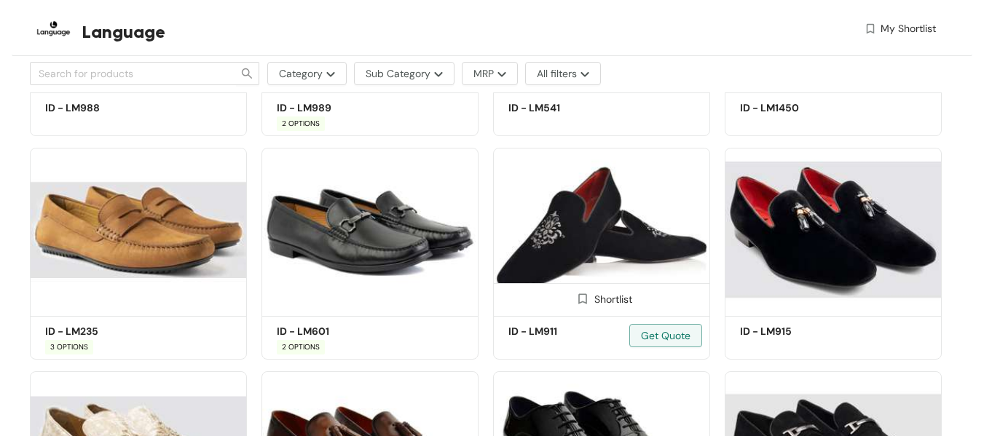
click at [619, 220] on img at bounding box center [601, 230] width 217 height 164
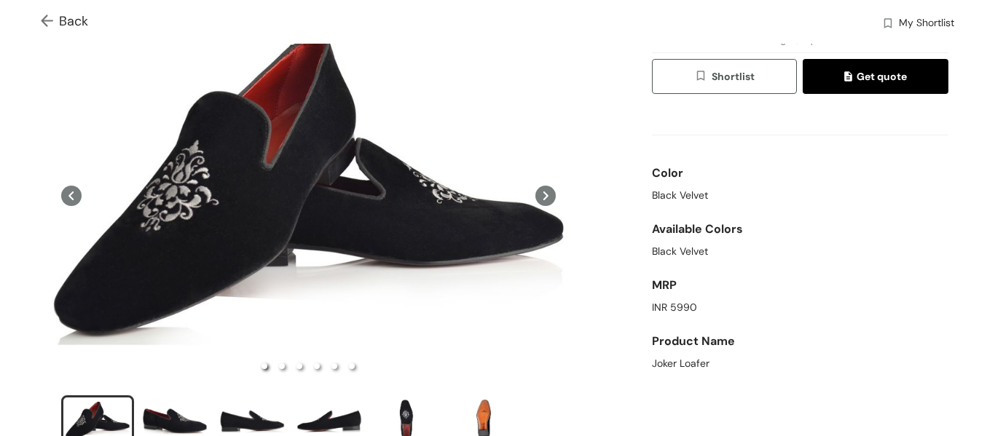
scroll to position [146, 0]
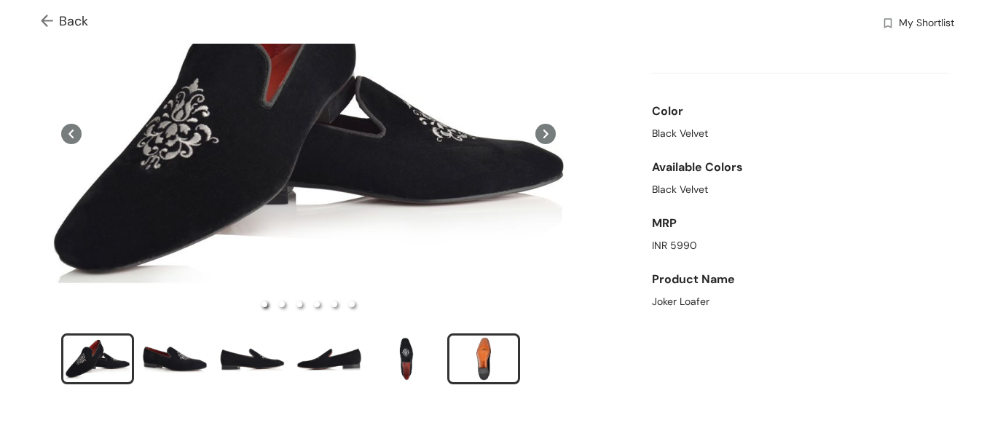
click at [482, 352] on div "slide item 6" at bounding box center [484, 359] width 66 height 44
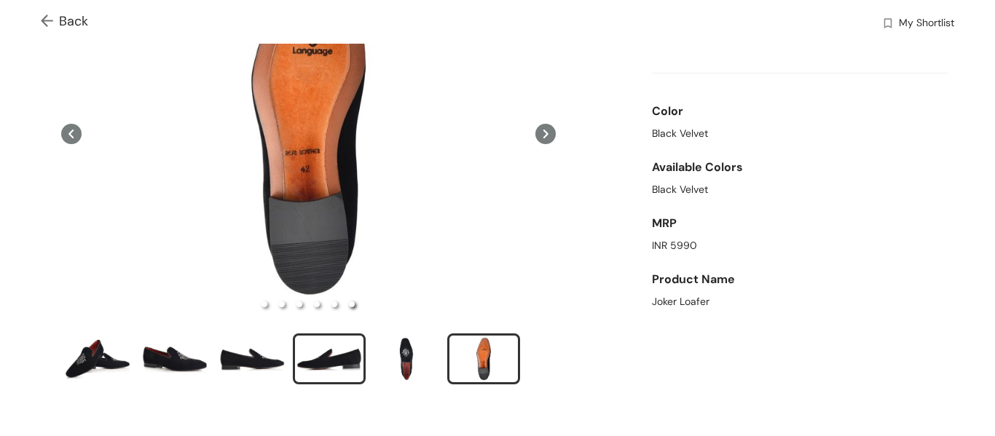
click at [339, 367] on div "slide item 4" at bounding box center [329, 359] width 66 height 44
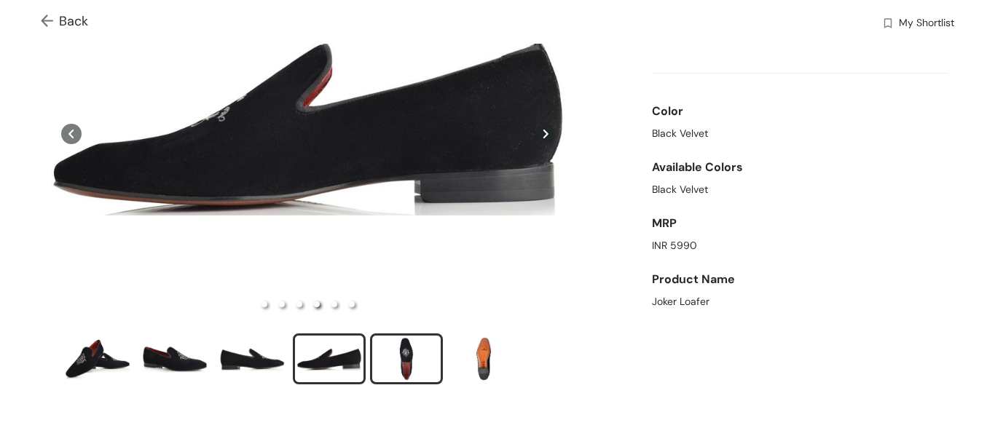
click at [403, 352] on div "slide item 5" at bounding box center [407, 359] width 66 height 44
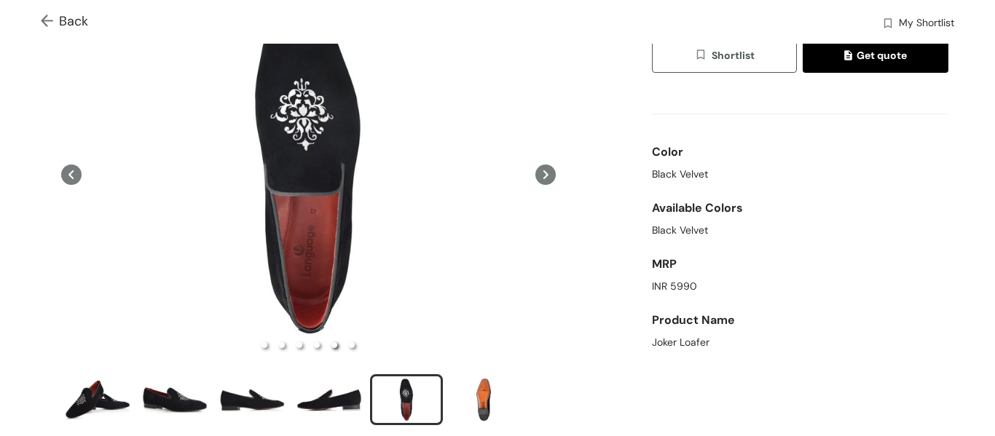
scroll to position [0, 0]
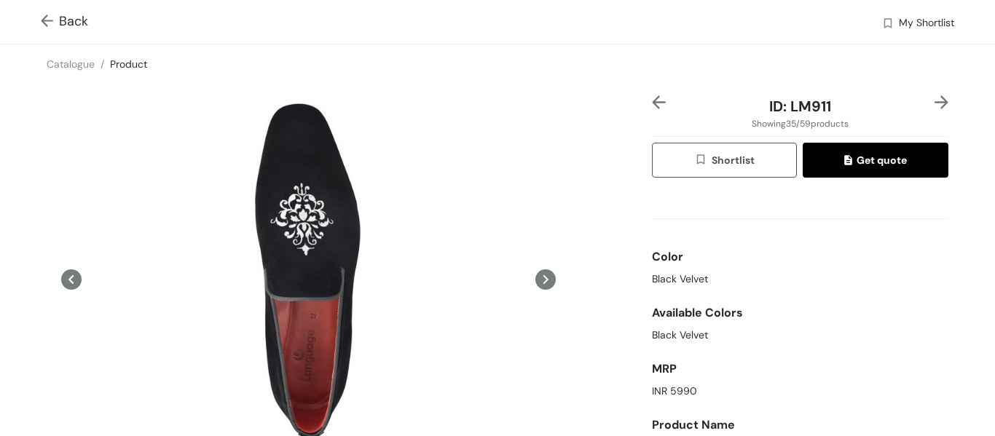
click at [43, 23] on img at bounding box center [50, 22] width 18 height 15
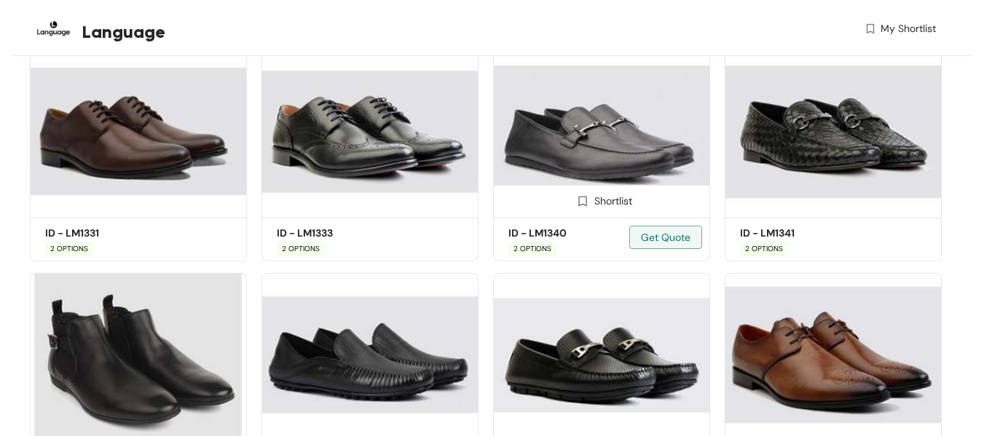
scroll to position [523, 0]
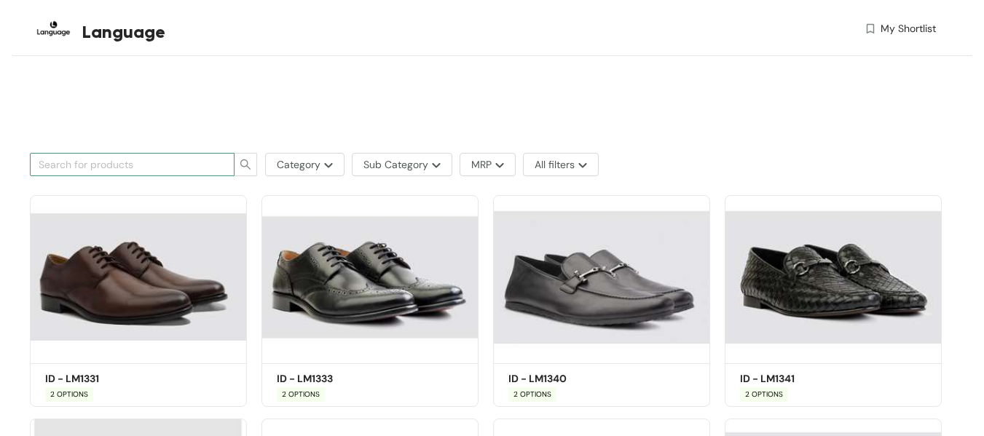
click at [146, 170] on input "text" at bounding box center [126, 165] width 175 height 16
type input "2051"
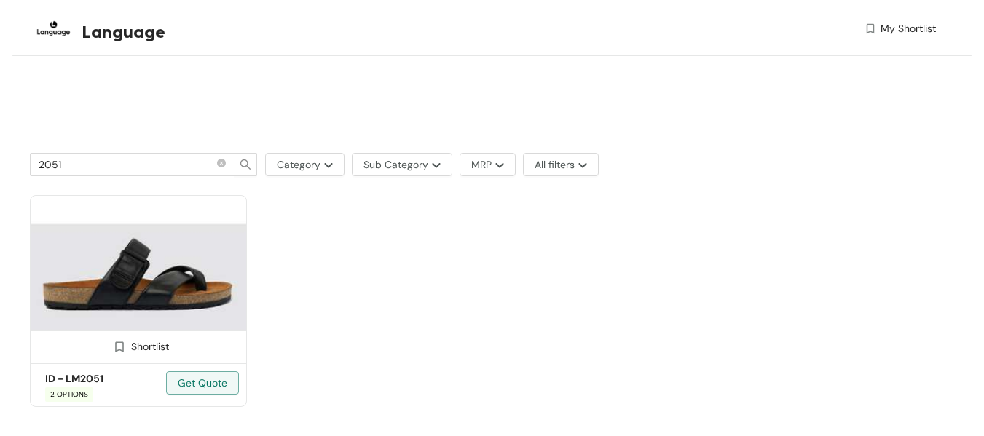
click at [159, 275] on img at bounding box center [138, 277] width 217 height 164
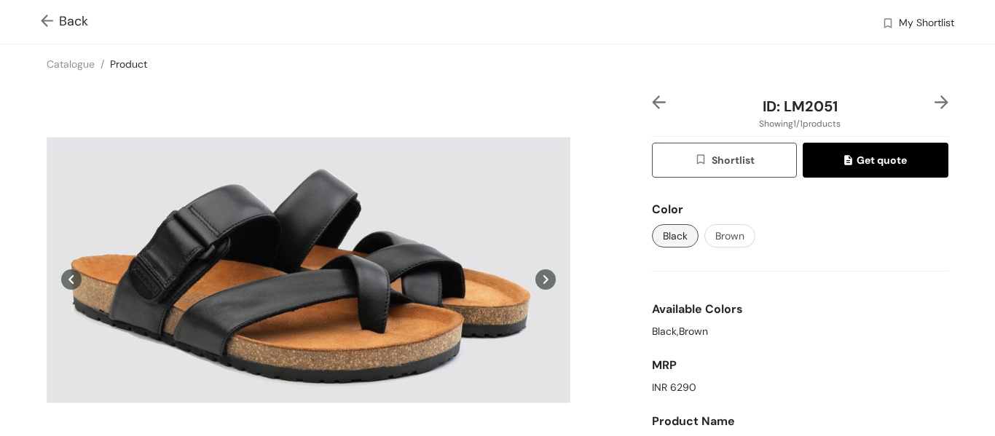
click at [47, 20] on img at bounding box center [50, 22] width 18 height 15
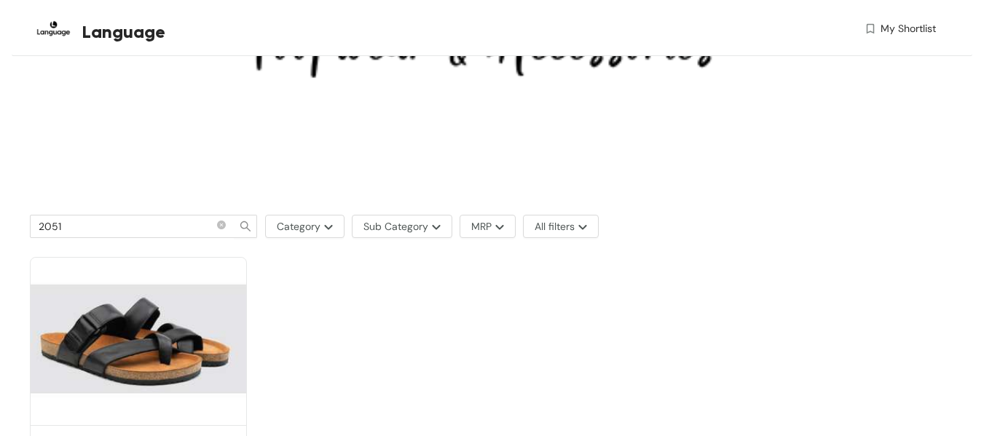
scroll to position [484, 0]
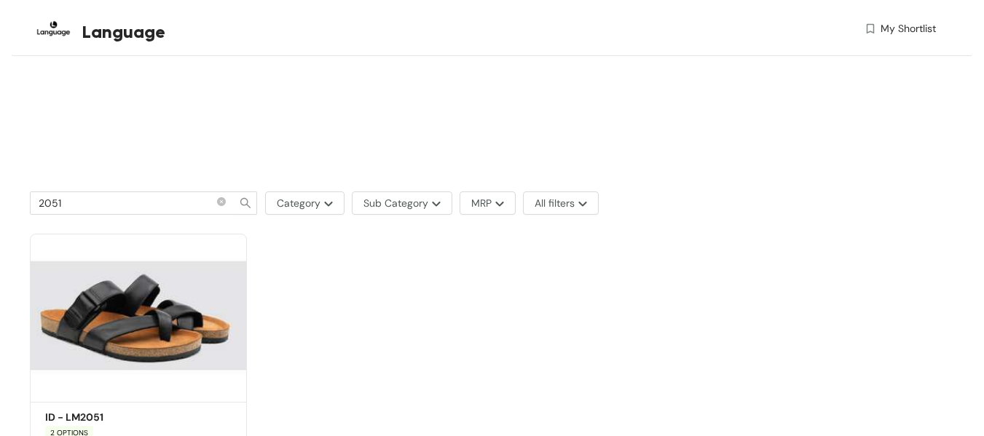
click at [12, 188] on div "Metro Approved 1 Product 2051 Category Sub Category MRP All filters Shortlist I…" at bounding box center [492, 39] width 960 height 906
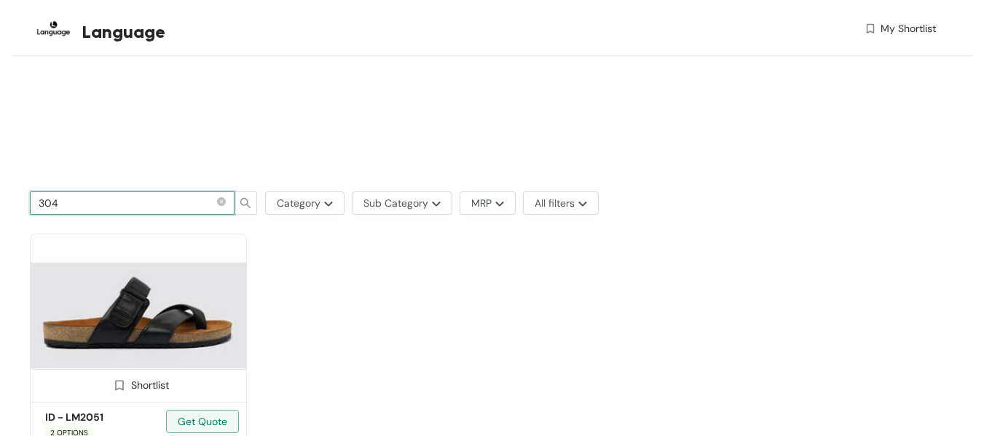
type input "3040"
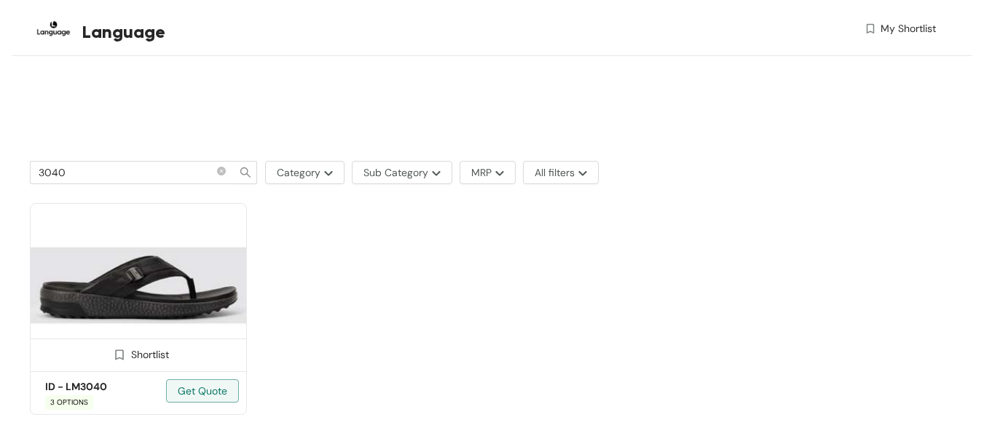
scroll to position [540, 0]
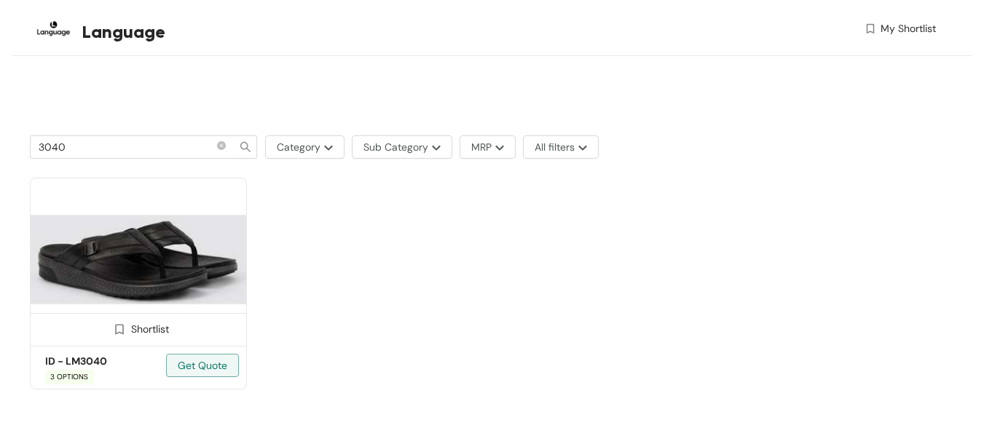
click at [170, 278] on img at bounding box center [138, 260] width 217 height 164
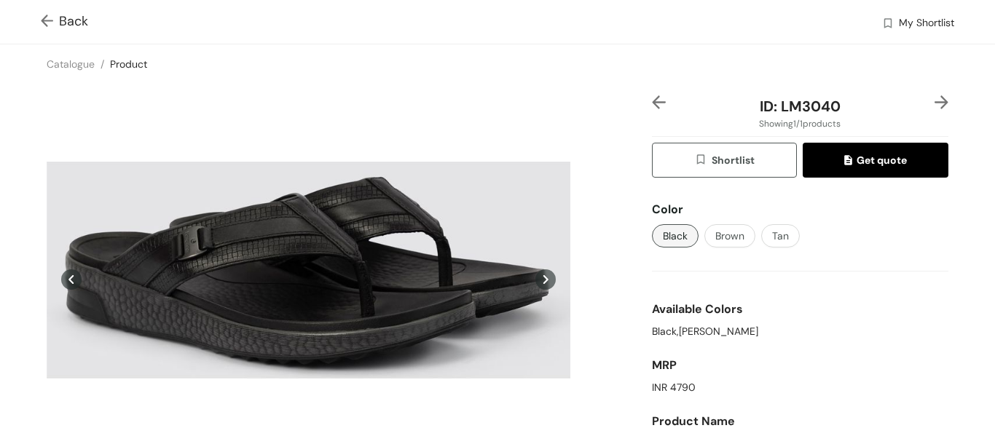
click at [36, 20] on div "Back My Shortlist" at bounding box center [497, 22] width 995 height 44
click at [46, 25] on img at bounding box center [50, 22] width 18 height 15
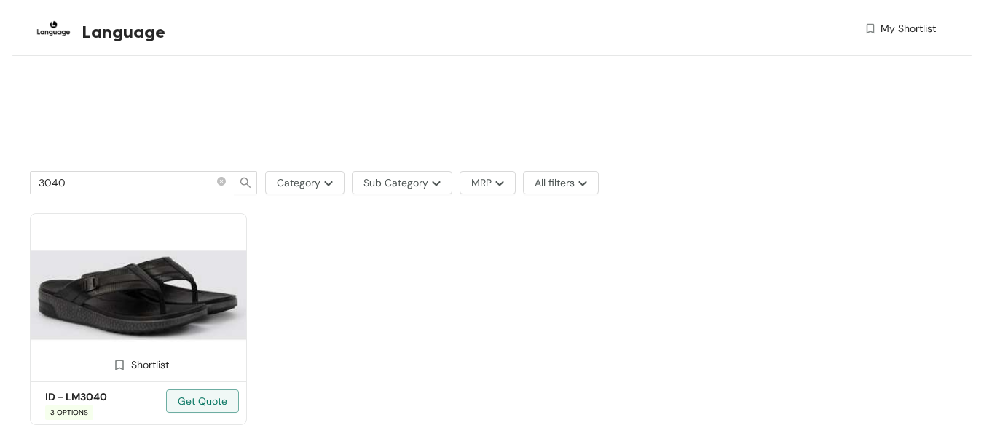
scroll to position [540, 0]
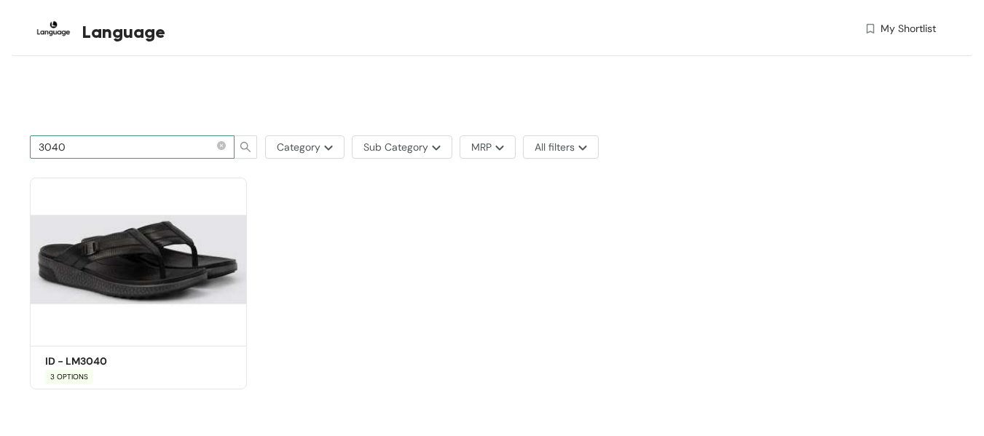
click at [106, 146] on input "3040" at bounding box center [126, 147] width 175 height 16
drag, startPoint x: 104, startPoint y: 148, endPoint x: 0, endPoint y: 137, distance: 104.7
type input "1503"
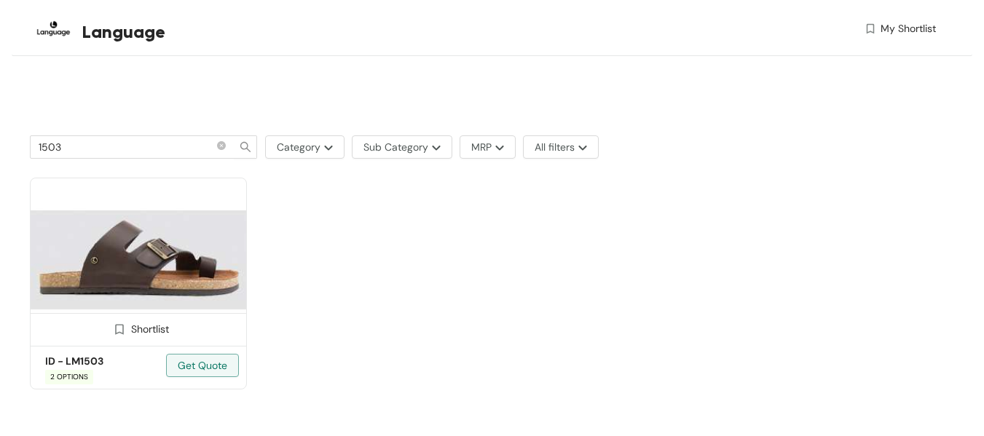
click at [162, 299] on img at bounding box center [138, 260] width 217 height 164
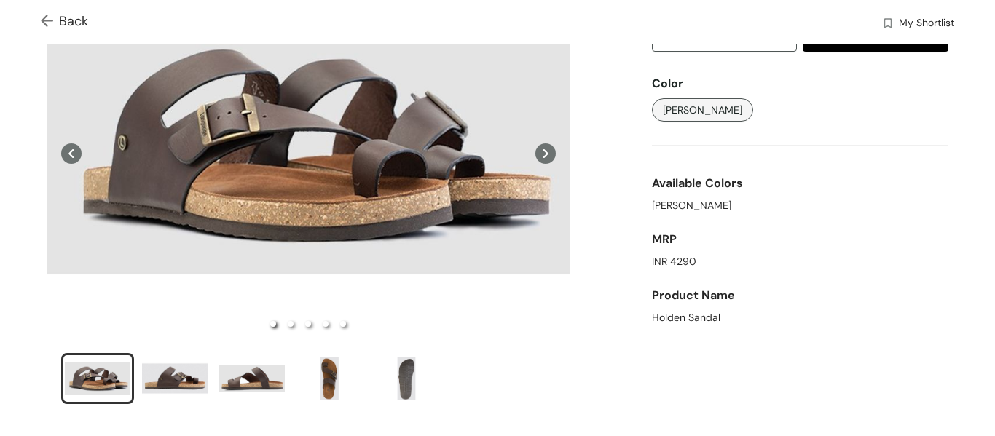
scroll to position [218, 0]
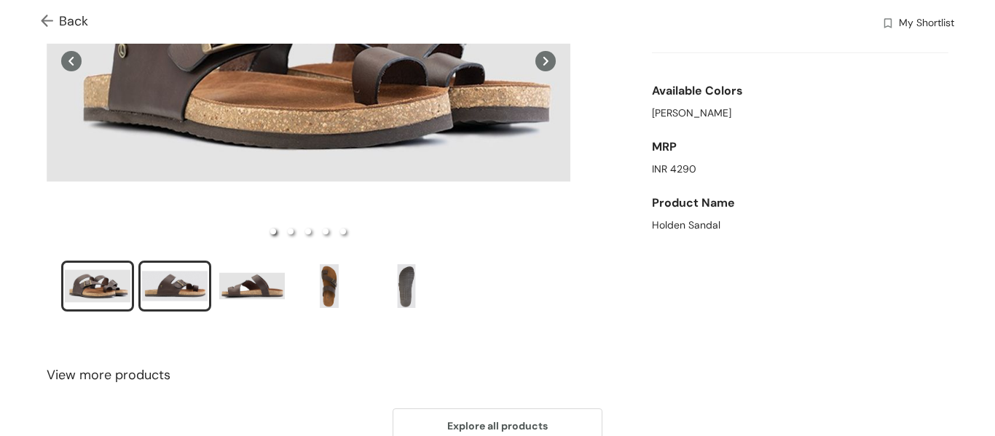
click at [183, 282] on div "slide item 2" at bounding box center [175, 286] width 66 height 44
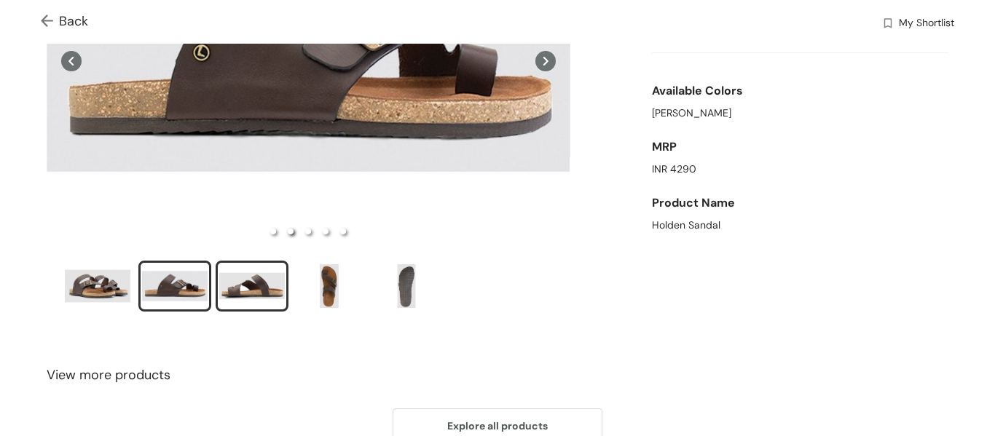
click at [267, 278] on div "slide item 3" at bounding box center [252, 286] width 66 height 44
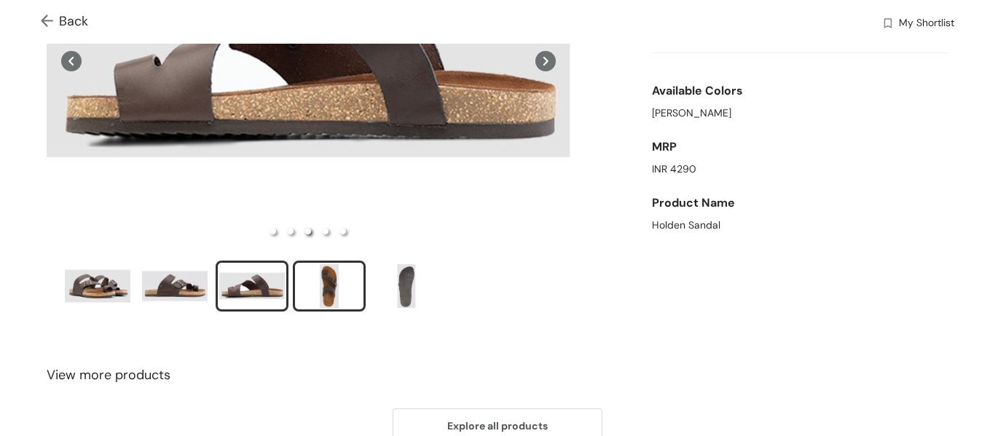
click at [312, 281] on div "slide item 4" at bounding box center [329, 286] width 66 height 44
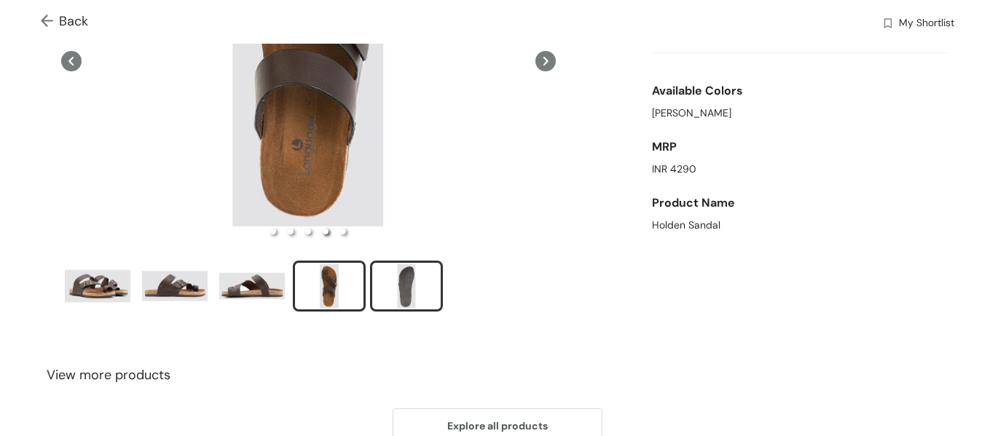
click at [403, 283] on div "slide item 5" at bounding box center [407, 286] width 66 height 44
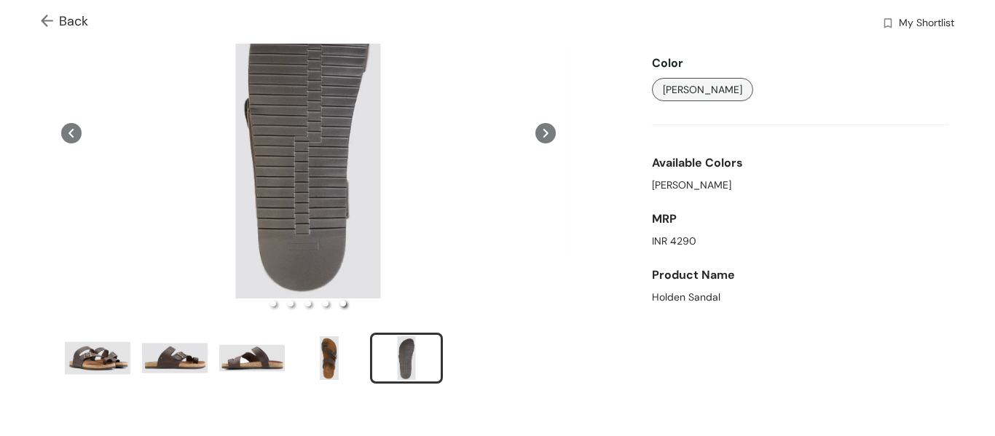
scroll to position [146, 0]
click at [197, 352] on div "slide item 2" at bounding box center [175, 359] width 66 height 44
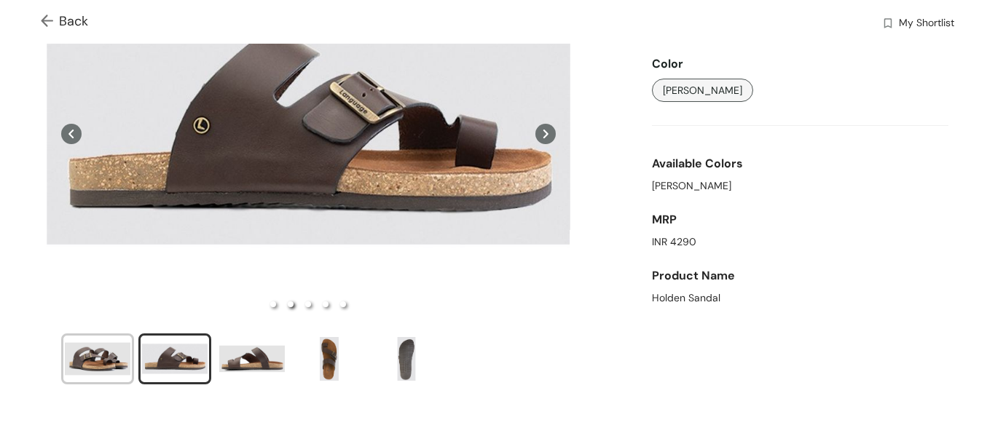
drag, startPoint x: 116, startPoint y: 355, endPoint x: 146, endPoint y: 351, distance: 30.1
click at [115, 355] on div "slide item 1" at bounding box center [98, 359] width 66 height 44
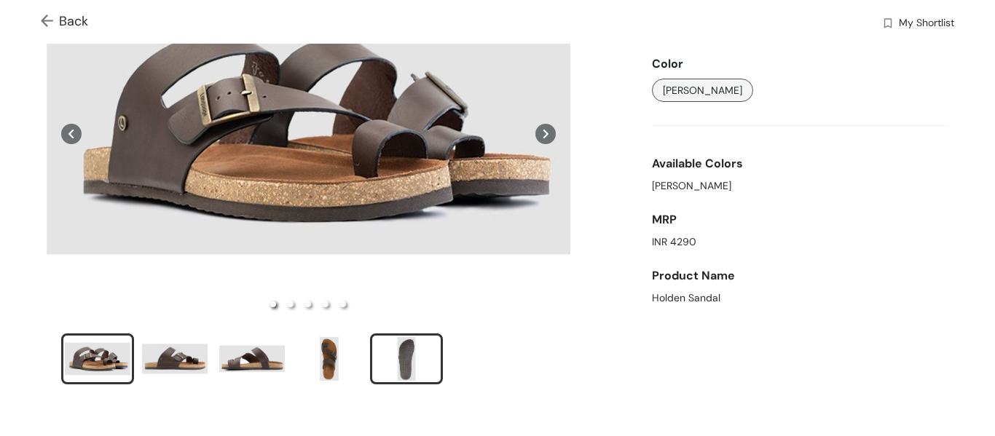
click at [414, 353] on div "slide item 5" at bounding box center [407, 359] width 66 height 44
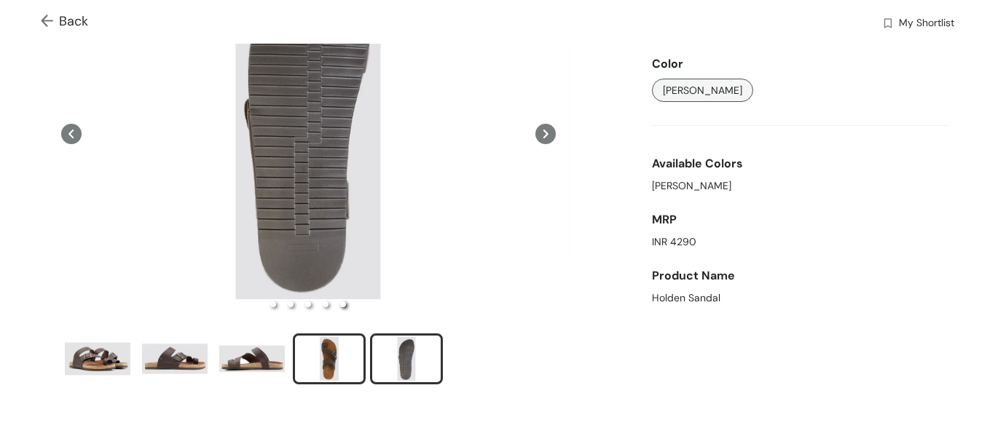
click at [325, 356] on div "slide item 4" at bounding box center [329, 359] width 66 height 44
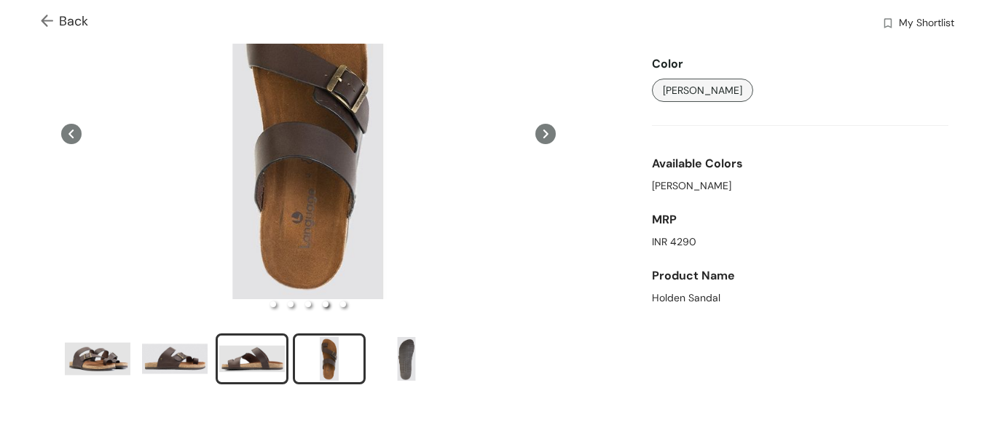
click at [269, 355] on div "slide item 3" at bounding box center [252, 359] width 66 height 44
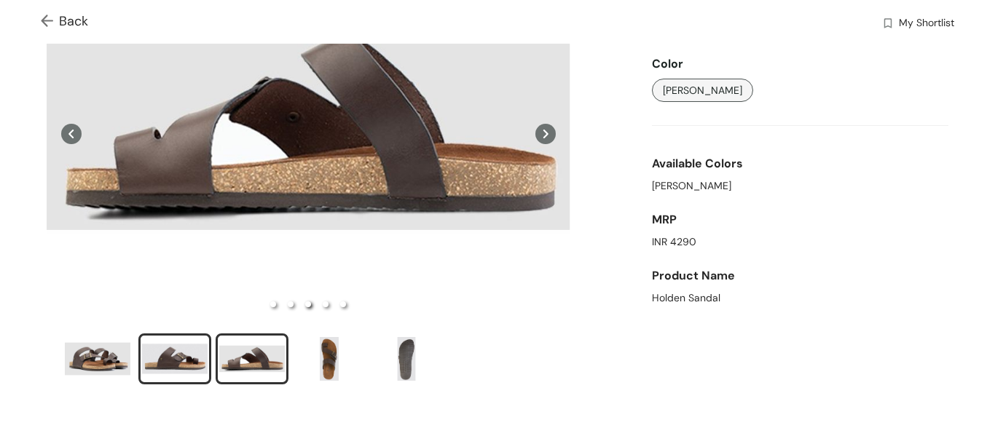
click at [170, 358] on div "slide item 2" at bounding box center [175, 359] width 66 height 44
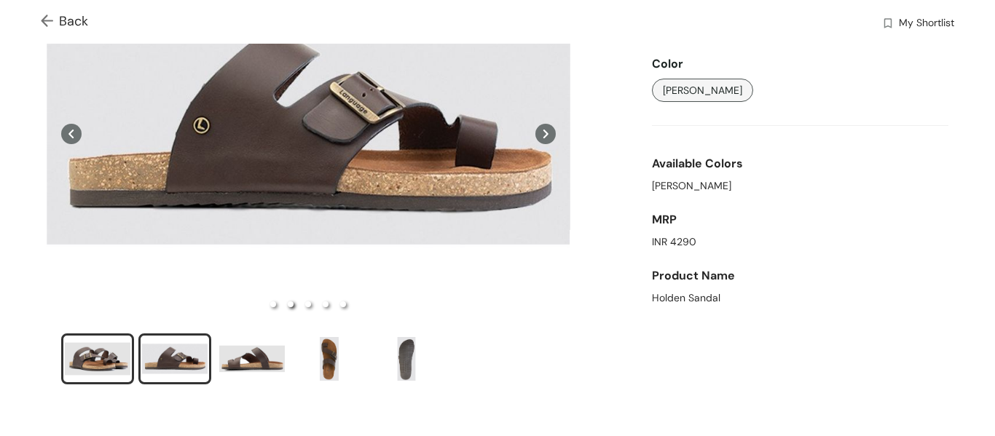
click at [111, 353] on div "slide item 1" at bounding box center [98, 359] width 66 height 44
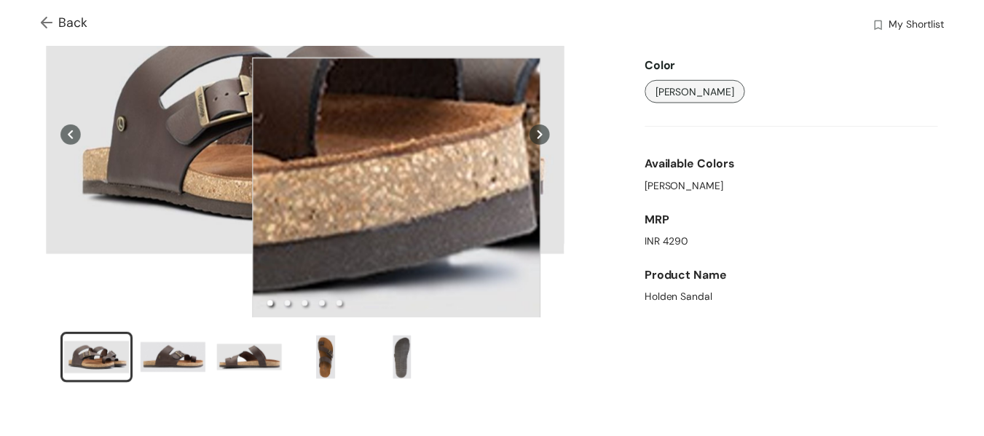
scroll to position [0, 0]
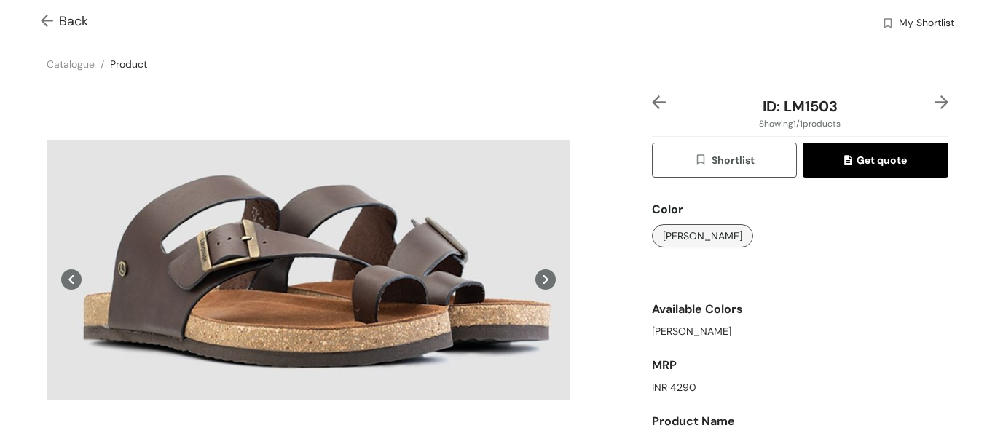
click at [49, 28] on img at bounding box center [50, 22] width 18 height 15
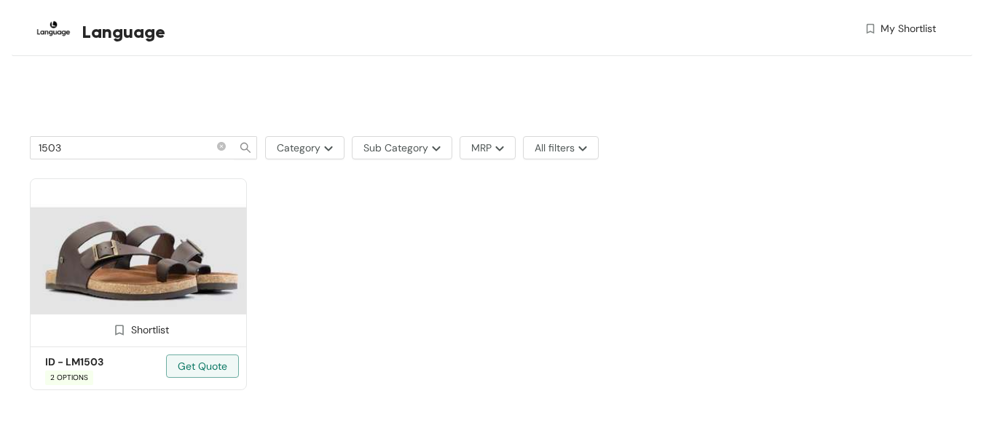
scroll to position [540, 0]
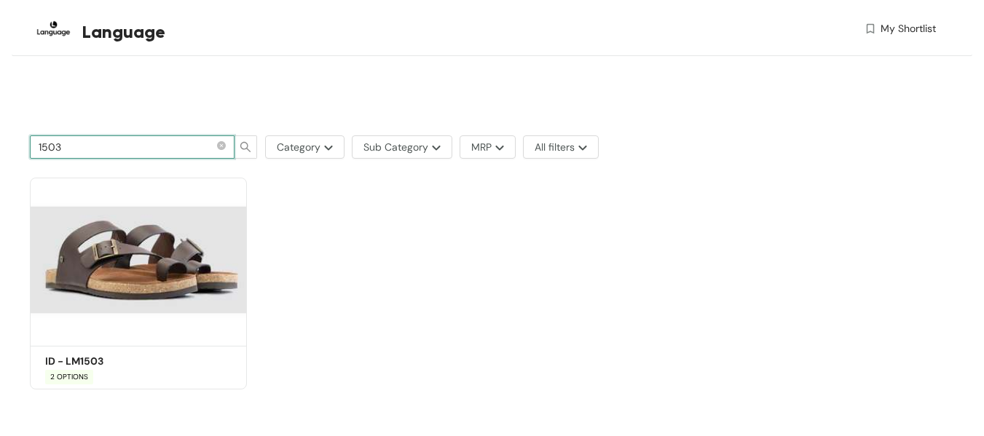
click at [97, 151] on input "1503" at bounding box center [126, 147] width 175 height 16
type input "1501"
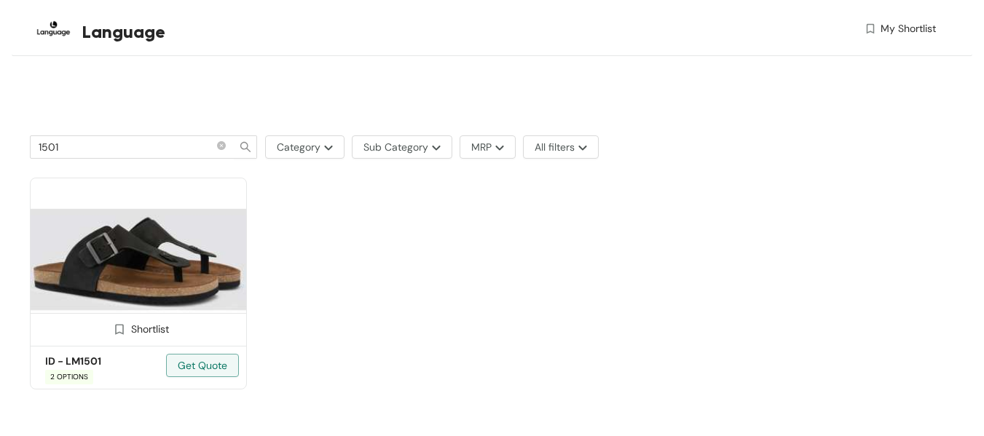
click at [145, 285] on img at bounding box center [138, 260] width 217 height 164
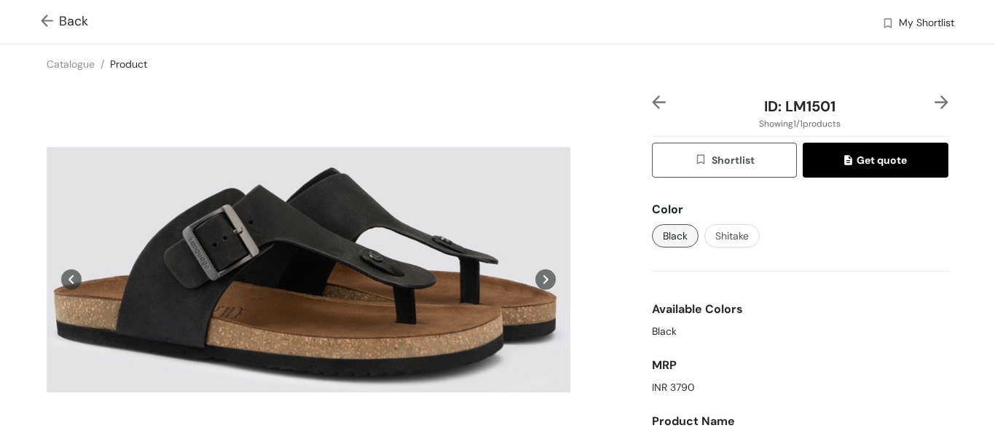
click at [42, 25] on img at bounding box center [50, 22] width 18 height 15
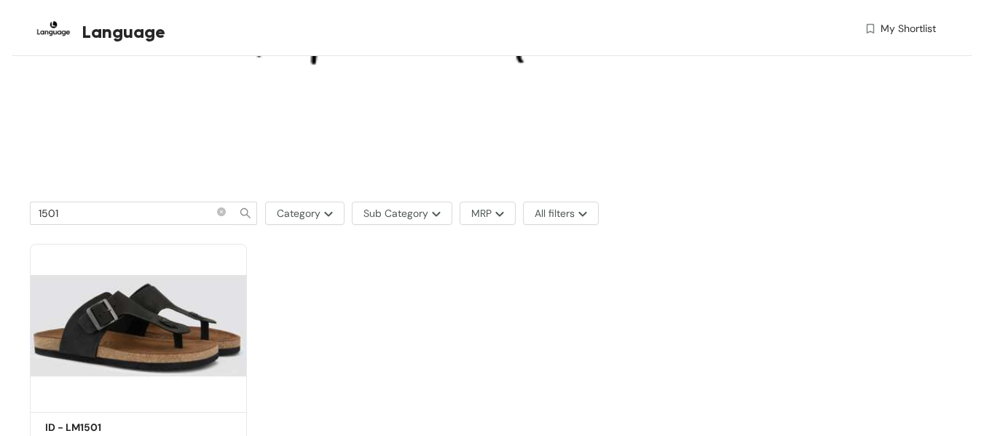
scroll to position [484, 0]
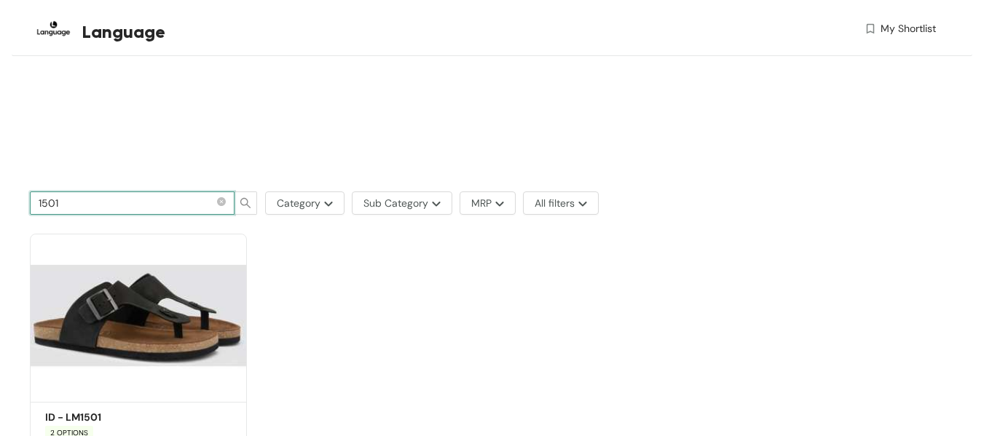
drag, startPoint x: 122, startPoint y: 206, endPoint x: 33, endPoint y: 193, distance: 89.1
click at [33, 191] on div "1501 Category Sub Category MRP All filters" at bounding box center [486, 203] width 912 height 38
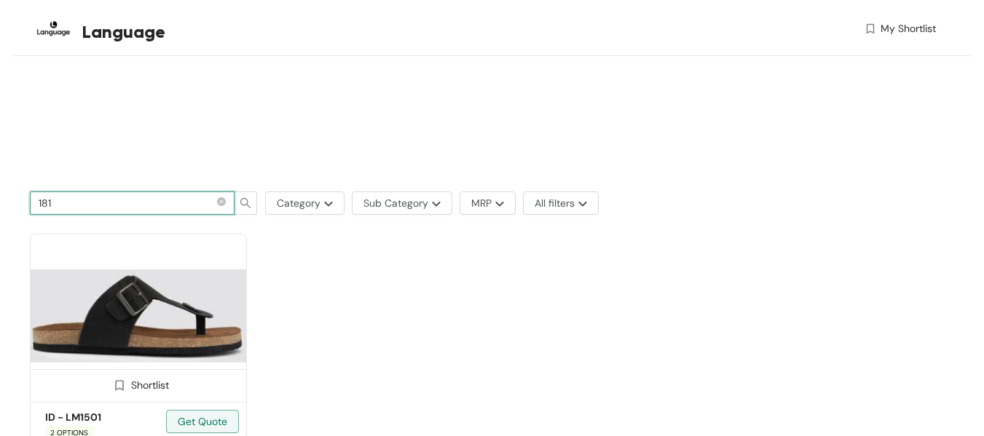
type input "1813"
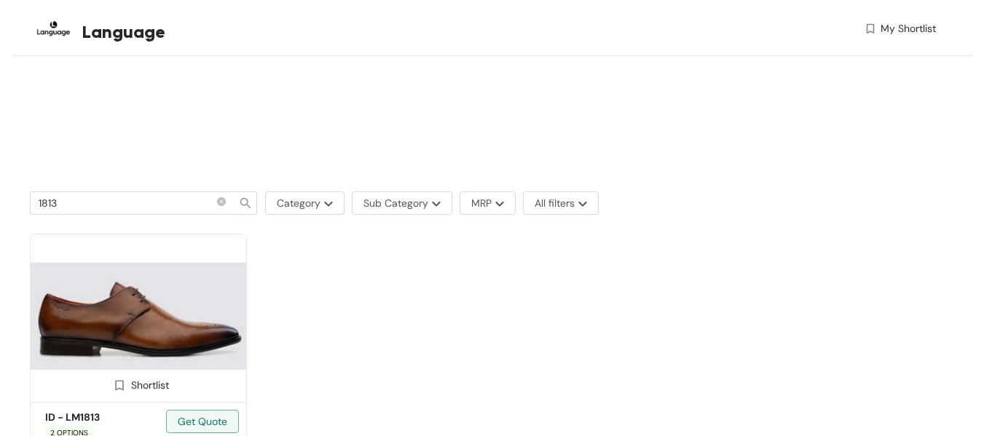
scroll to position [540, 0]
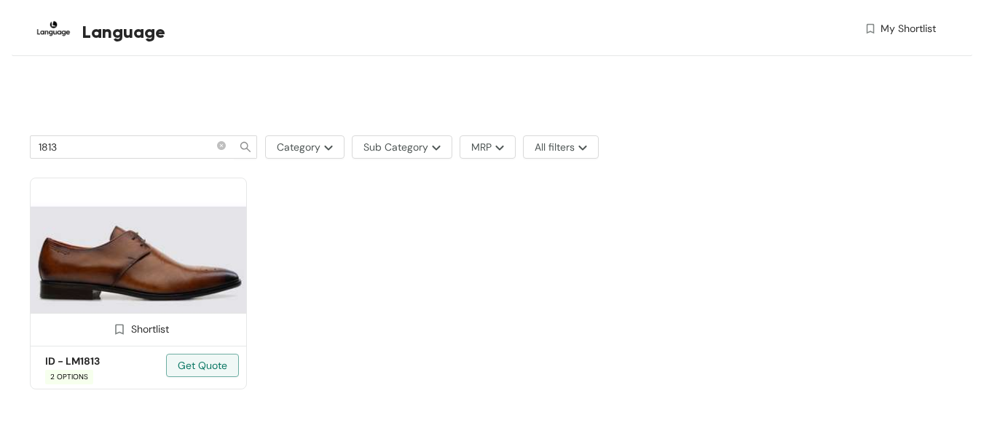
click at [173, 306] on img at bounding box center [138, 260] width 217 height 164
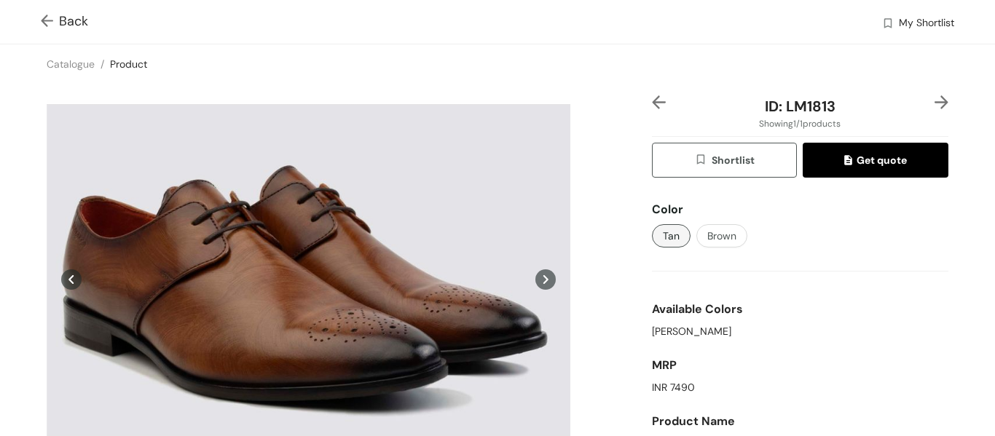
click at [45, 17] on img at bounding box center [50, 22] width 18 height 15
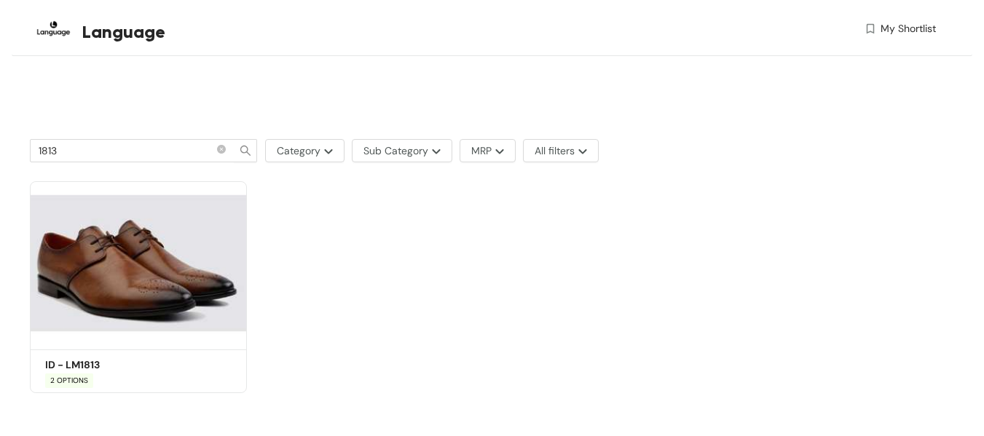
scroll to position [540, 0]
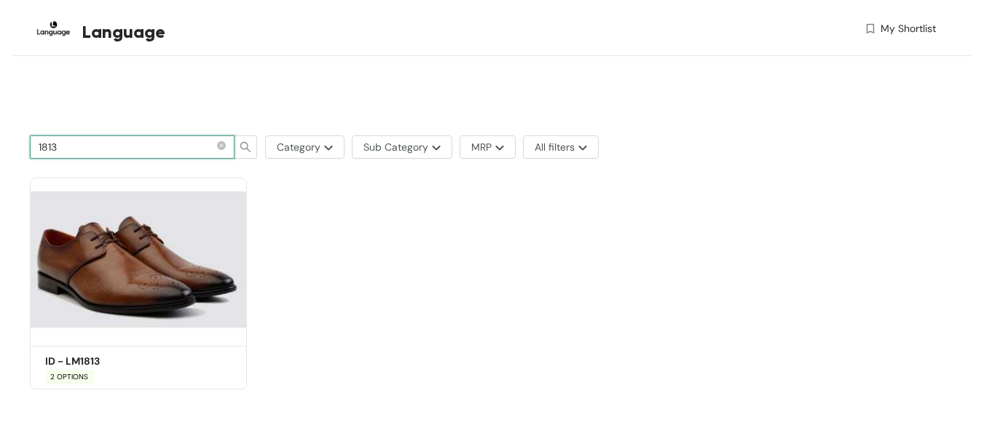
click at [75, 145] on input "1813" at bounding box center [126, 147] width 175 height 16
type input "1623"
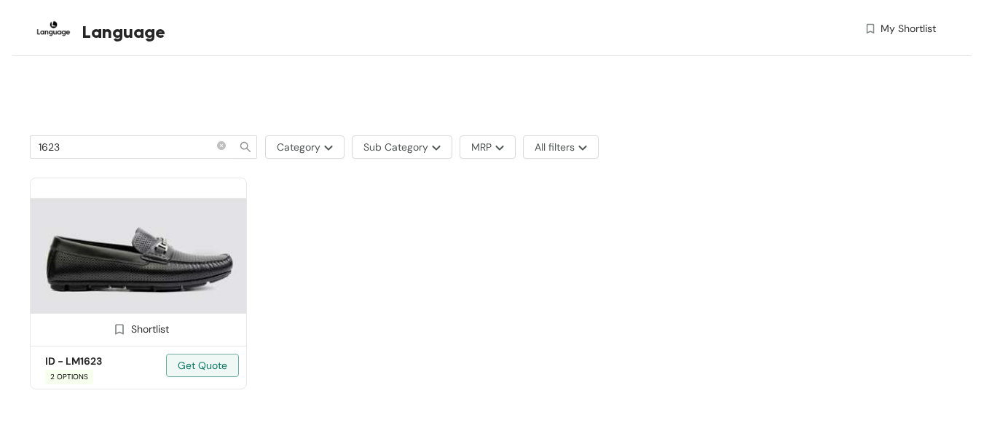
click at [140, 278] on img at bounding box center [138, 260] width 217 height 164
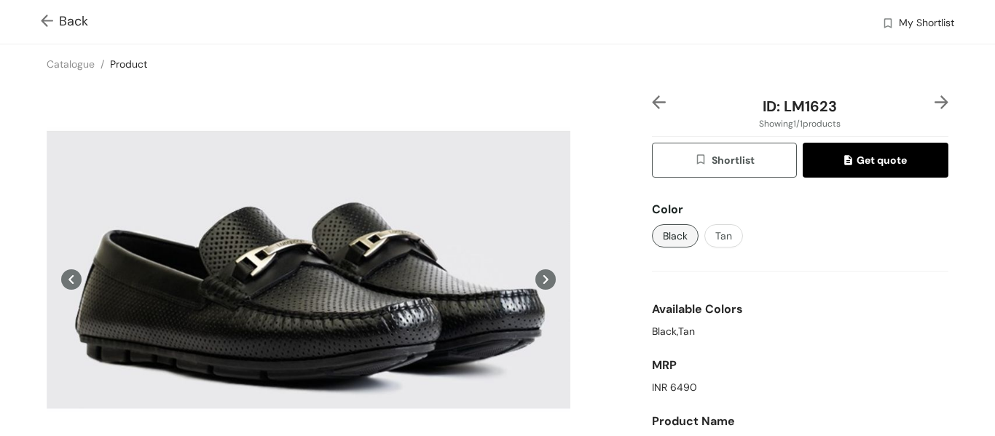
click at [40, 21] on div "Back My Shortlist" at bounding box center [497, 22] width 995 height 44
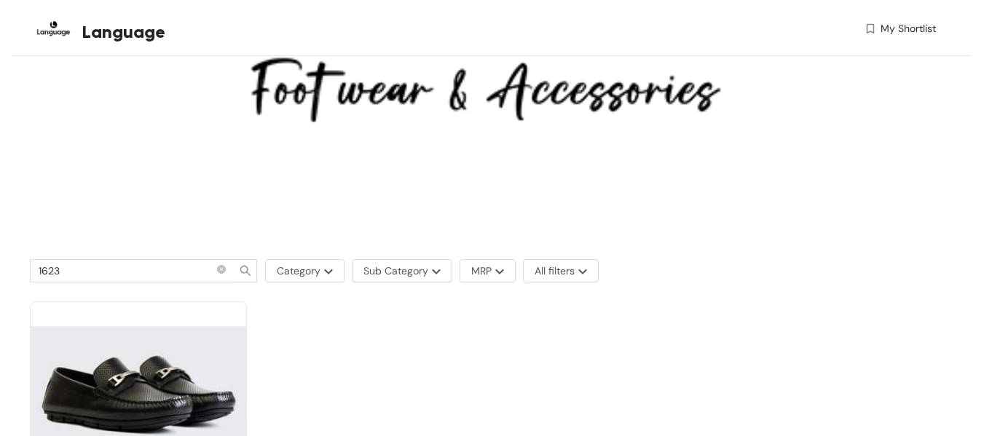
scroll to position [437, 0]
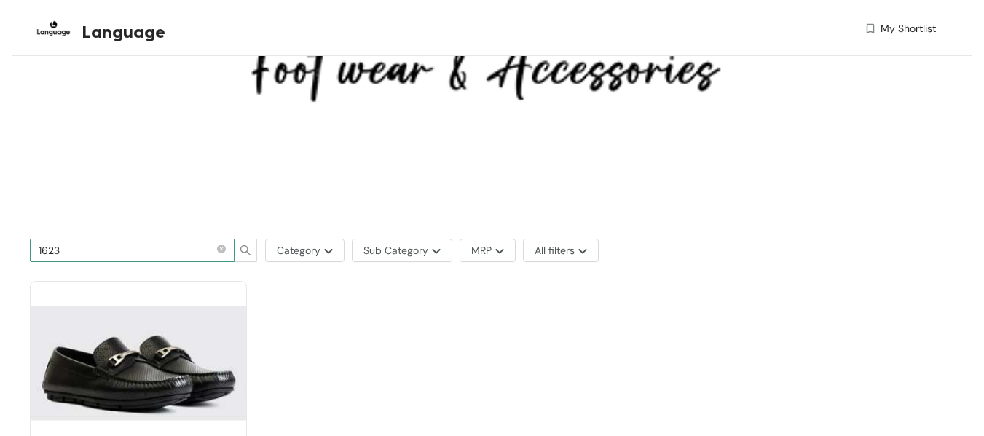
click at [118, 246] on input "1623" at bounding box center [126, 250] width 175 height 16
type input "1455"
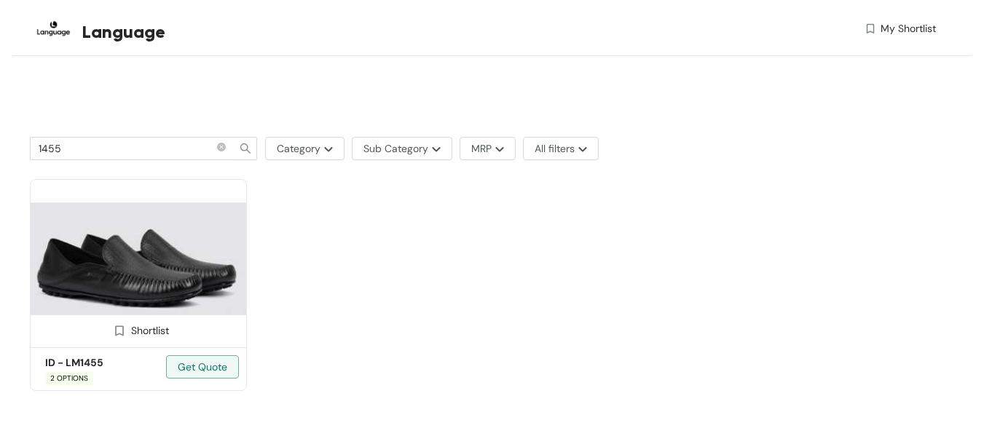
scroll to position [540, 0]
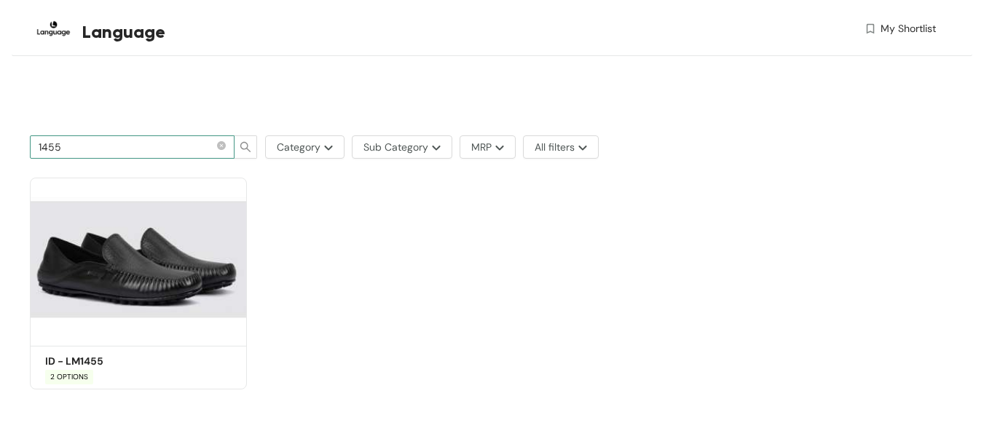
click at [98, 153] on input "1455" at bounding box center [126, 147] width 175 height 16
type input "2081"
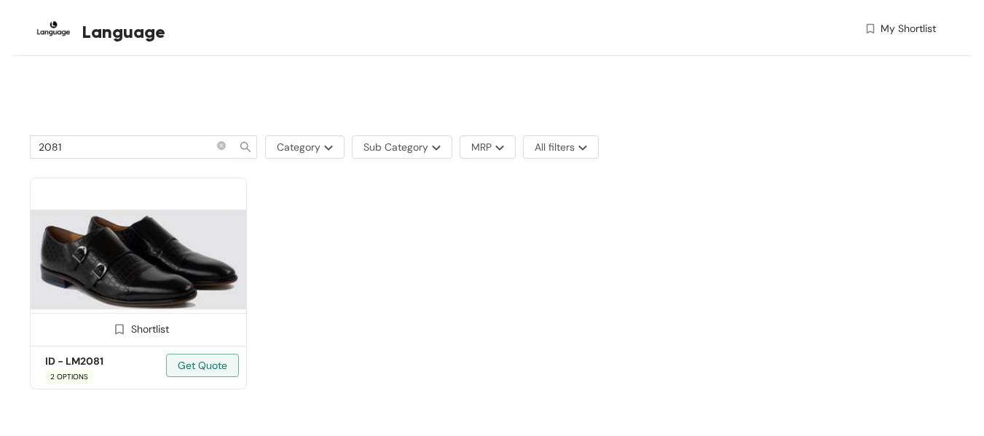
click at [156, 285] on img at bounding box center [138, 260] width 217 height 164
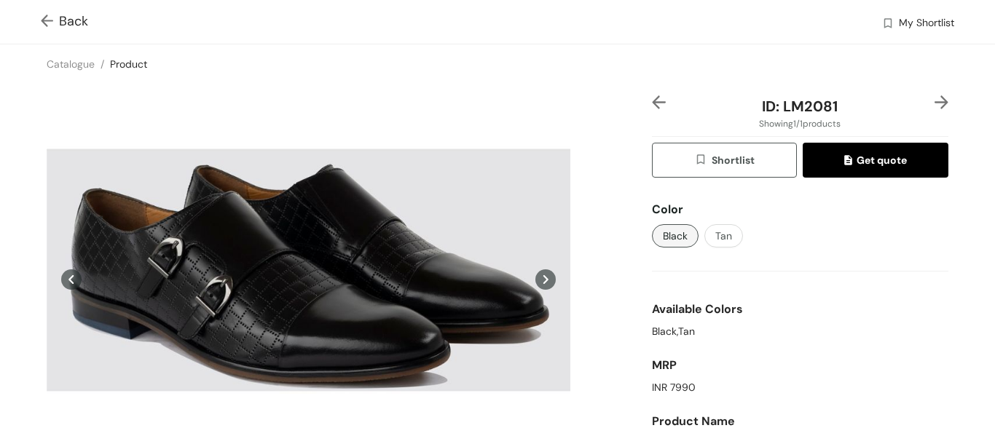
click at [47, 28] on img at bounding box center [50, 22] width 18 height 15
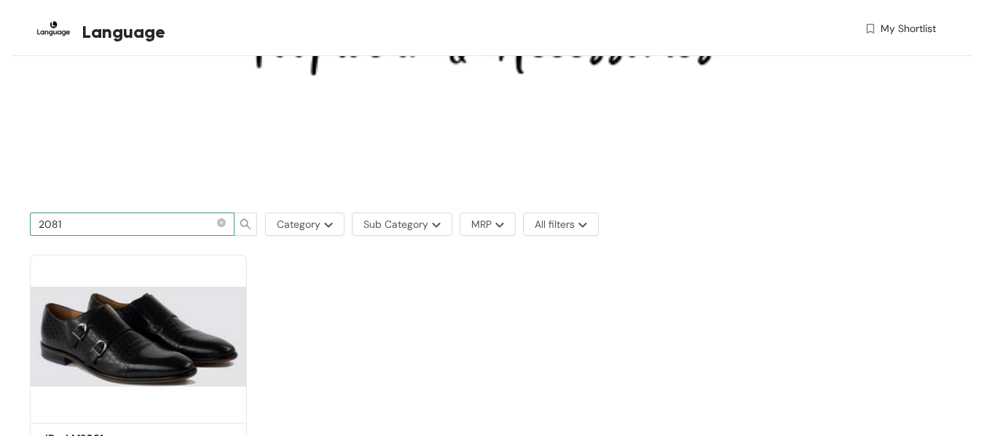
scroll to position [464, 0]
drag, startPoint x: 133, startPoint y: 229, endPoint x: 0, endPoint y: 218, distance: 133.7
click at [0, 218] on section "Language My Shortlist Metro Approved 1 Product 2081 Category Sub Category MRP A…" at bounding box center [492, 24] width 984 height 977
type input "235"
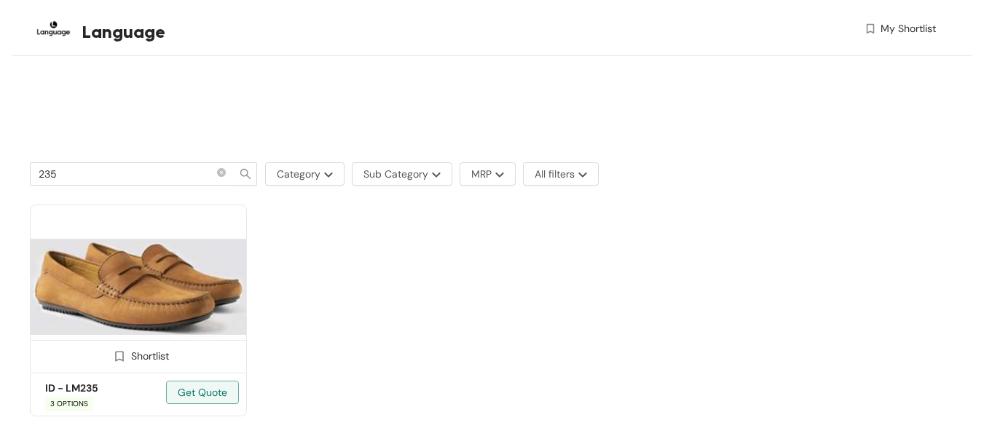
scroll to position [540, 0]
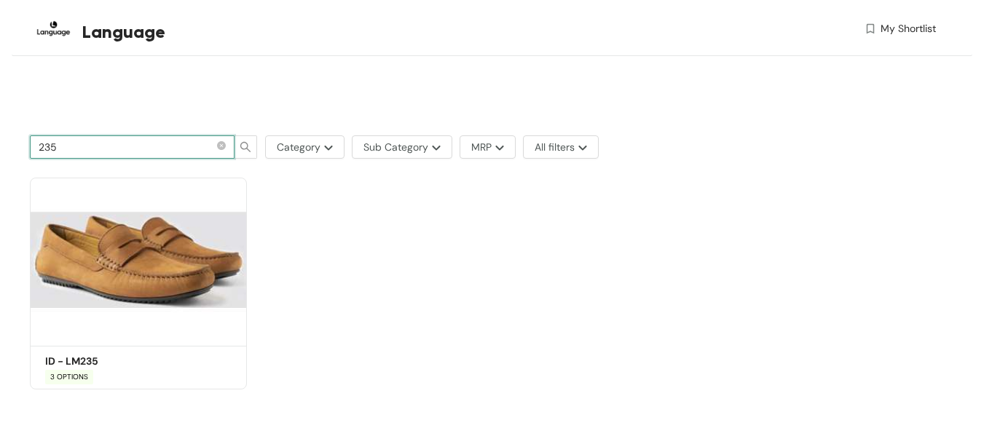
click at [71, 146] on input "235" at bounding box center [126, 147] width 175 height 16
type input "595"
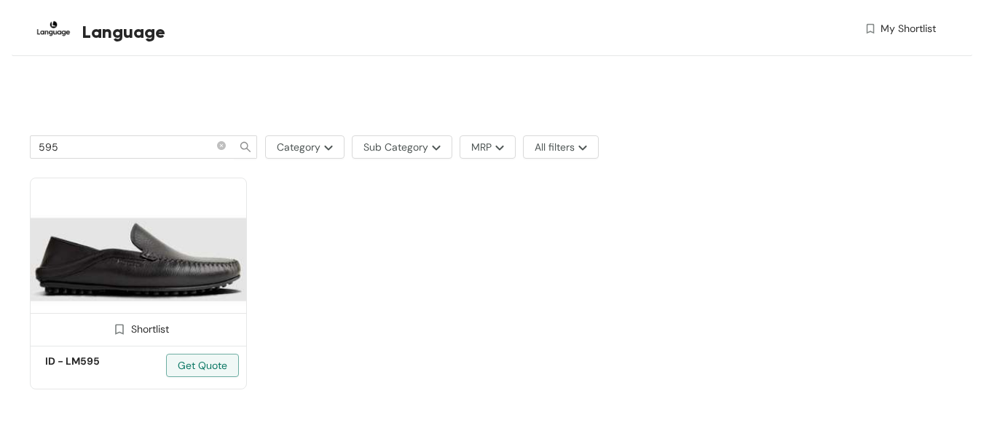
click at [149, 265] on img at bounding box center [138, 260] width 217 height 164
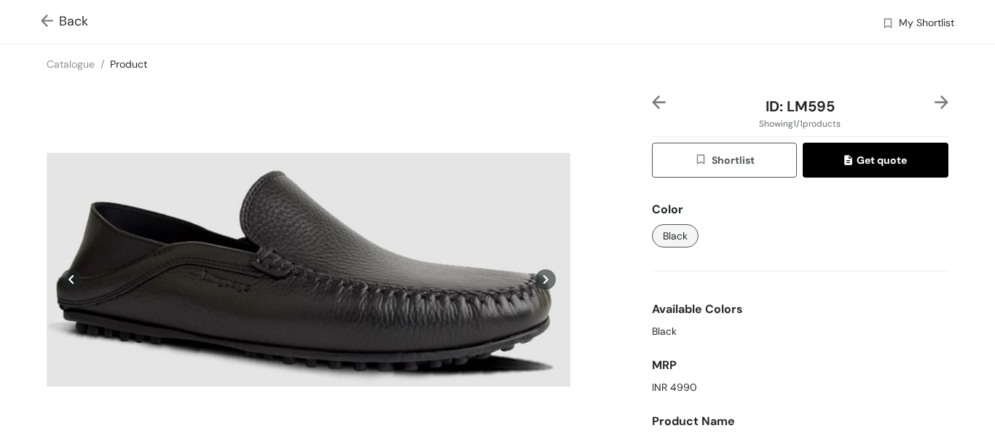
drag, startPoint x: 47, startPoint y: 28, endPoint x: 68, endPoint y: 42, distance: 24.6
click at [47, 29] on img at bounding box center [50, 22] width 18 height 15
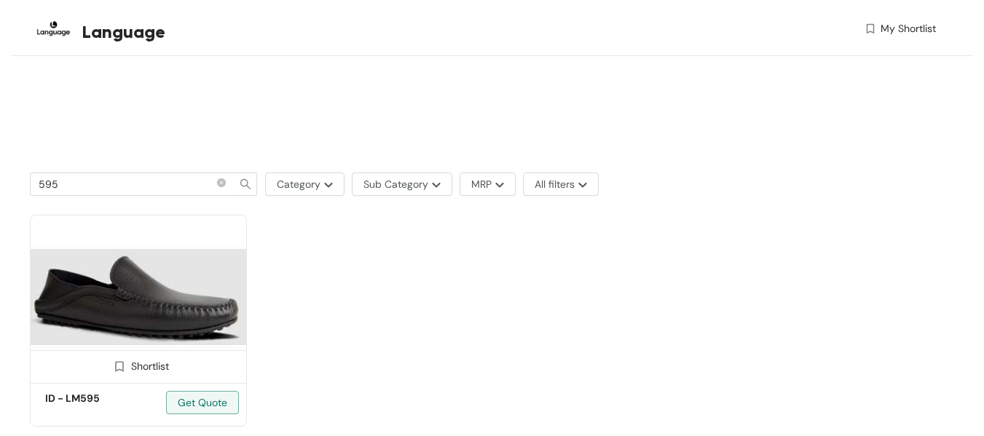
scroll to position [510, 0]
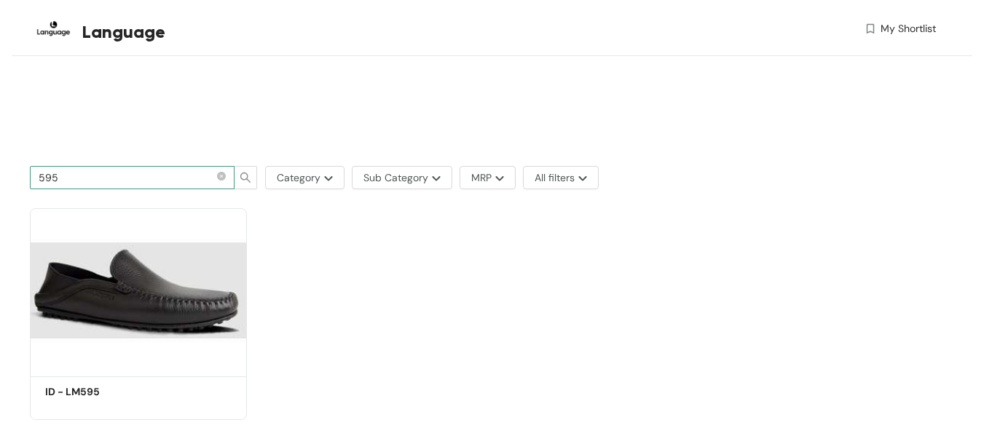
click at [73, 175] on input "595" at bounding box center [126, 178] width 175 height 16
type input "1455"
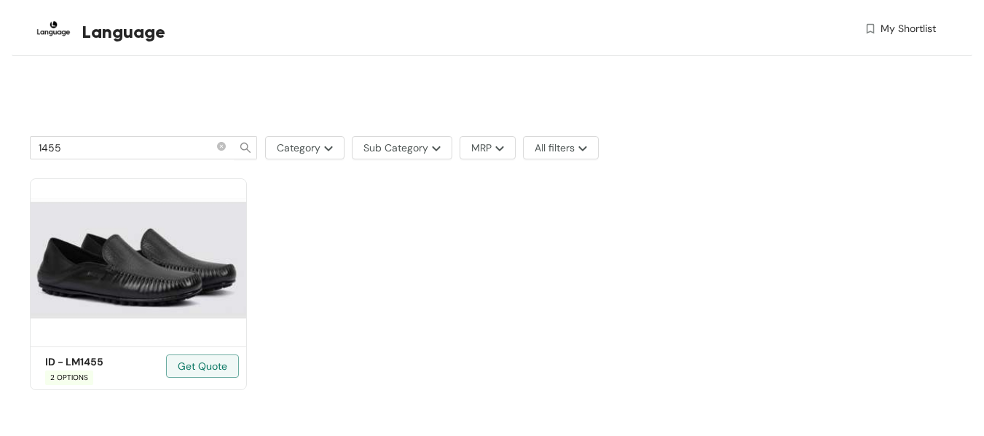
scroll to position [540, 0]
click at [105, 272] on img at bounding box center [138, 260] width 217 height 164
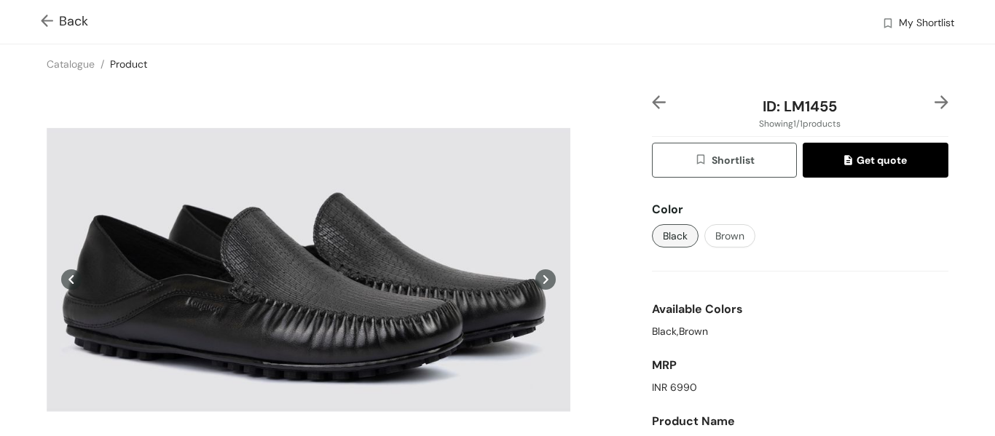
click at [681, 336] on div "Black,Brown" at bounding box center [800, 331] width 296 height 15
click at [721, 242] on span "Brown" at bounding box center [729, 236] width 29 height 16
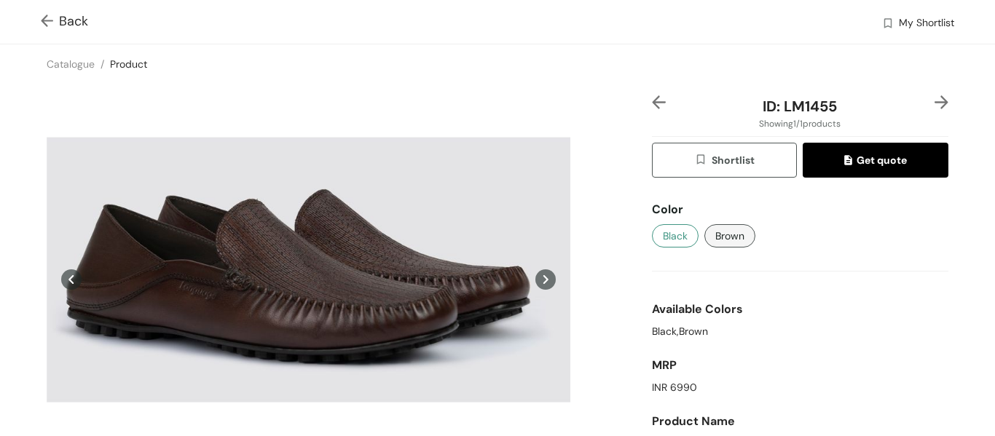
click at [672, 236] on span "Black" at bounding box center [675, 236] width 25 height 16
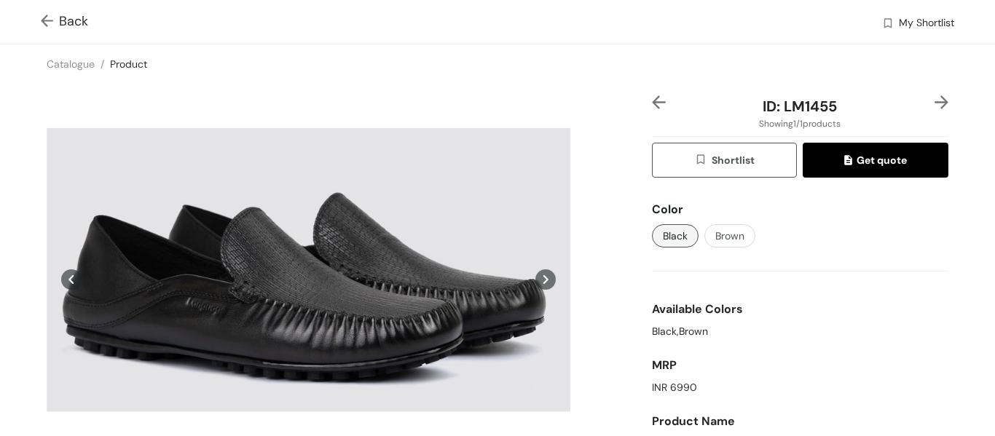
click at [43, 17] on img at bounding box center [50, 22] width 18 height 15
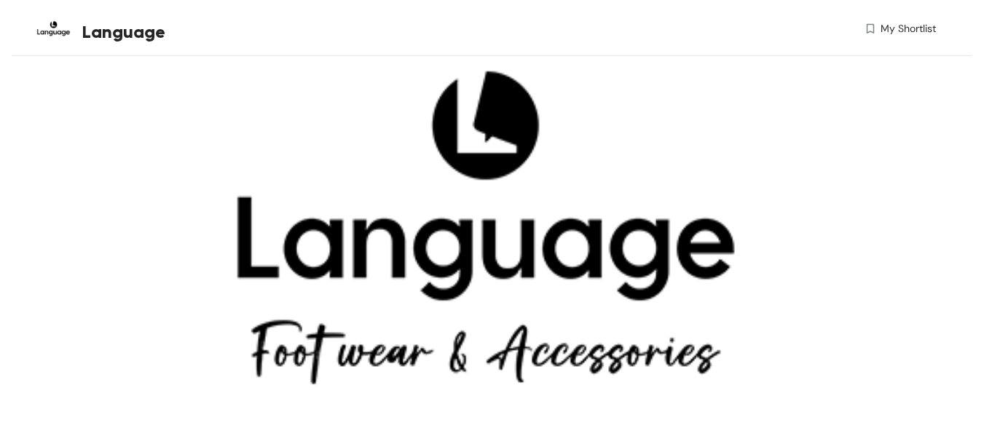
scroll to position [193, 0]
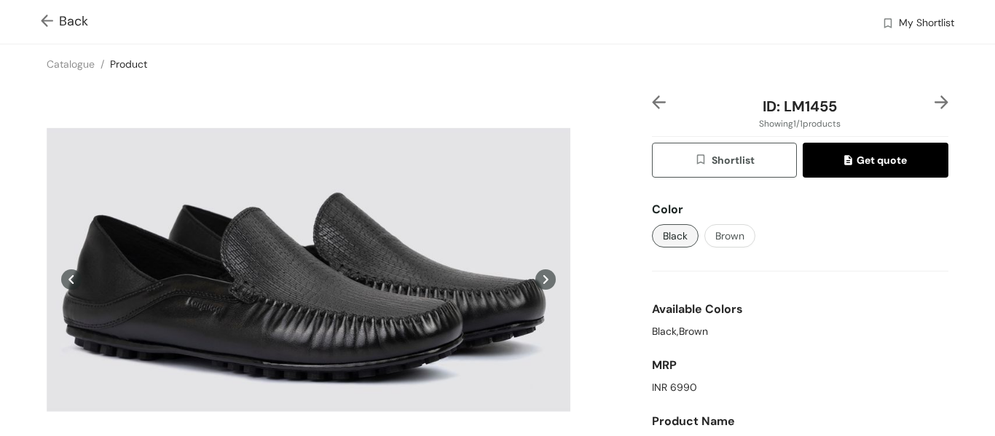
click at [48, 20] on img at bounding box center [50, 22] width 18 height 15
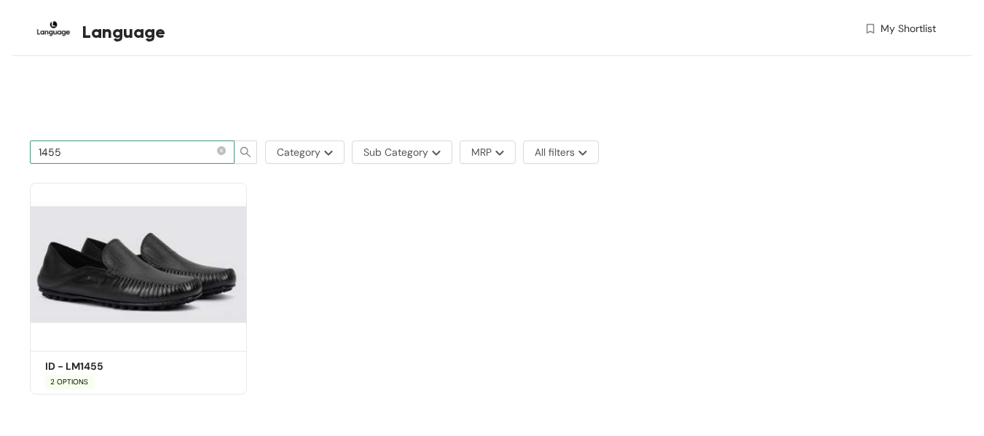
scroll to position [537, 0]
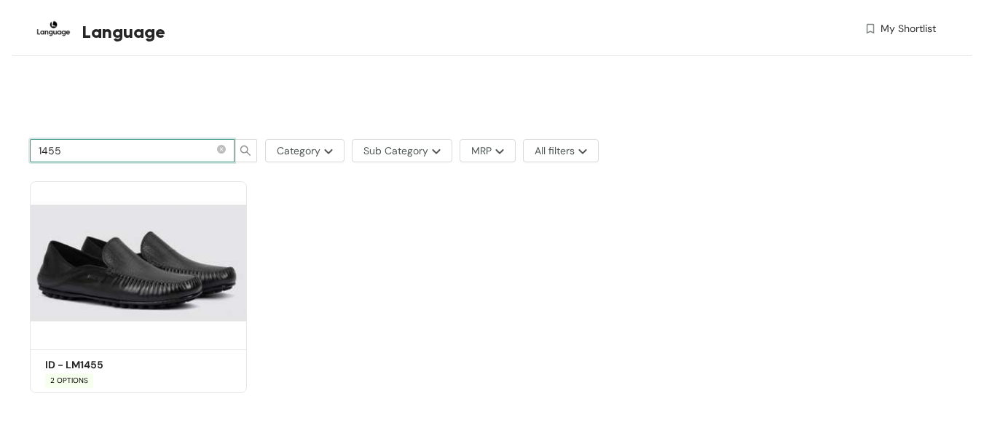
drag, startPoint x: 100, startPoint y: 149, endPoint x: 0, endPoint y: 124, distance: 103.7
type input "595"
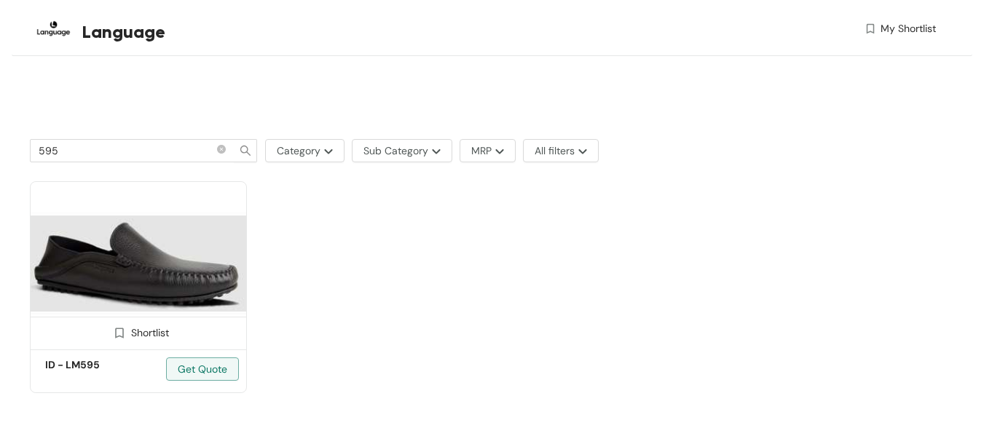
click at [170, 285] on img at bounding box center [138, 263] width 217 height 164
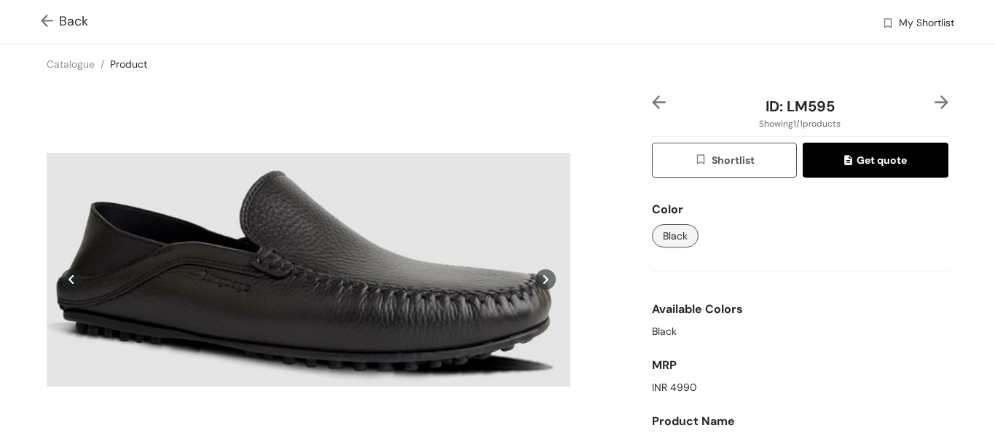
click at [42, 26] on img at bounding box center [50, 22] width 18 height 15
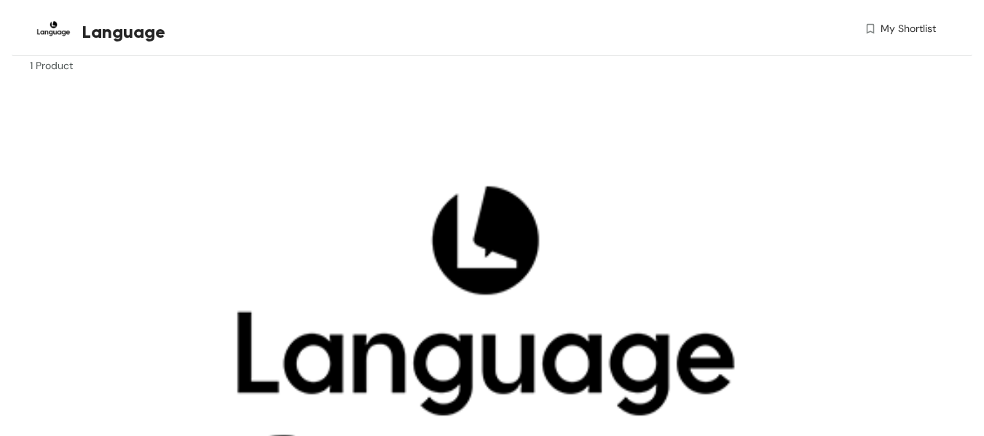
scroll to position [27, 0]
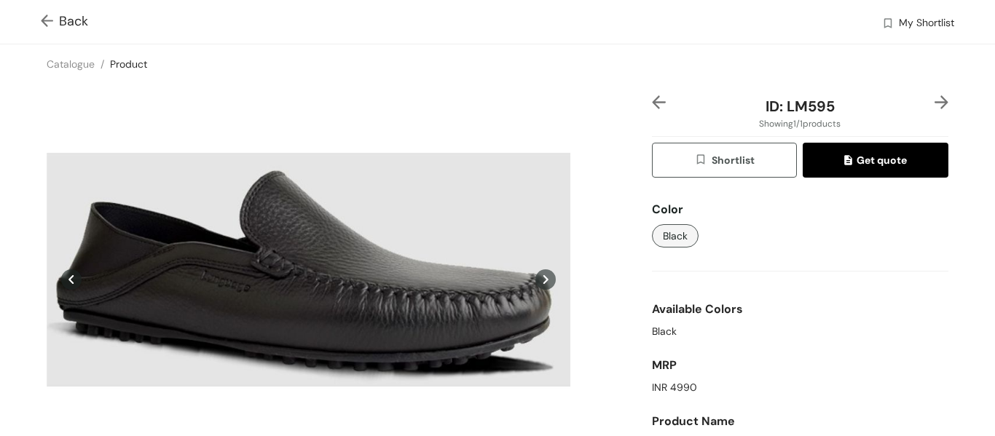
click at [50, 28] on img at bounding box center [50, 22] width 18 height 15
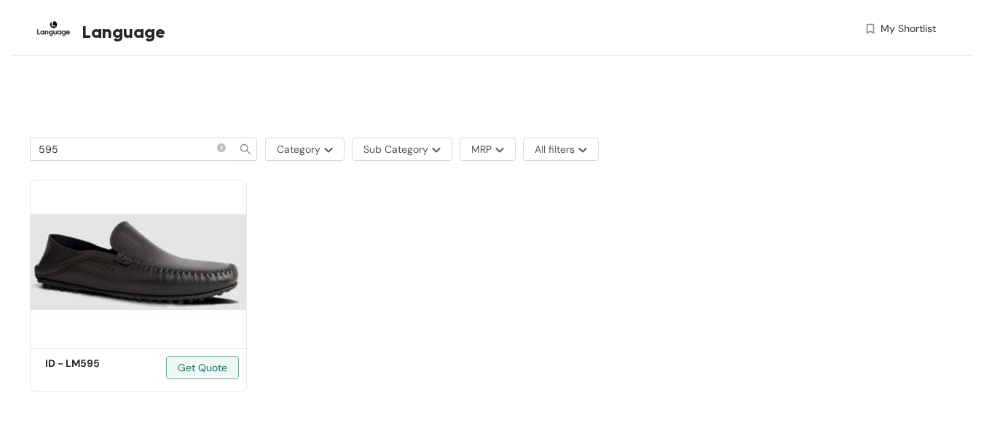
scroll to position [540, 0]
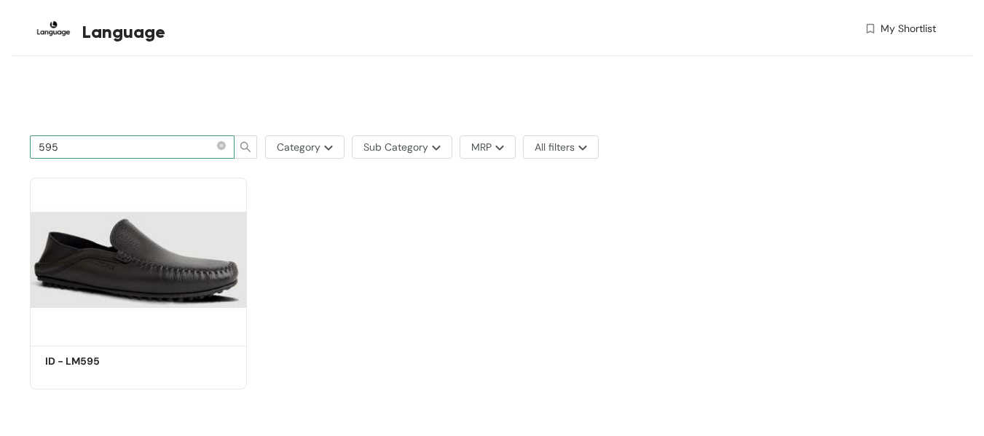
click at [58, 137] on span "595" at bounding box center [132, 146] width 205 height 23
click at [60, 143] on input "595" at bounding box center [126, 147] width 175 height 16
type input "1625"
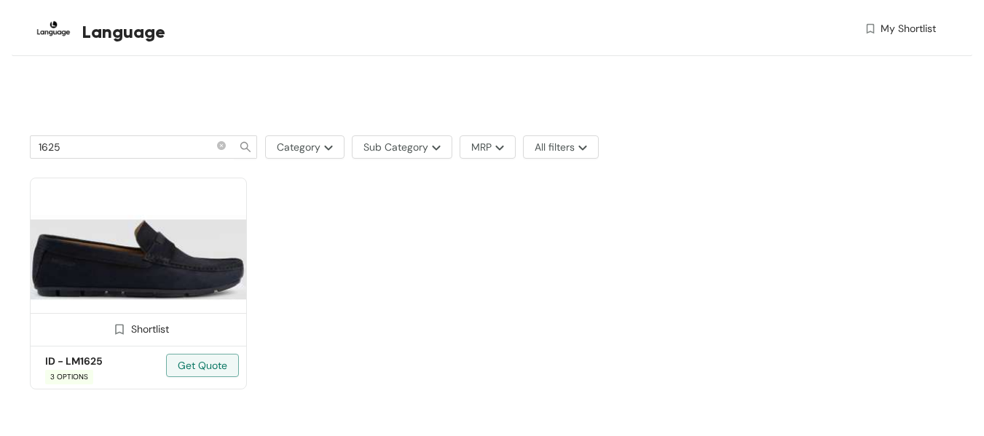
click at [176, 278] on img at bounding box center [138, 260] width 217 height 164
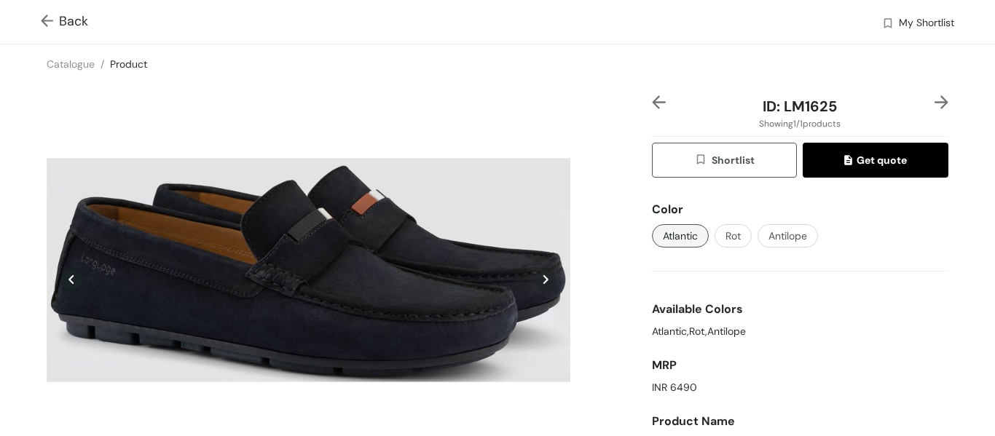
click at [679, 237] on span "Atlantic" at bounding box center [680, 236] width 35 height 16
click at [725, 236] on span "Rot" at bounding box center [732, 236] width 15 height 16
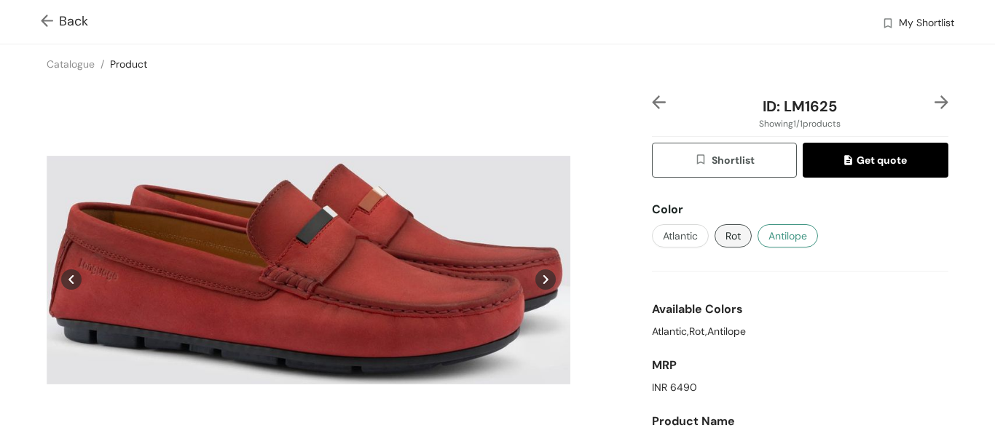
click at [772, 232] on span "Antilope" at bounding box center [787, 236] width 39 height 16
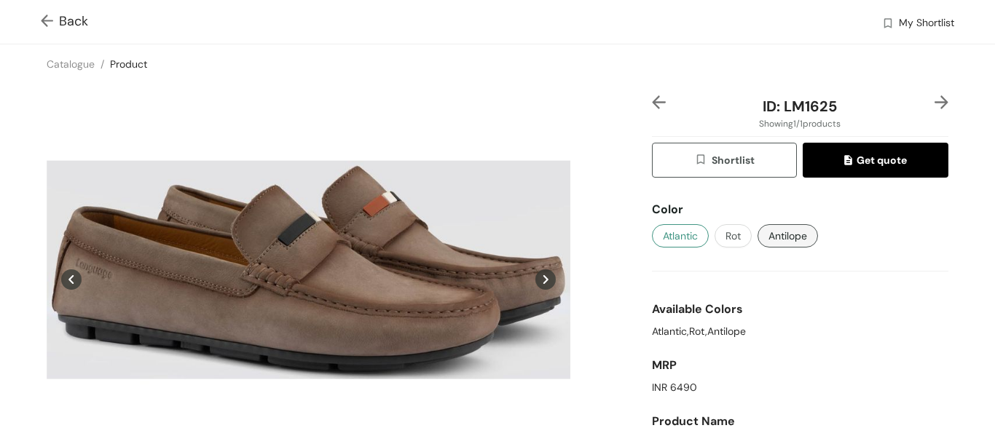
click at [663, 240] on span "Atlantic" at bounding box center [680, 236] width 35 height 16
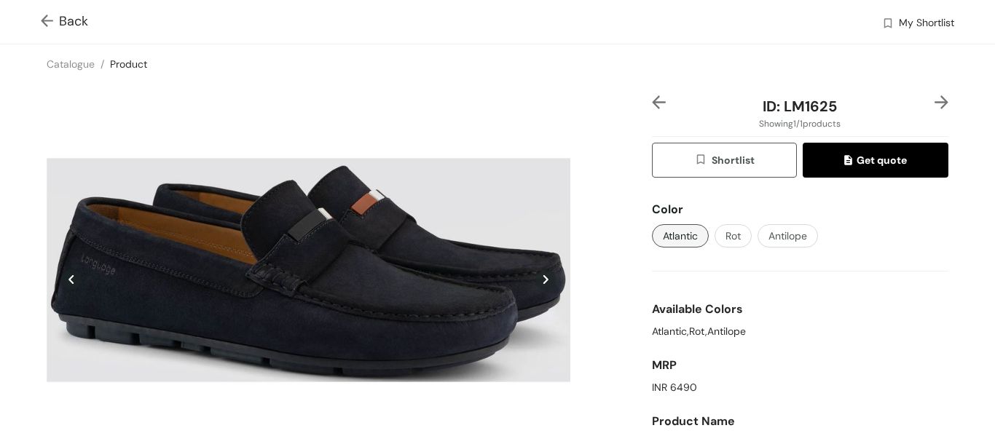
click at [706, 242] on div "Atlantic Rot Antilope" at bounding box center [800, 235] width 296 height 23
click at [735, 235] on button "Rot" at bounding box center [732, 235] width 37 height 23
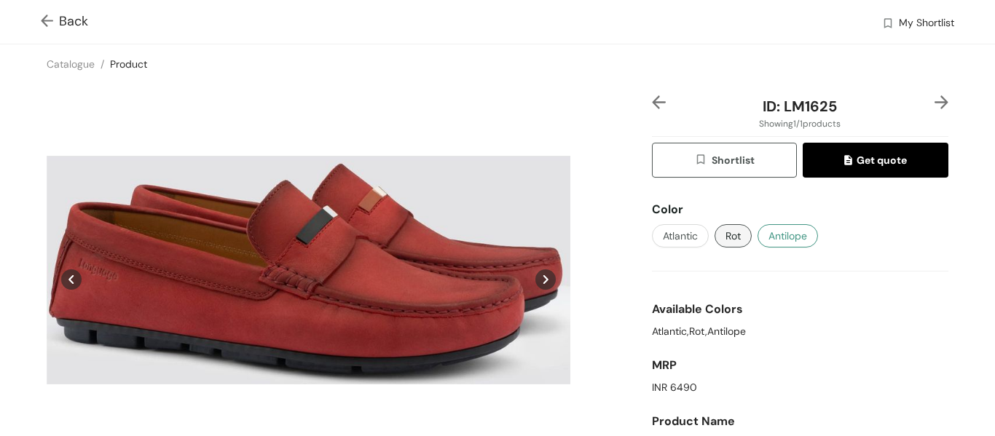
click at [780, 234] on span "Antilope" at bounding box center [787, 236] width 39 height 16
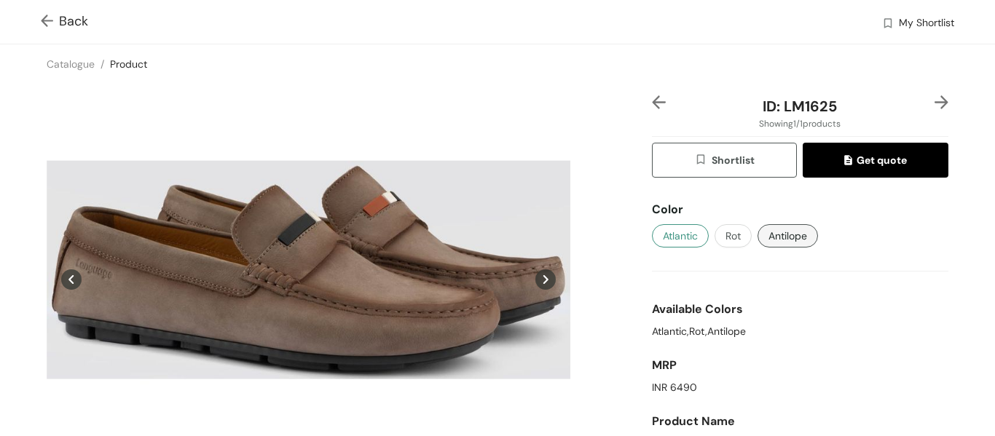
click at [674, 242] on span "Atlantic" at bounding box center [680, 236] width 35 height 16
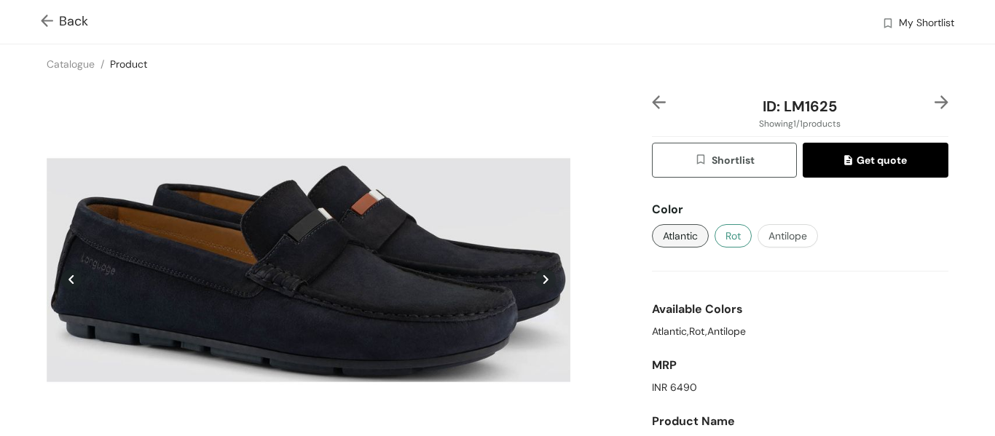
click at [725, 242] on span "Rot" at bounding box center [732, 236] width 15 height 16
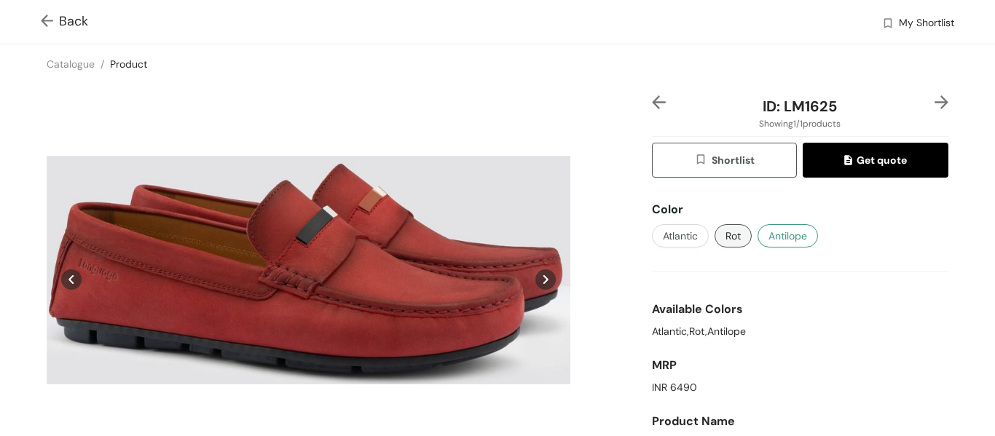
click at [773, 234] on span "Antilope" at bounding box center [787, 236] width 39 height 16
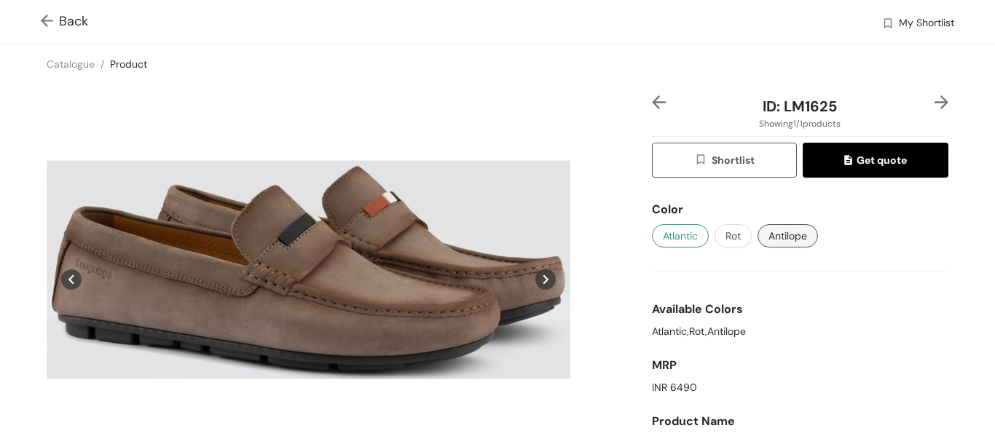
click at [676, 241] on span "Atlantic" at bounding box center [680, 236] width 35 height 16
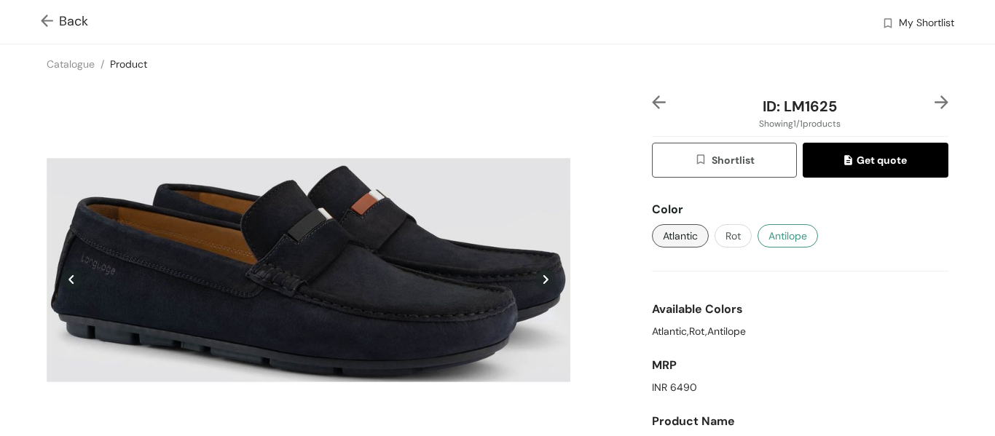
click at [774, 230] on span "Antilope" at bounding box center [787, 236] width 39 height 16
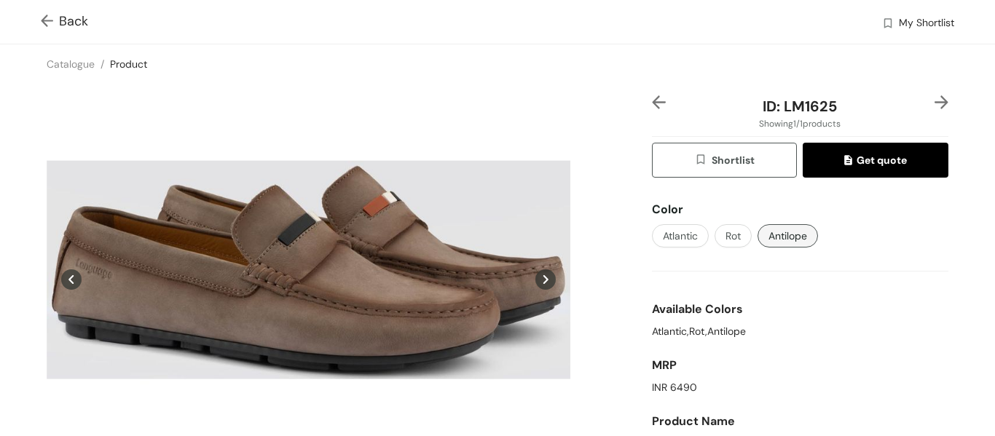
click at [42, 20] on img at bounding box center [50, 22] width 18 height 15
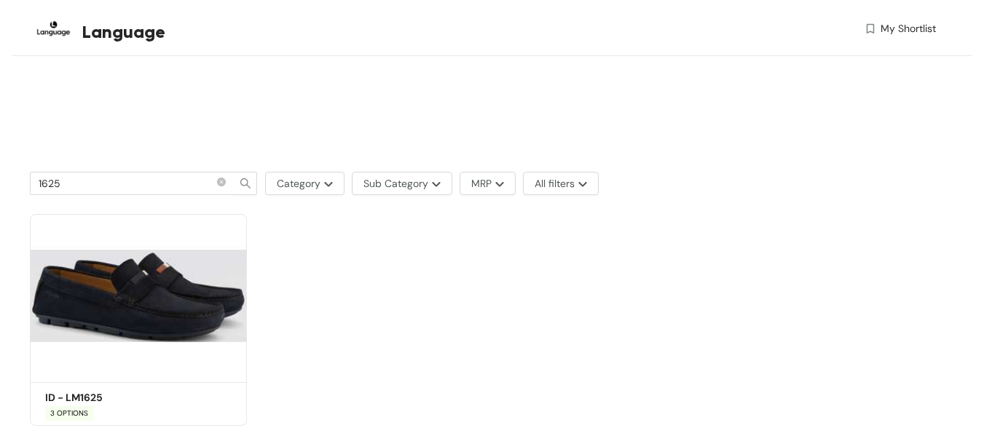
scroll to position [540, 0]
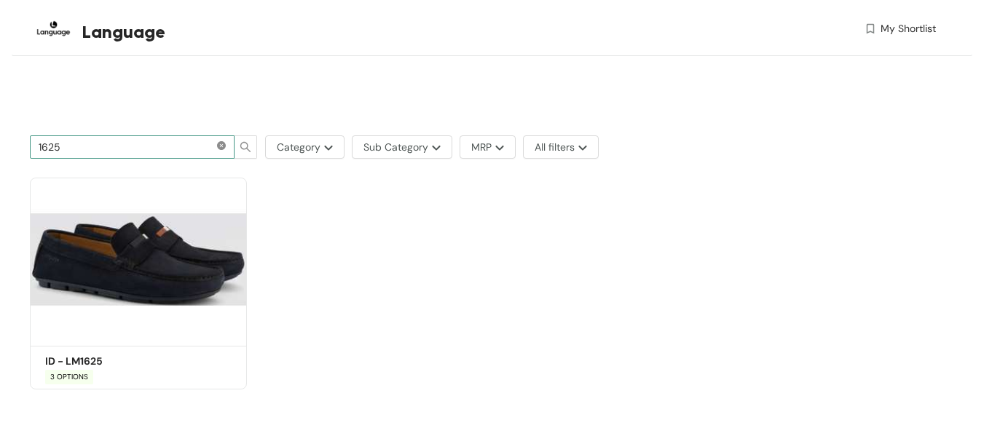
click at [223, 149] on icon "close-circle" at bounding box center [221, 145] width 9 height 9
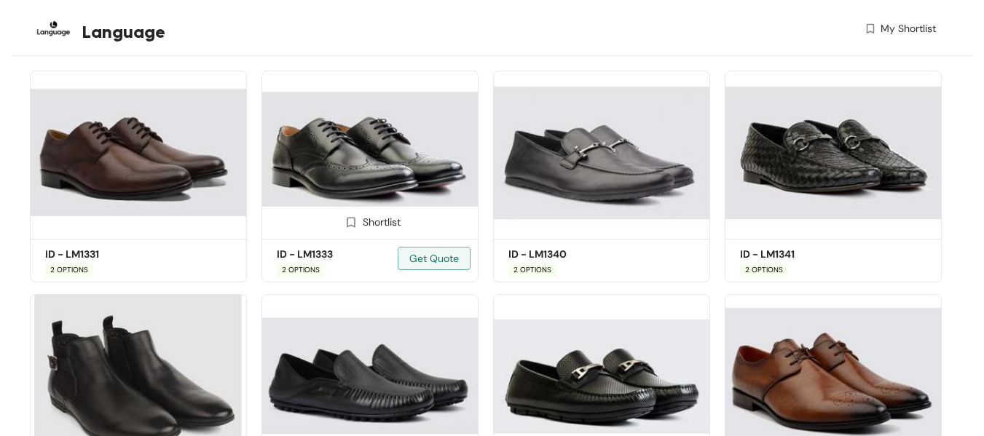
scroll to position [649, 0]
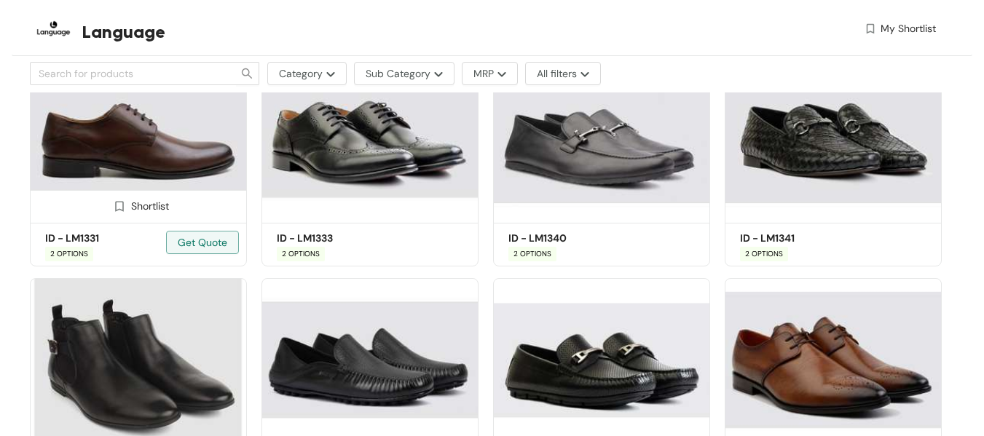
click at [175, 165] on img at bounding box center [138, 137] width 217 height 164
